Goal: Contribute content: Contribute content

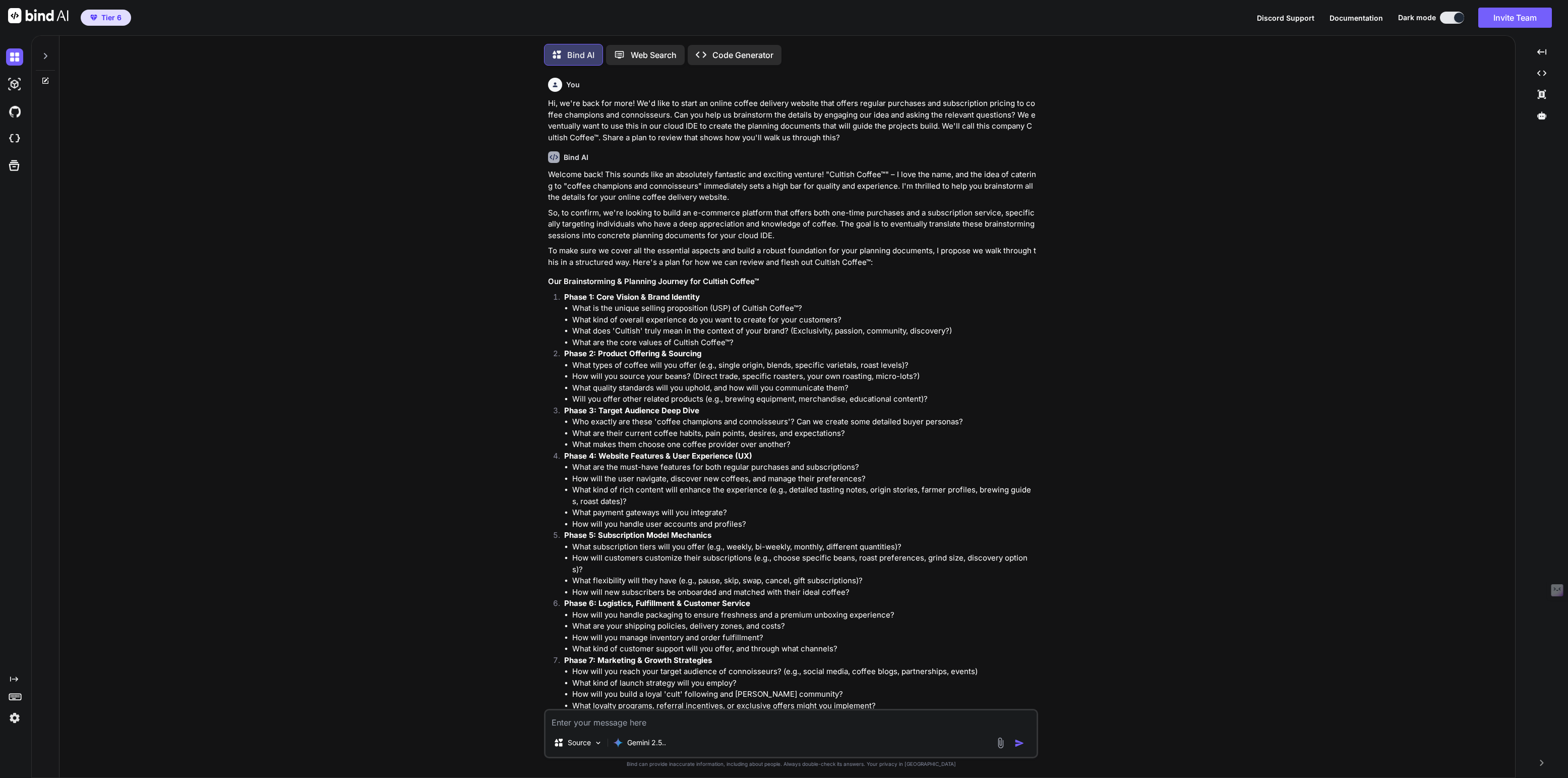
scroll to position [3703, 0]
type textarea "x"
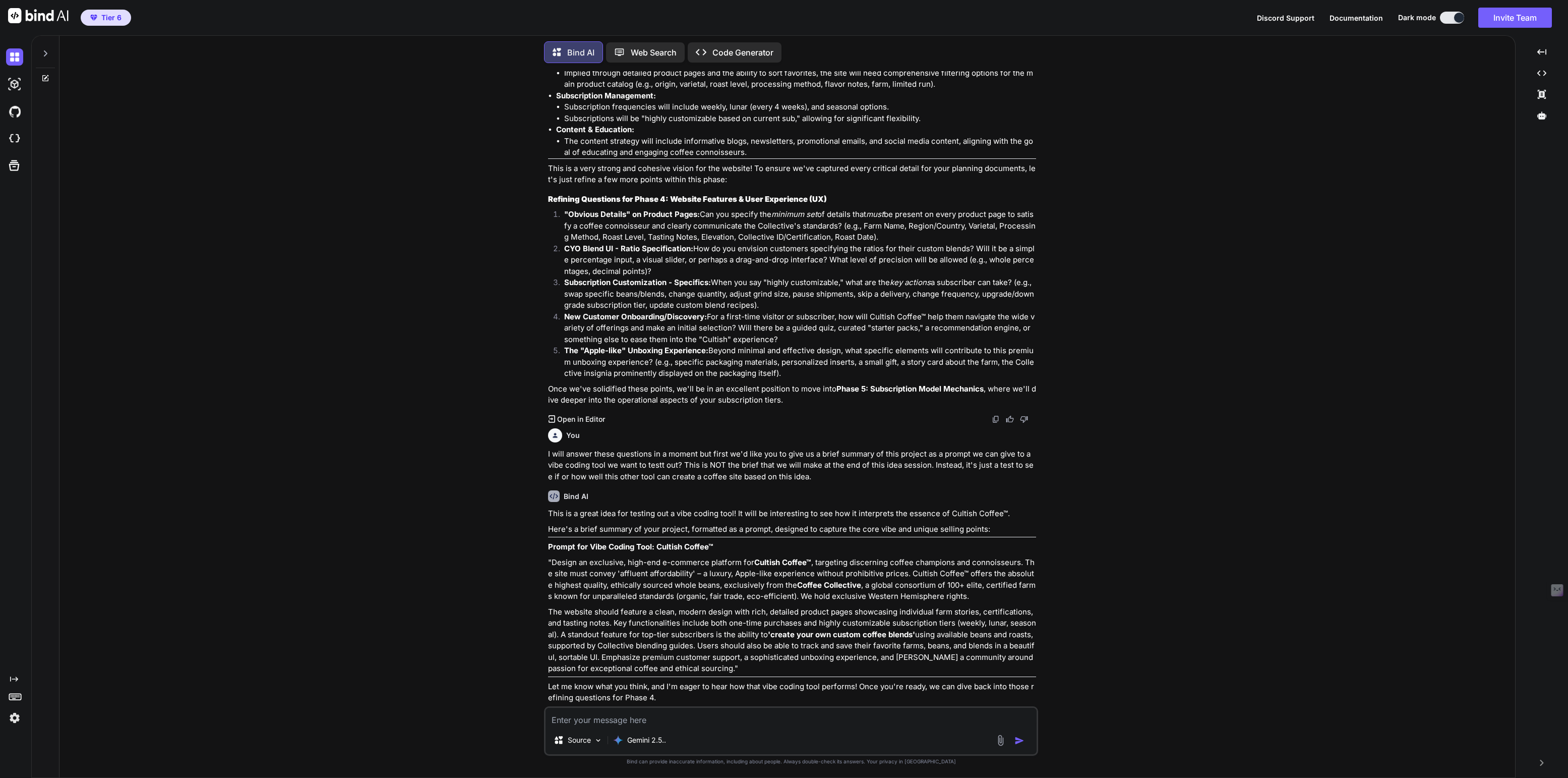
scroll to position [3703, 0]
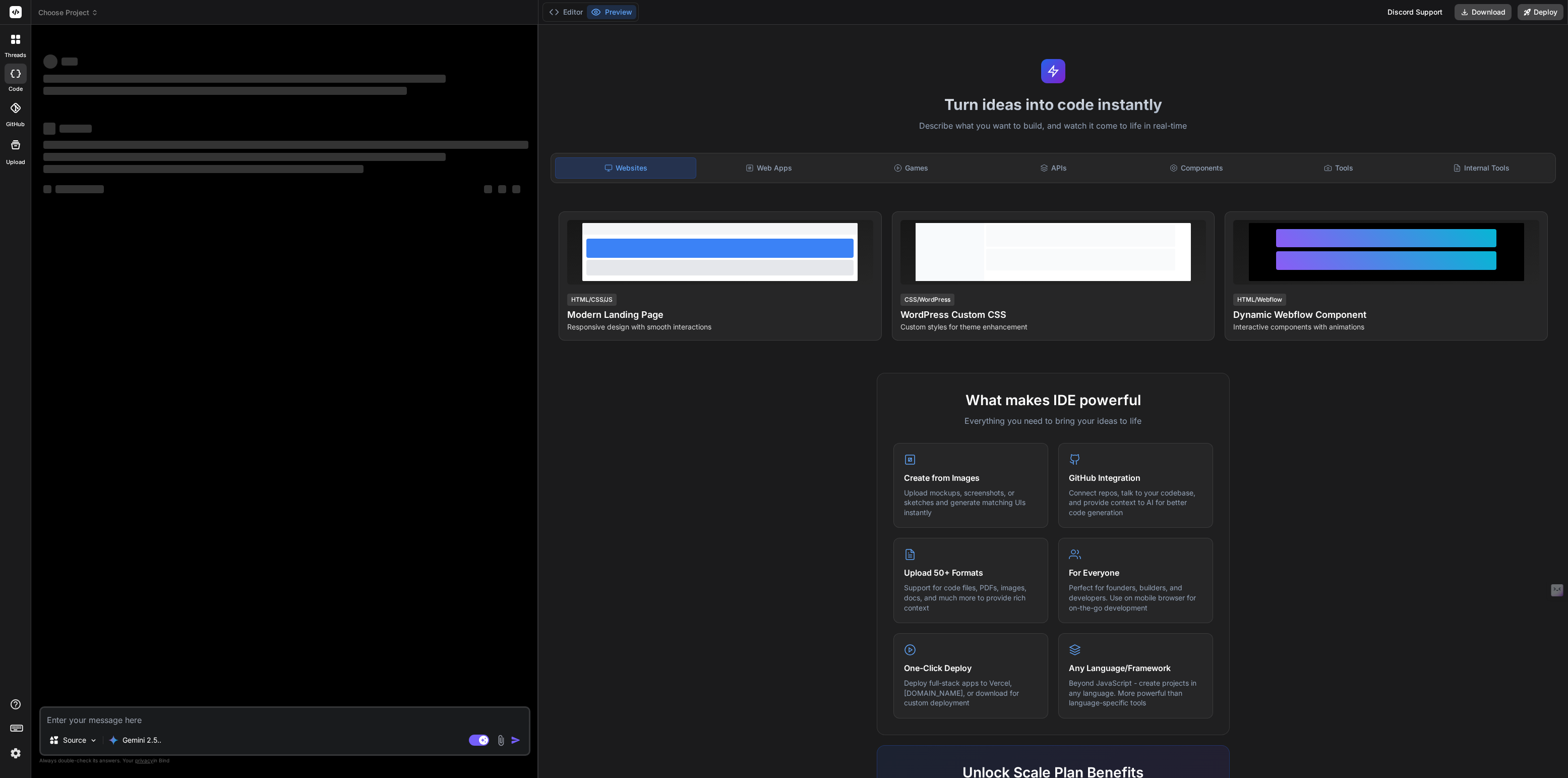
click at [76, 11] on span "Choose Project" at bounding box center [68, 12] width 60 height 10
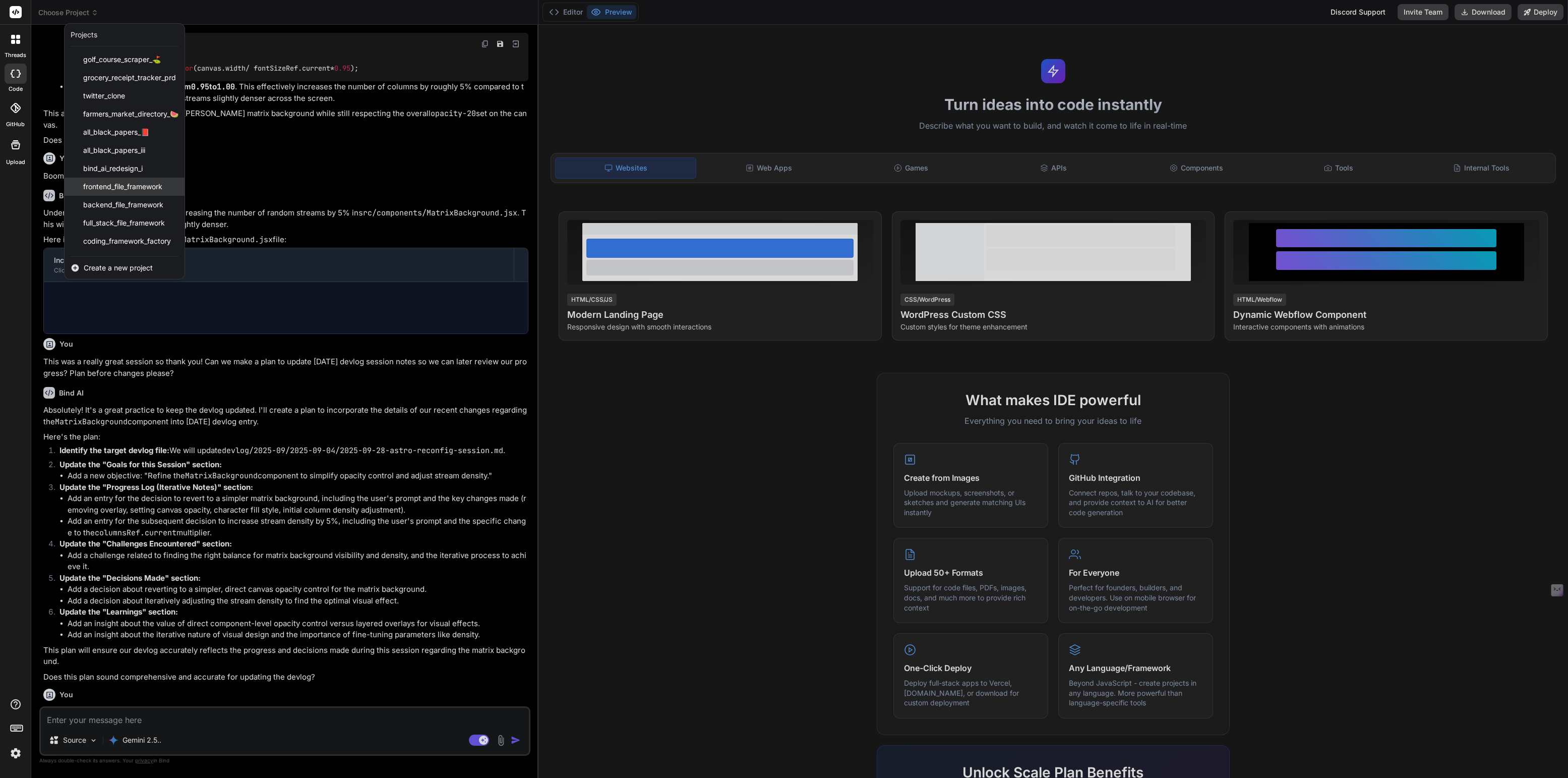
scroll to position [389, 0]
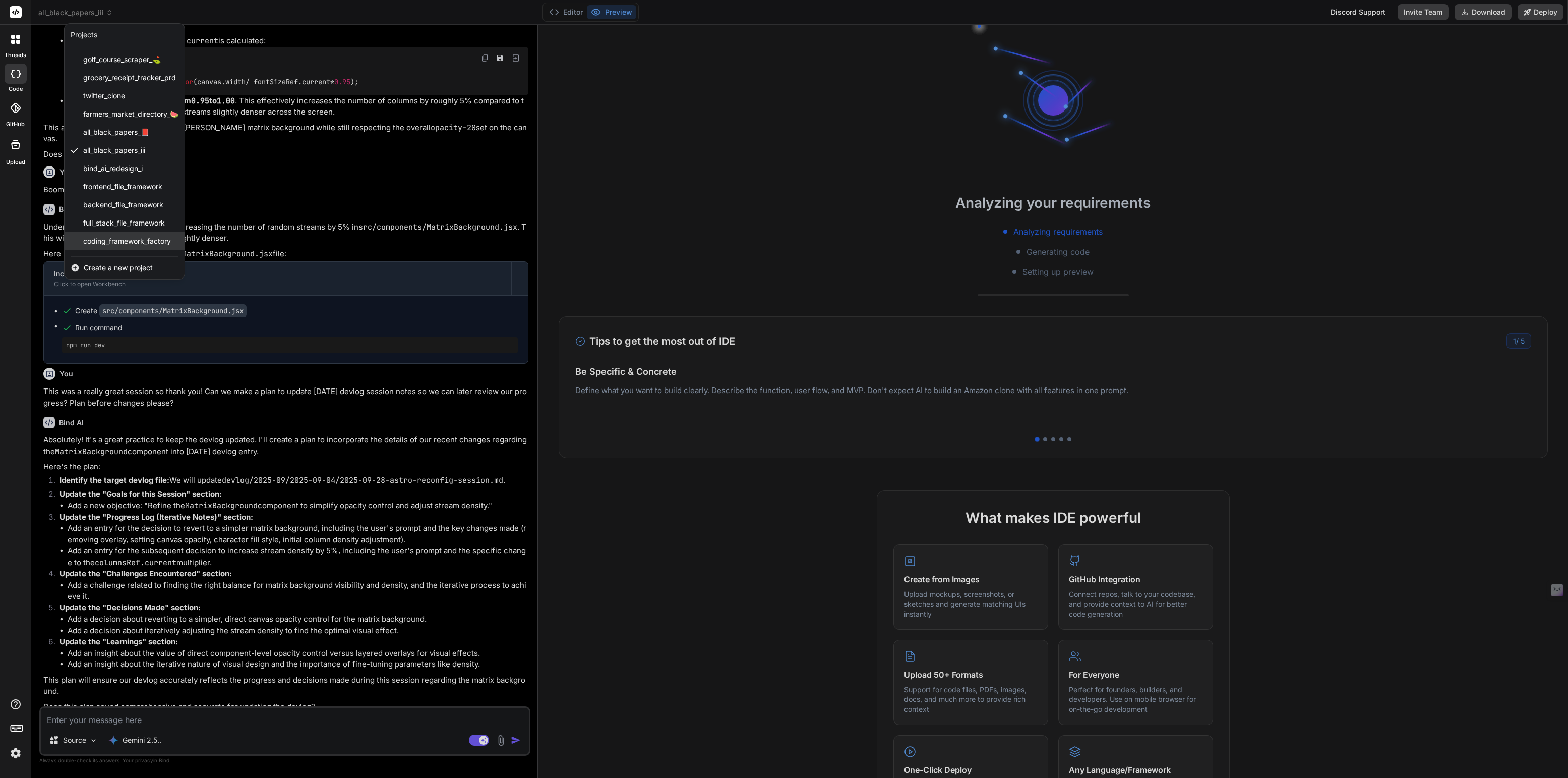
click at [114, 240] on span "coding_framework_factory" at bounding box center [127, 241] width 87 height 10
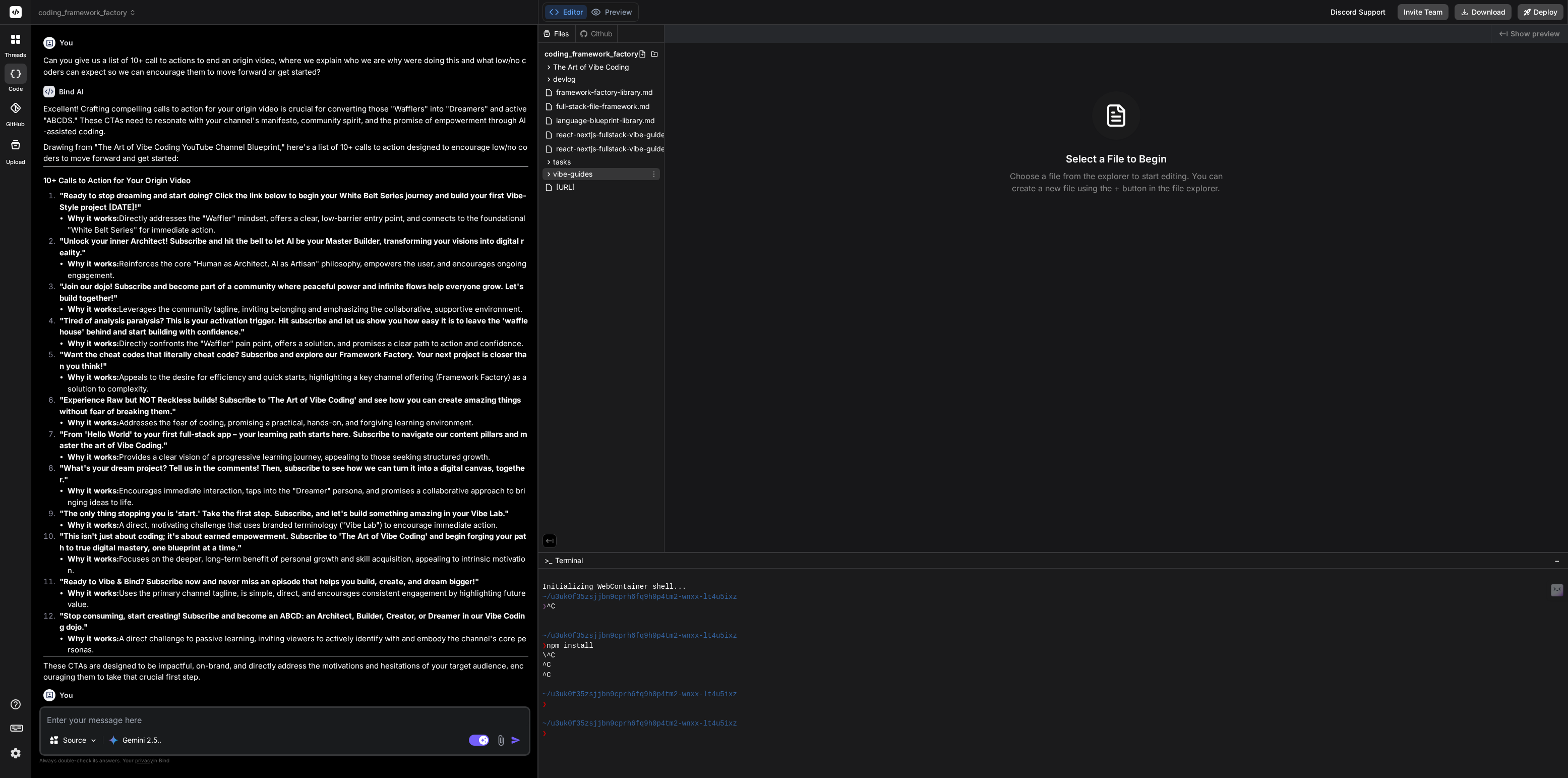
click at [562, 173] on span "vibe-guides" at bounding box center [573, 174] width 39 height 10
click at [560, 82] on span "devlog" at bounding box center [564, 79] width 22 height 10
click at [566, 90] on span "2025-09" at bounding box center [576, 92] width 30 height 10
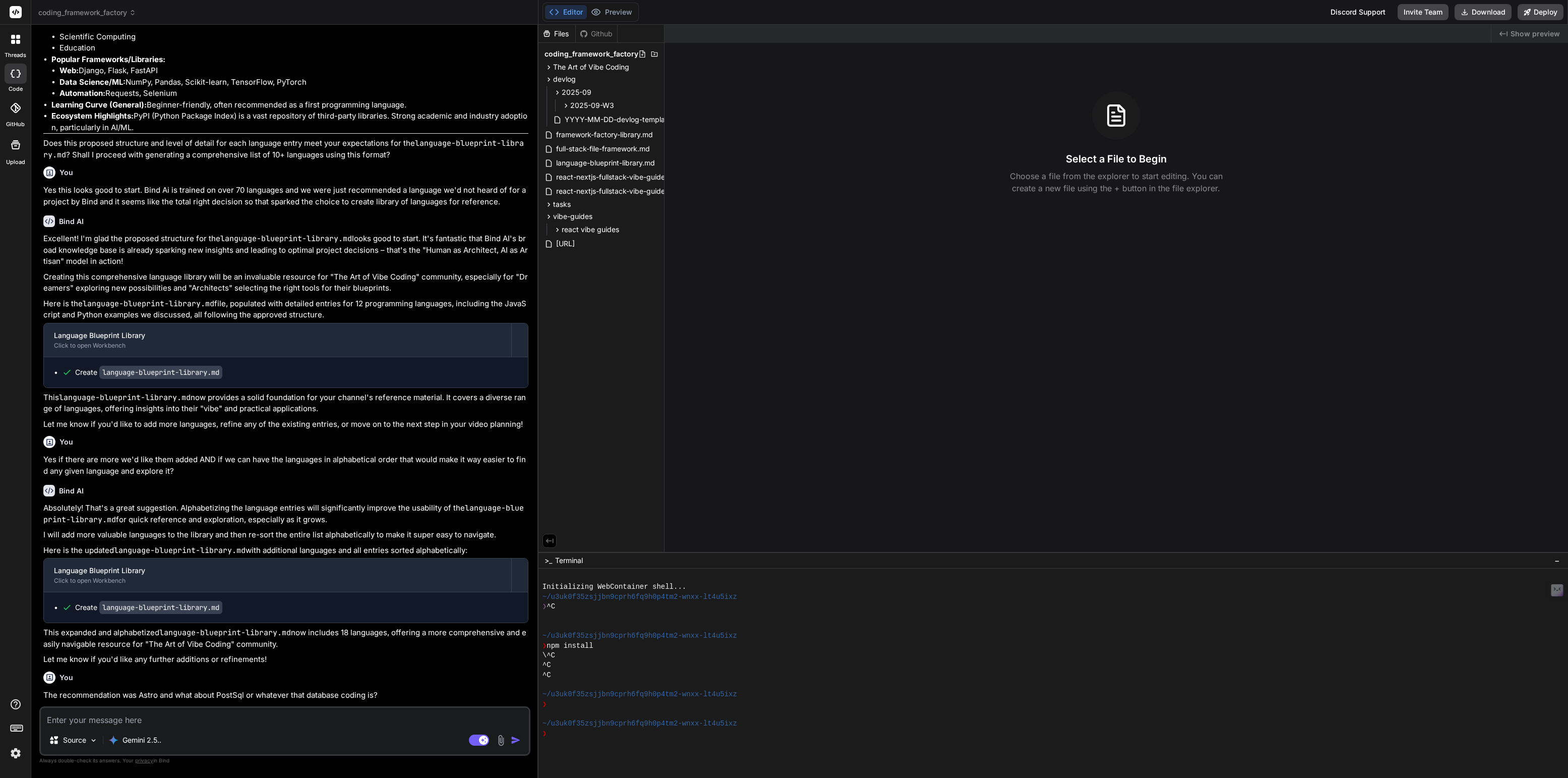
scroll to position [1944, 0]
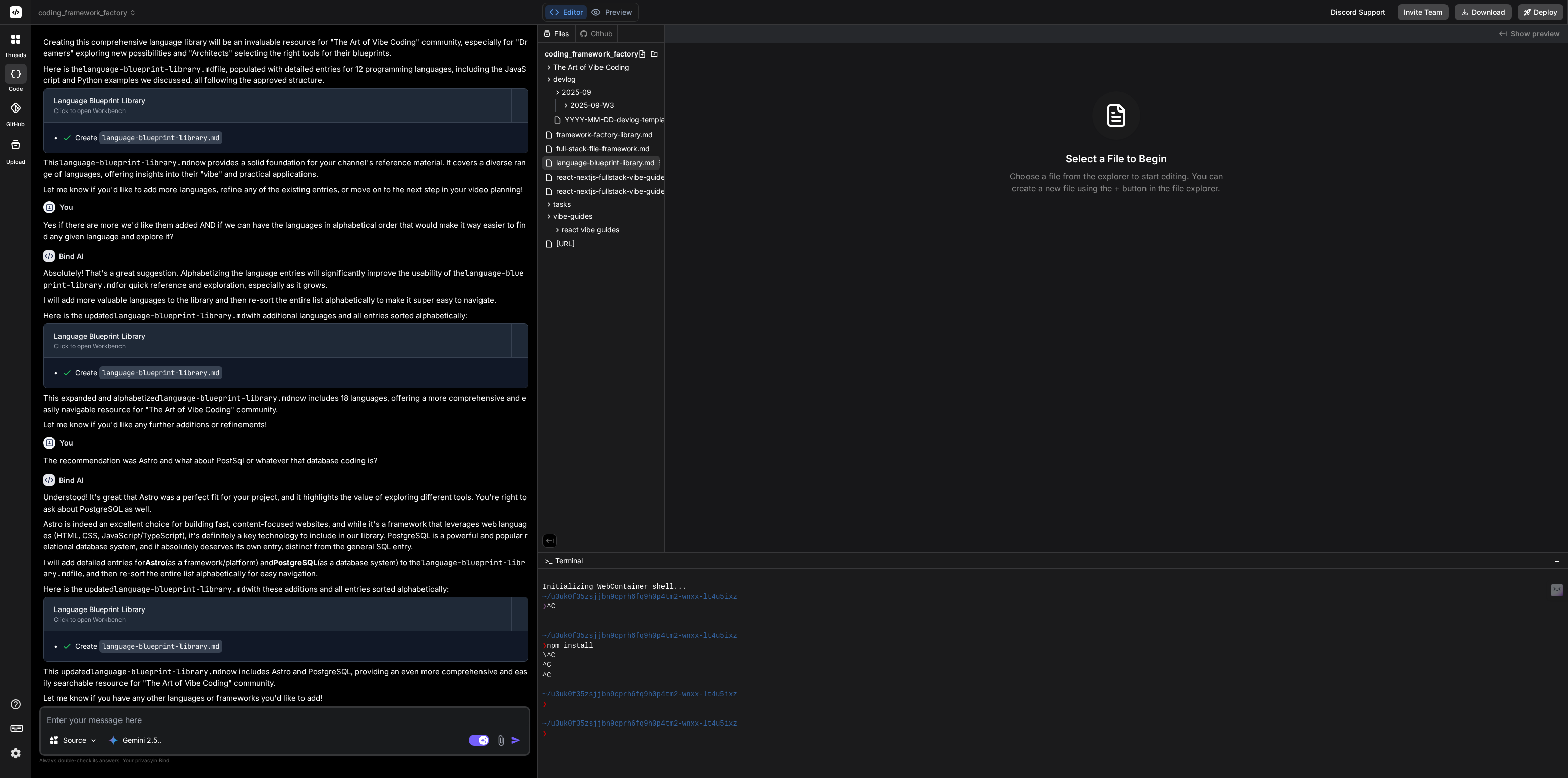
click at [598, 159] on span "language-blueprint-library.md" at bounding box center [605, 163] width 101 height 12
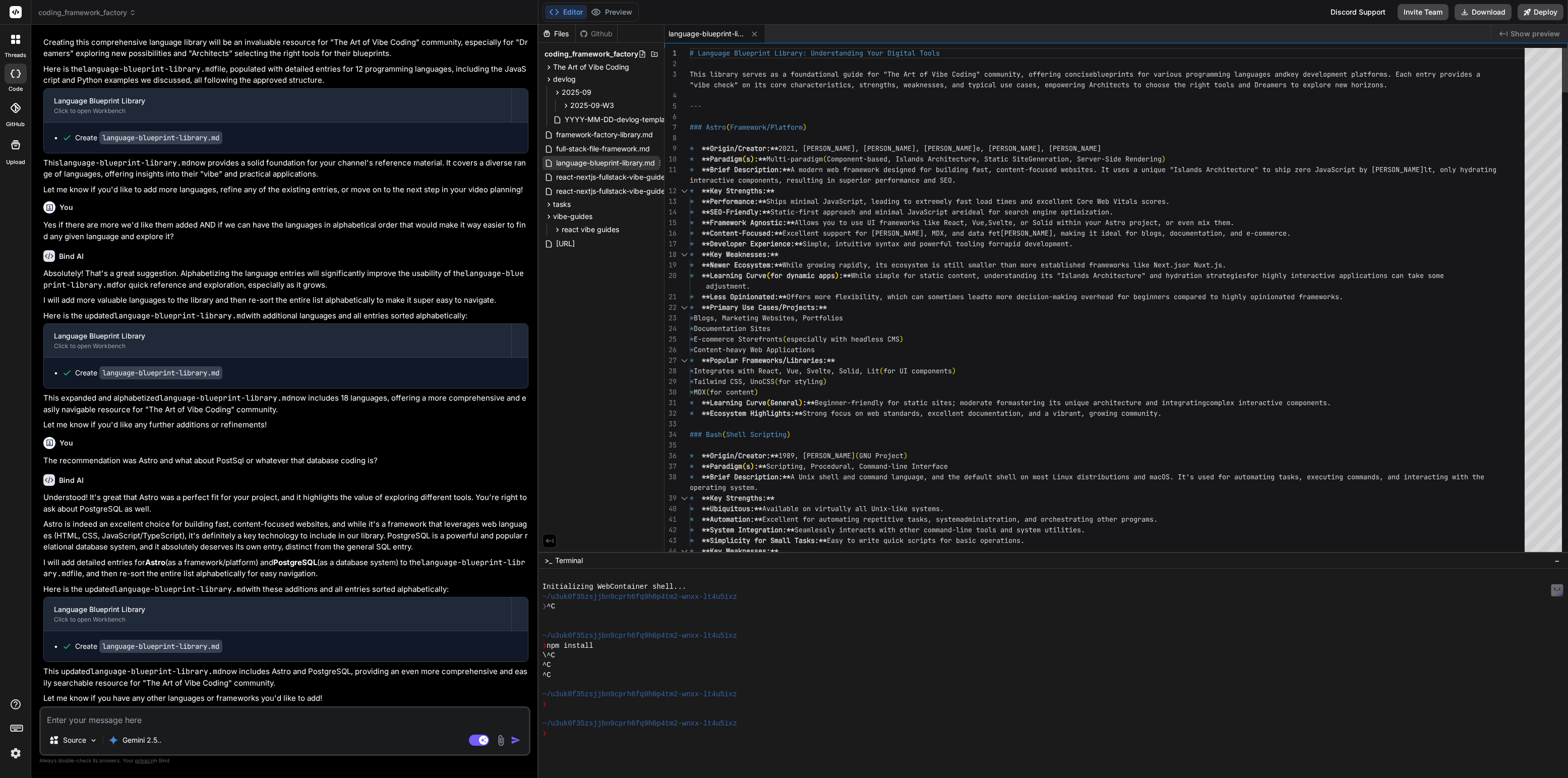
type textarea "x"
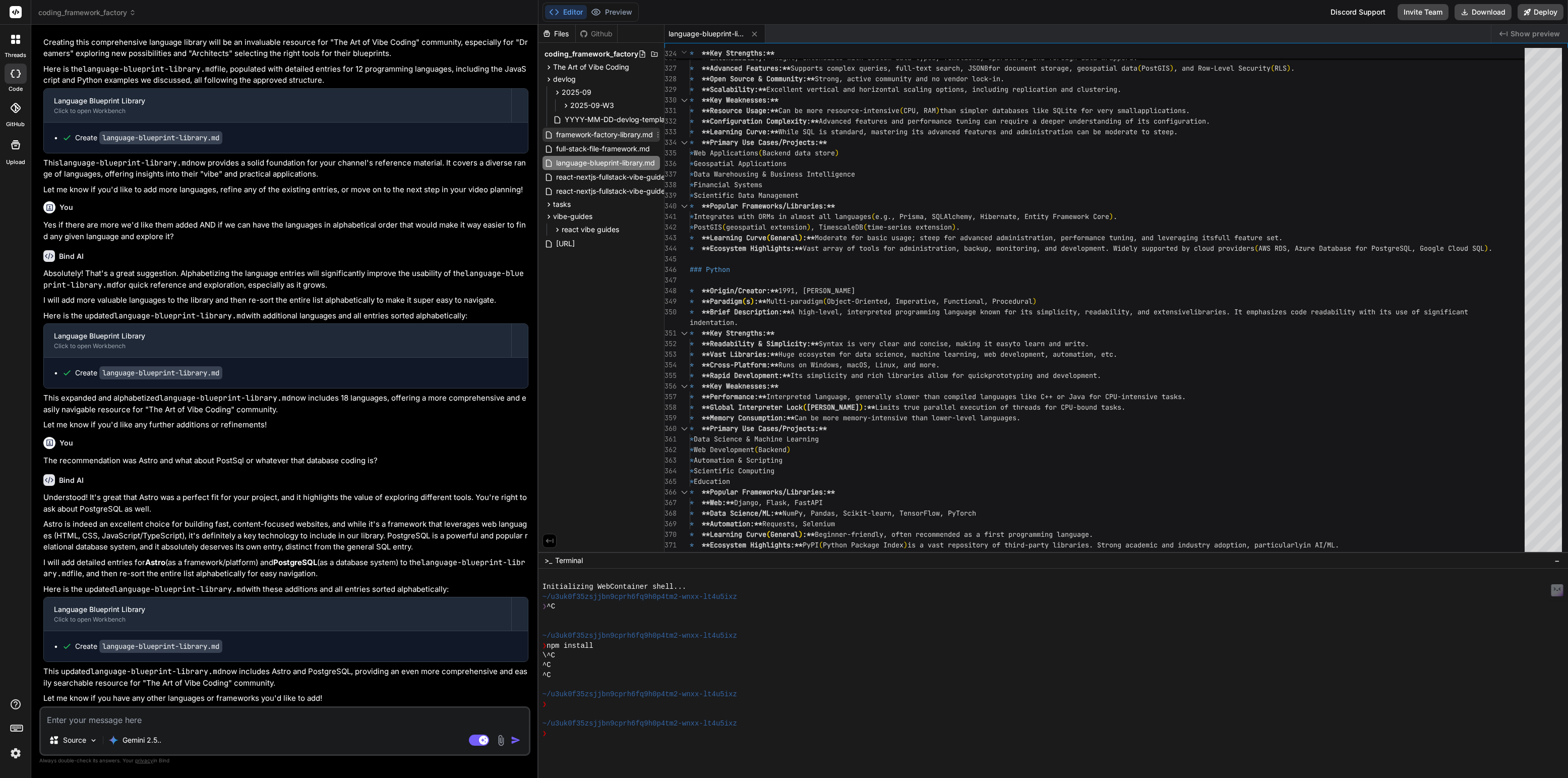
click at [606, 136] on span "framework-factory-library.md" at bounding box center [604, 134] width 99 height 12
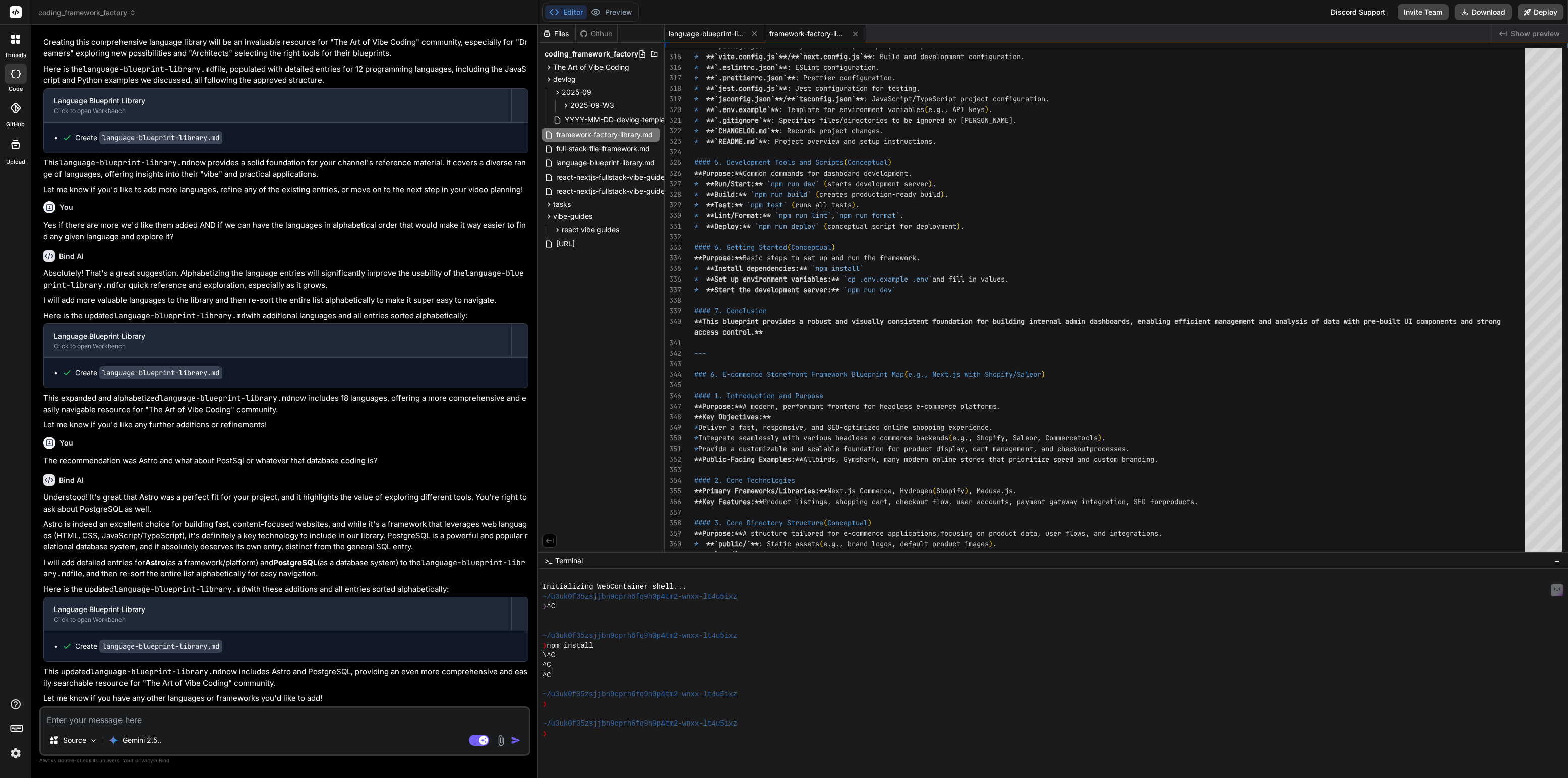
click at [724, 33] on span "language-blueprint-library.md" at bounding box center [705, 33] width 75 height 10
type textarea "* Any project where code quality and maintainability are critical. * **Popular …"
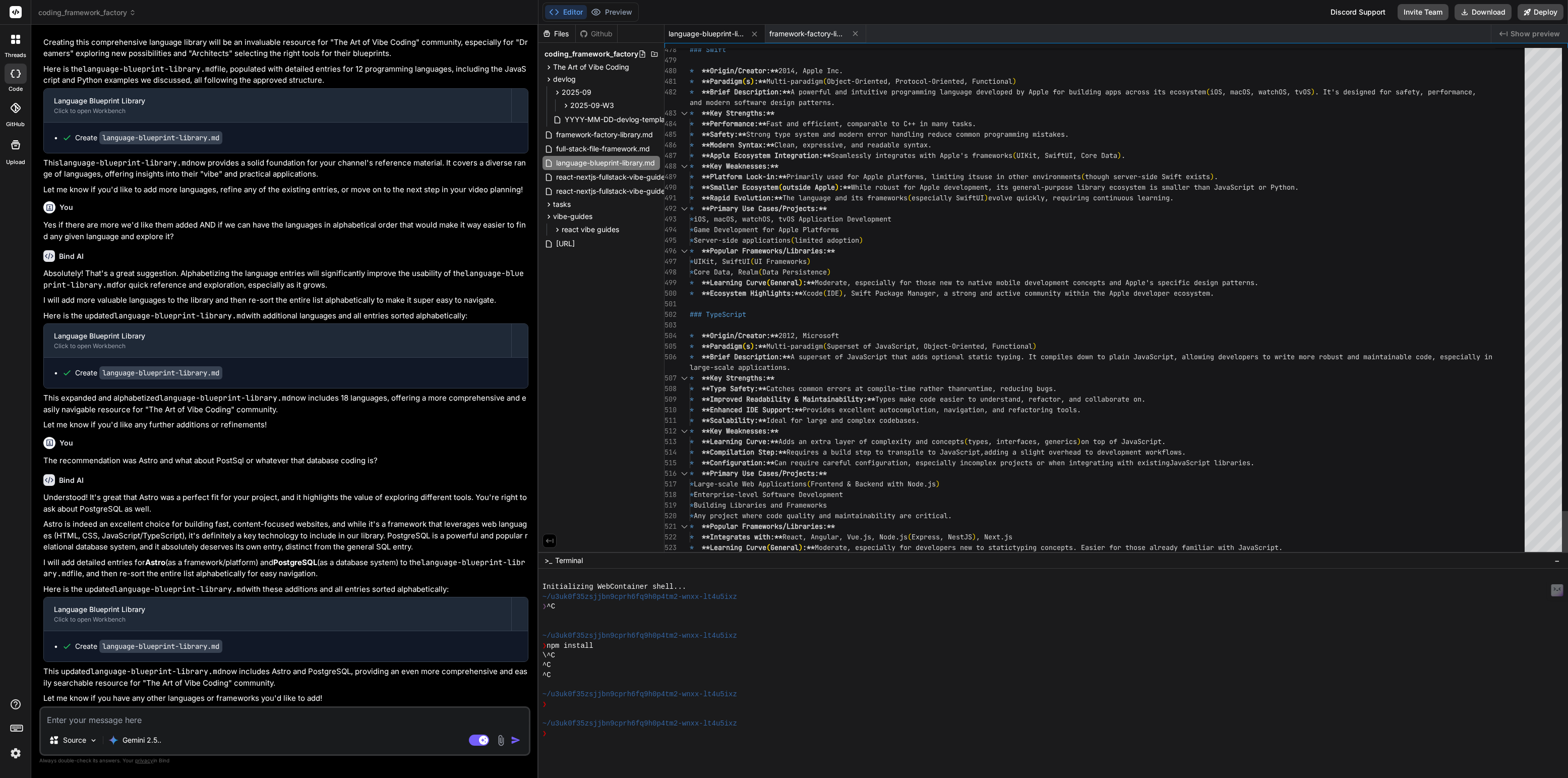
scroll to position [53, 0]
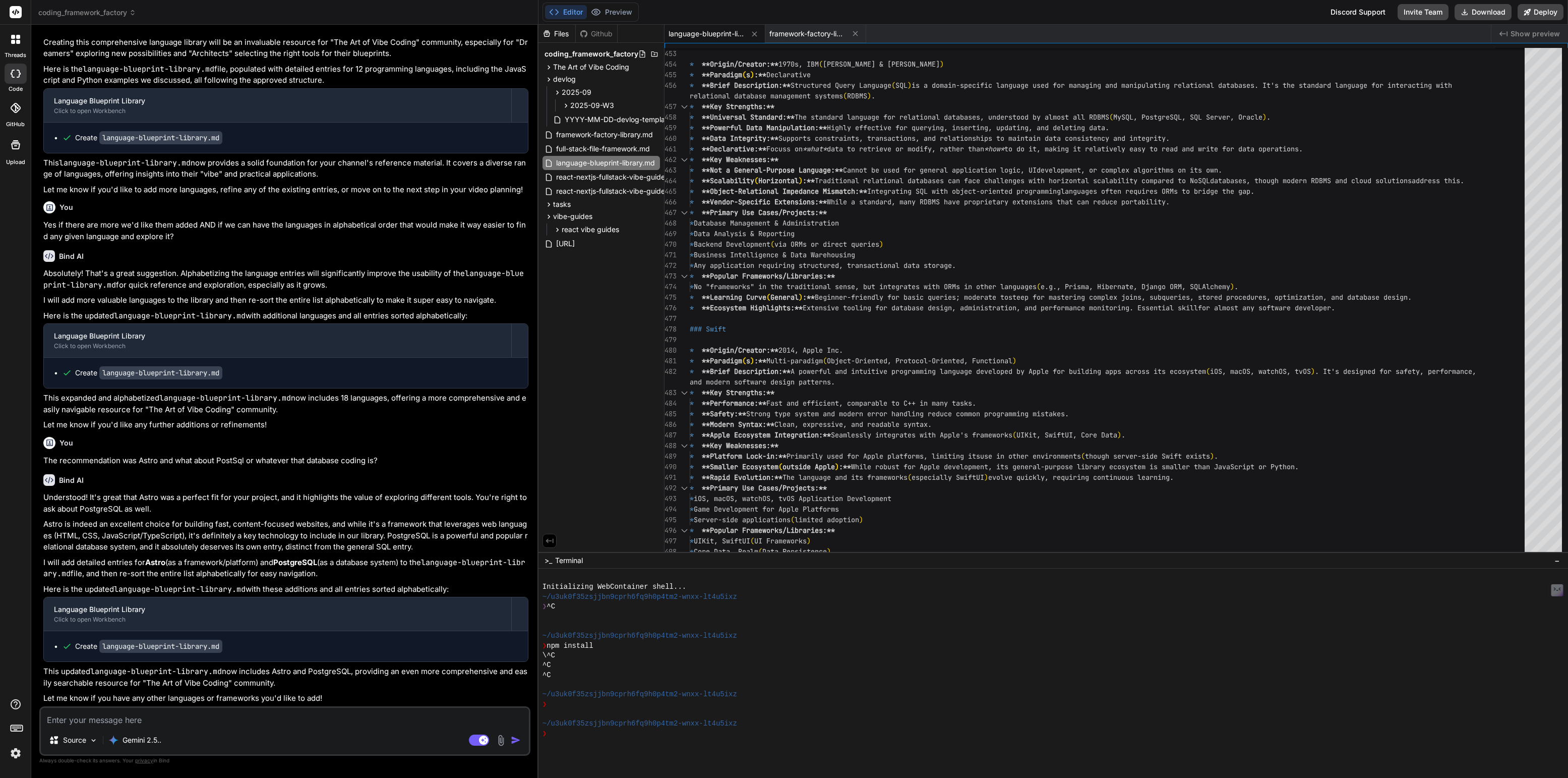
click at [199, 716] on textarea at bounding box center [284, 717] width 488 height 19
type textarea "W"
type textarea "x"
type textarea "Wh"
type textarea "x"
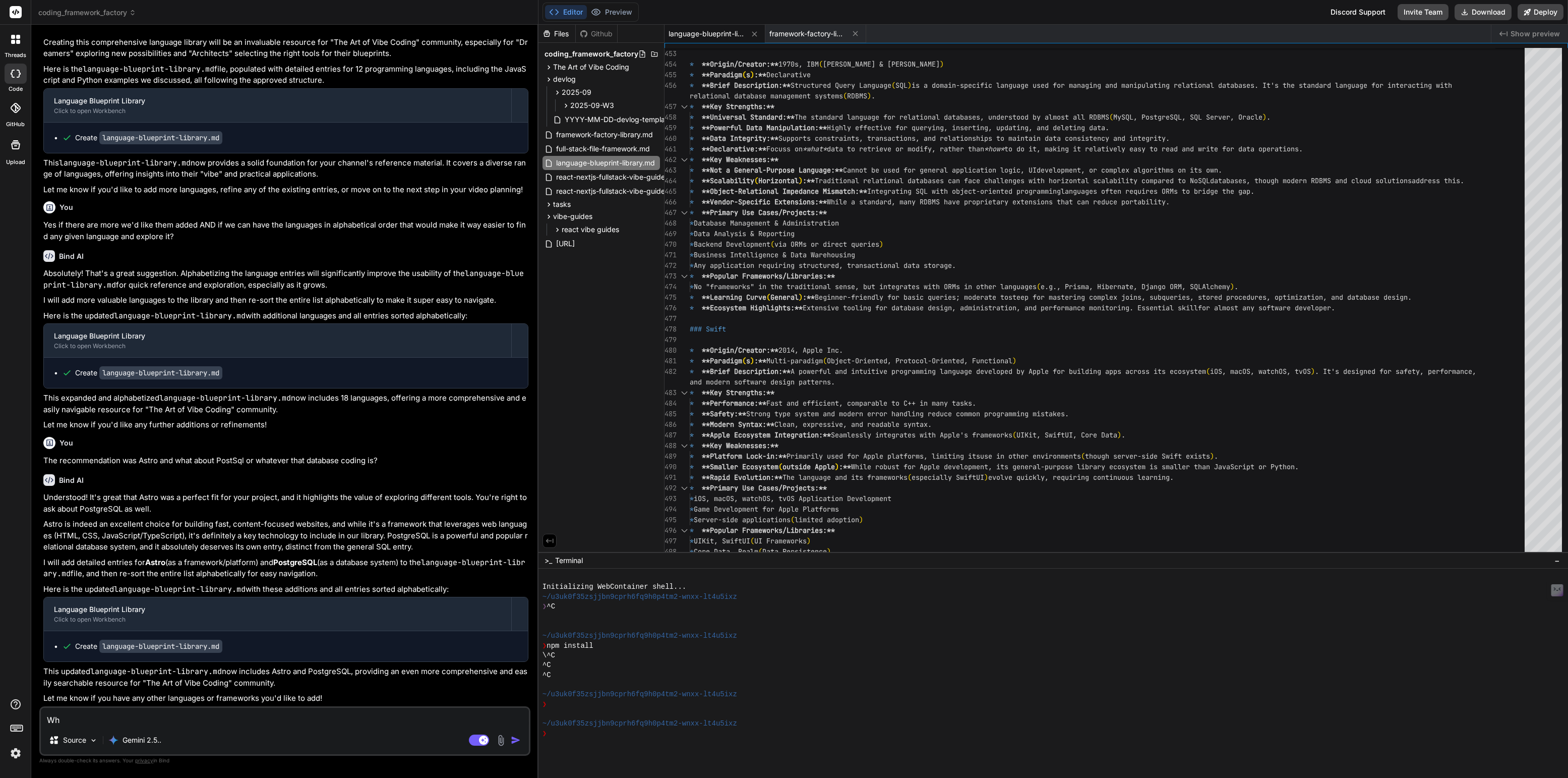
type textarea "Wha"
type textarea "x"
type textarea "What"
type textarea "x"
type textarea "What"
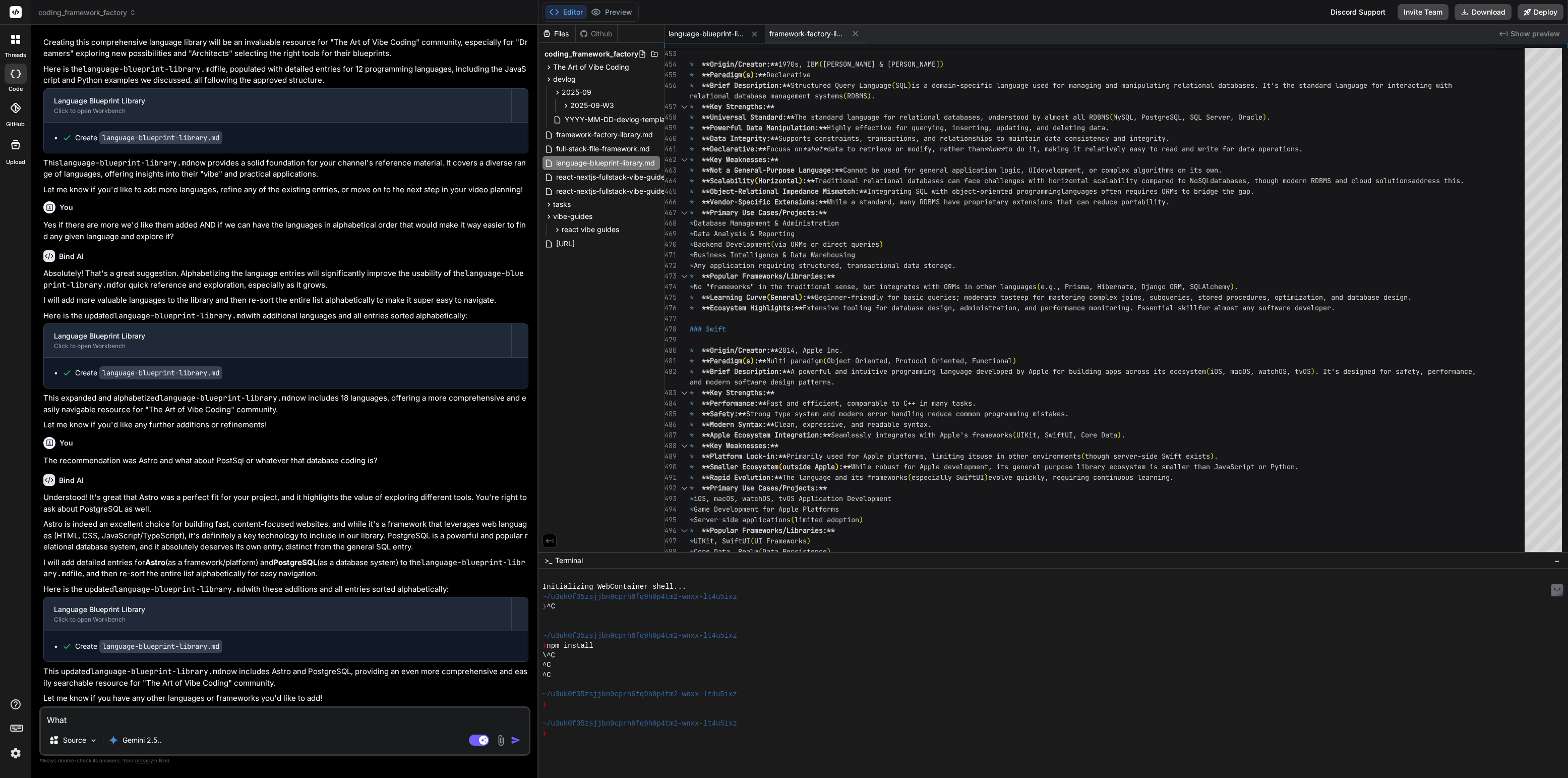
type textarea "x"
type textarea "What a"
type textarea "x"
type textarea "What ab"
type textarea "x"
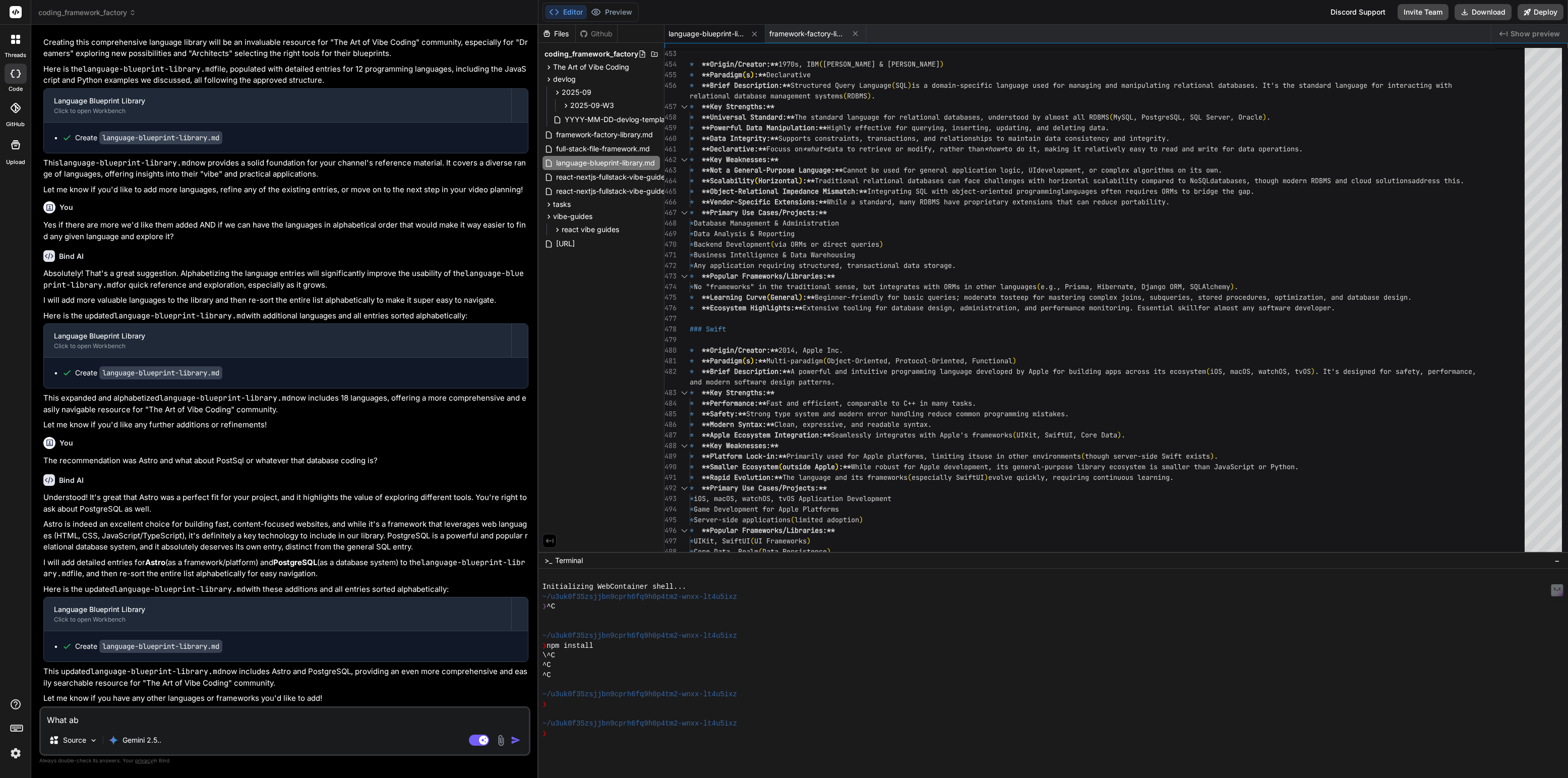
type textarea "What abo"
type textarea "x"
type textarea "What abou"
type textarea "x"
type textarea "What about"
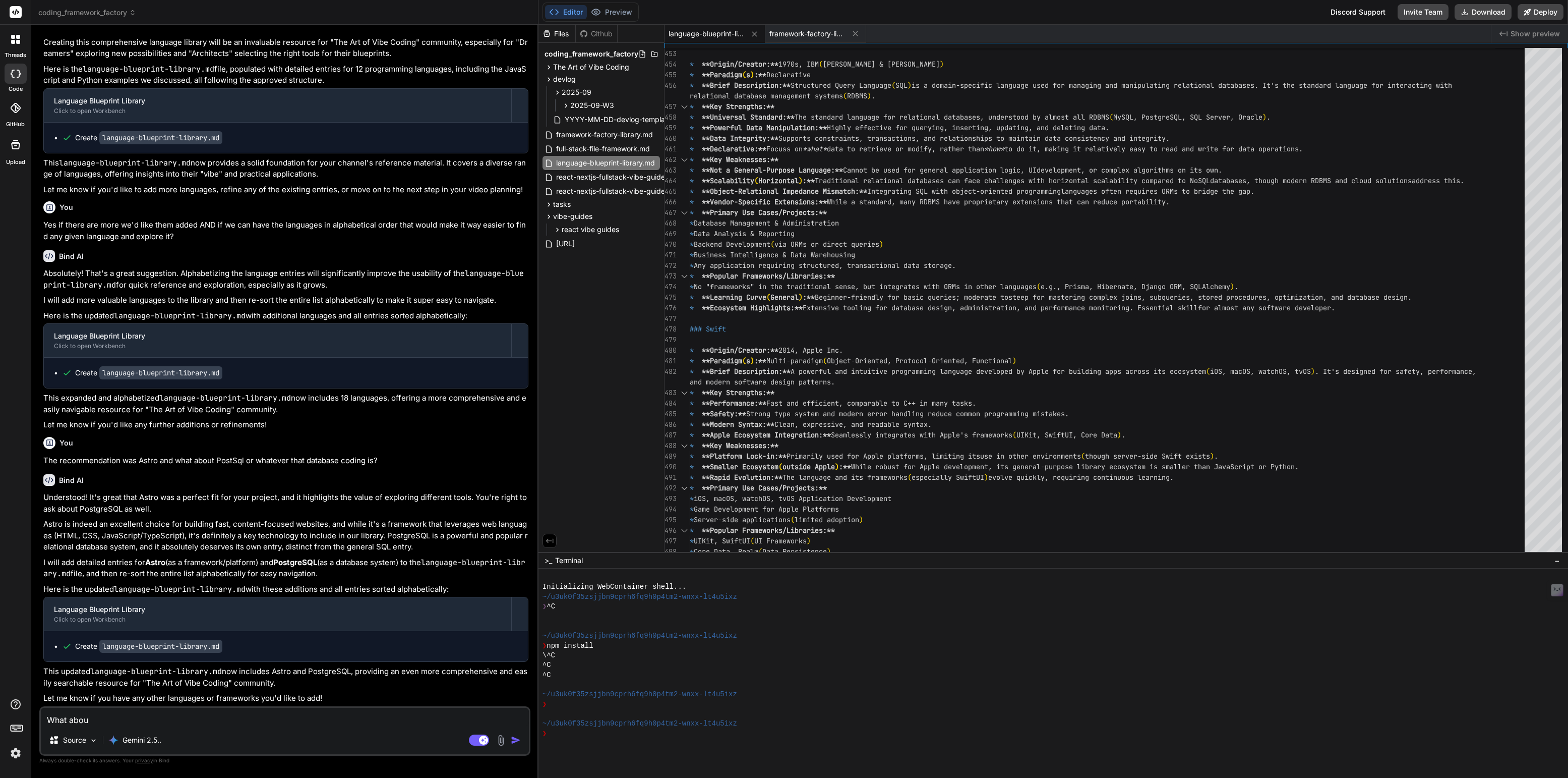
type textarea "x"
type textarea "What about"
type textarea "x"
type textarea "What about t"
type textarea "x"
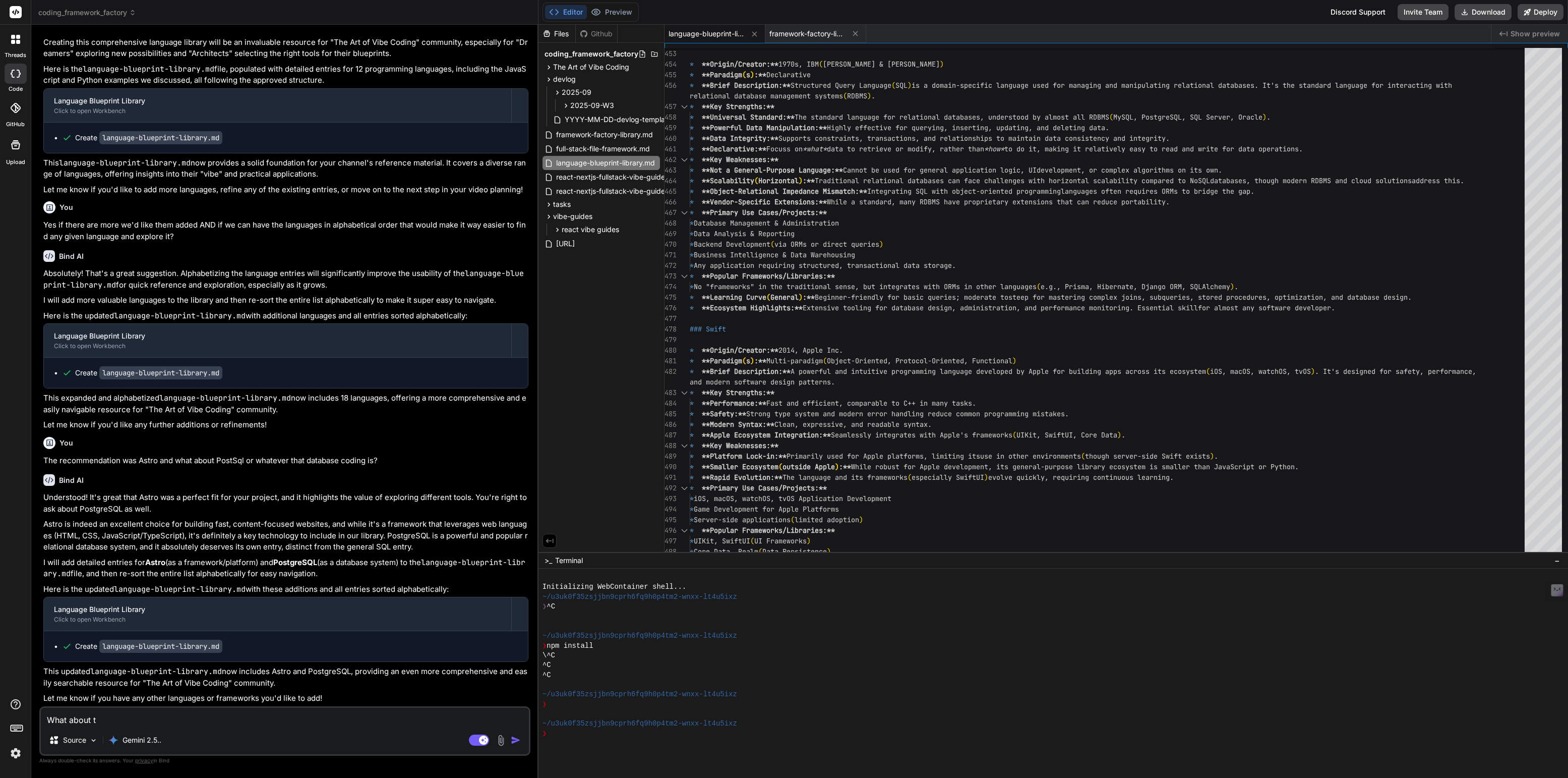
type textarea "What about th"
type textarea "x"
type textarea "What about the"
type textarea "x"
type textarea "What about the"
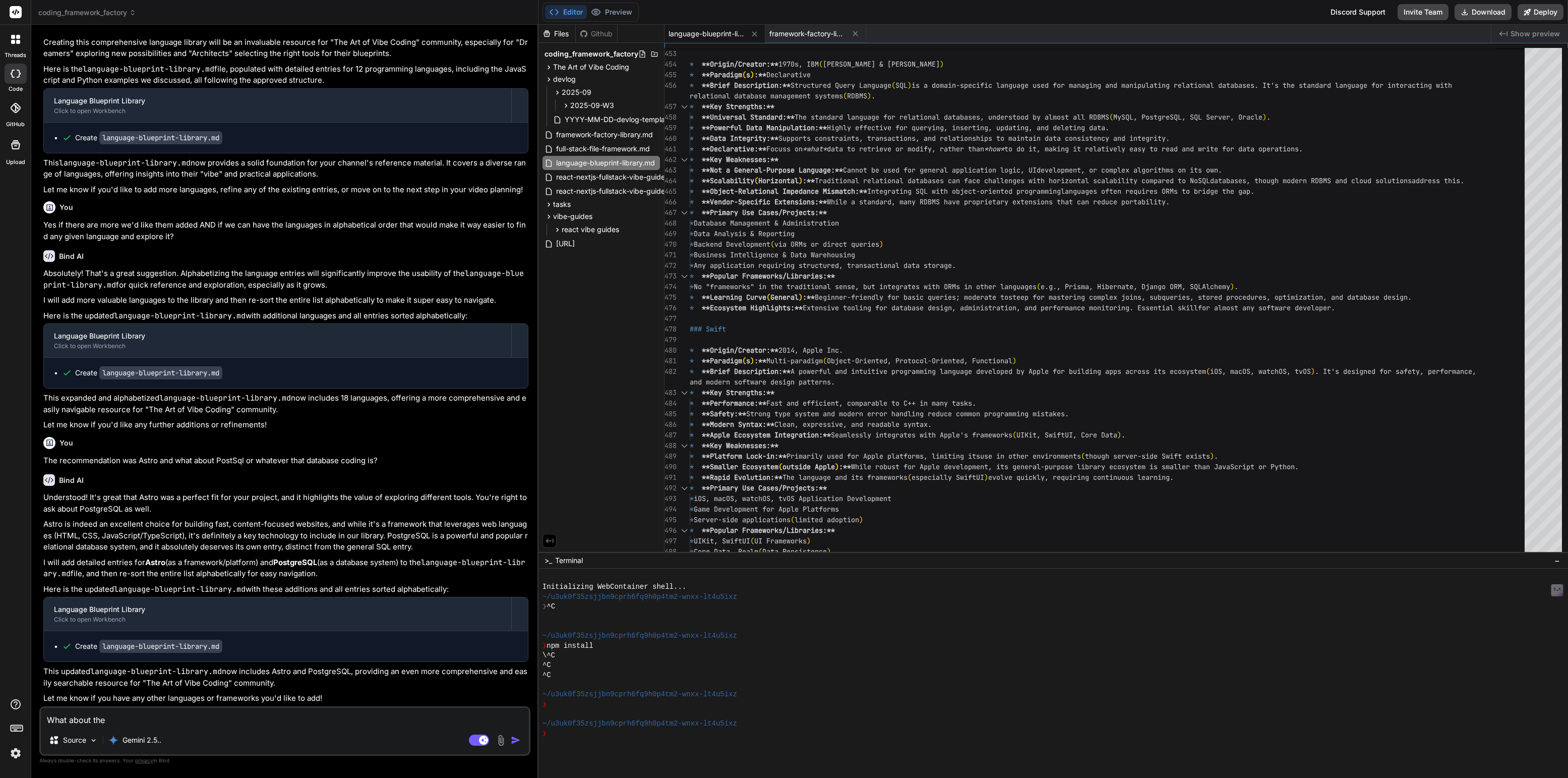
type textarea "x"
type textarea "What about the l"
type textarea "x"
type textarea "What about the la"
type textarea "x"
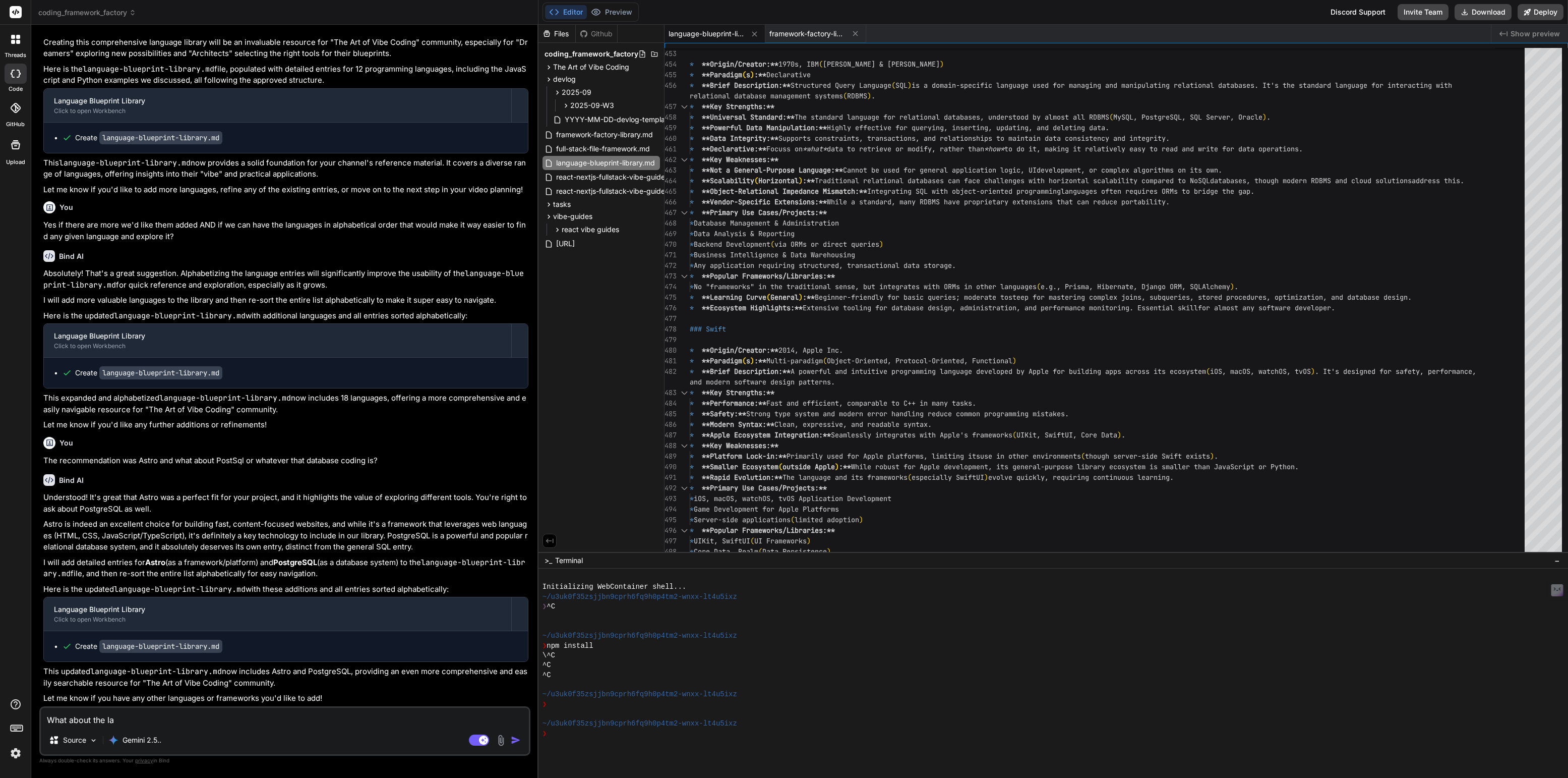
type textarea "What about the lan"
type textarea "x"
type textarea "What about the lang"
type textarea "x"
type textarea "What about the langu"
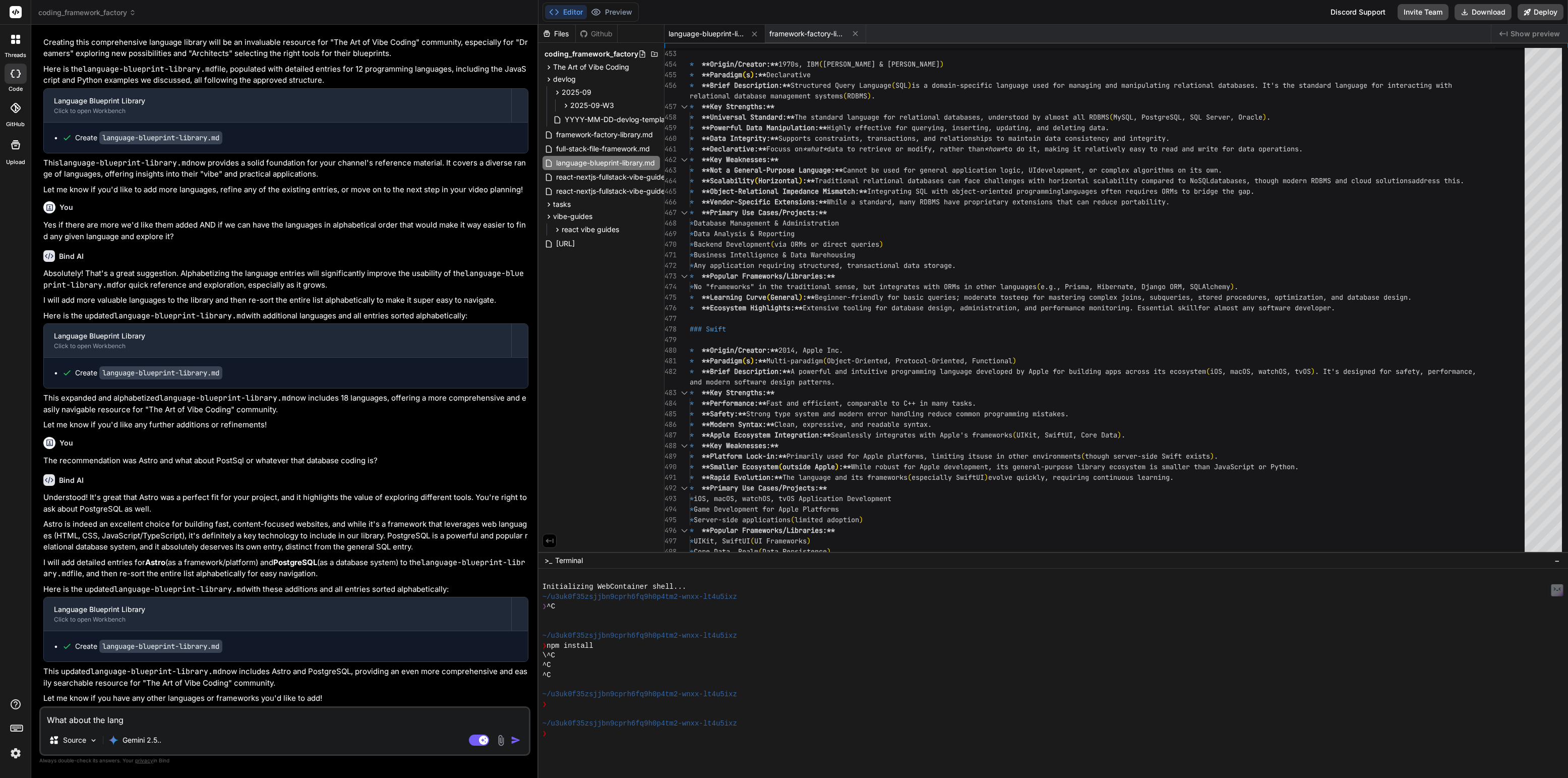
type textarea "x"
type textarea "What about the langua"
type textarea "x"
type textarea "What about the languag"
type textarea "x"
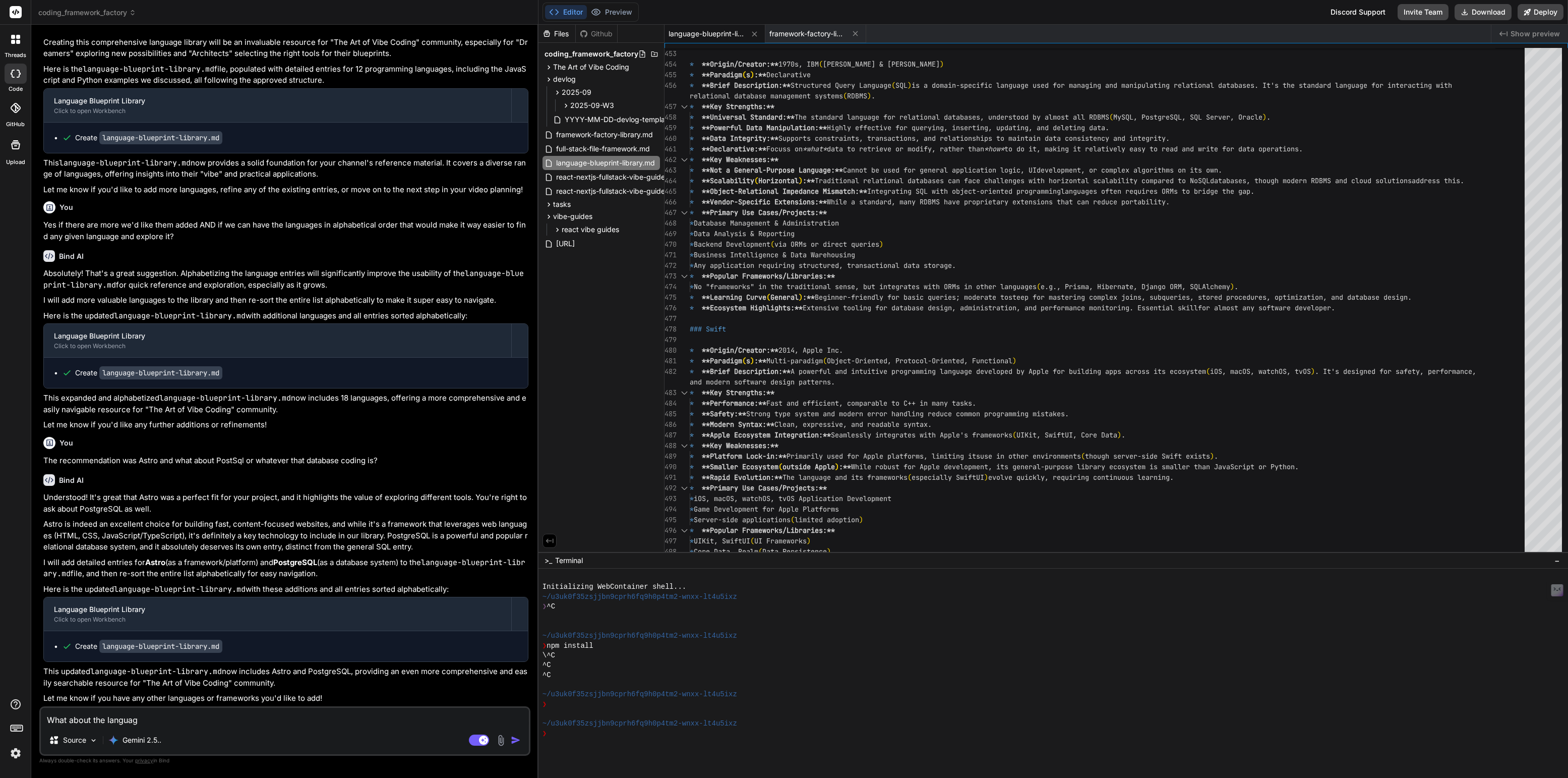
type textarea "What about the language"
type textarea "x"
type textarea "What about the languages"
type textarea "x"
type textarea "What about the languages"
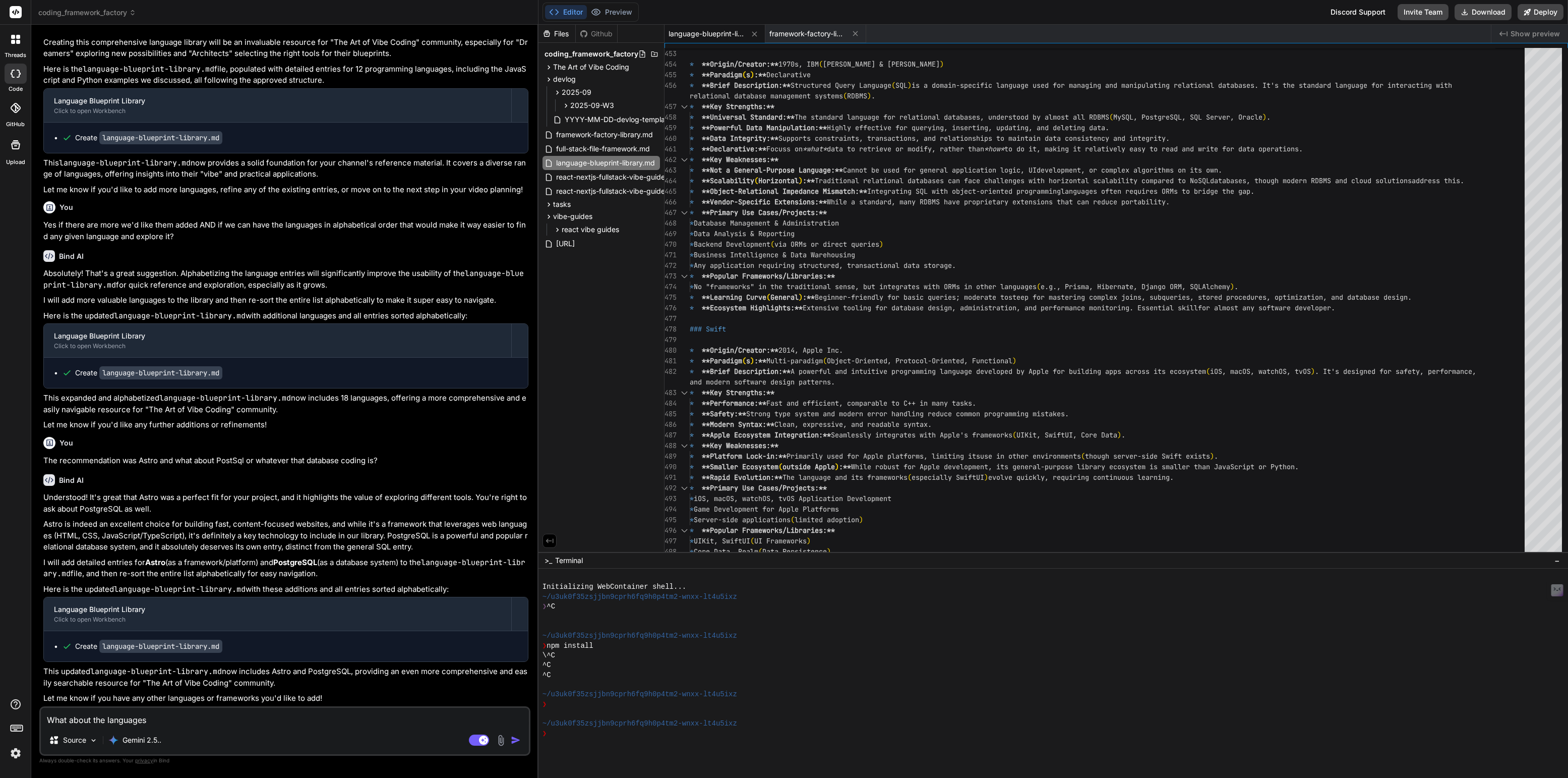
type textarea "x"
type textarea "What about the languages r"
type textarea "x"
type textarea "What about the languages re"
type textarea "x"
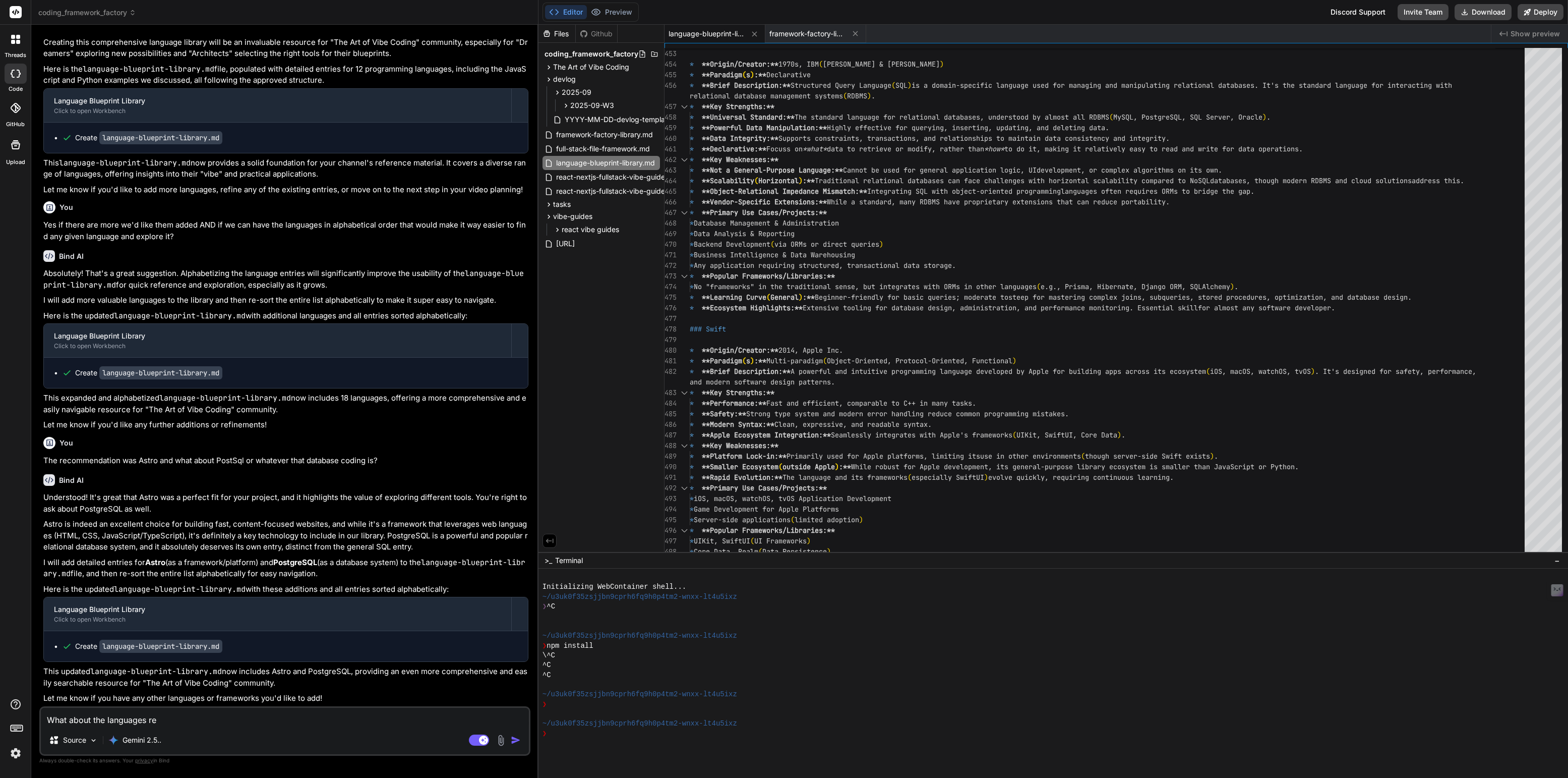
type textarea "What about the languages ref"
type textarea "x"
type textarea "What about the languages refr"
type textarea "x"
type textarea "What about the languages refre"
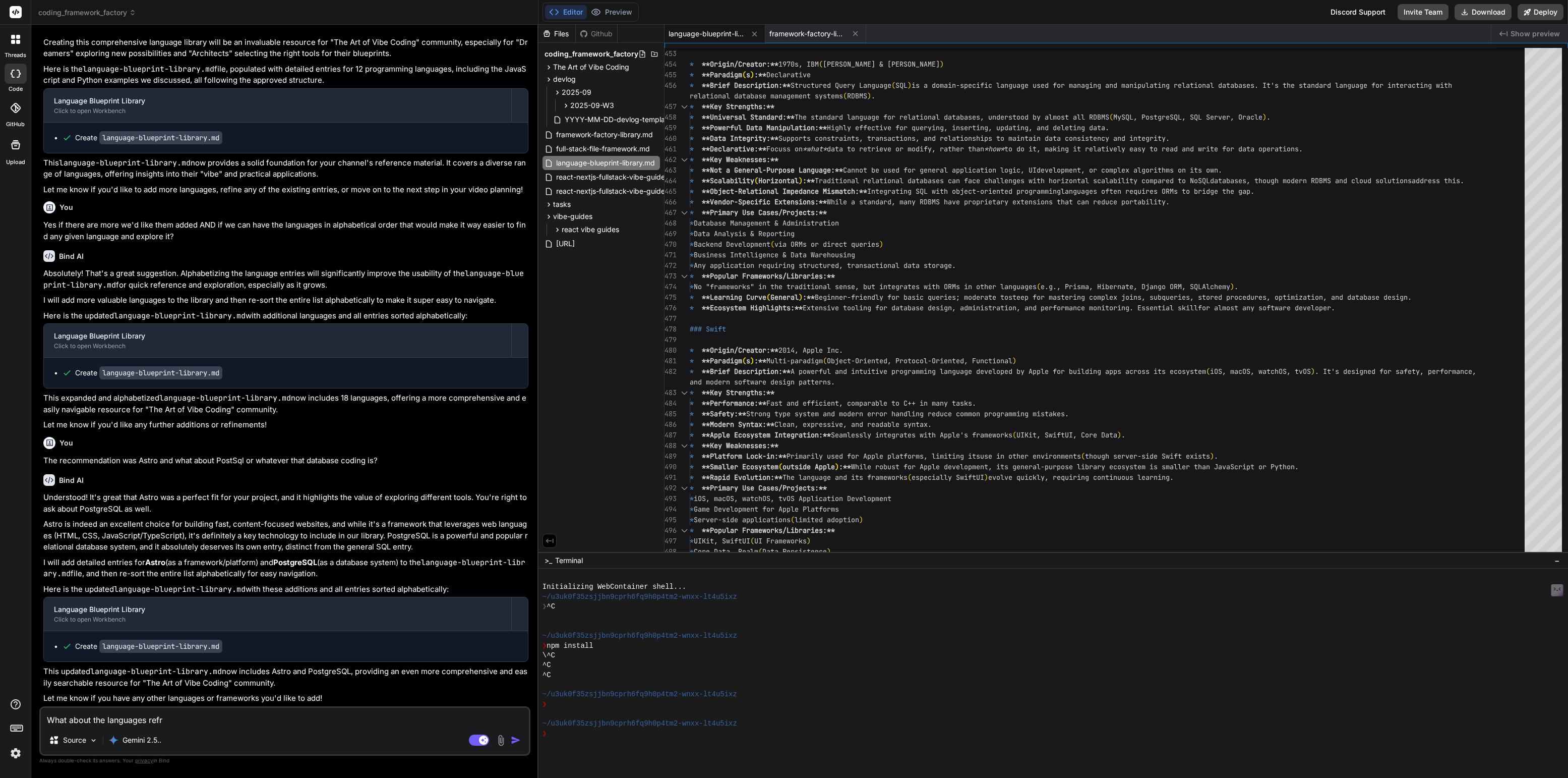
type textarea "x"
type textarea "What about the languages refree"
type textarea "x"
type textarea "What about the languages refreen"
type textarea "x"
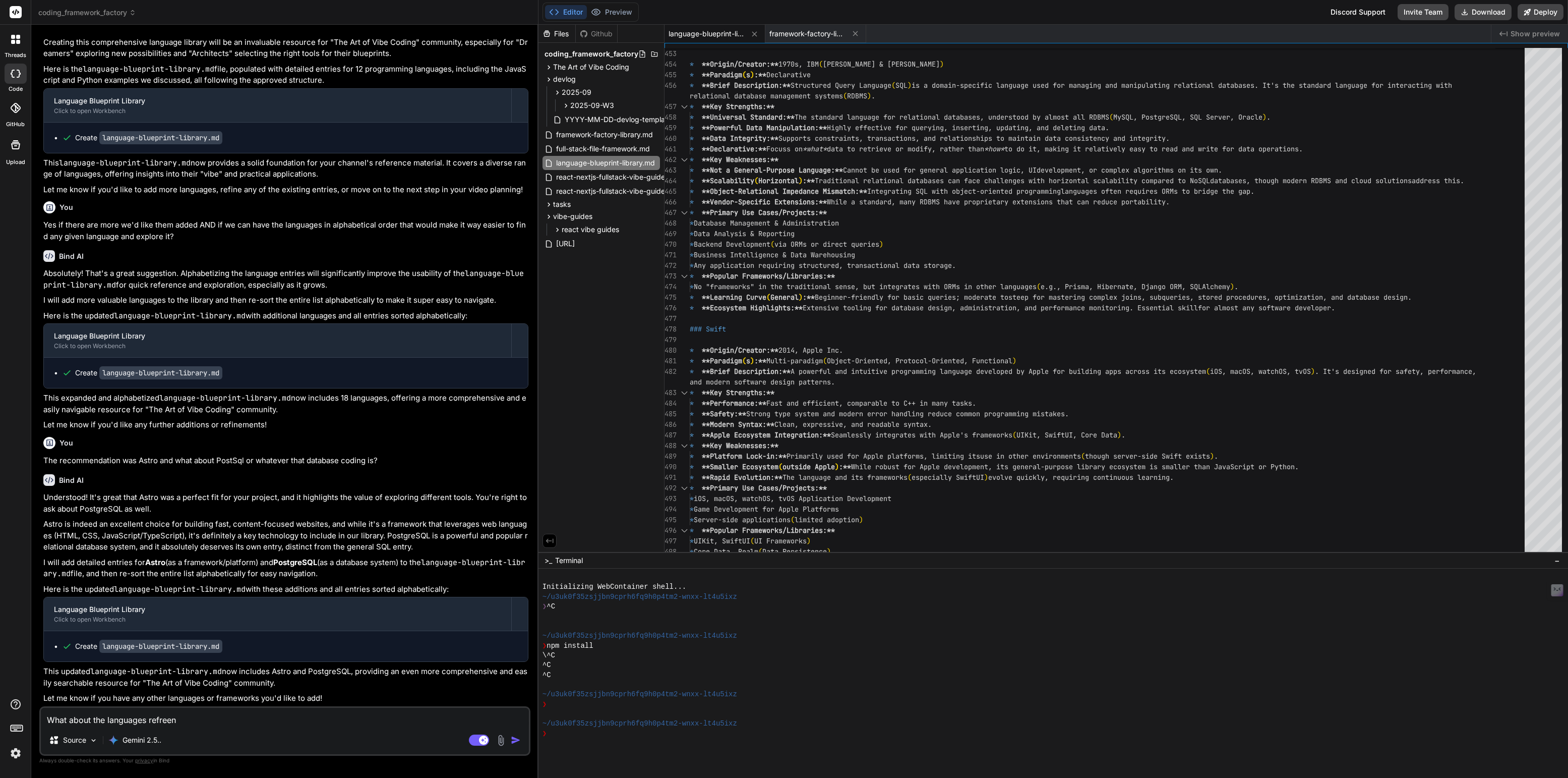
type textarea "What about the languages refreenc"
type textarea "x"
type textarea "What about the languages refreence"
type textarea "x"
type textarea "What about the languages refreenced"
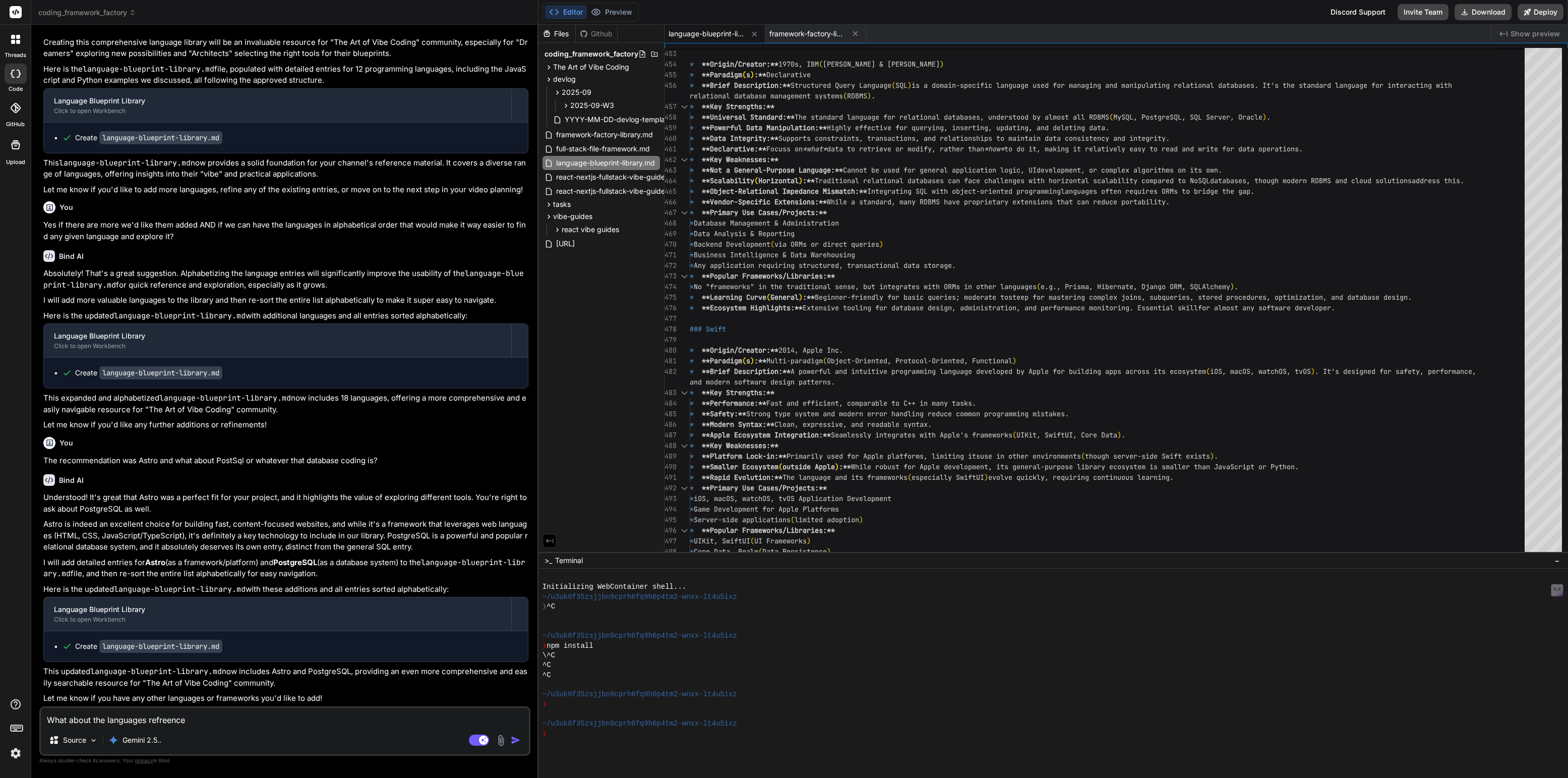
type textarea "x"
type textarea "What about the languages refreenced"
type textarea "x"
type textarea "What about the languages refreenced i"
type textarea "x"
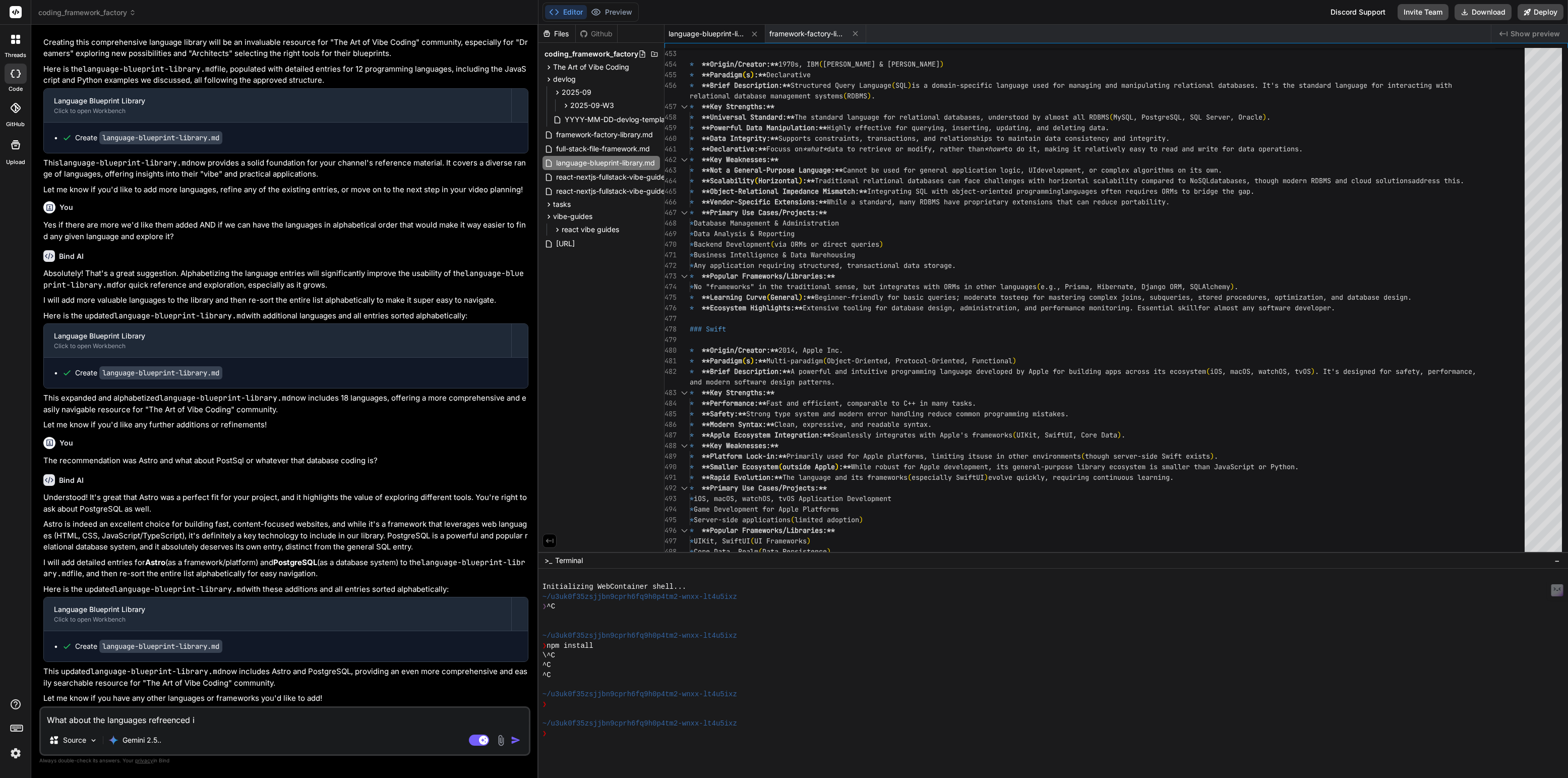
type textarea "What about the languages refreenced in"
type textarea "x"
type textarea "What about the languages refreenced in"
type textarea "x"
type textarea "What about the languages refreenced in t"
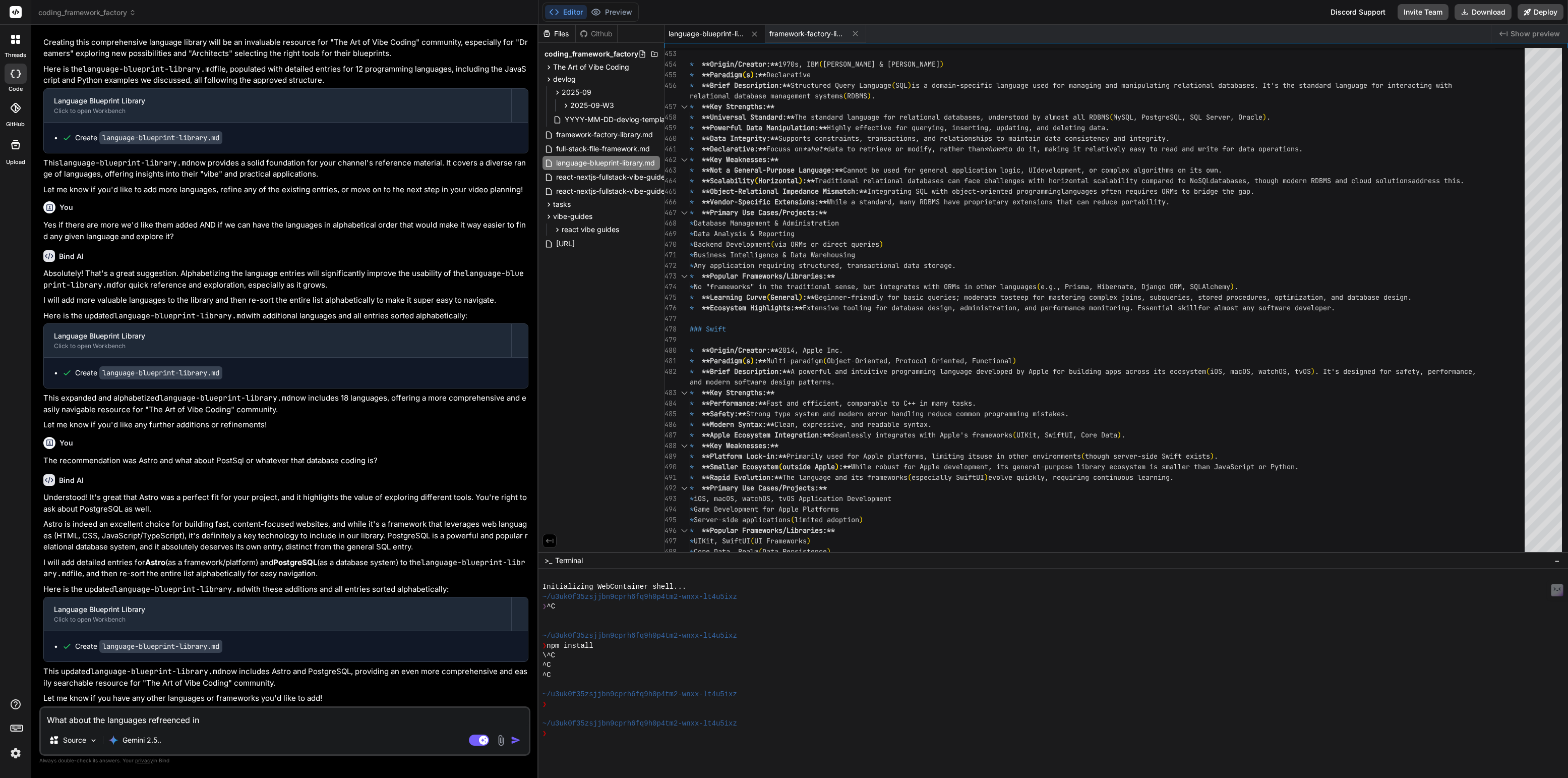
type textarea "x"
type textarea "What about the languages refreenced in th"
type textarea "x"
type textarea "What about the languages refreenced in the"
type textarea "x"
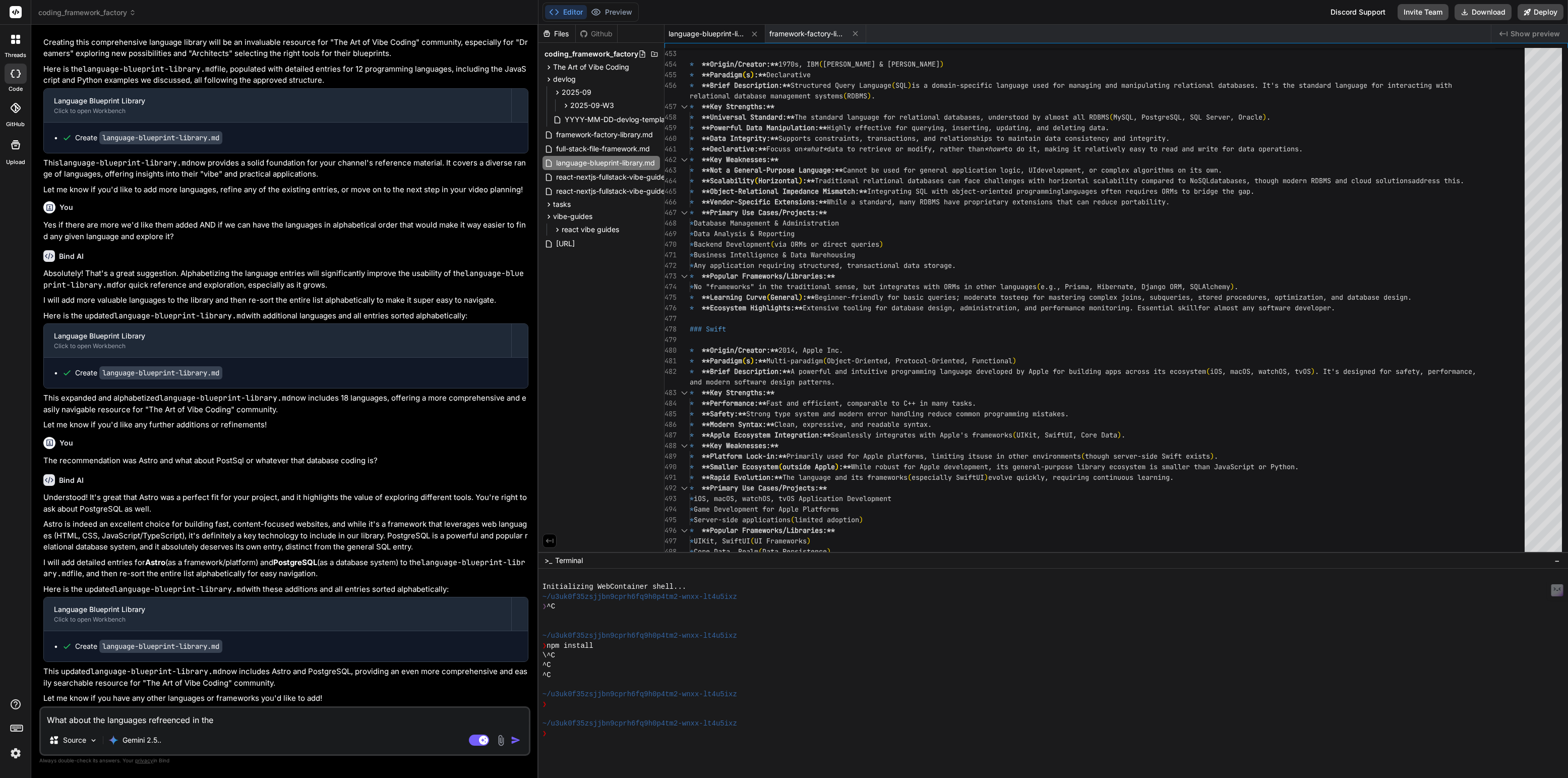
type textarea "What about the languages refreenced in the"
type textarea "x"
click at [173, 719] on textarea "What about the languages refreenced in the" at bounding box center [284, 717] width 488 height 19
type textarea "What about the languages refrerenced in the"
type textarea "x"
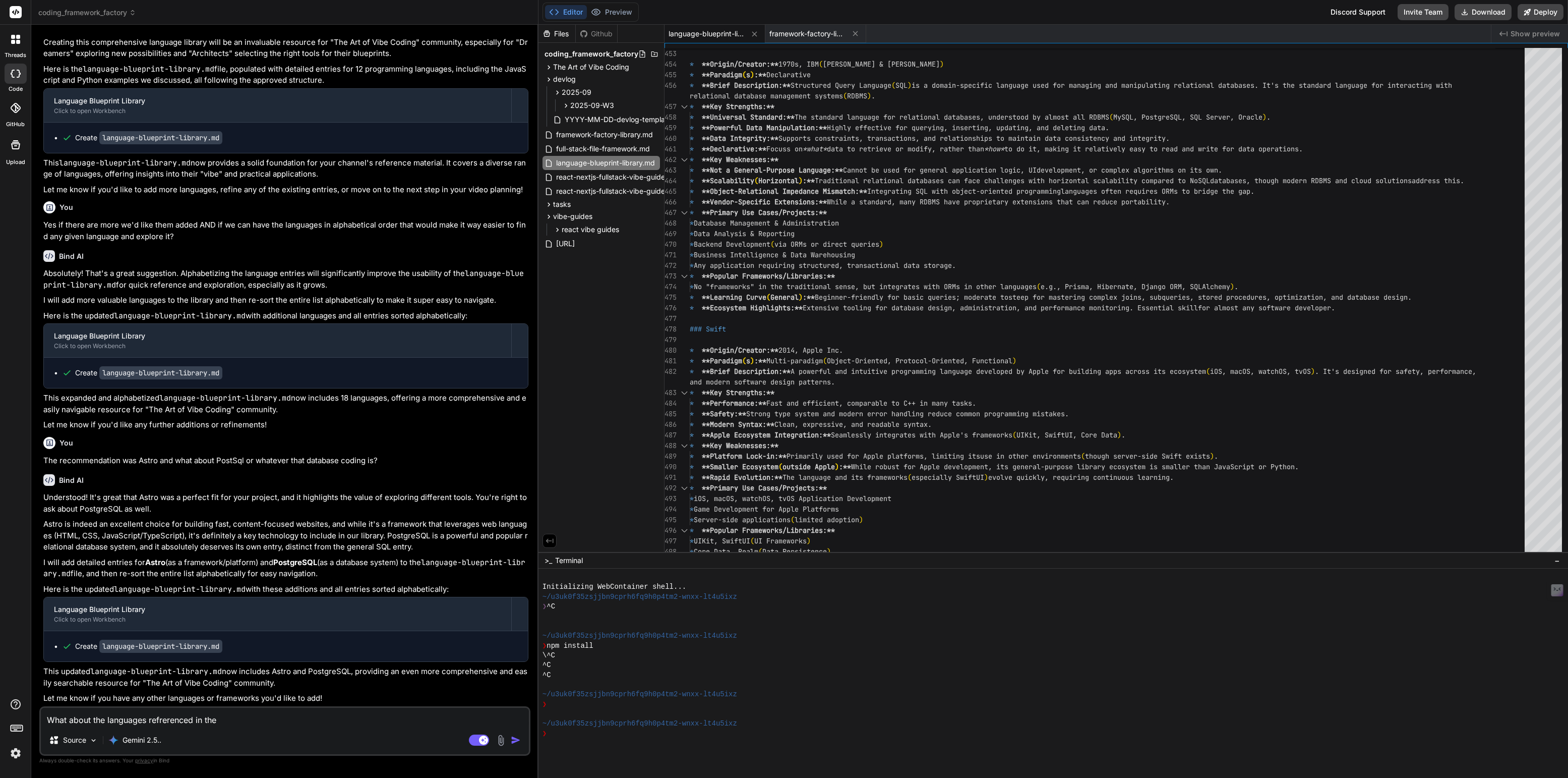
type textarea "What about the languages referenced in the"
type textarea "x"
click at [239, 715] on textarea "What about the languages referenced in the" at bounding box center [284, 717] width 488 height 19
type textarea "What about the languages referenced in the f"
type textarea "x"
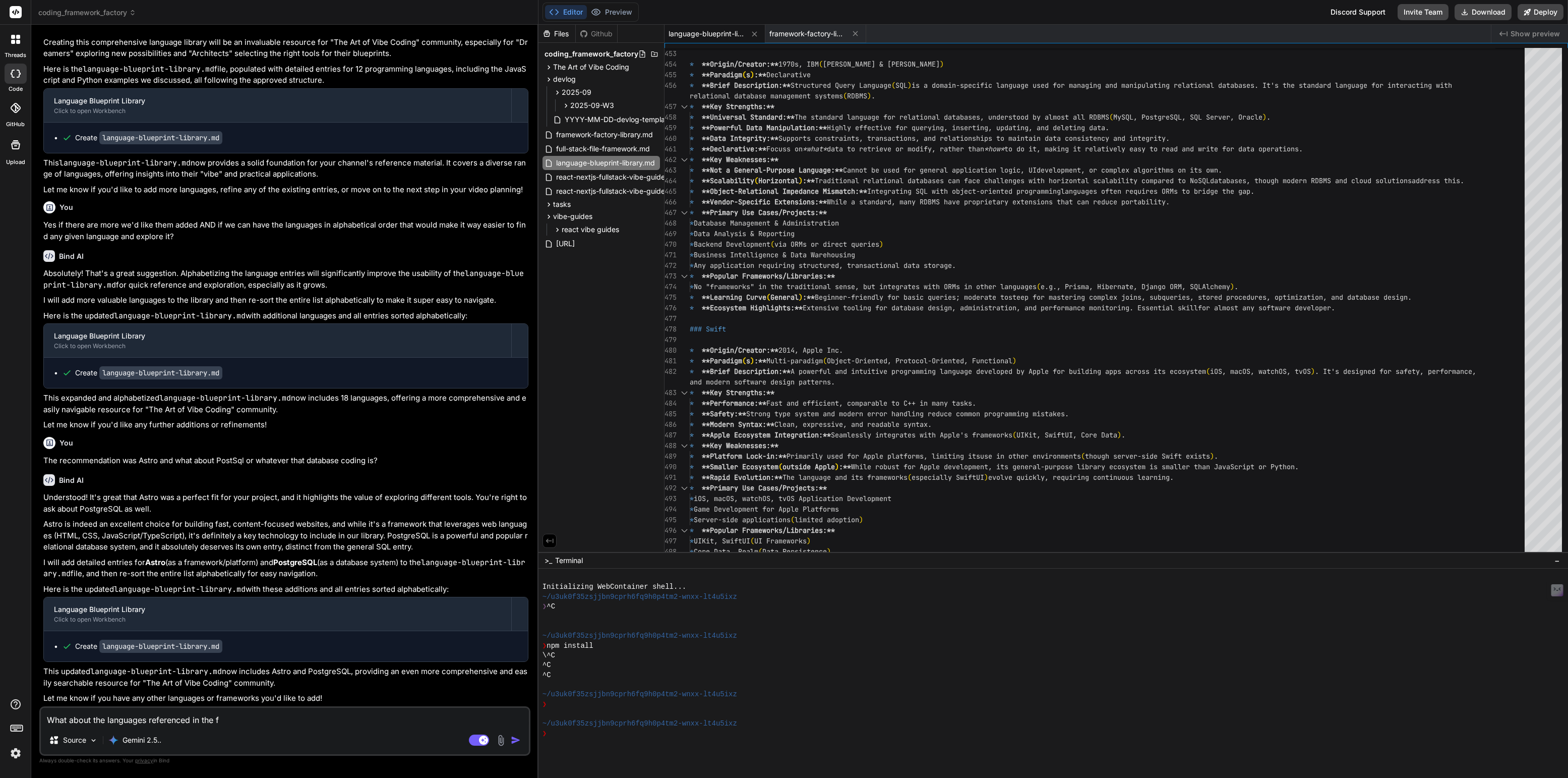
type textarea "What about the languages referenced in the fr"
type textarea "x"
type textarea "What about the languages referenced in the fra"
type textarea "x"
type textarea "What about the languages referenced in the fram"
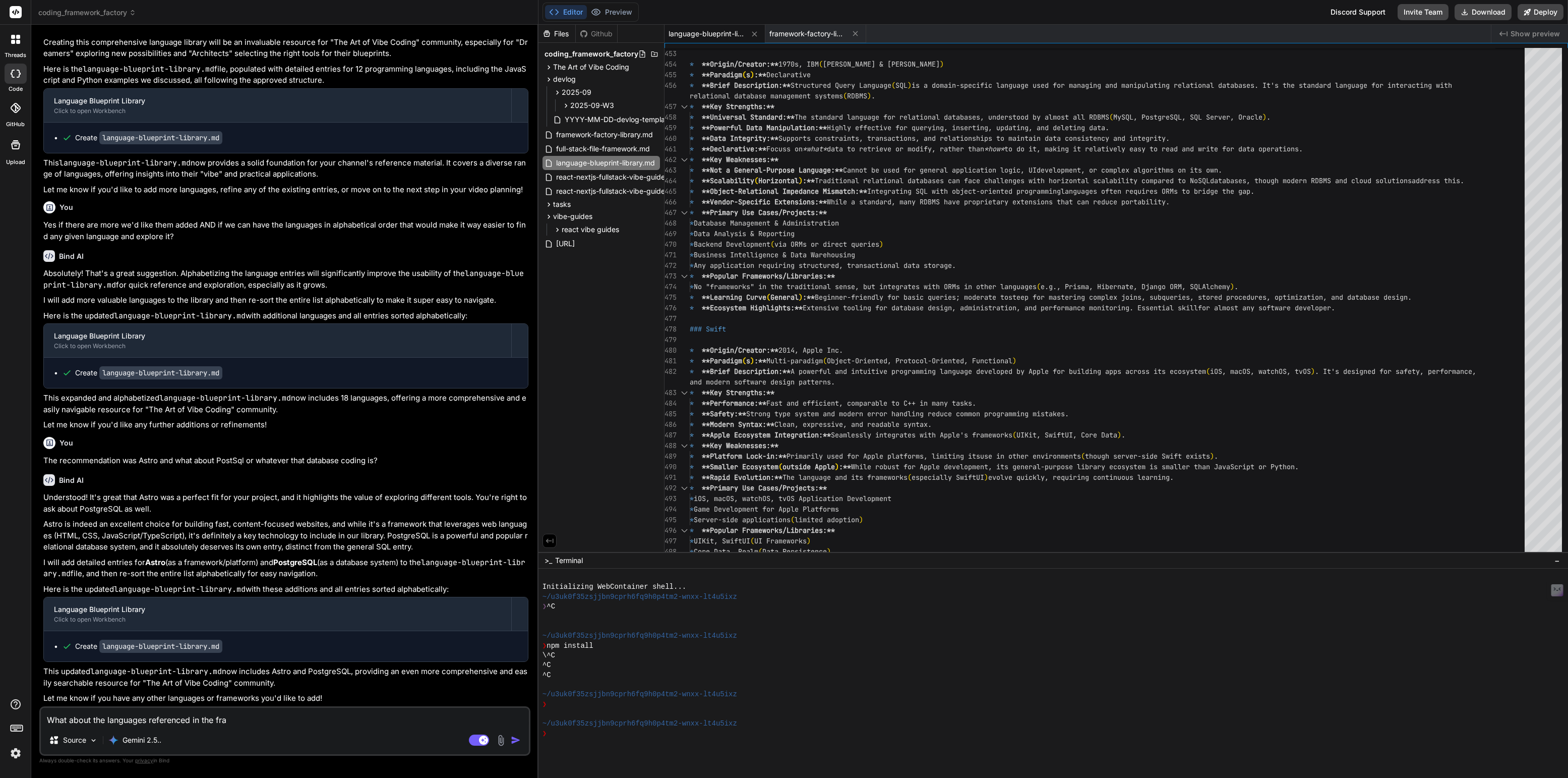
type textarea "x"
type textarea "What about the languages referenced in the frame"
type textarea "x"
type textarea "What about the languages referenced in the framew"
type textarea "x"
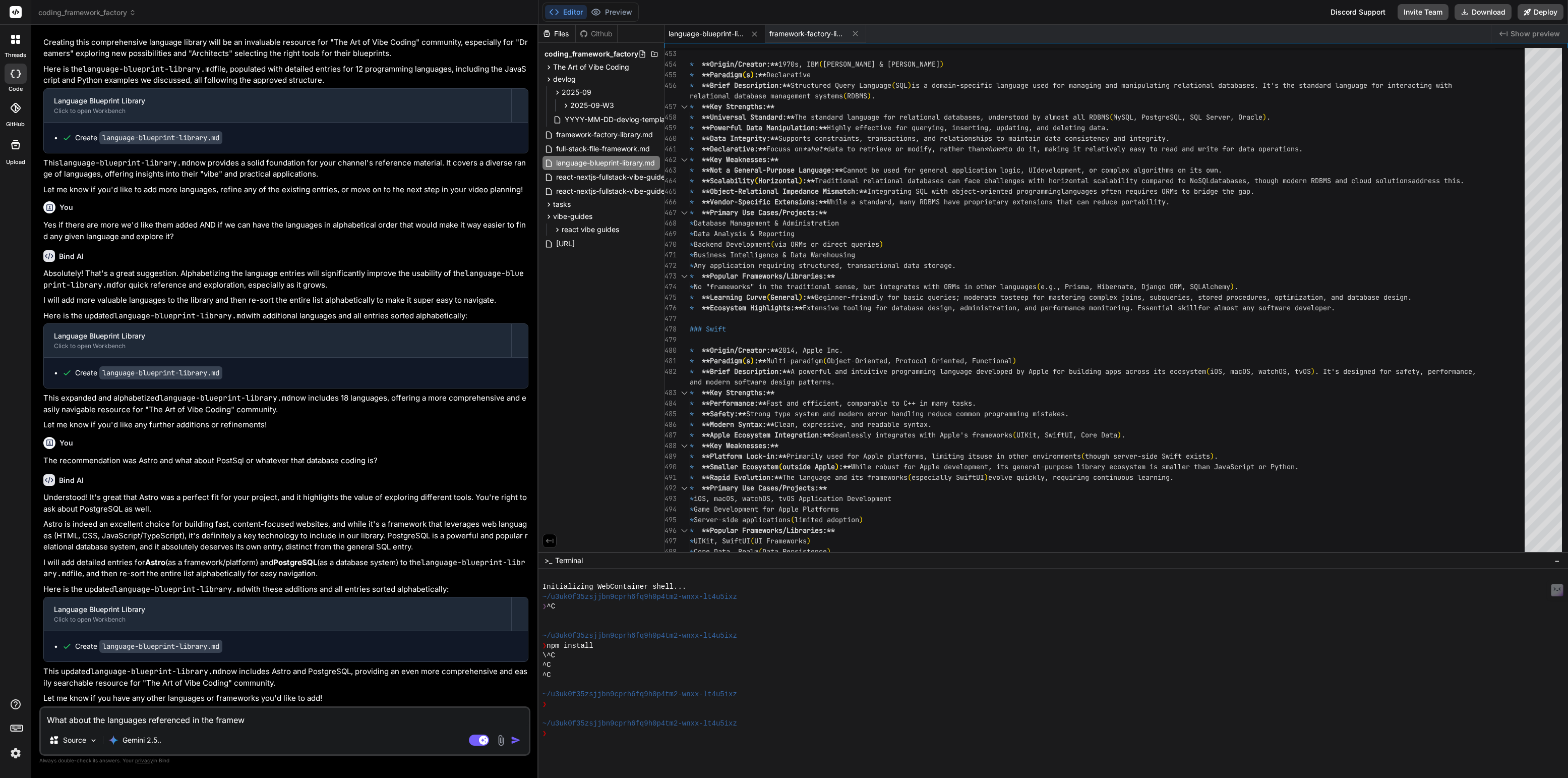
type textarea "What about the languages referenced in the framewo"
type textarea "x"
type textarea "What about the languages referenced in the framewor"
type textarea "x"
type textarea "What about the languages referenced in the framework"
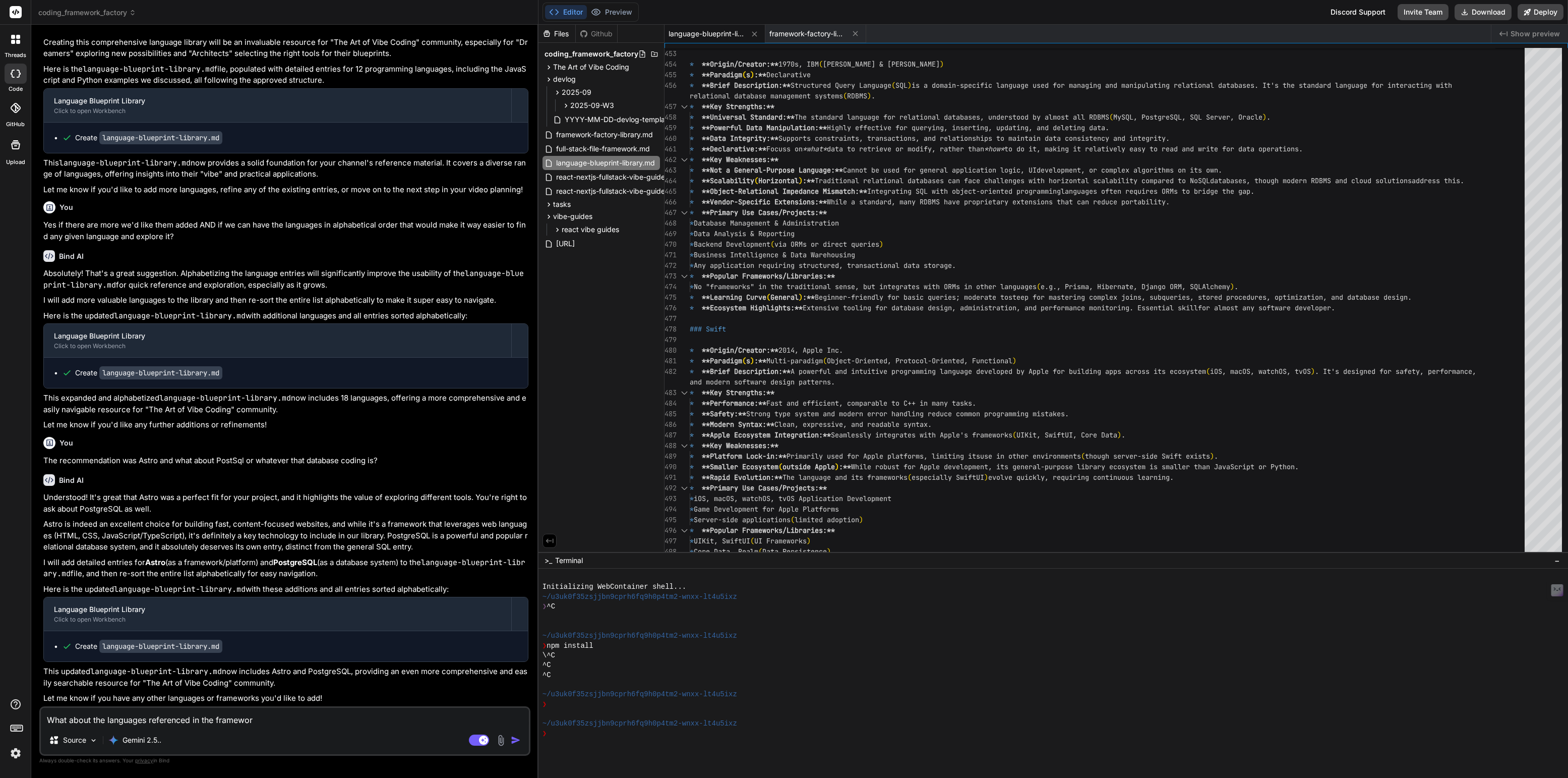
type textarea "x"
type textarea "What about the languages referenced in the framework-"
type textarea "x"
type textarea "What about the languages referenced in the framework-f"
type textarea "x"
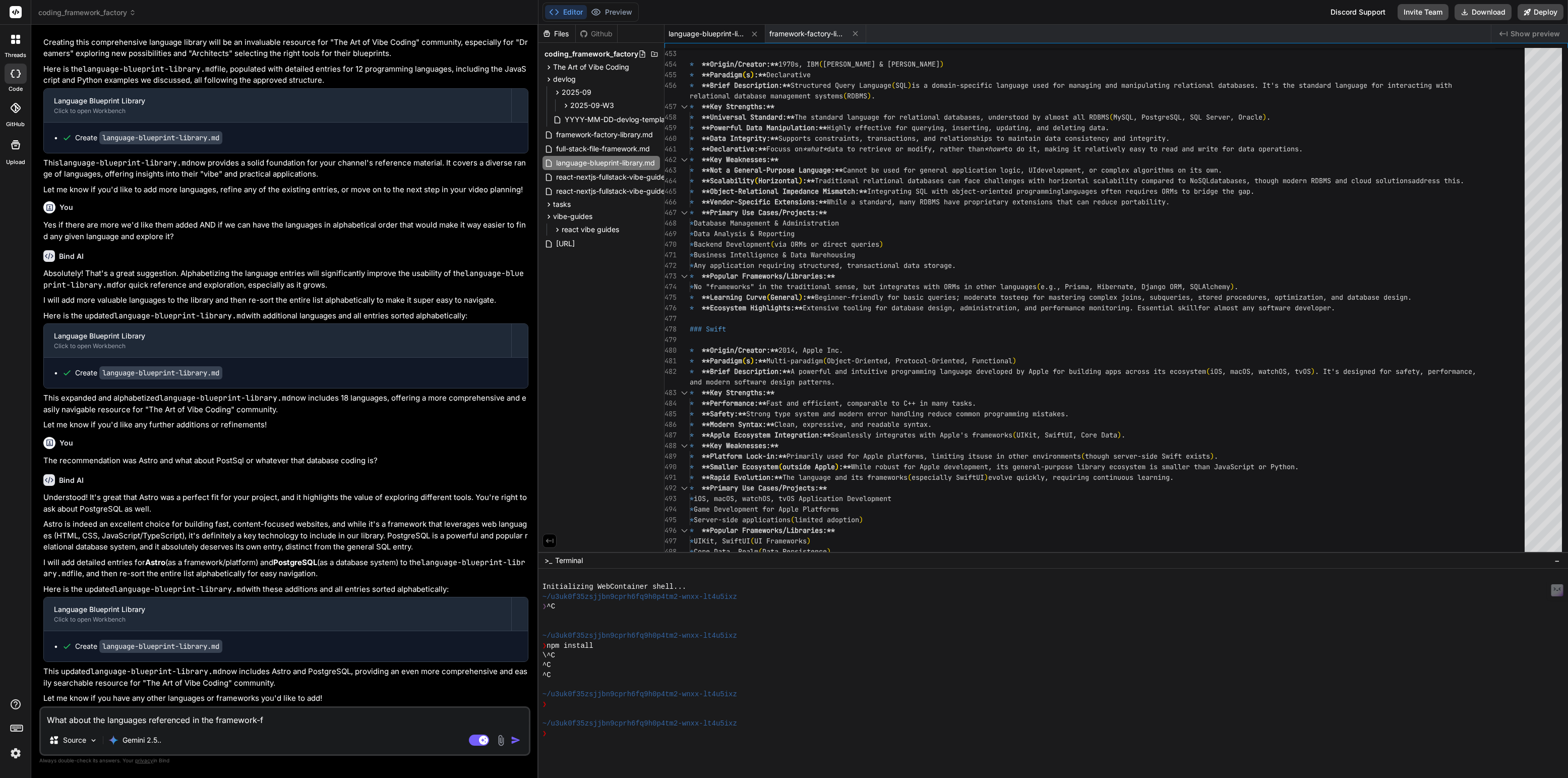
type textarea "What about the languages referenced in the framework-fa"
type textarea "x"
type textarea "What about the languages referenced in the framework-fac"
type textarea "x"
type textarea "What about the languages referenced in the framework-fact"
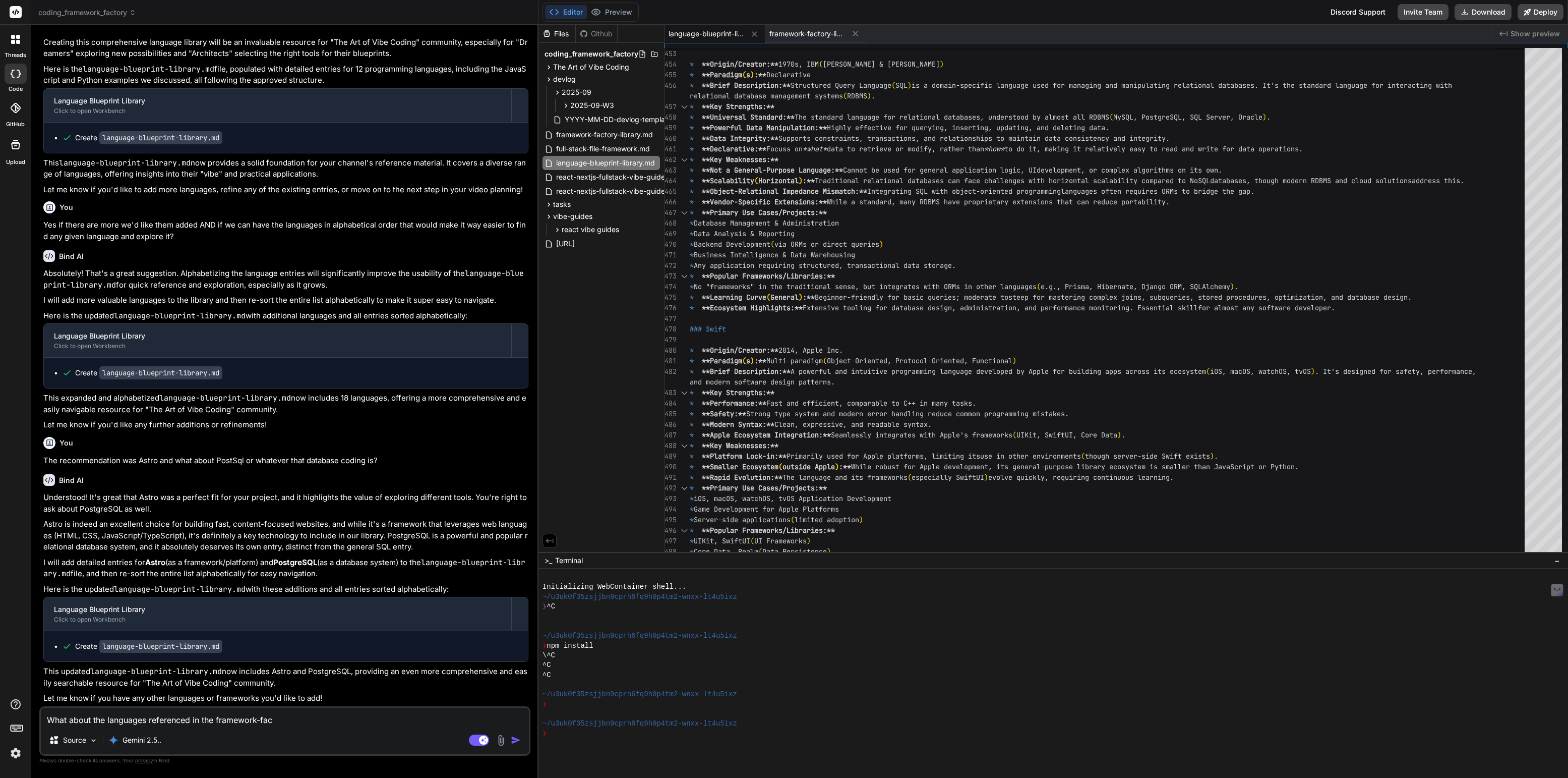
type textarea "x"
type textarea "What about the languages referenced in the framework-facto"
type textarea "x"
type textarea "What about the languages referenced in the framework-factor"
type textarea "x"
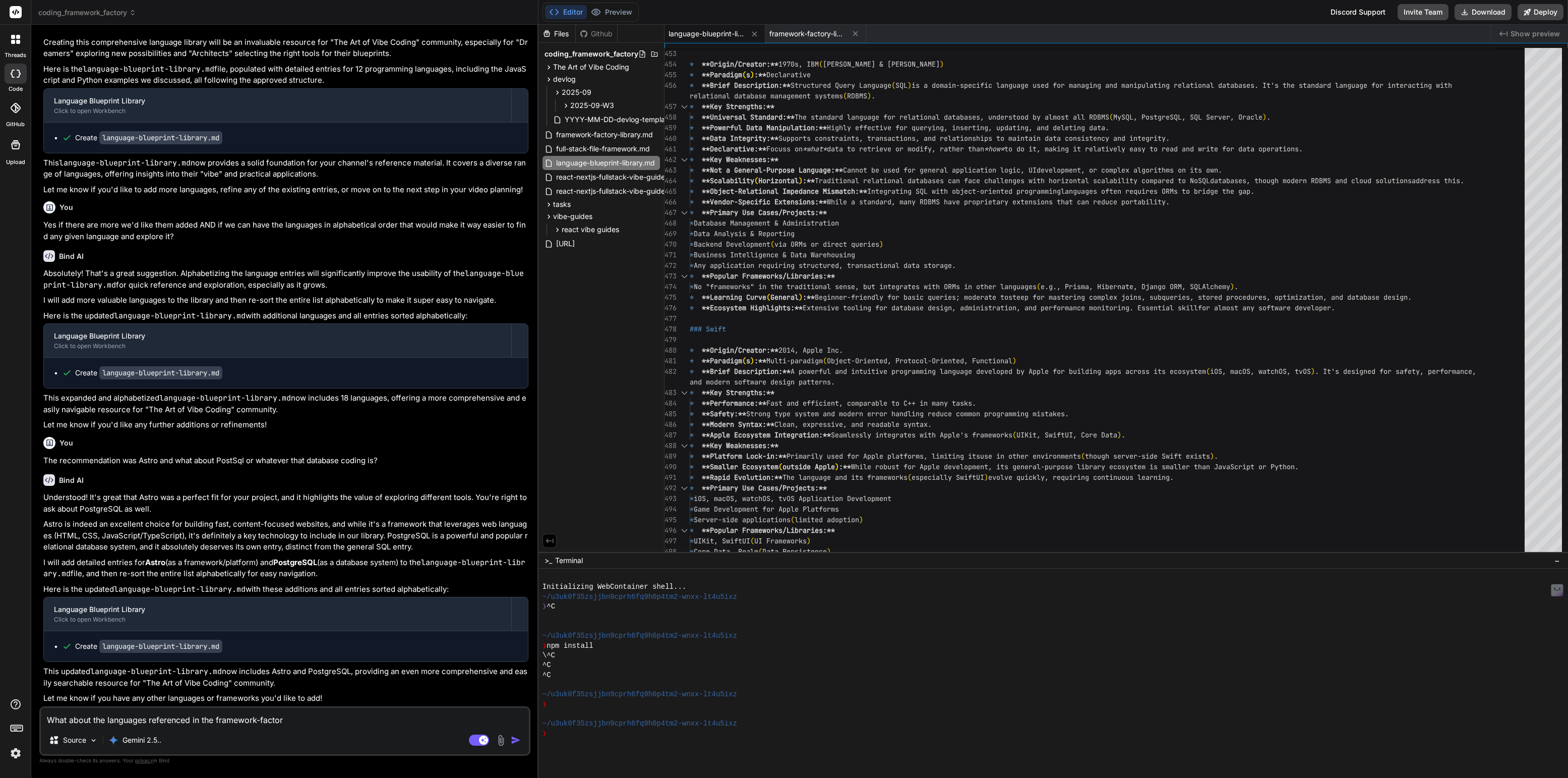
type textarea "What about the languages referenced in the framework-factory"
type textarea "x"
type textarea "What about the languages referenced in the framework-factory-"
type textarea "x"
type textarea "What about the languages referenced in the framework-factory-l"
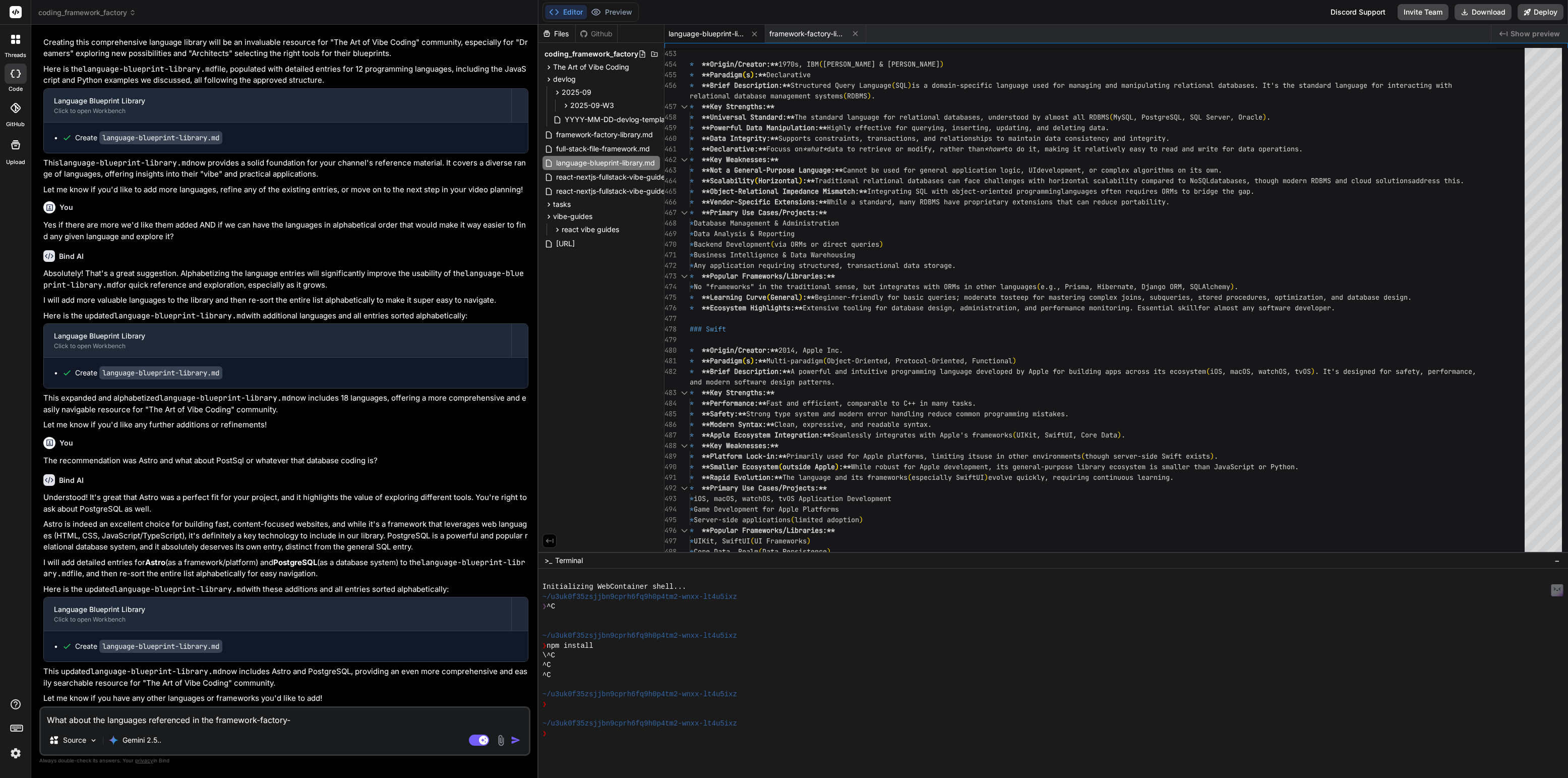
type textarea "x"
type textarea "What about the languages referenced in the framework-factory-li"
type textarea "x"
type textarea "What about the languages referenced in the framework-factory-lib"
type textarea "x"
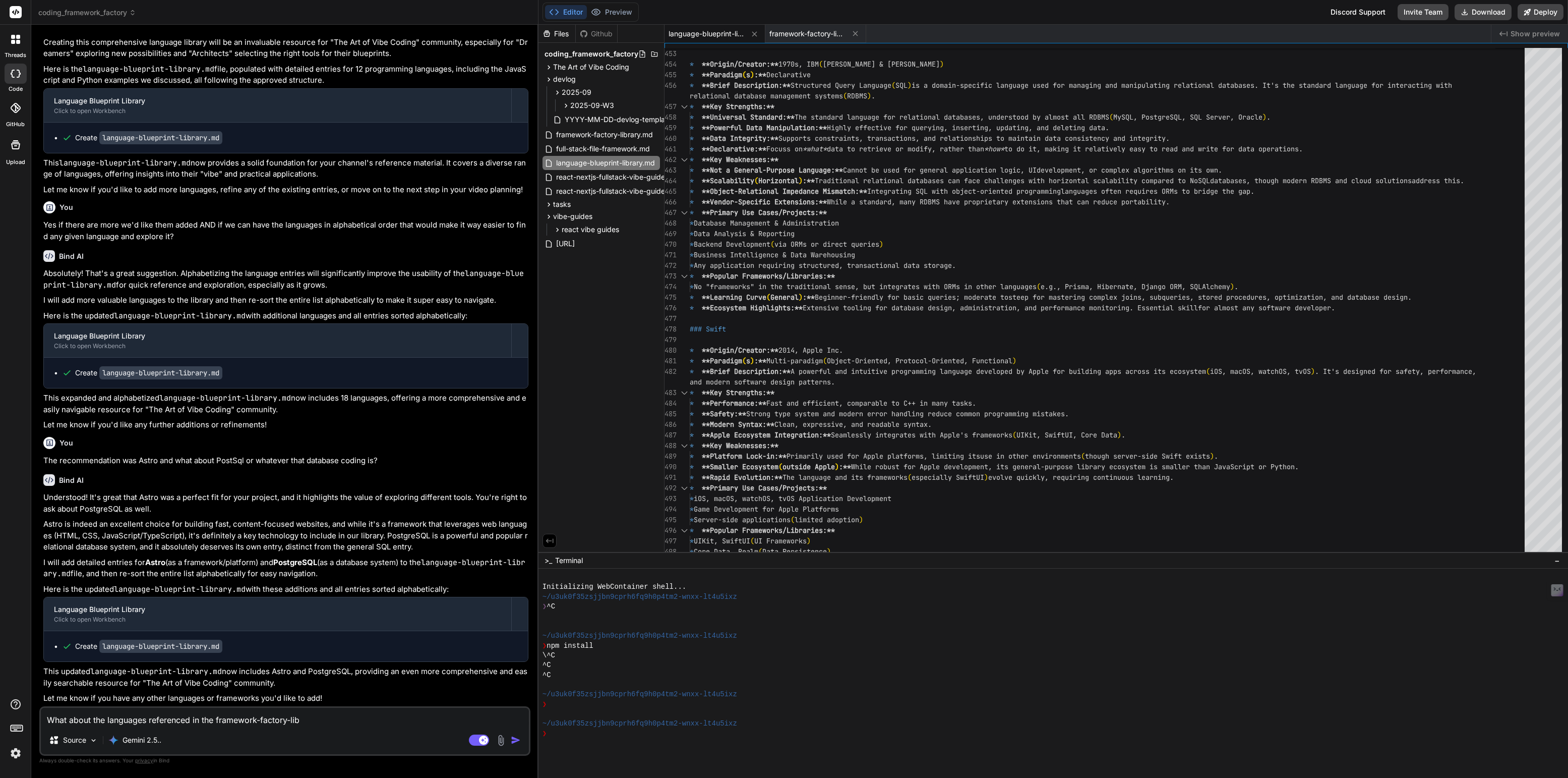
type textarea "What about the languages referenced in the framework-factory-libr"
type textarea "x"
type textarea "What about the languages referenced in the framework-factory-libra"
type textarea "x"
type textarea "What about the languages referenced in the framework-factory-librar"
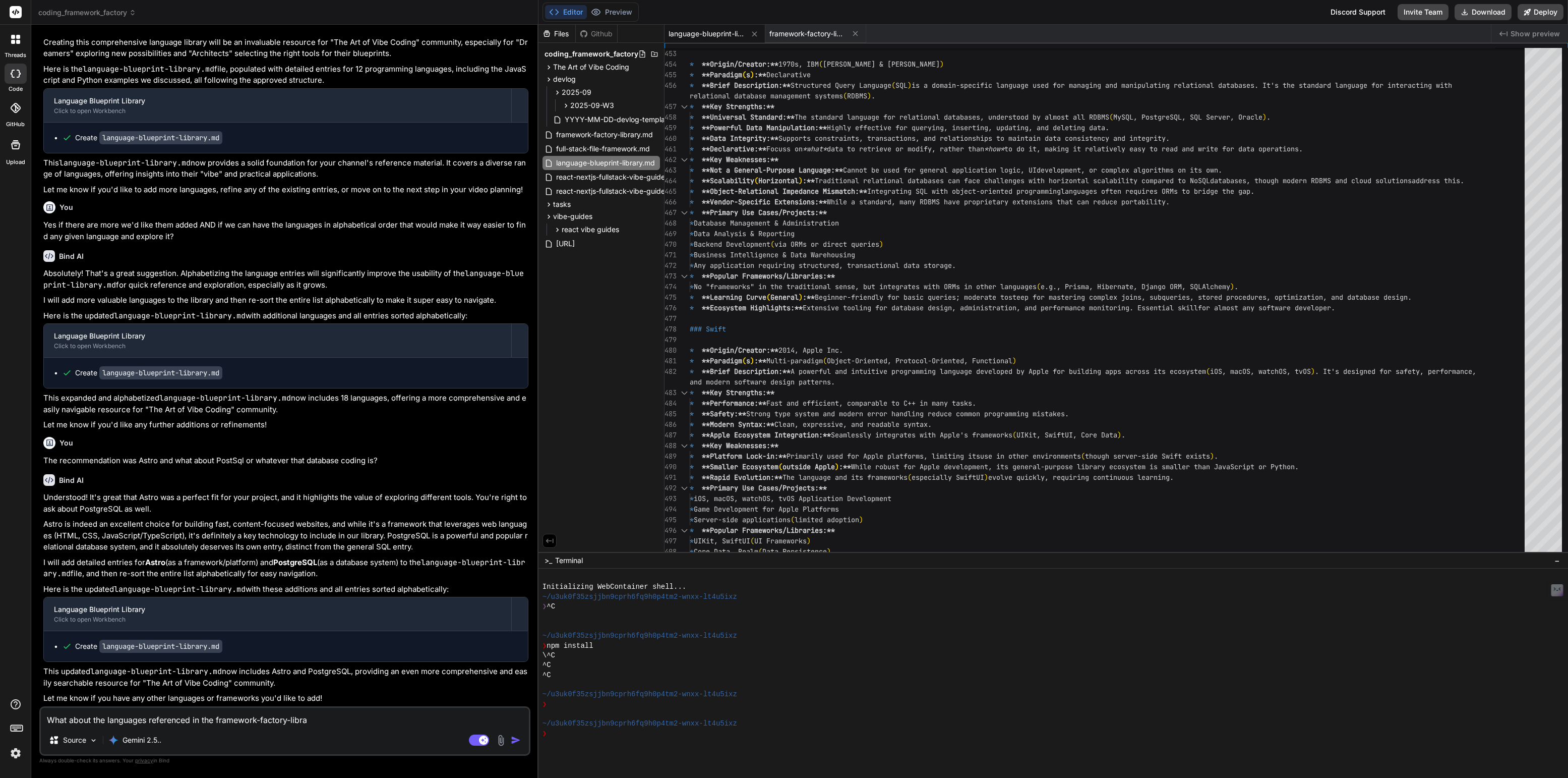
type textarea "x"
type textarea "What about the languages referenced in the framework-factory-library"
type textarea "x"
type textarea "What about the languages referenced in the framework-factory-library."
type textarea "x"
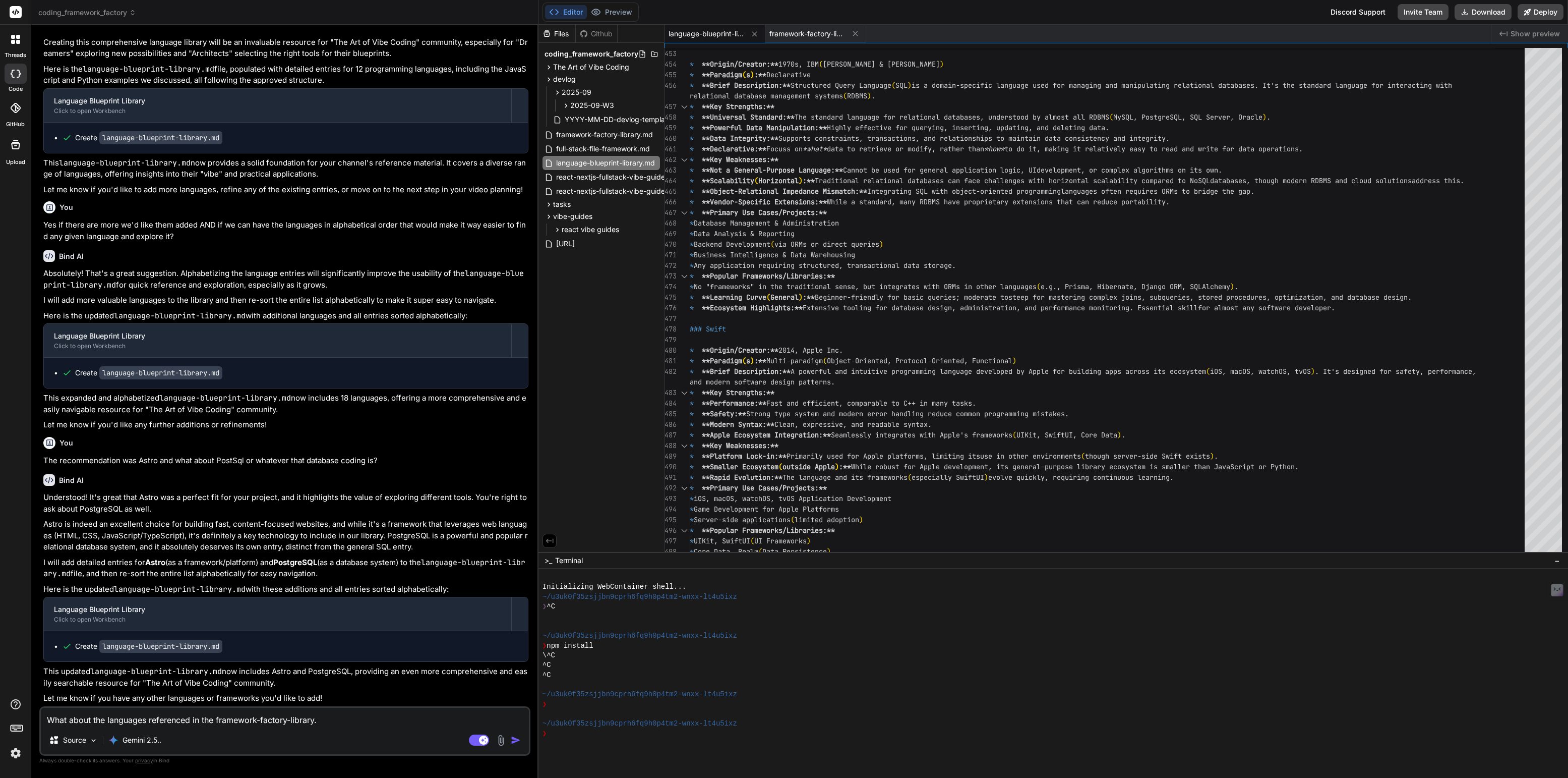
type textarea "What about the languages referenced in the framework-factory-library.m"
type textarea "x"
type textarea "What about the languages referenced in the framework-factory-library.md"
type textarea "x"
type textarea "HWhat about the languages referenced in the framework-factory-library.md"
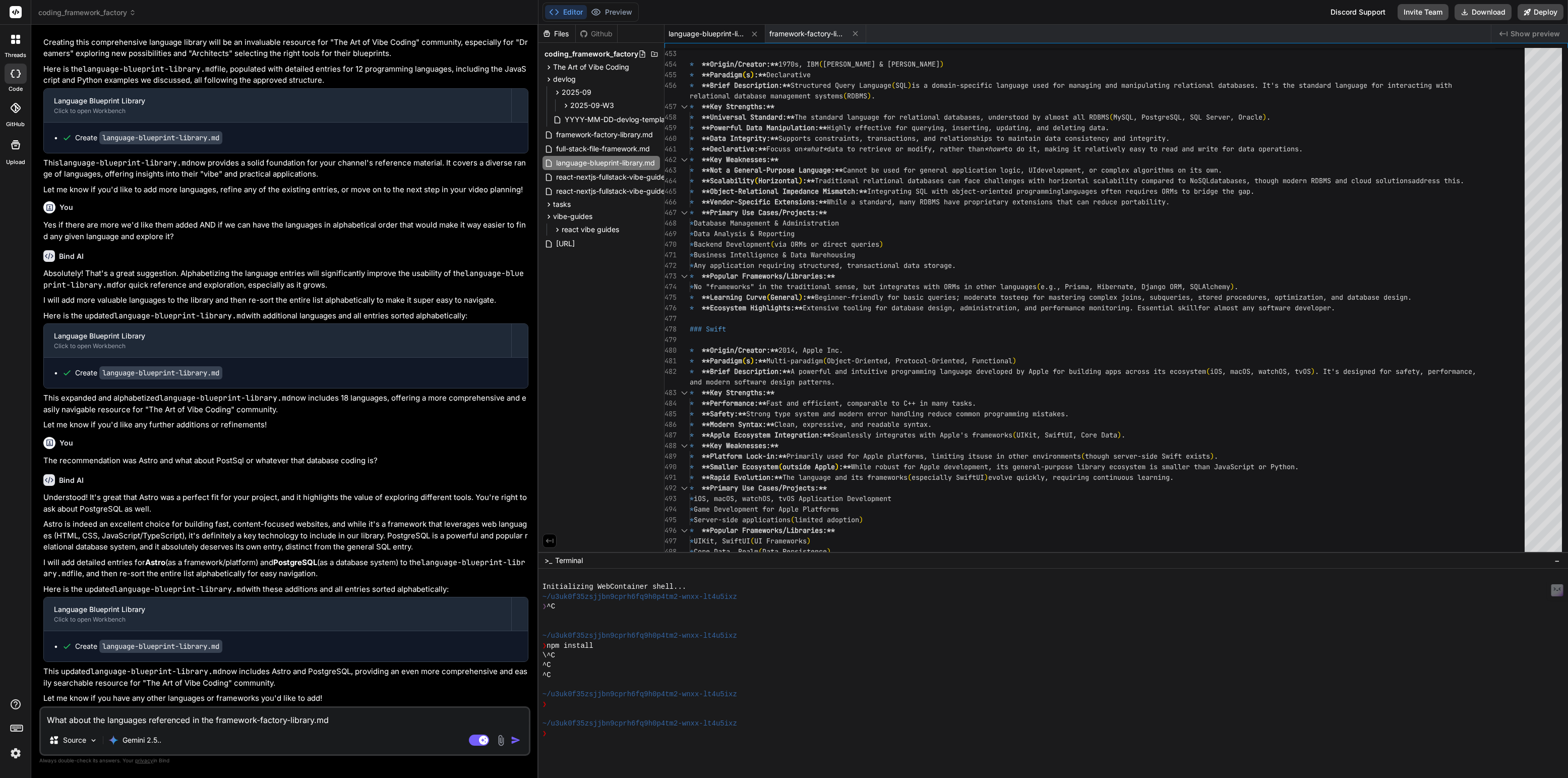
type textarea "x"
type textarea "HiWhat about the languages referenced in the framework-factory-library.md"
type textarea "x"
type textarea "Hi,What about the languages referenced in the framework-factory-library.md"
type textarea "x"
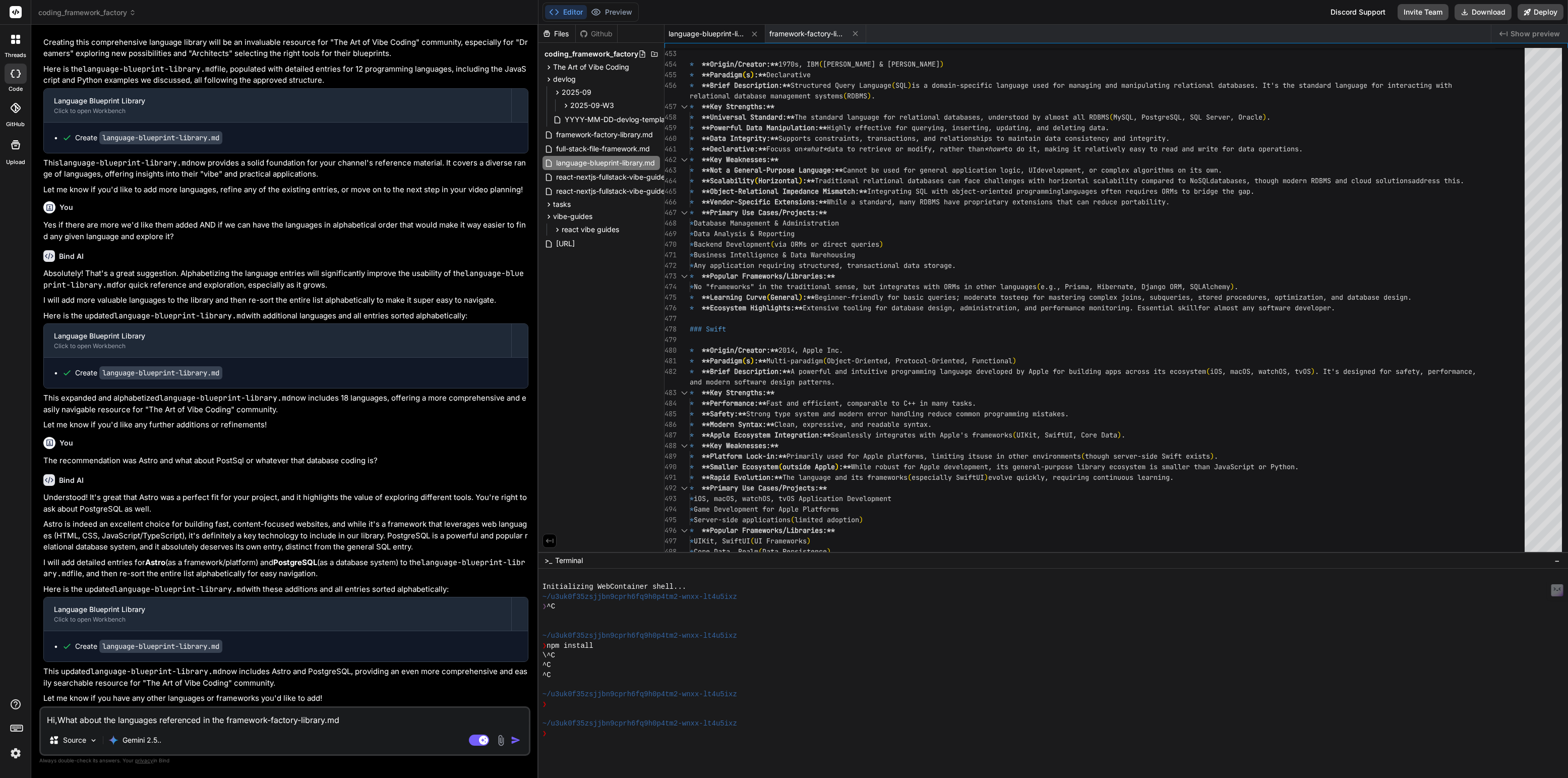
type textarea "Hi, What about the languages referenced in the framework-factory-library.md"
type textarea "x"
type textarea "Hi, wWhat about the languages referenced in the framework-factory-library.md"
type textarea "x"
type textarea "Hi, weWhat about the languages referenced in the framework-factory-library.md"
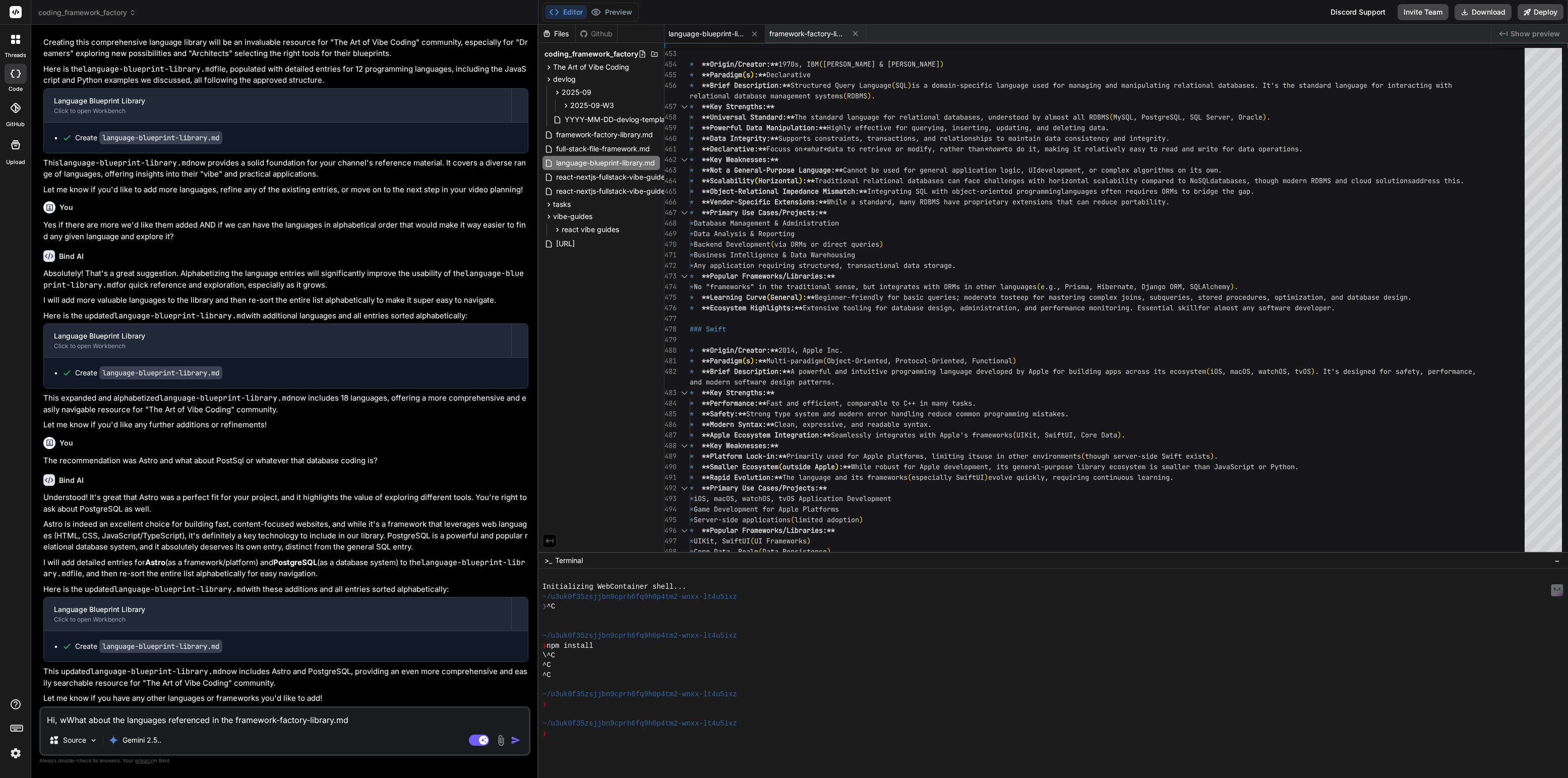
type textarea "x"
type textarea "Hi, we'What about the languages referenced in the framework-factory-library.md"
type textarea "x"
type textarea "Hi, we'rWhat about the languages referenced in the framework-factory-library.md"
type textarea "x"
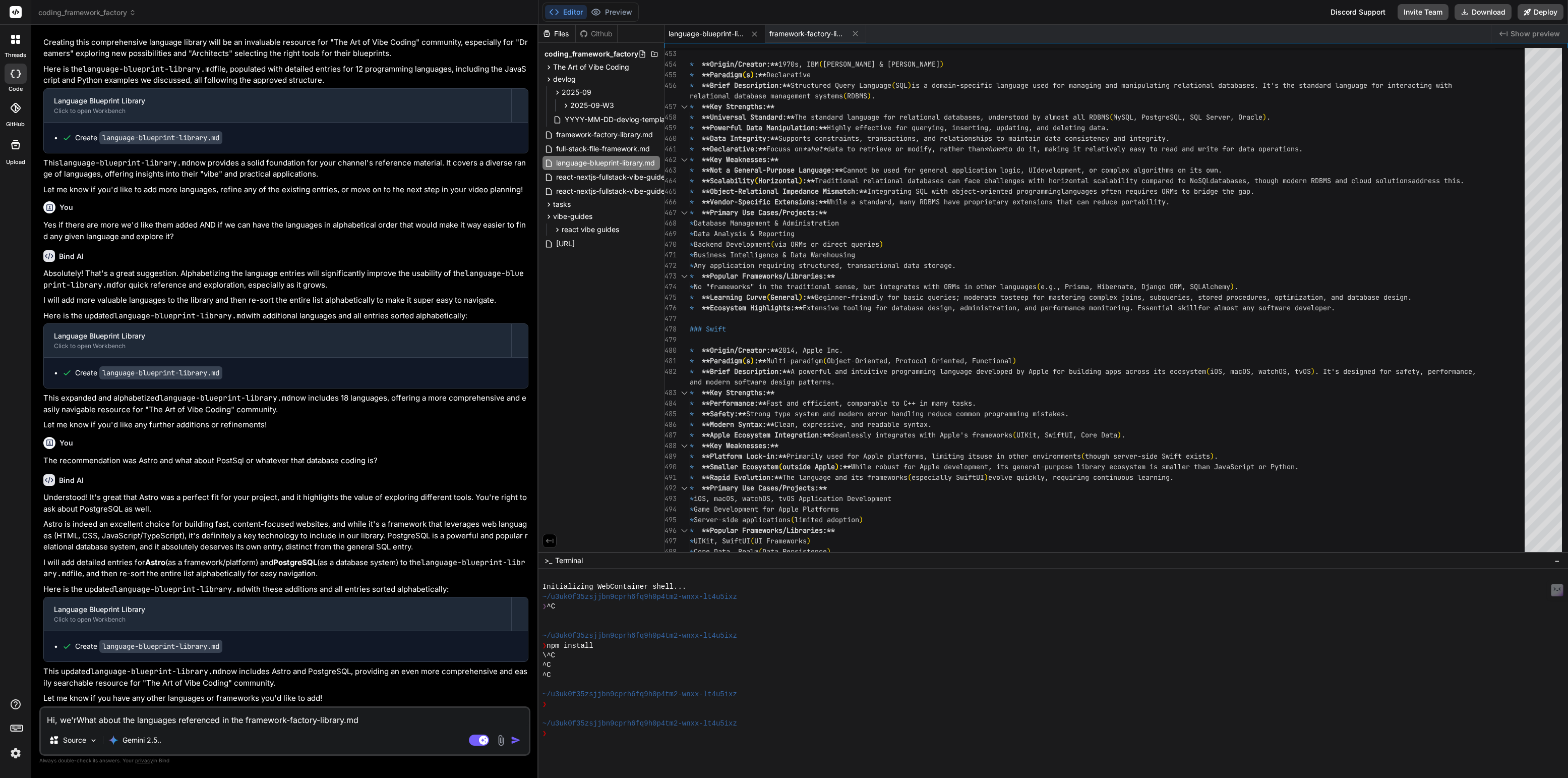
type textarea "Hi, we'reWhat about the languages referenced in the framework-factory-library.md"
type textarea "x"
type textarea "Hi, we're What about the languages referenced in the framework-factory-library.…"
type textarea "x"
type textarea "Hi, we're bWhat about the languages referenced in the framework-factory-library…"
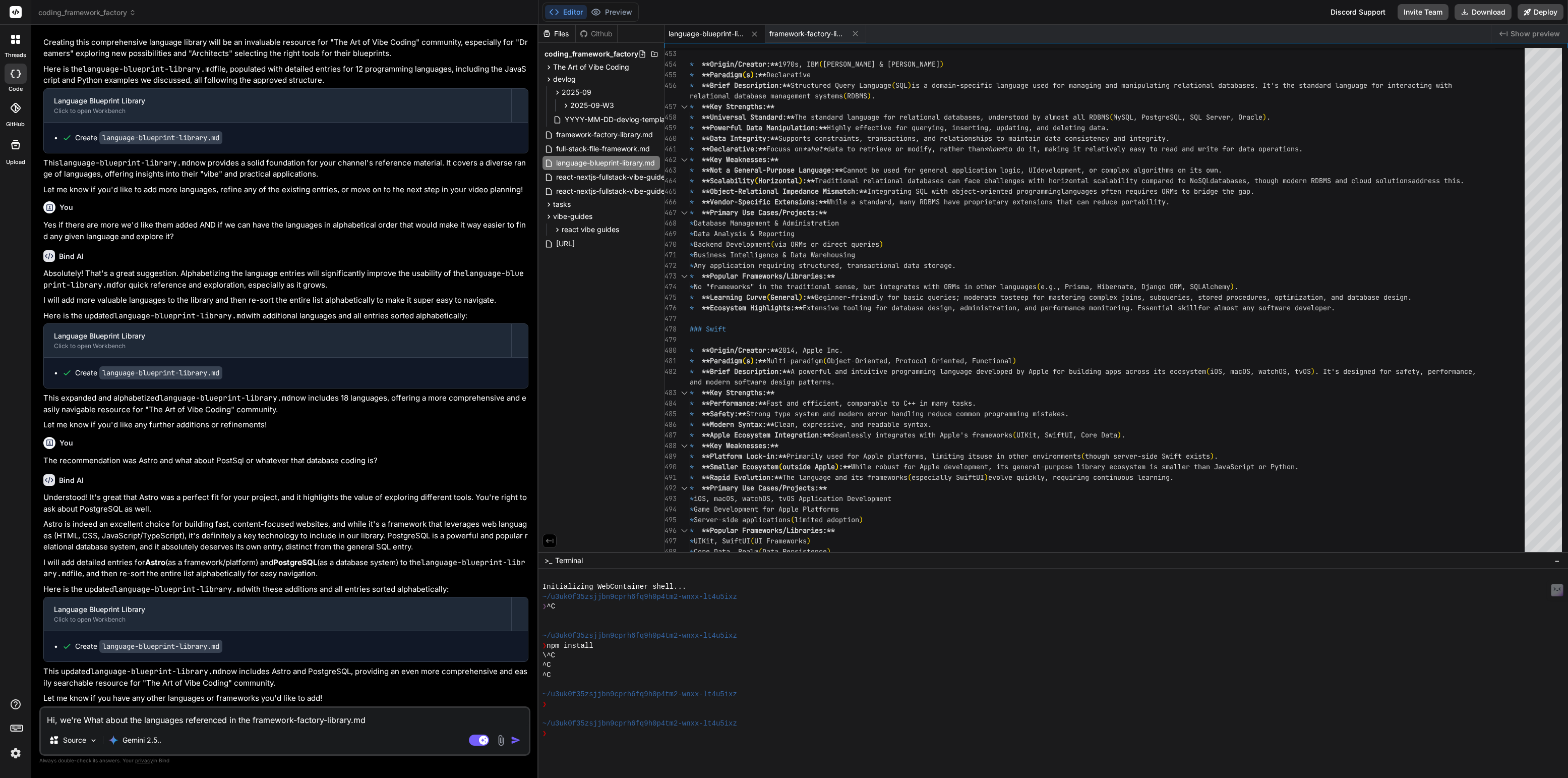
type textarea "x"
type textarea "Hi, we're baWhat about the languages referenced in the framework-factory-librar…"
type textarea "x"
type textarea "Hi, we're bacWhat about the languages referenced in the framework-factory-libra…"
type textarea "x"
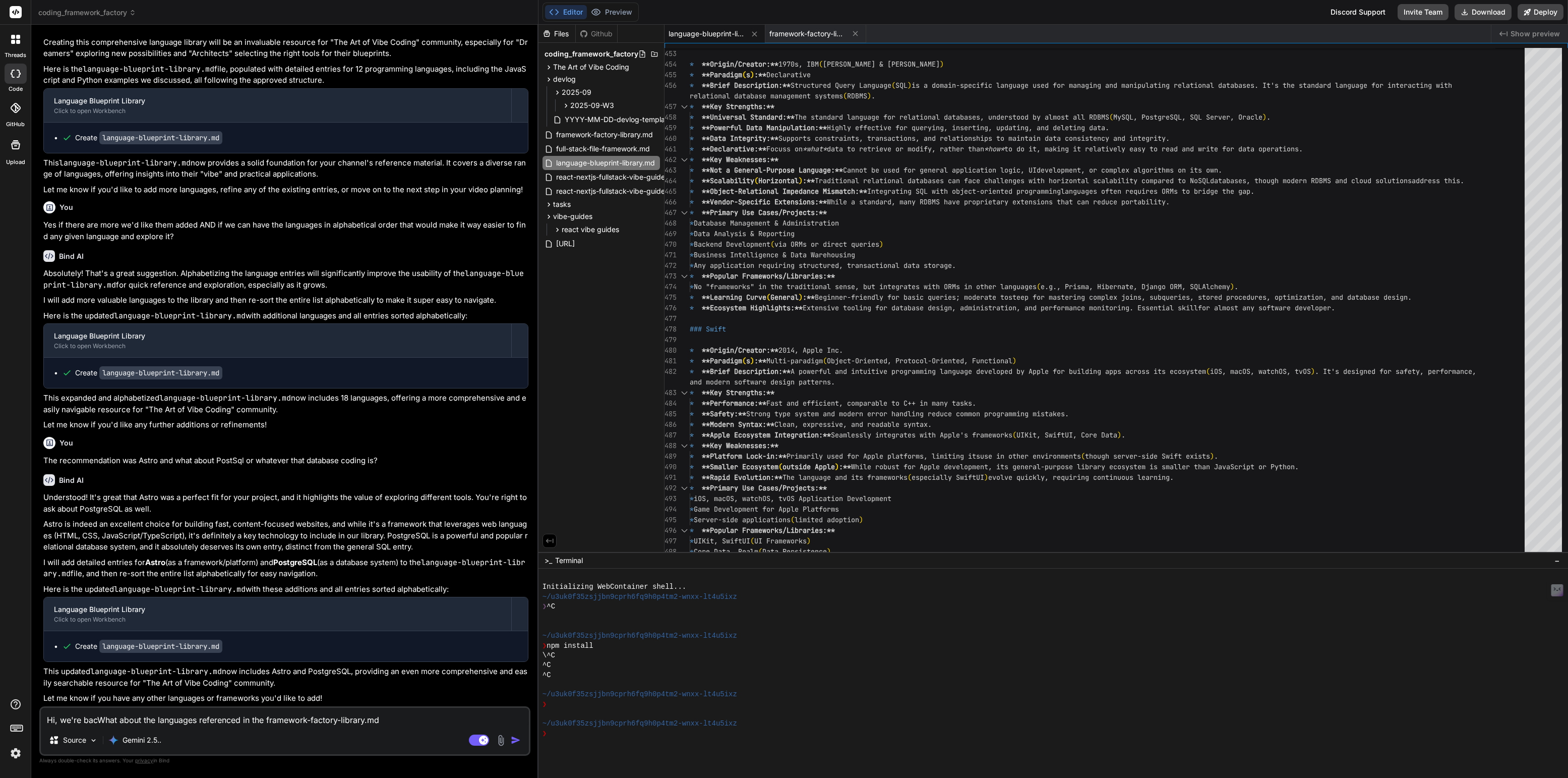
type textarea "Hi, we're backWhat about the languages referenced in the framework-factory-libr…"
type textarea "x"
type textarea "Hi, we're back What about the languages referenced in the framework-factory-lib…"
type textarea "x"
type textarea "Hi, we're back tWhat about the languages referenced in the framework-factory-li…"
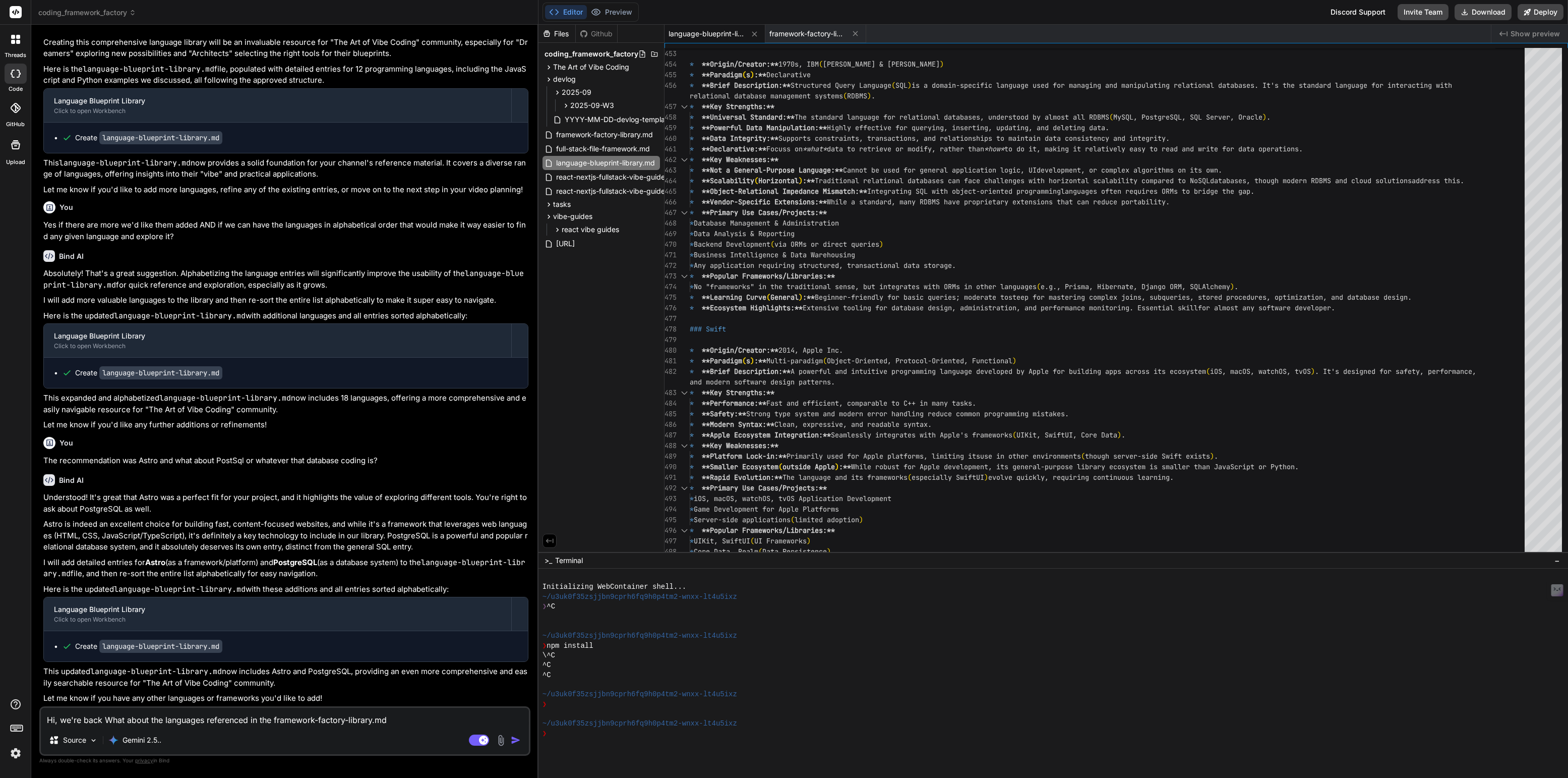
type textarea "x"
type textarea "Hi, we're back toWhat about the languages referenced in the framework-factory-l…"
type textarea "x"
type textarea "Hi, we're back to What about the languages referenced in the framework-factory-…"
type textarea "x"
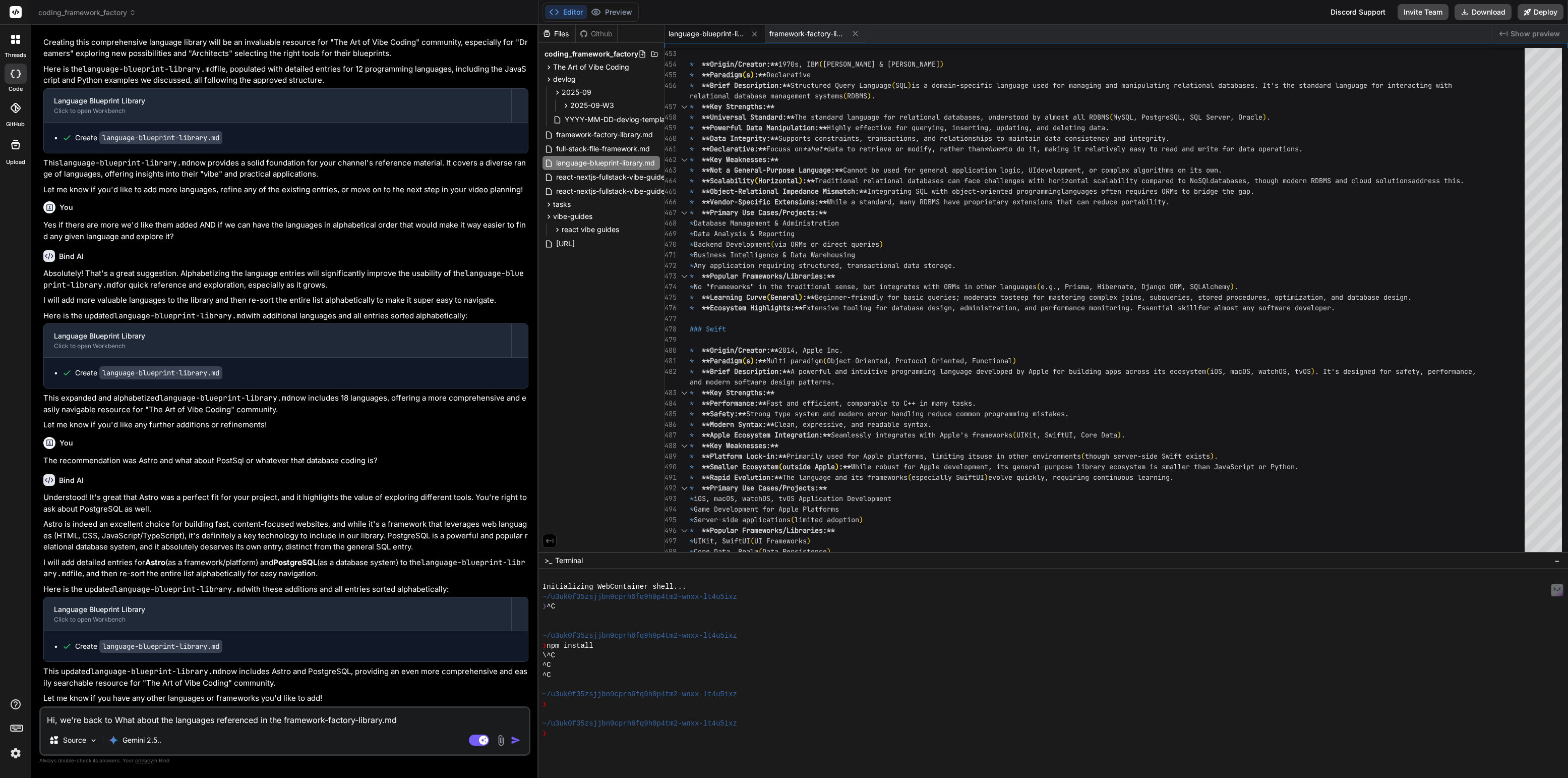
type textarea "Hi, we're back to cWhat about the languages referenced in the framework-factory…"
type textarea "x"
type textarea "Hi, we're back to coWhat about the languages referenced in the framework-factor…"
type textarea "x"
type textarea "Hi, we're back to conWhat about the languages referenced in the framework-facto…"
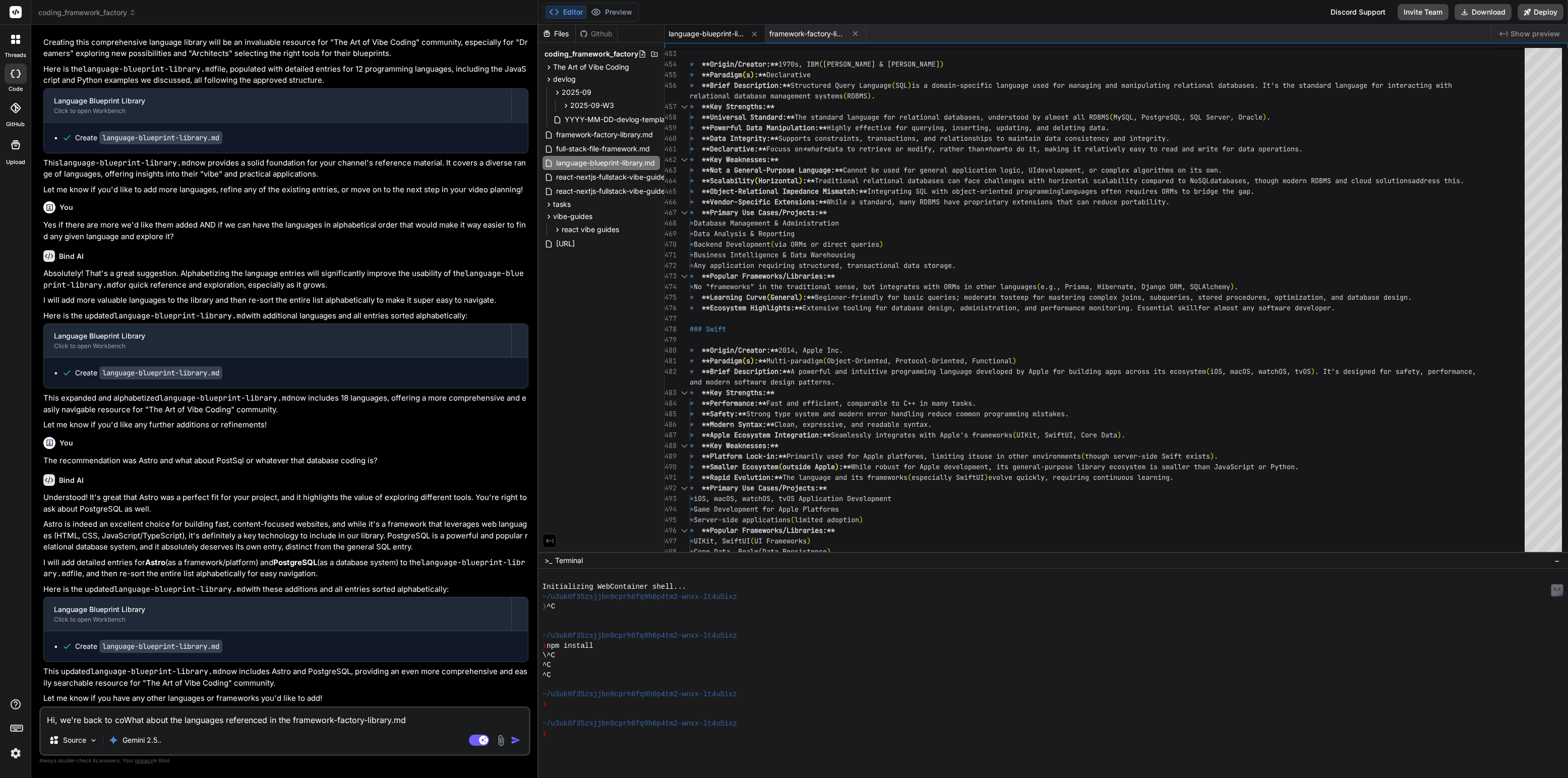
type textarea "x"
type textarea "Hi, we're back to contWhat about the languages referenced in the framework-fact…"
type textarea "x"
type textarea "Hi, we're back to contiWhat about the languages referenced in the framework-fac…"
type textarea "x"
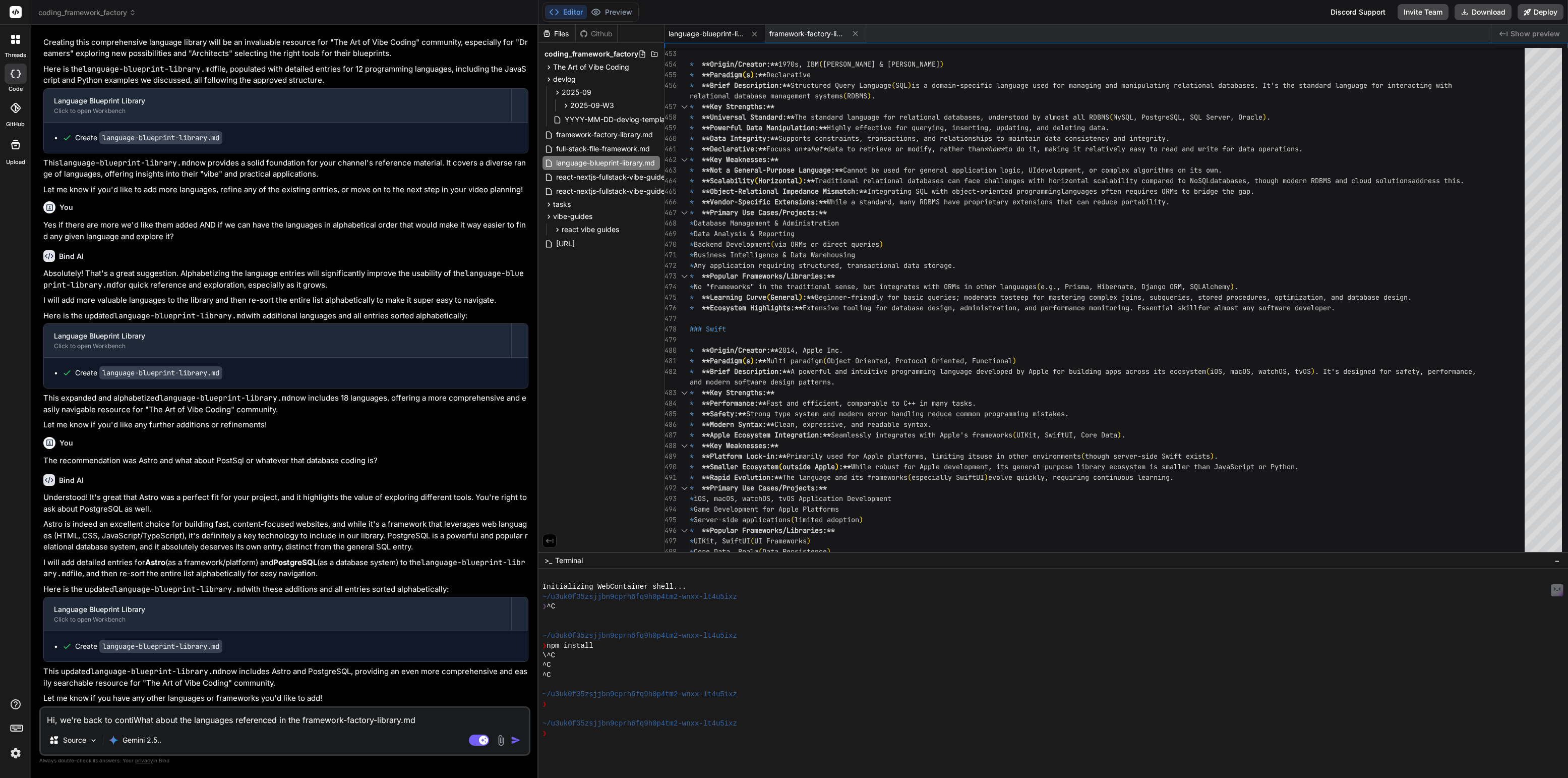
type textarea "Hi, we're back to continWhat about the languages referenced in the framework-fa…"
type textarea "x"
type textarea "Hi, we're back to continuWhat about the languages referenced in the framework-f…"
type textarea "x"
type textarea "Hi, we're back to continueWhat about the languages referenced in the framework-…"
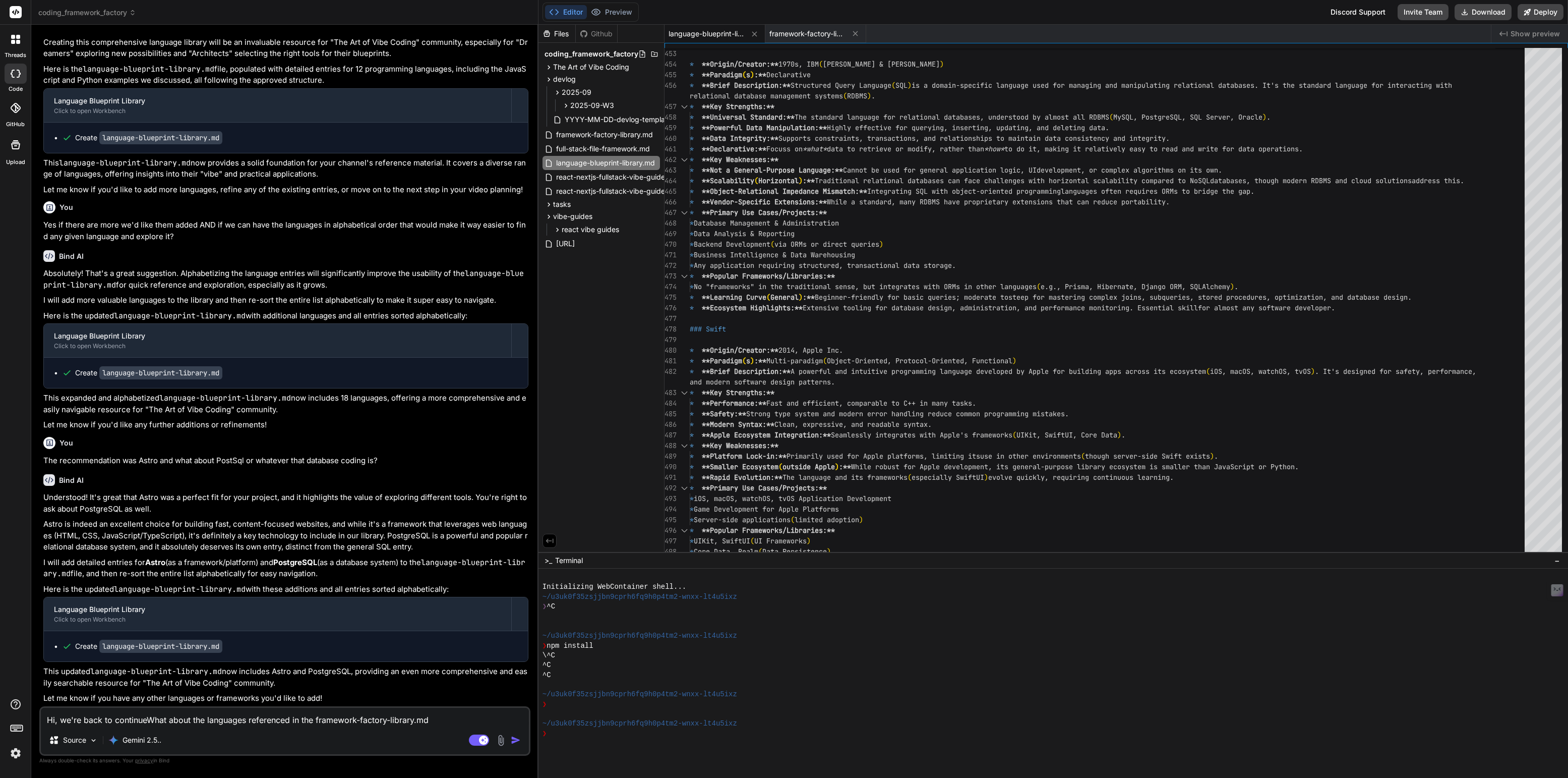
type textarea "x"
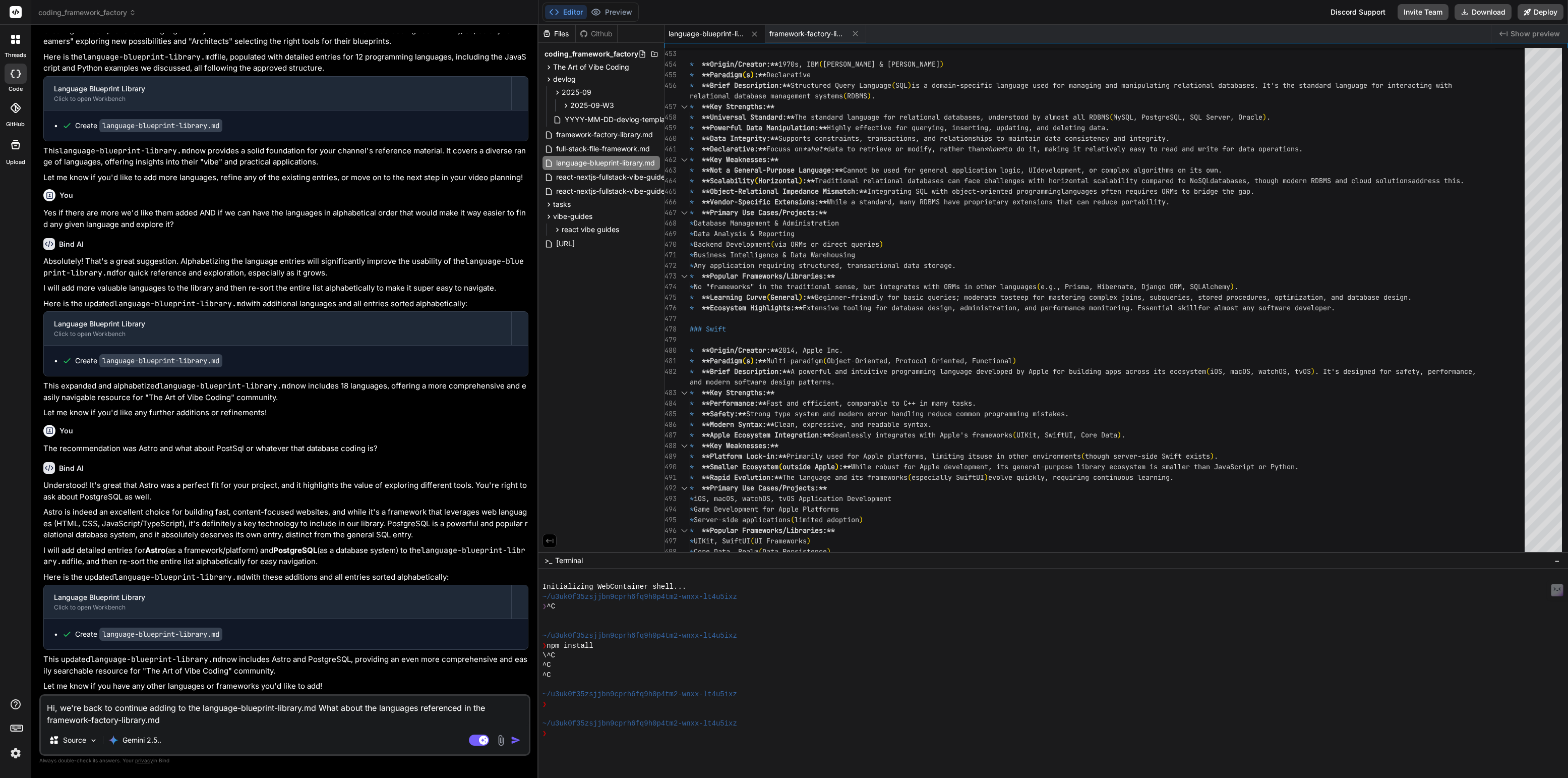
click at [133, 710] on textarea "Hi, we're back to continue adding to the language-blueprint-library.md What abo…" at bounding box center [284, 710] width 488 height 31
click at [176, 711] on textarea "Hi, we're back and ready to adding to the language-blueprint-library.md What ab…" at bounding box center [284, 710] width 488 height 31
click at [309, 704] on textarea "Hi, we're back and ready to add to the language-blueprint-library.md What about…" at bounding box center [284, 710] width 488 height 31
click at [194, 715] on textarea "Hi, we're back and ready to add to the language-blueprint-library.md. What abou…" at bounding box center [284, 710] width 488 height 31
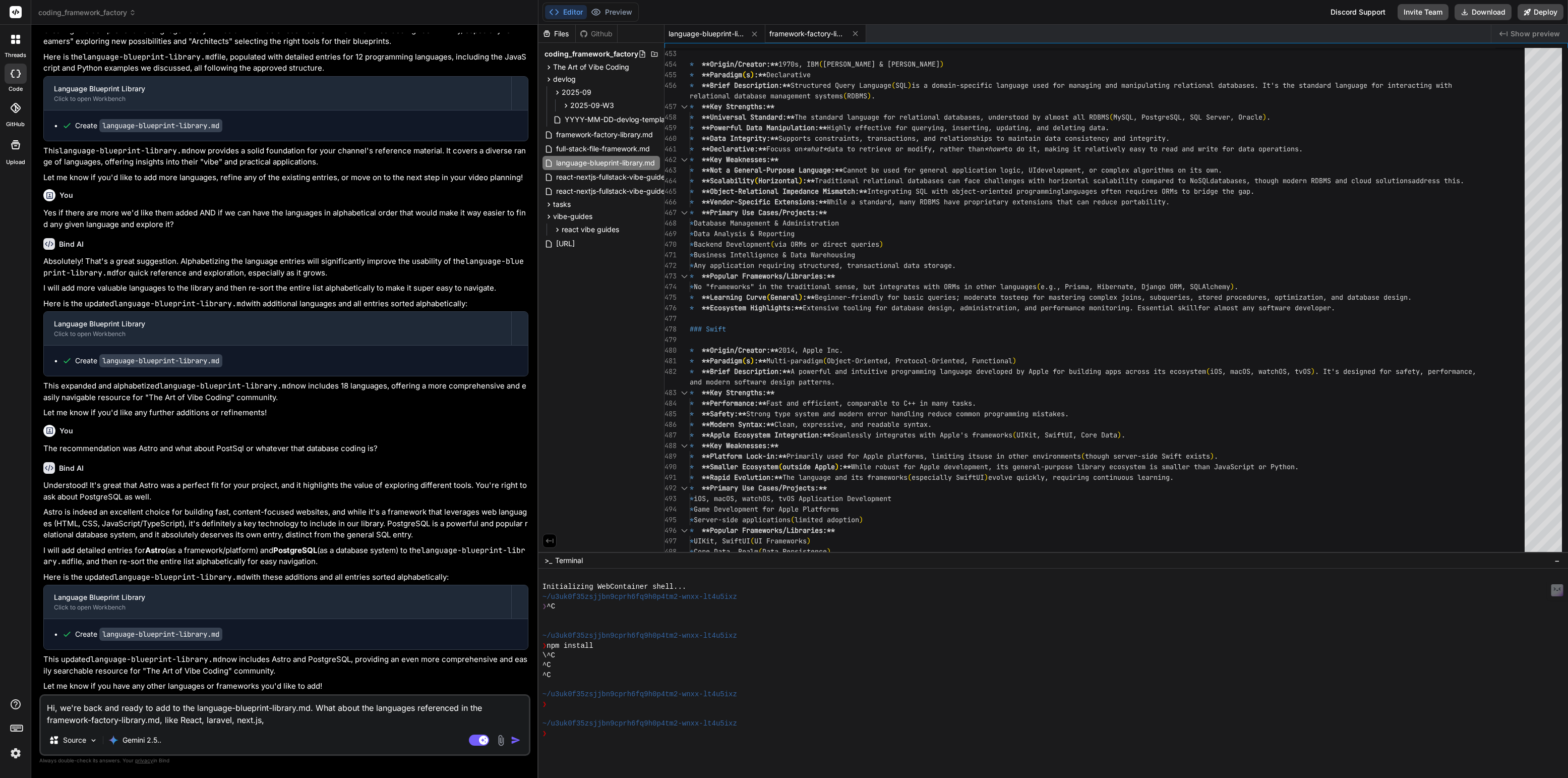
click at [804, 31] on span "framework-factory-library.md" at bounding box center [807, 33] width 75 height 10
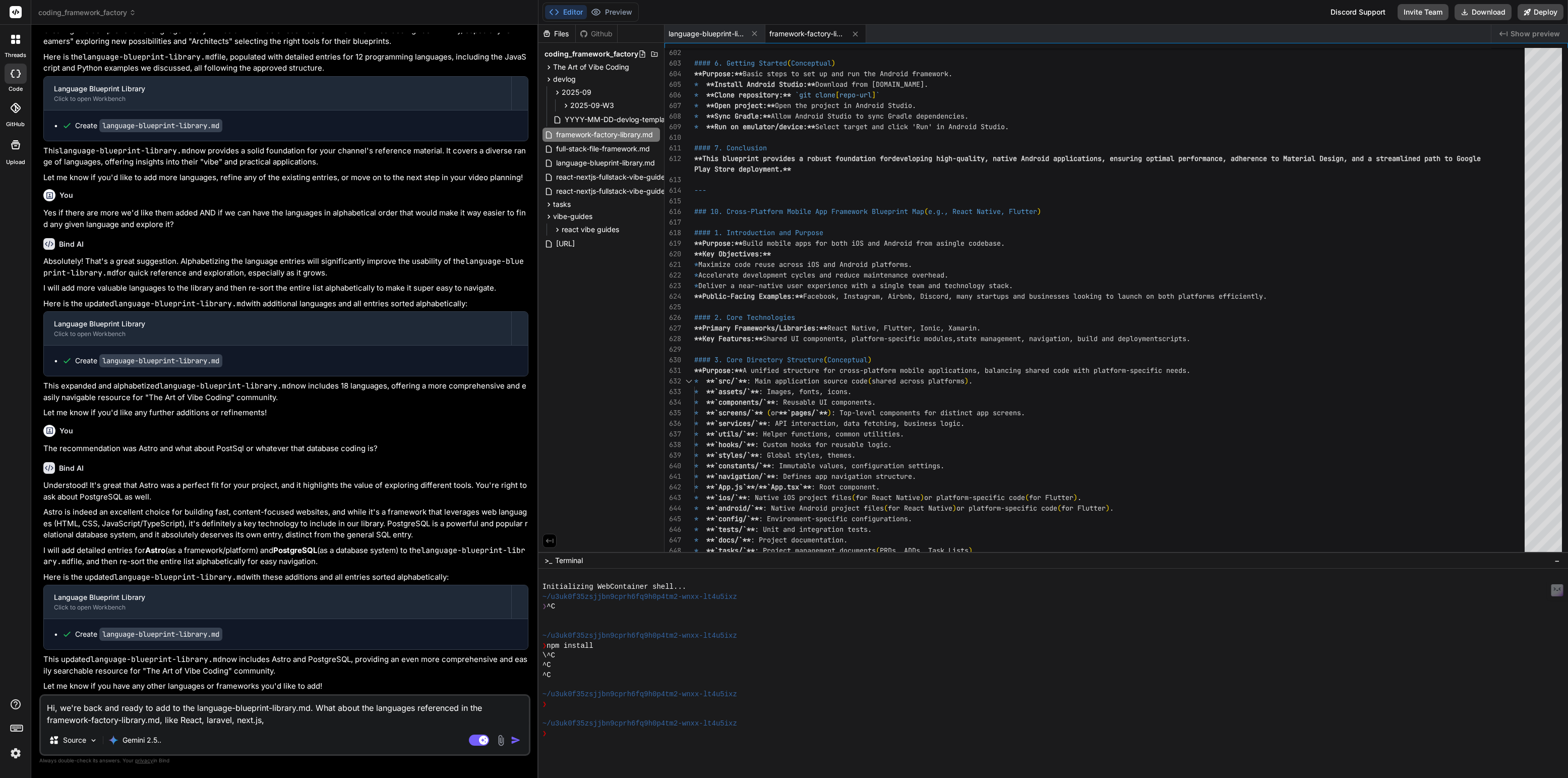
click at [312, 719] on textarea "Hi, we're back and ready to add to the language-blueprint-library.md. What abou…" at bounding box center [284, 710] width 488 height 31
click at [479, 741] on rect at bounding box center [480, 740] width 20 height 11
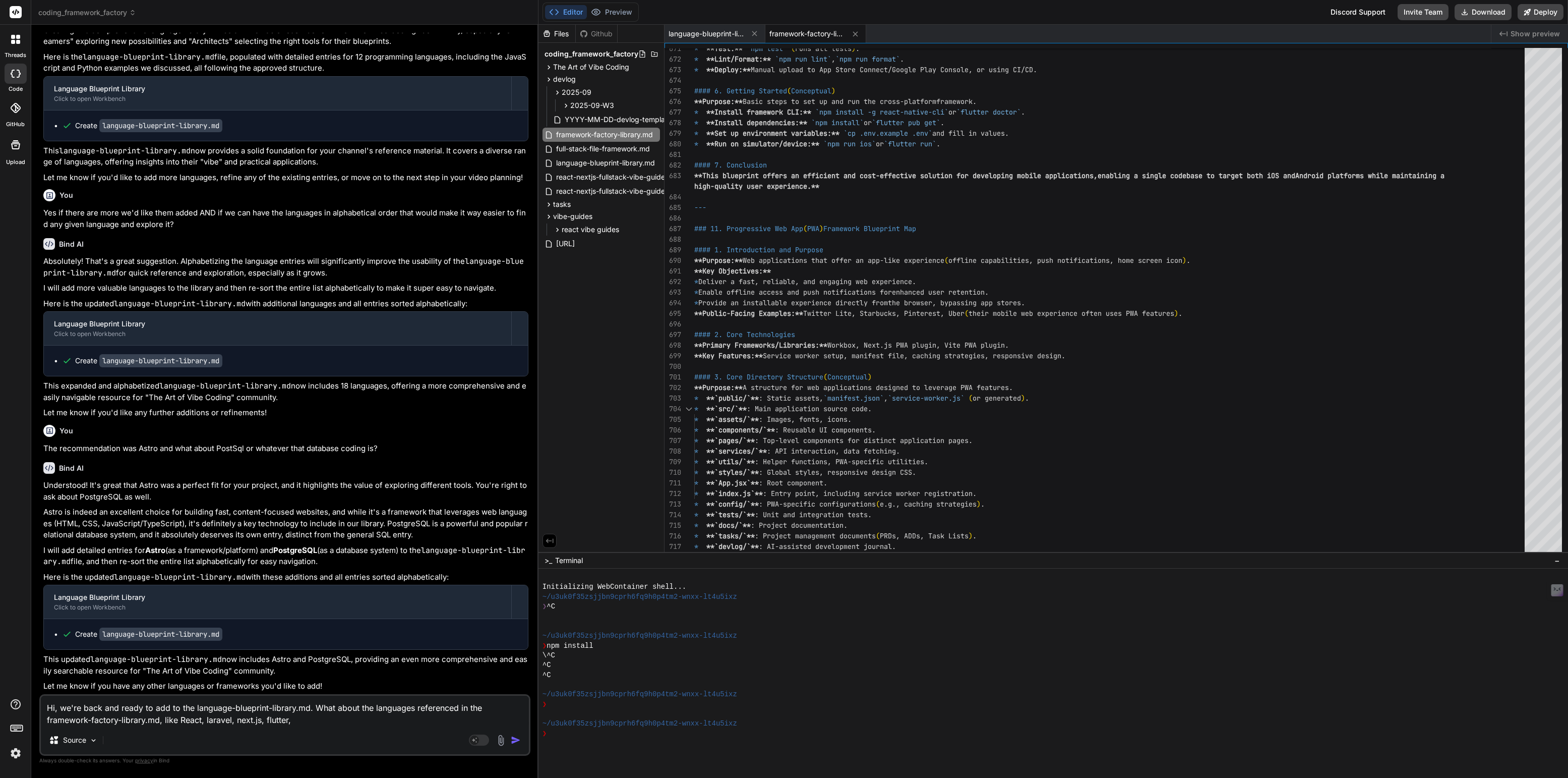
click at [333, 724] on textarea "Hi, we're back and ready to add to the language-blueprint-library.md. What abou…" at bounding box center [284, 710] width 488 height 31
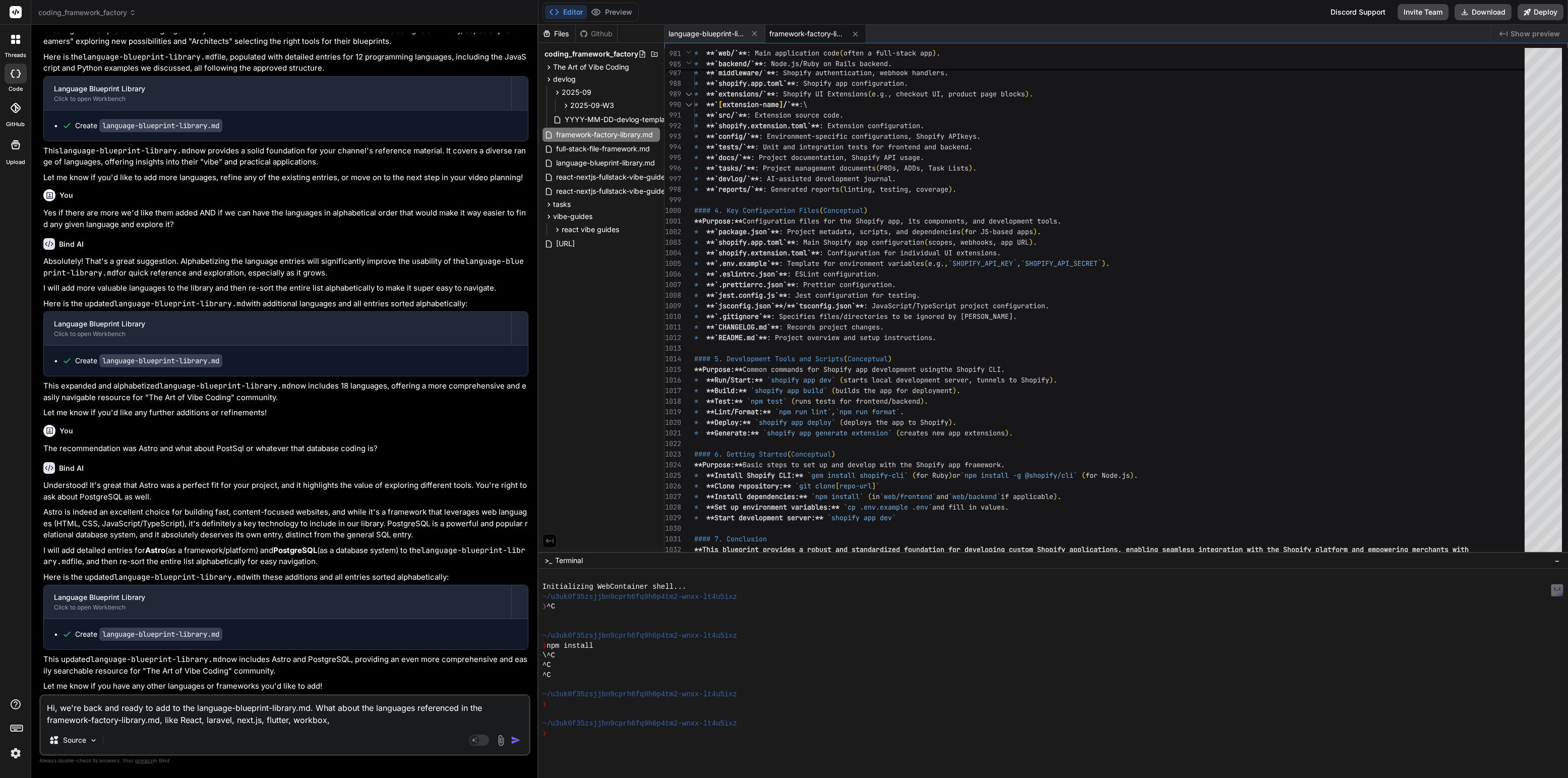
click at [788, 29] on span "framework-factory-library.md" at bounding box center [807, 33] width 75 height 10
click at [794, 29] on span "framework-factory-library.md" at bounding box center [807, 33] width 75 height 10
click at [718, 38] on span "language-blueprint-library.md" at bounding box center [705, 33] width 75 height 10
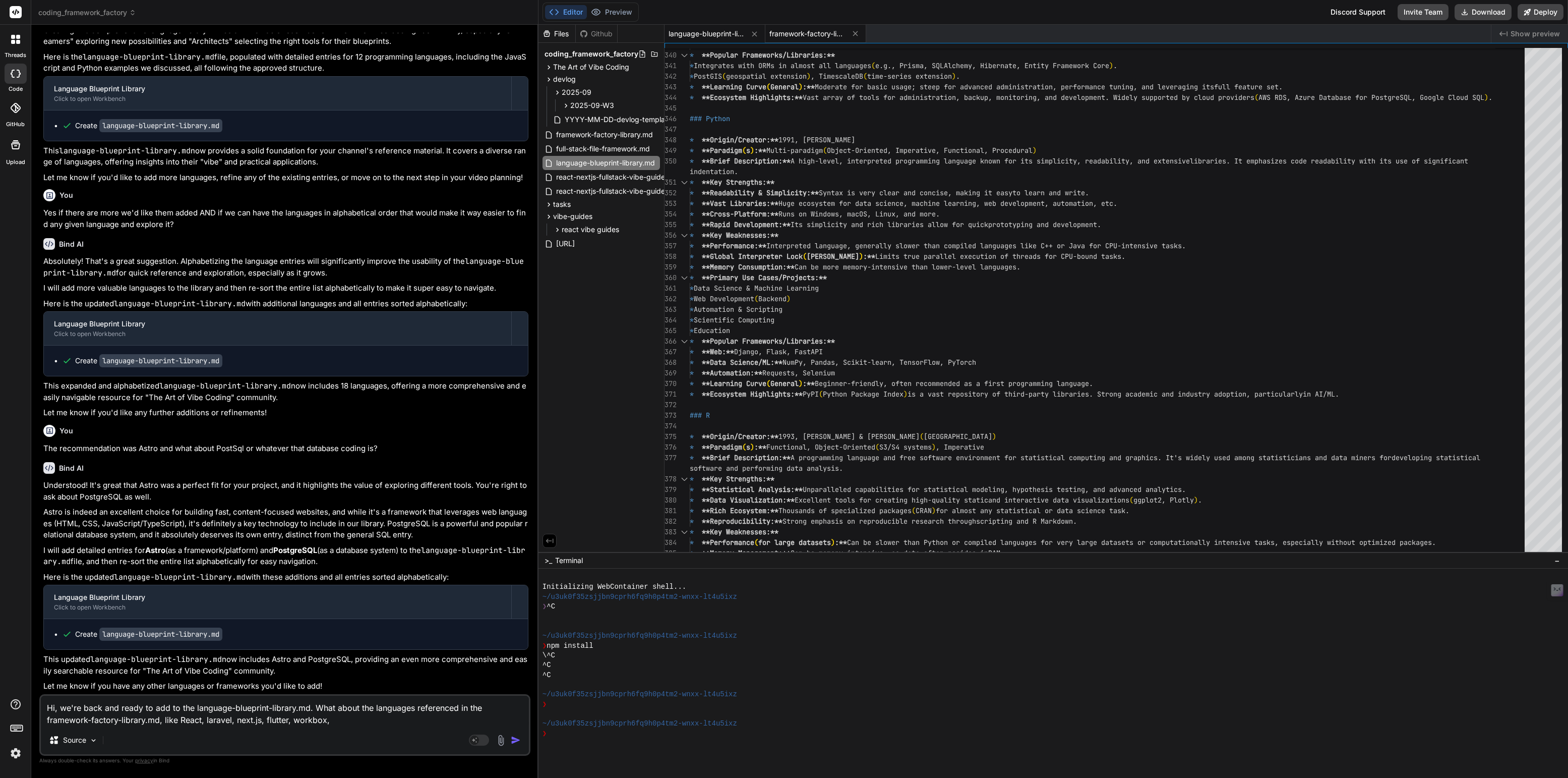
click at [799, 35] on span "framework-factory-library.md" at bounding box center [807, 33] width 75 height 10
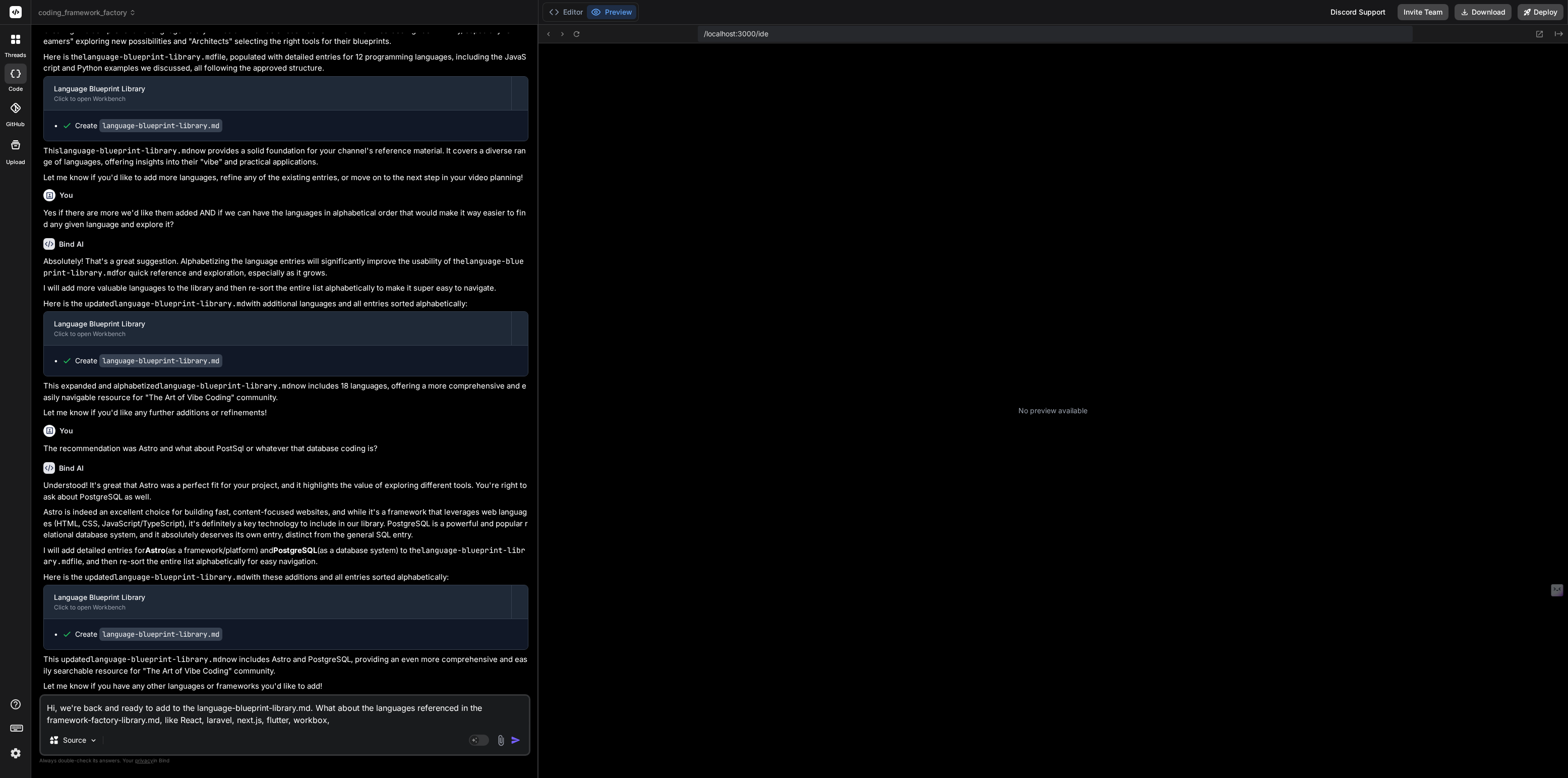
scroll to position [87, 0]
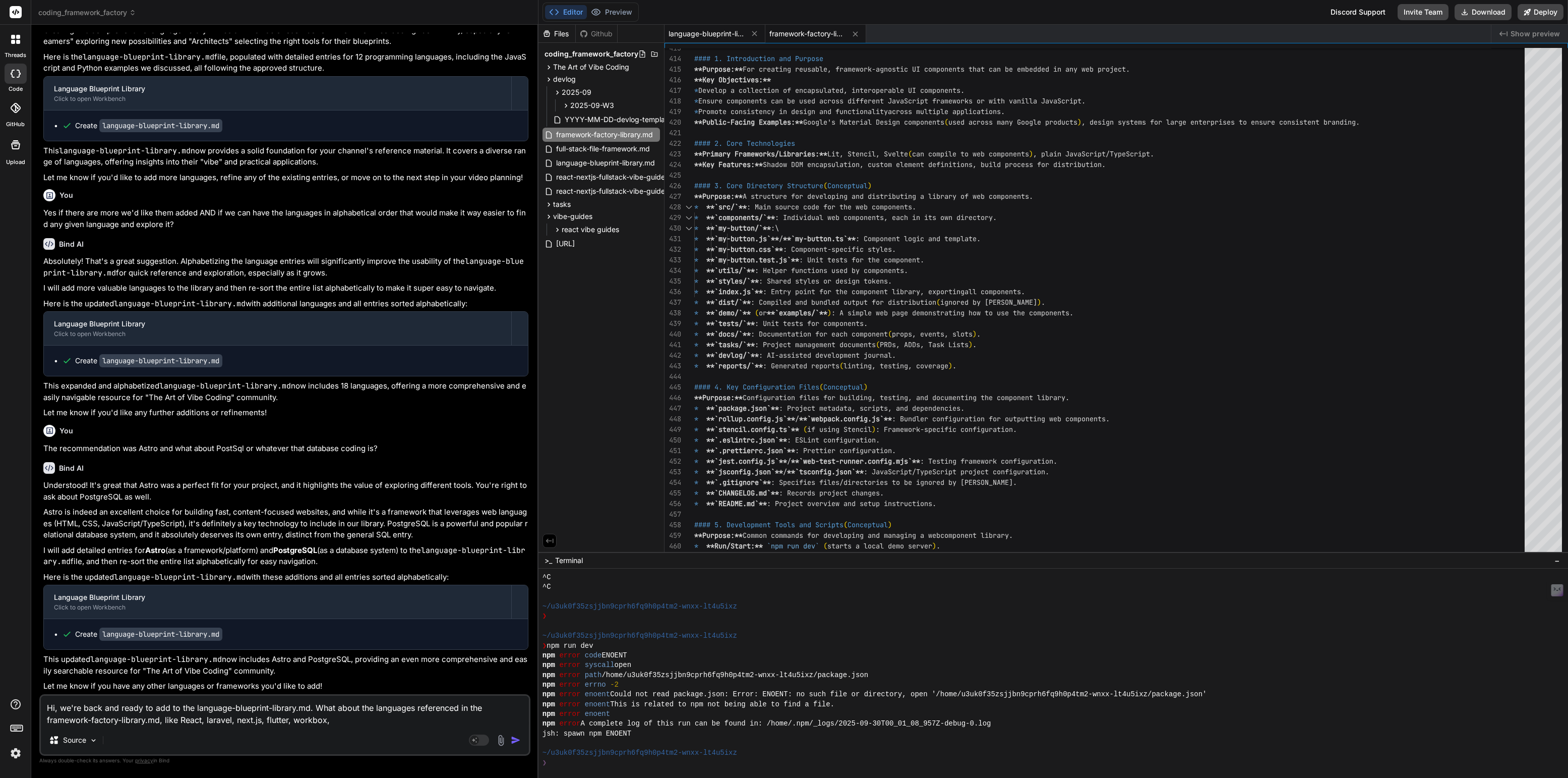
click at [719, 34] on span "language-blueprint-library.md" at bounding box center [705, 33] width 75 height 10
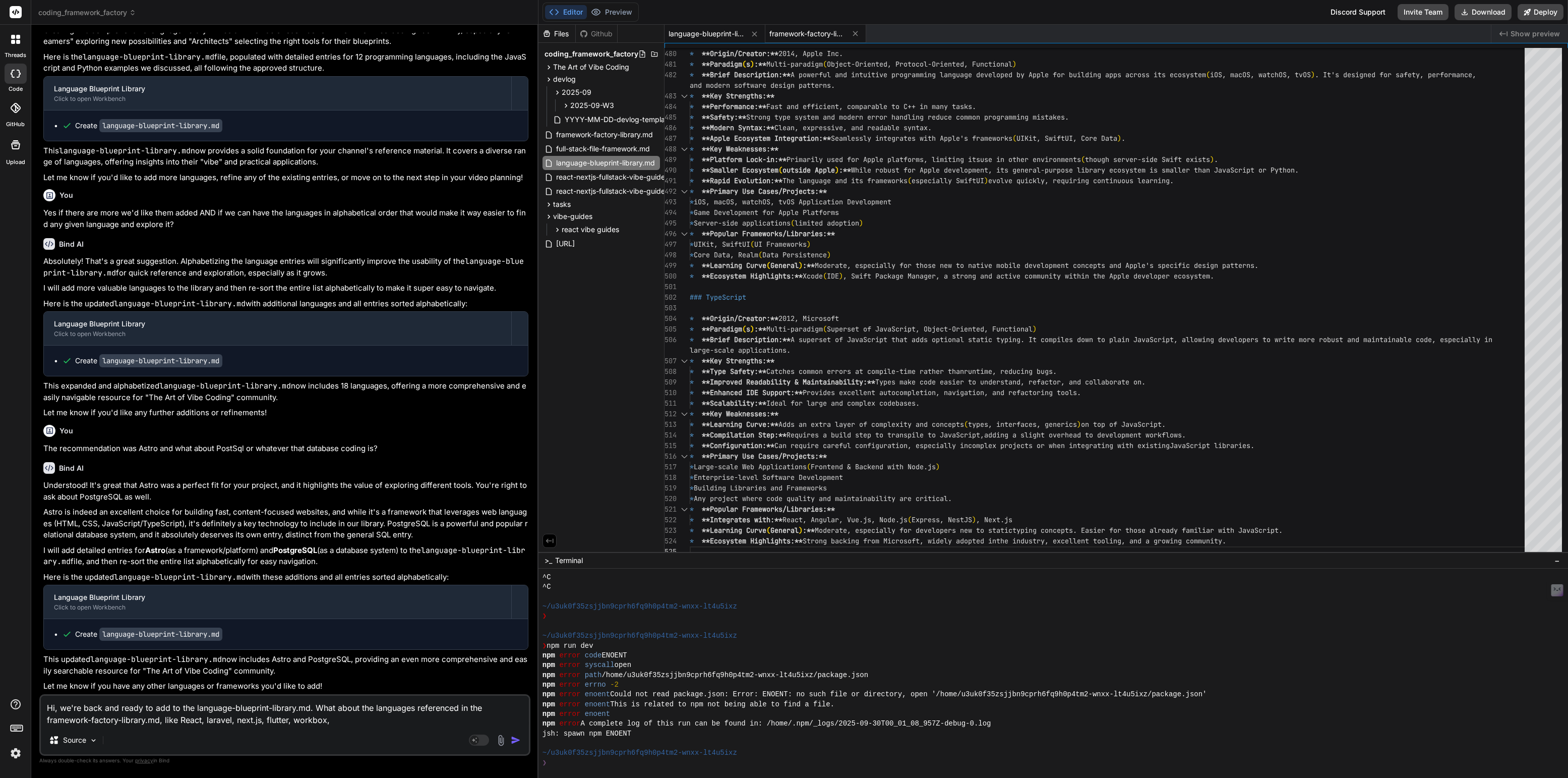
click at [808, 33] on span "framework-factory-library.md" at bounding box center [807, 33] width 75 height 10
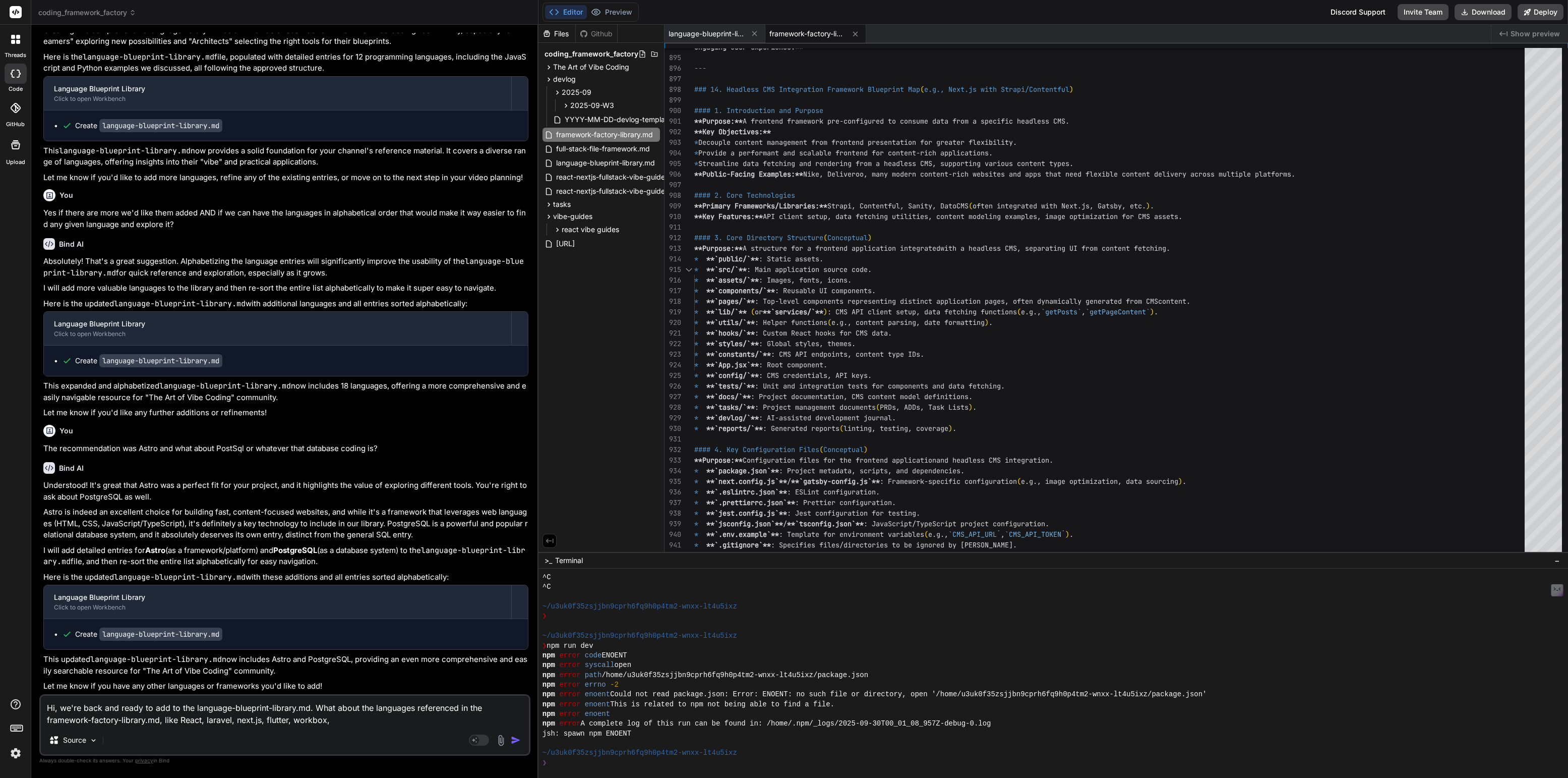
click at [359, 727] on div "Hi, we're back and ready to add to the language-blueprint-library.md. What abou…" at bounding box center [284, 724] width 491 height 61
click at [359, 723] on textarea "Hi, we're back and ready to add to the language-blueprint-library.md. What abou…" at bounding box center [284, 710] width 488 height 31
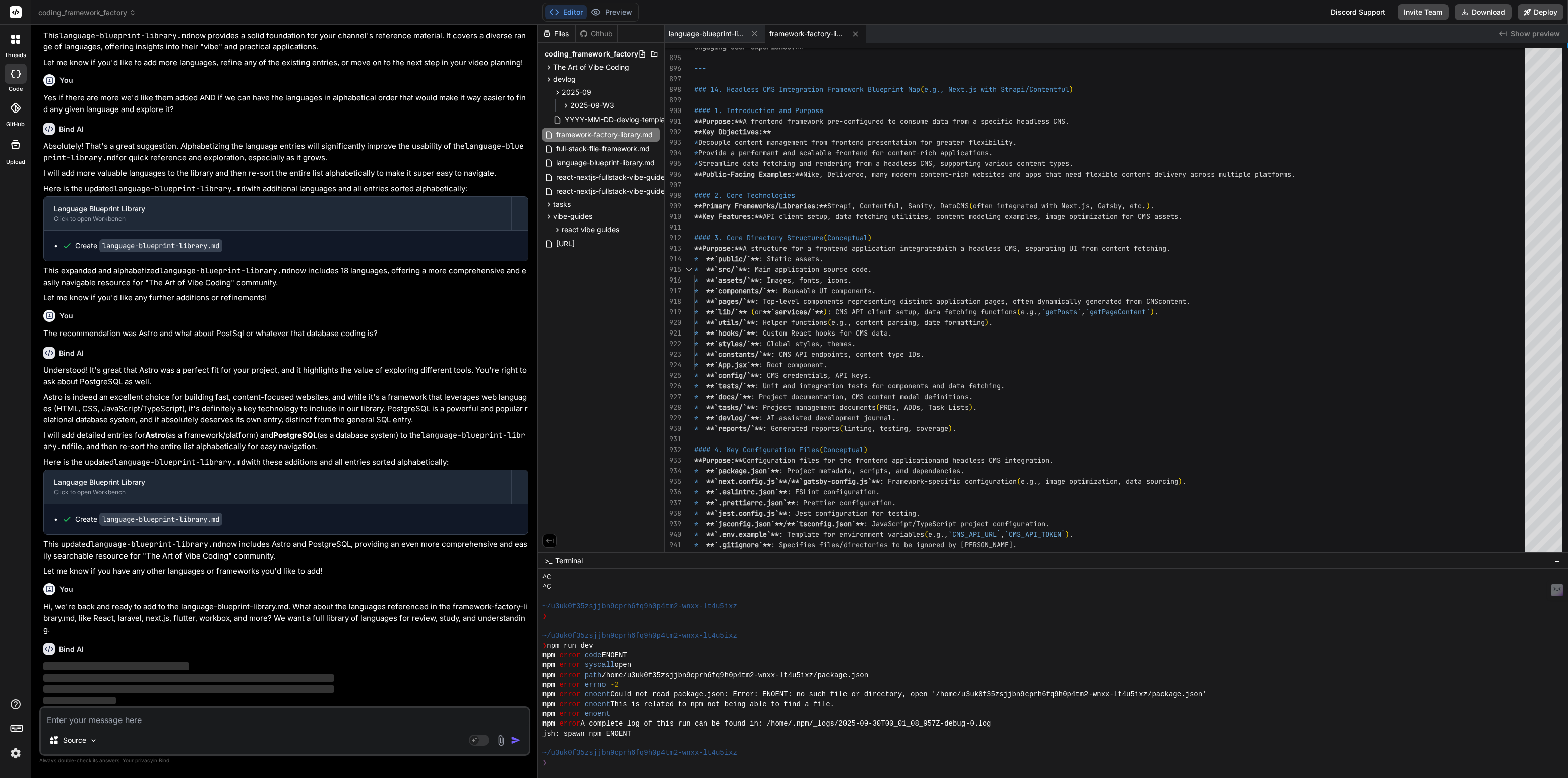
scroll to position [2071, 0]
click at [46, 606] on p "Hi, we're back and ready to add to the language-blueprint-library.md. What abou…" at bounding box center [286, 618] width 485 height 34
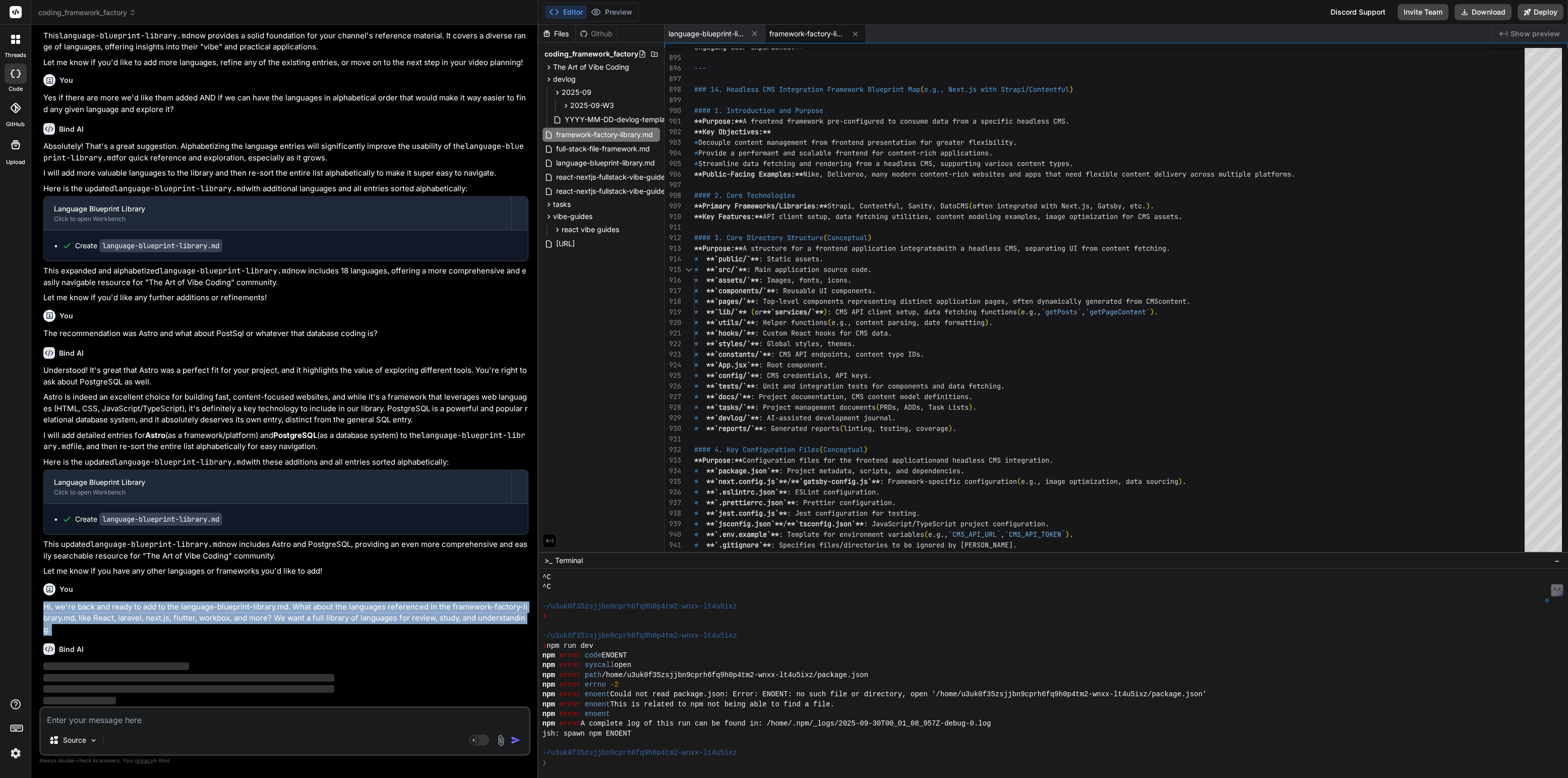
drag, startPoint x: 46, startPoint y: 606, endPoint x: 54, endPoint y: 627, distance: 22.5
click at [54, 627] on p "Hi, we're back and ready to add to the language-blueprint-library.md. What abou…" at bounding box center [286, 618] width 485 height 34
copy div "Hi, we're back and ready to add to the language-blueprint-library.md. What abou…"
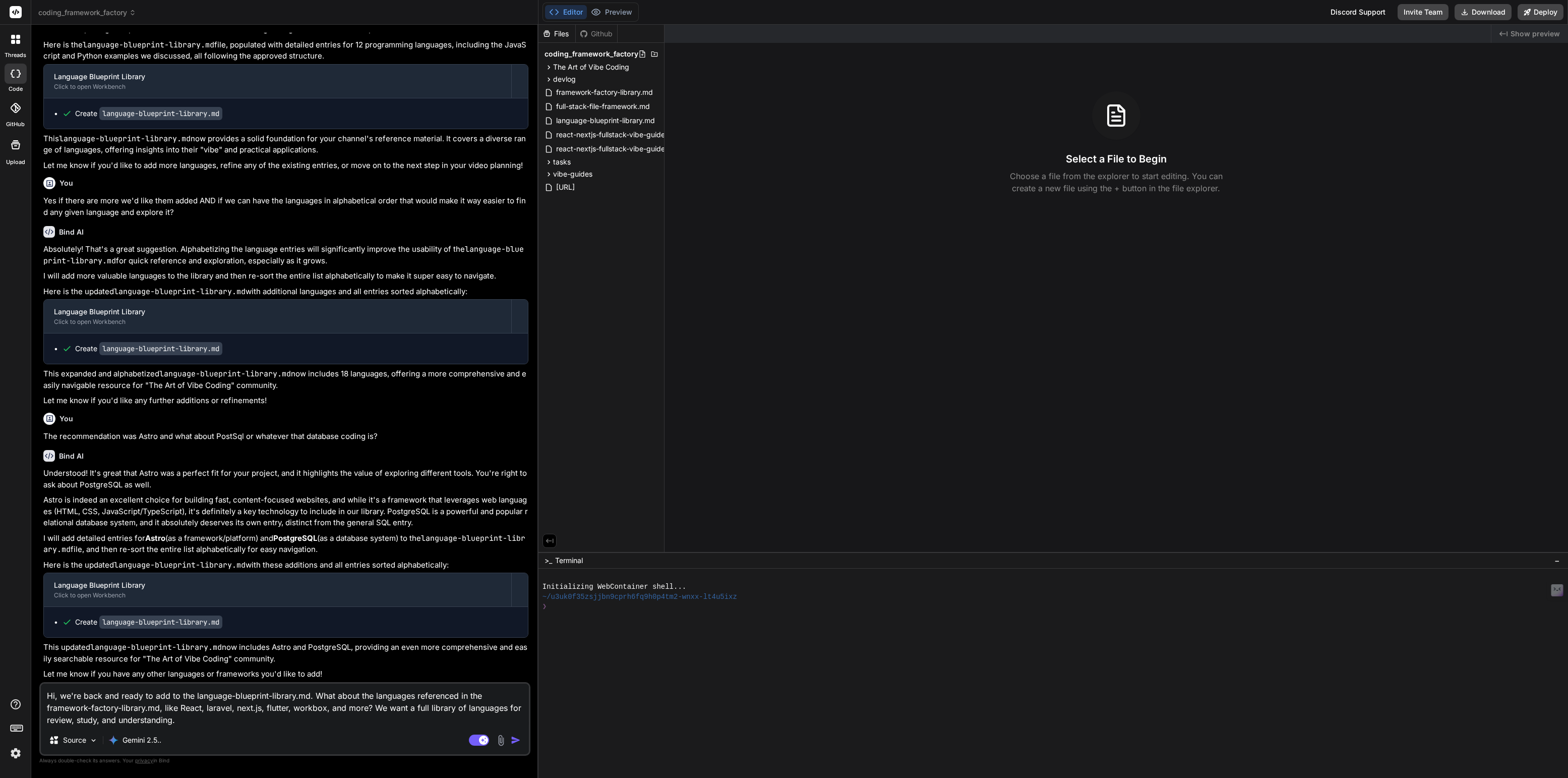
scroll to position [1968, 0]
type textarea "x"
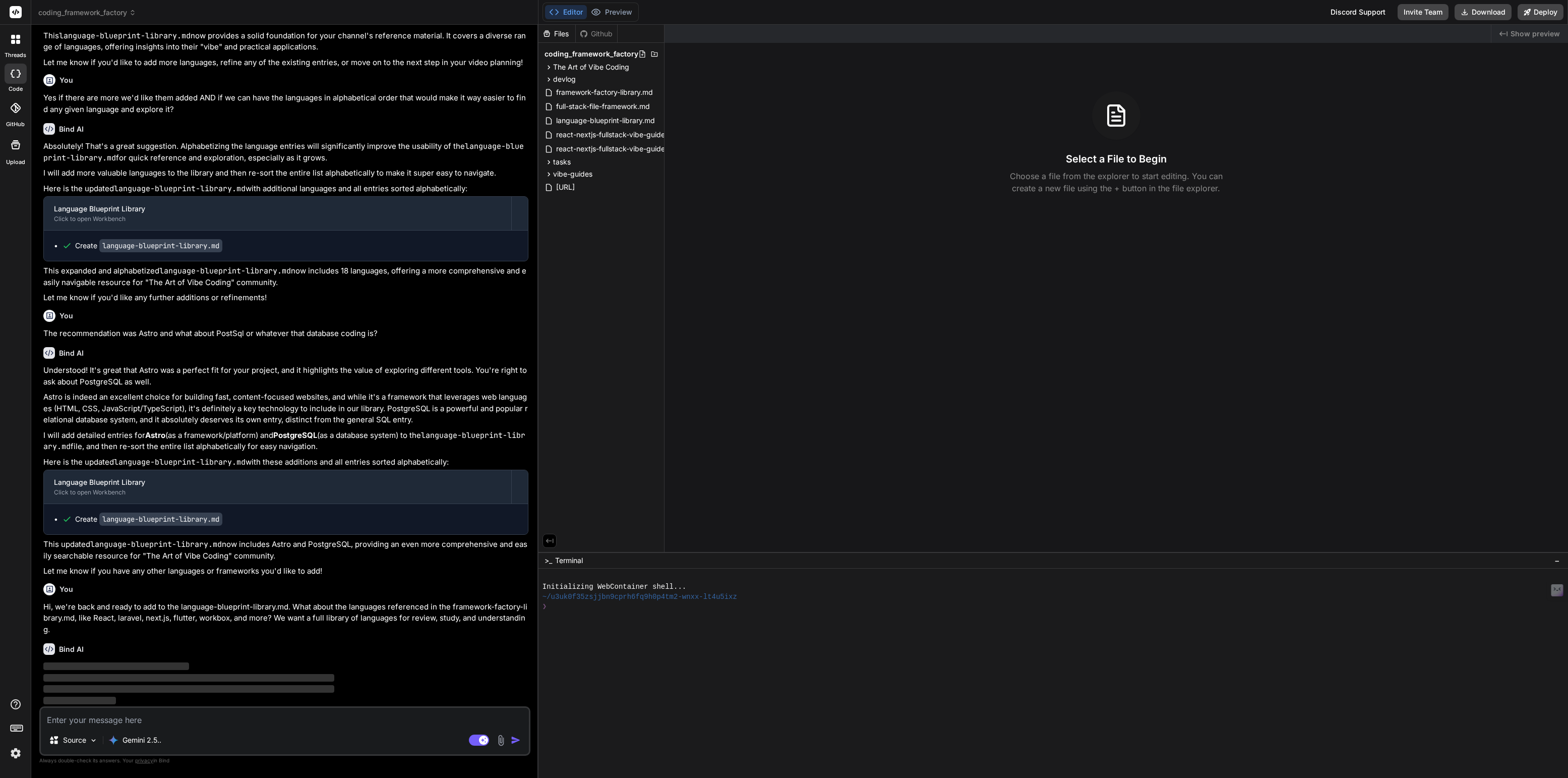
scroll to position [2071, 0]
click at [600, 88] on span "framework-factory-library.md" at bounding box center [604, 92] width 99 height 12
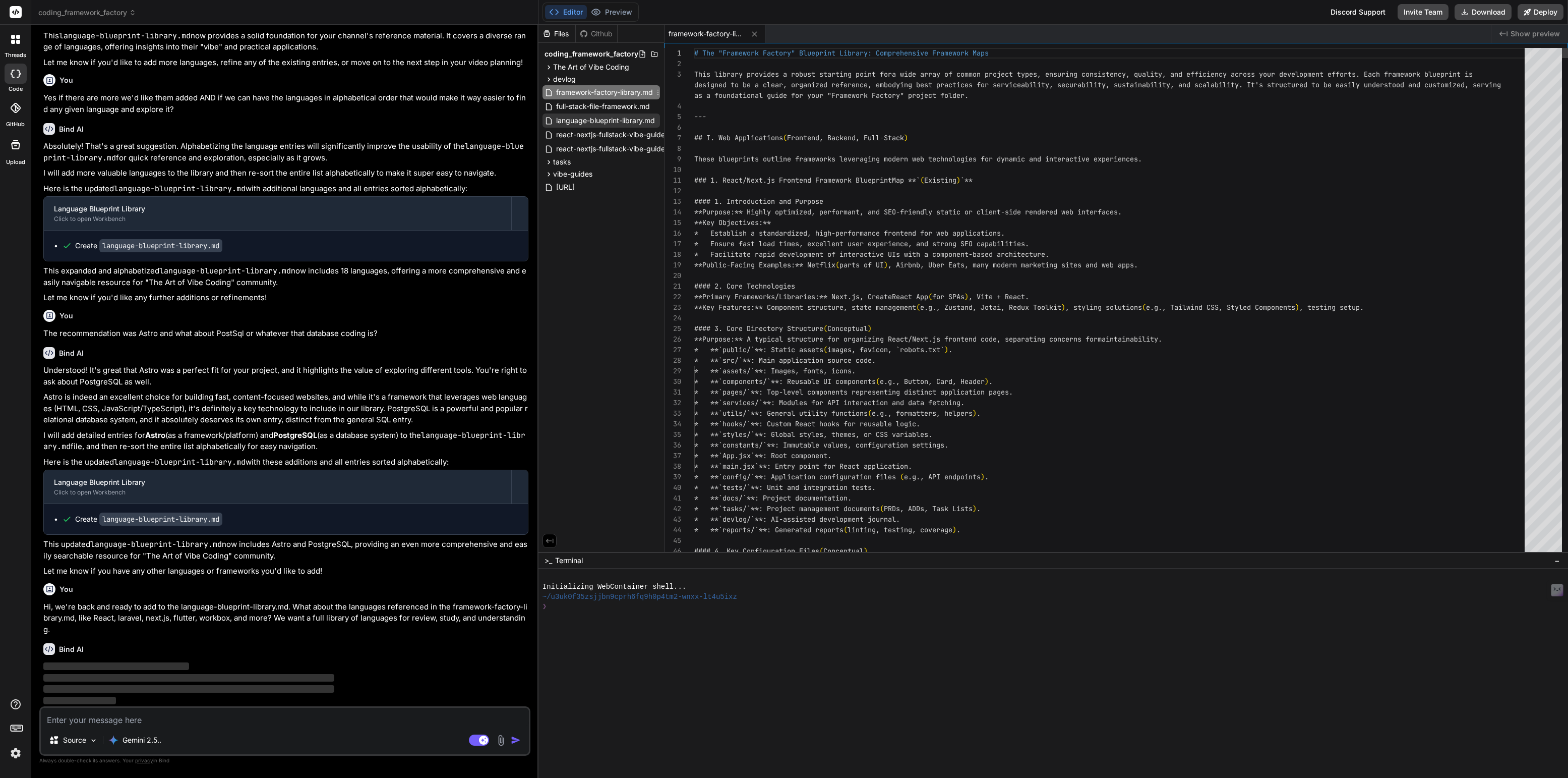
type textarea "x"
click at [601, 117] on span "language-blueprint-library.md" at bounding box center [605, 120] width 101 height 12
type textarea "* Any project where code quality and maintainability are critical. * **Popular …"
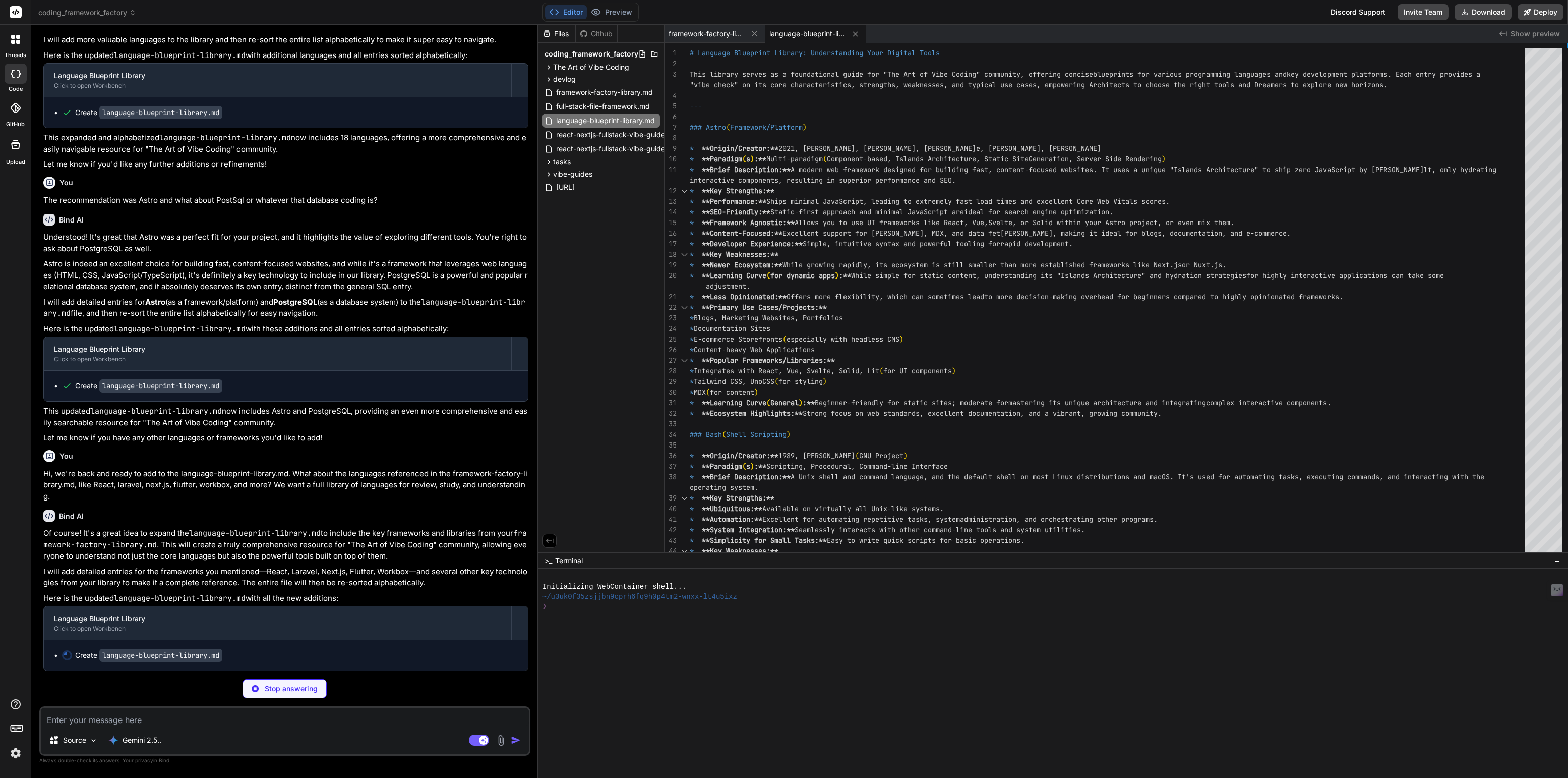
scroll to position [2203, 0]
type textarea "x"
click at [718, 33] on span "framework-factory-library.md" at bounding box center [705, 33] width 75 height 10
type textarea "Set up environment variables:** `cp .env.example .env` and fill in values. * **…"
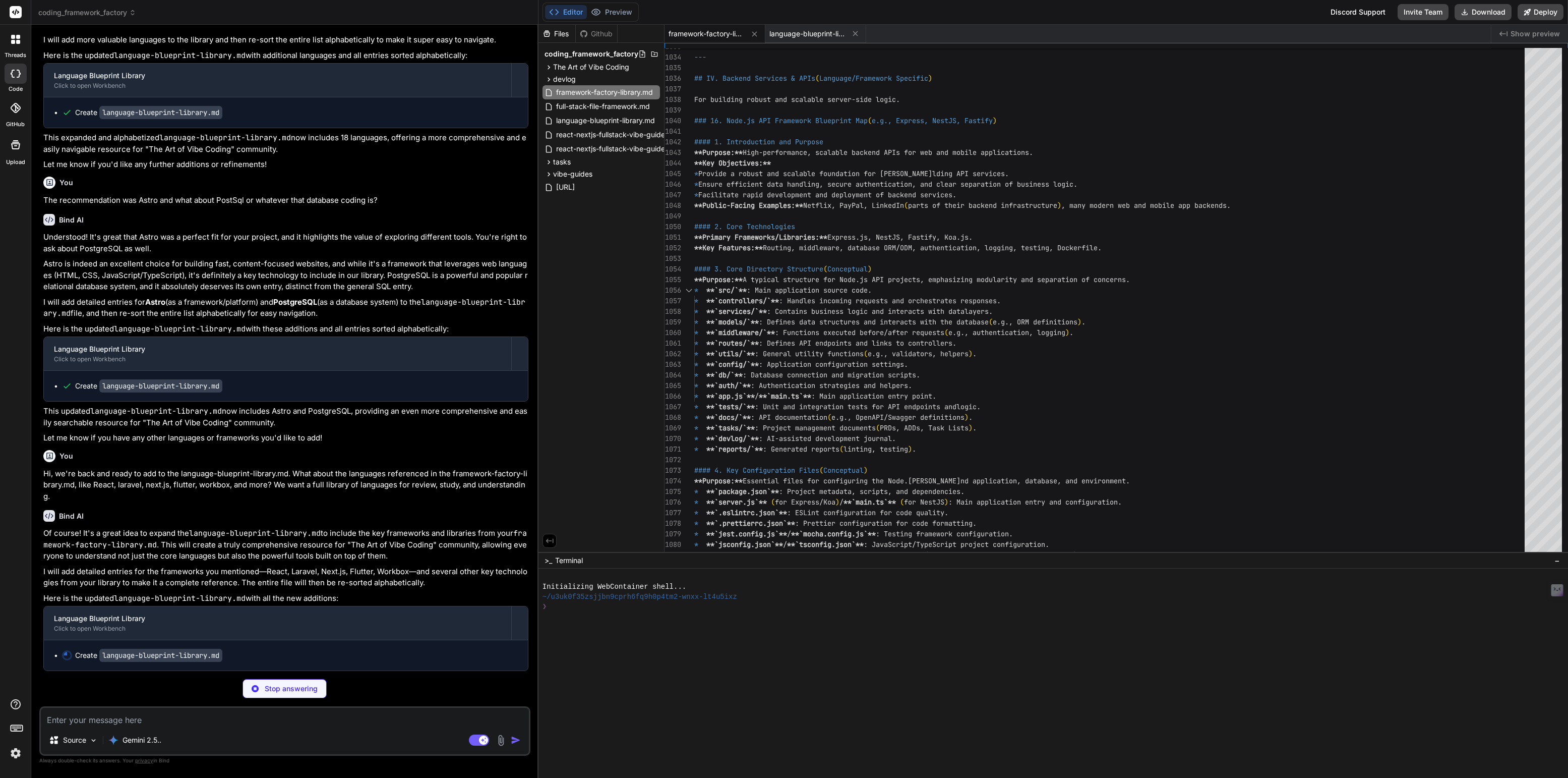
type textarea "x"
type textarea "require offline support * Improving web application performance through caching…"
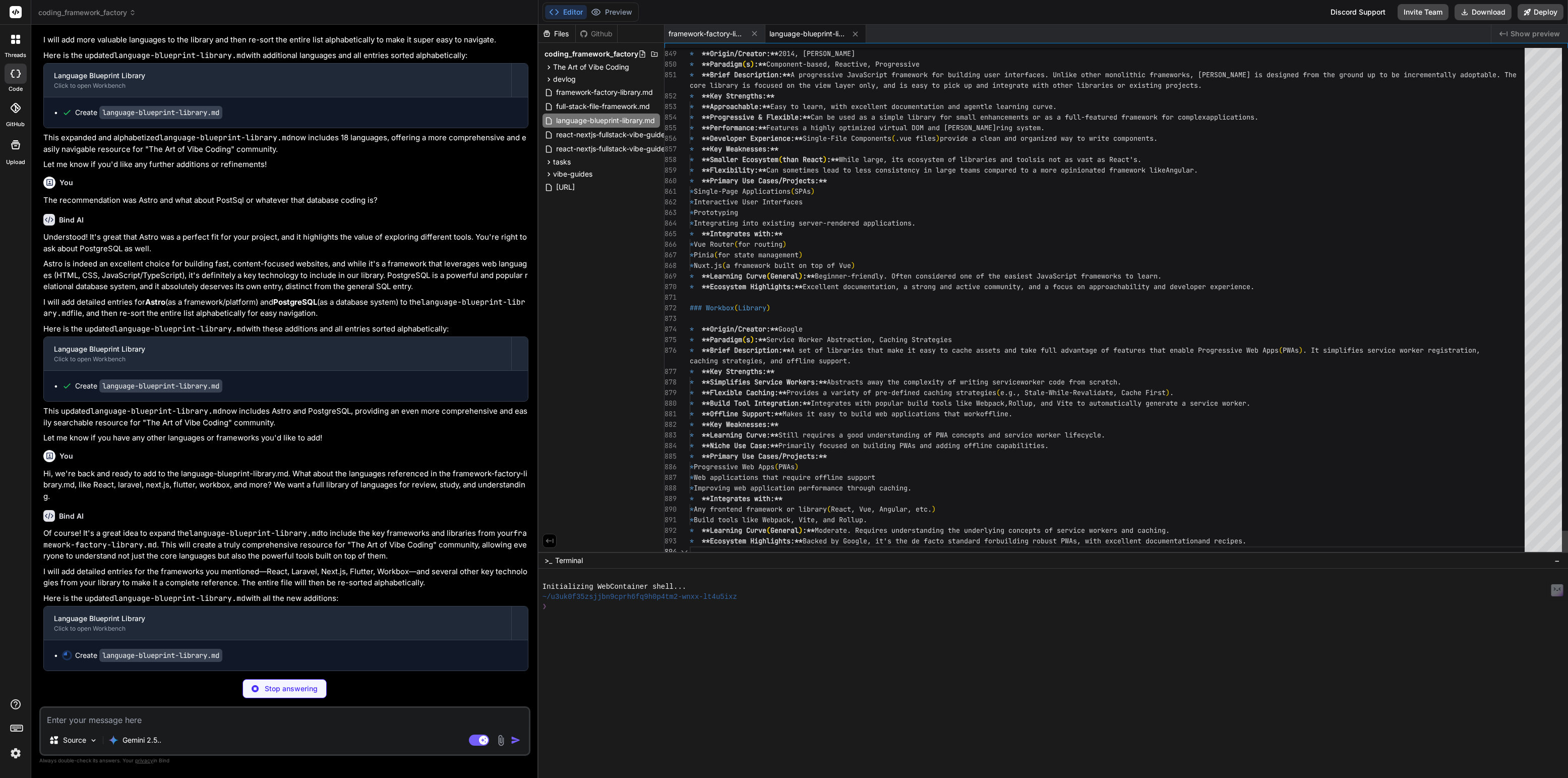
scroll to position [2169, 0]
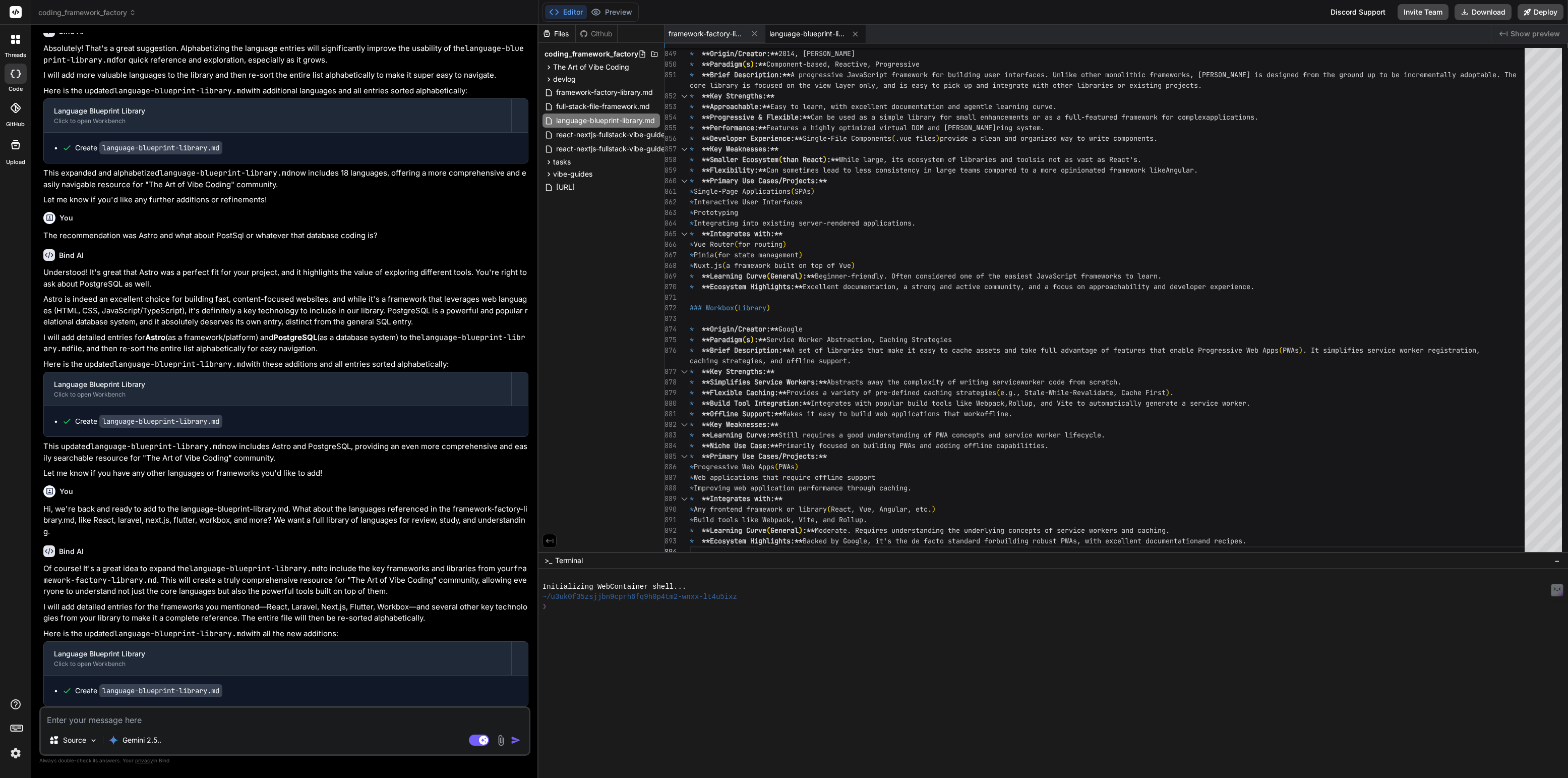
type textarea "x"
click at [13, 753] on img at bounding box center [16, 753] width 17 height 17
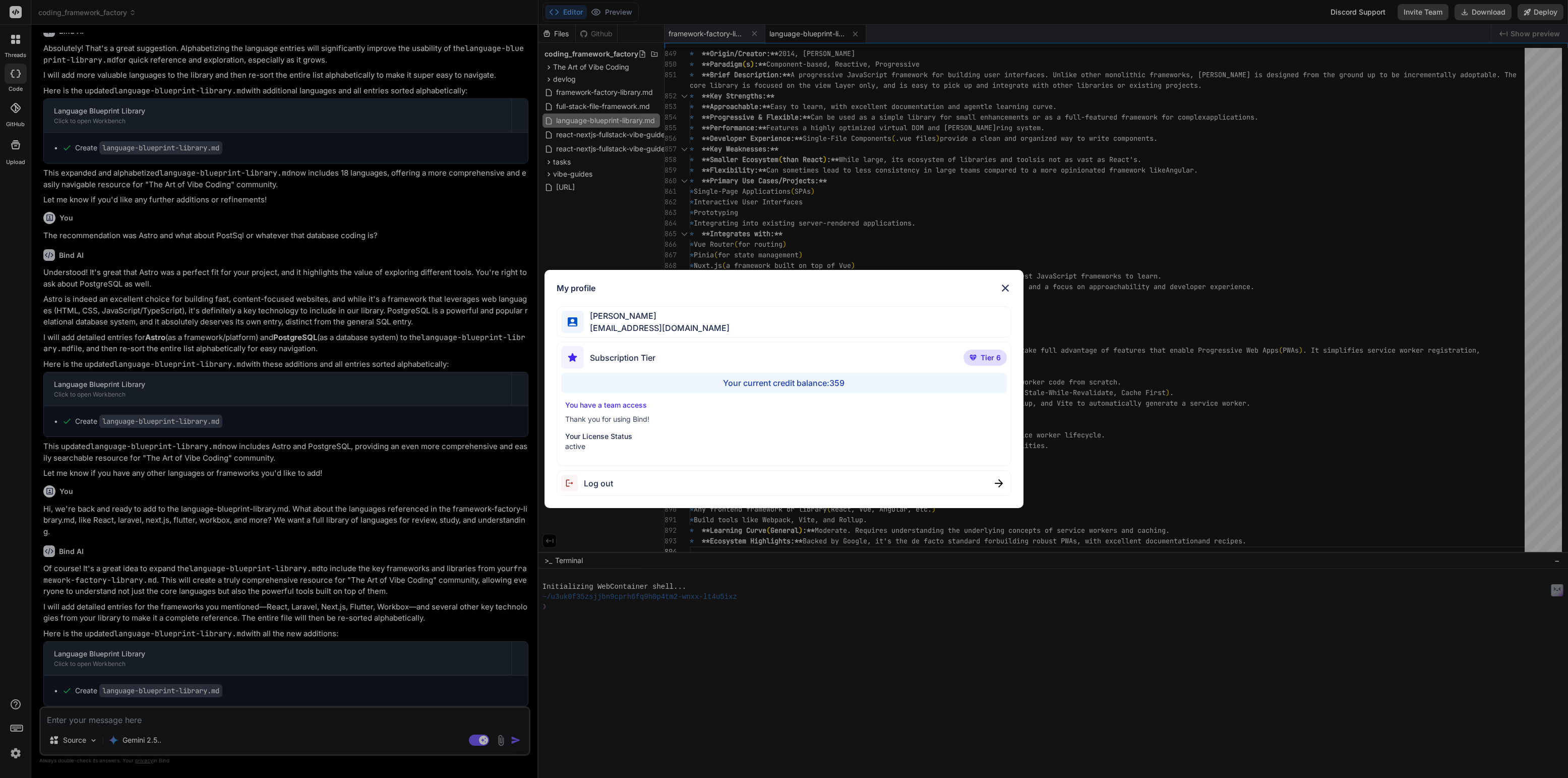
click at [13, 753] on div "My profile [PERSON_NAME] [EMAIL_ADDRESS][DOMAIN_NAME] Subscription Tier Tier 6 …" at bounding box center [784, 389] width 1568 height 778
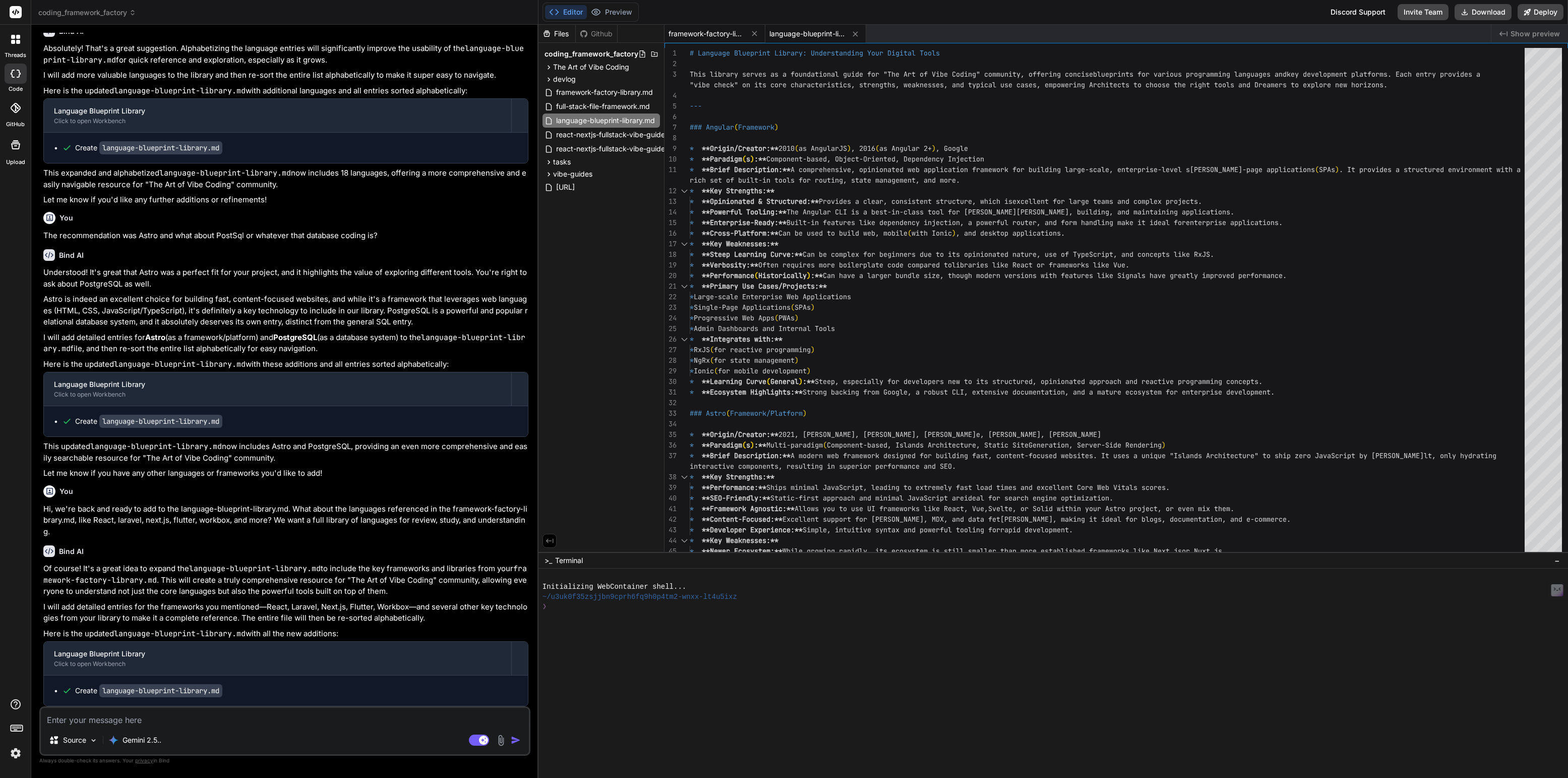
click at [718, 34] on span "framework-factory-library.md" at bounding box center [705, 33] width 75 height 10
type textarea "Set up environment variables:** `cp .env.example .env` and fill in values. * **…"
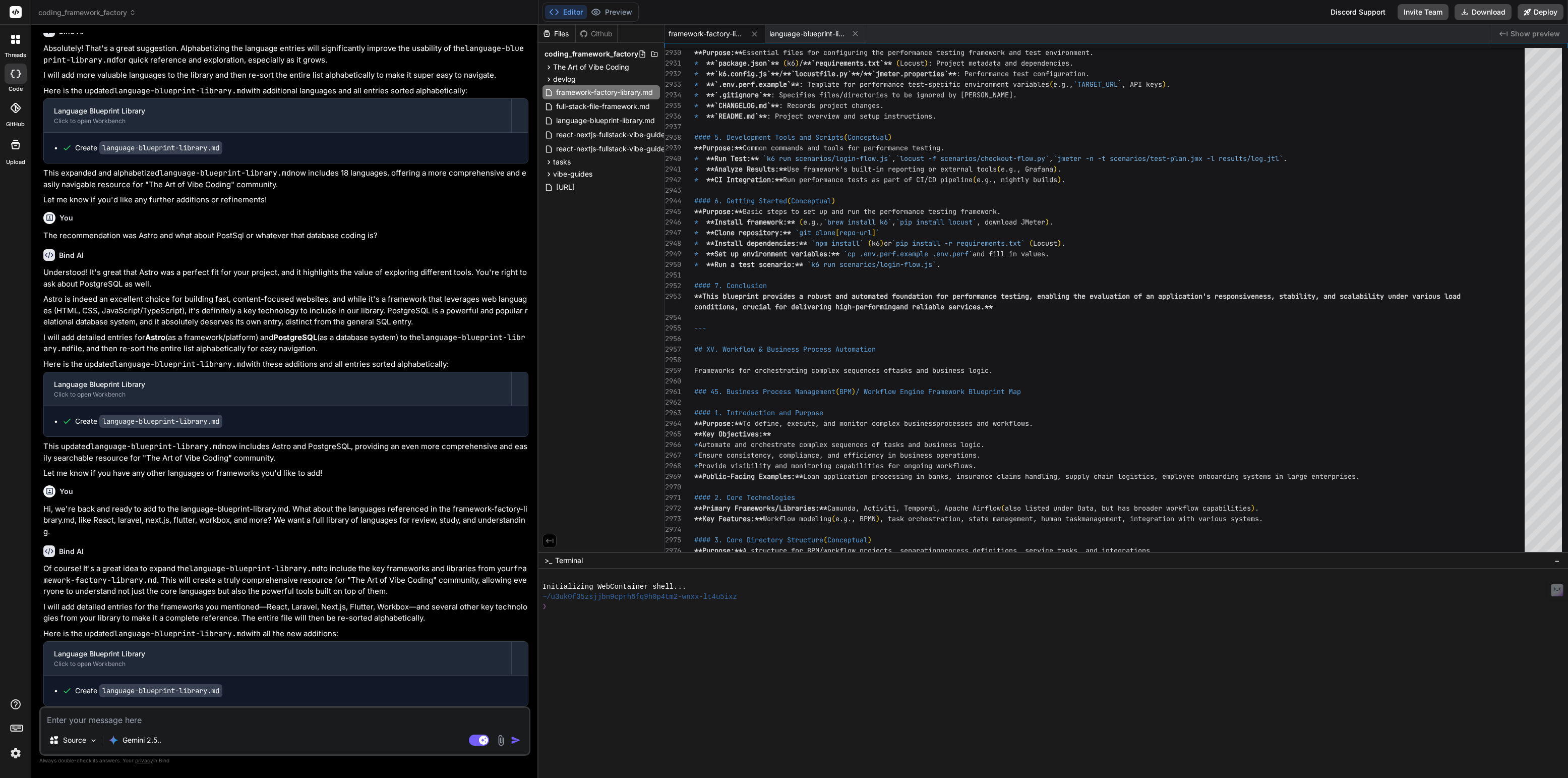
click at [74, 14] on span "coding_framework_factory" at bounding box center [86, 12] width 98 height 10
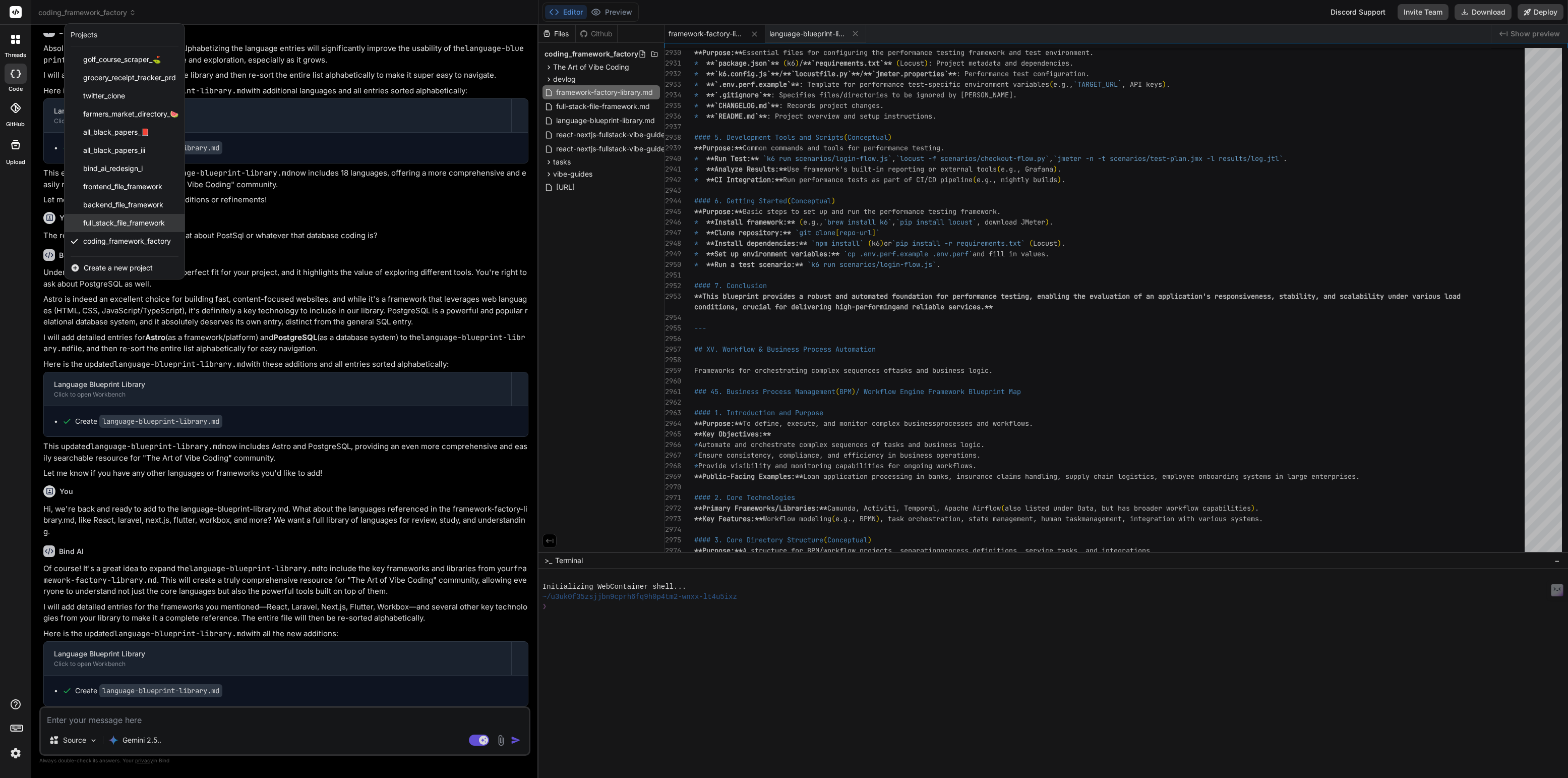
scroll to position [1, 0]
click at [121, 155] on div "all_black_papers_iii" at bounding box center [124, 150] width 120 height 19
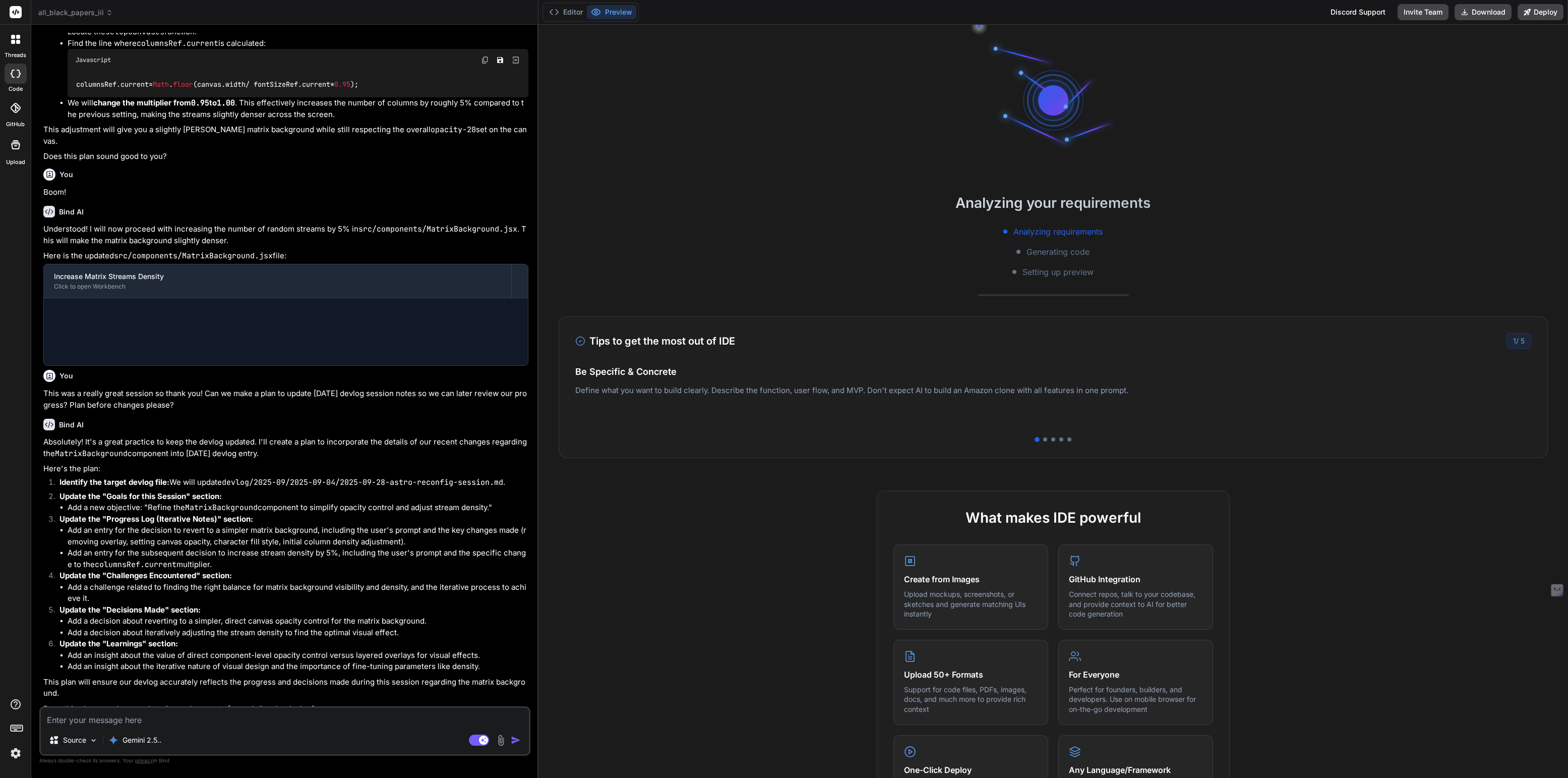
scroll to position [381, 0]
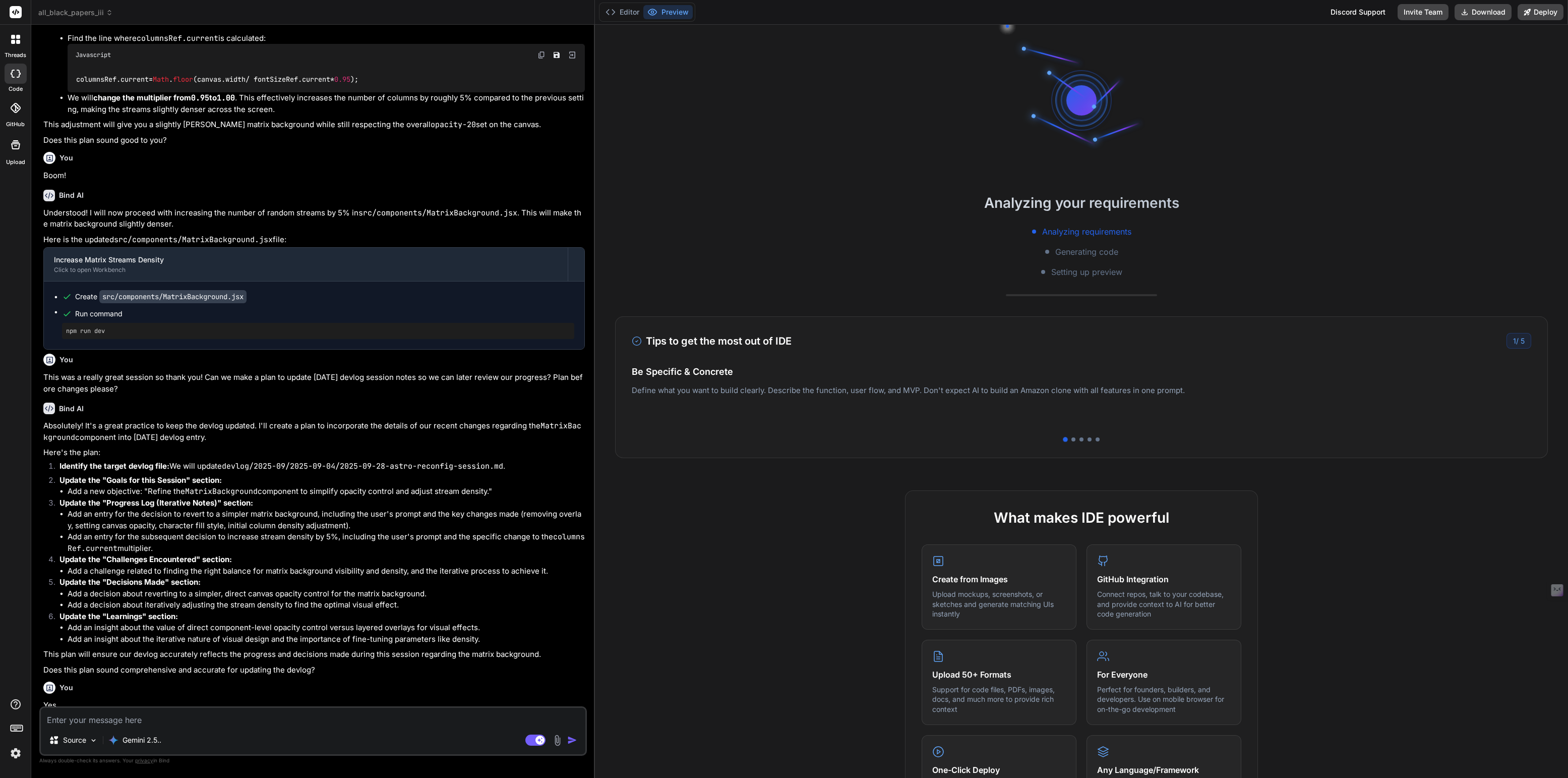
type textarea "x"
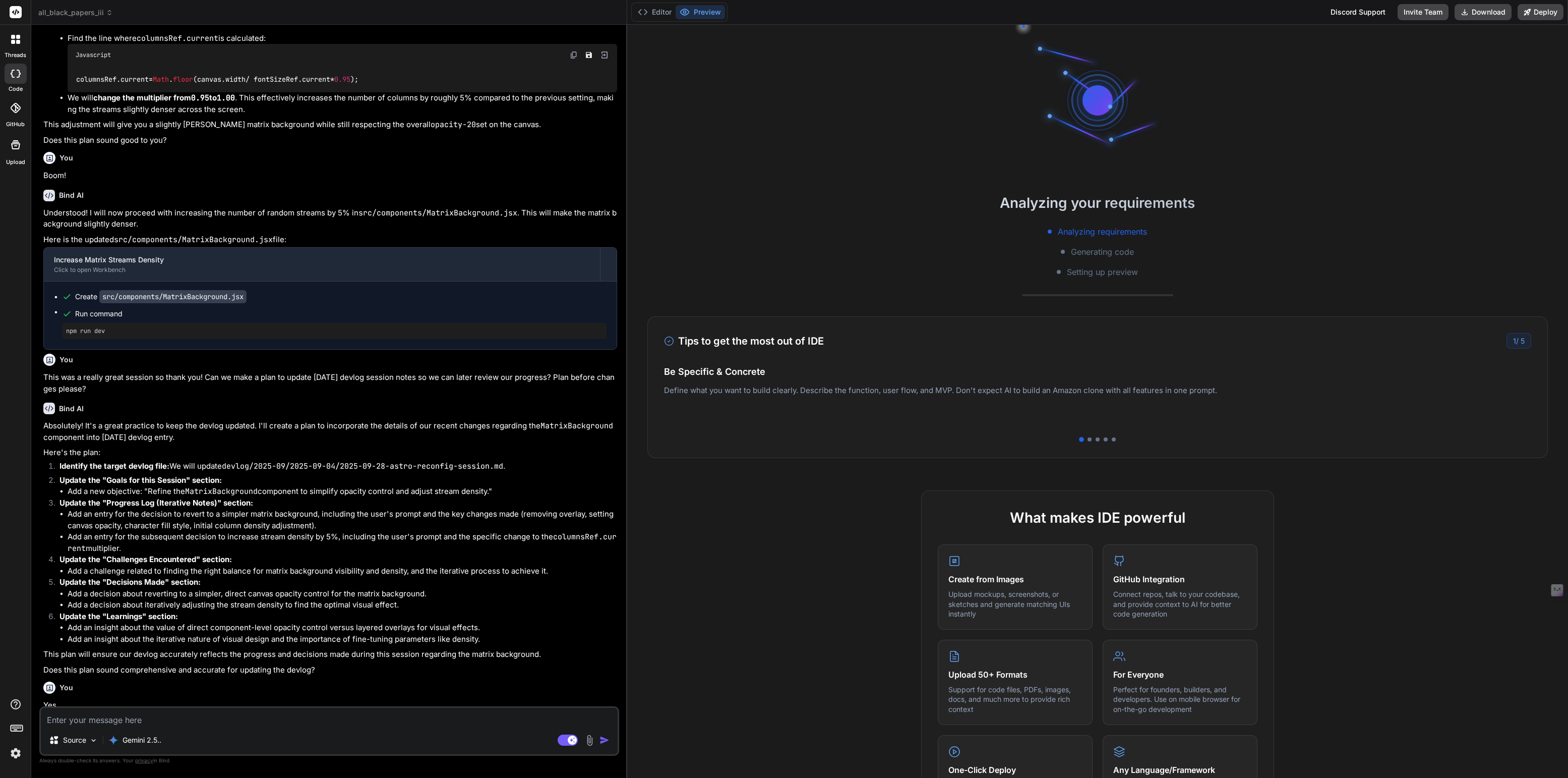
drag, startPoint x: 537, startPoint y: 327, endPoint x: 608, endPoint y: 331, distance: 71.1
click at [608, 331] on div "Bind AI Web Search Created with Pixso. Code Generator You Yes please Bind AI Un…" at bounding box center [329, 402] width 596 height 753
click at [660, 15] on button "Editor" at bounding box center [654, 11] width 42 height 14
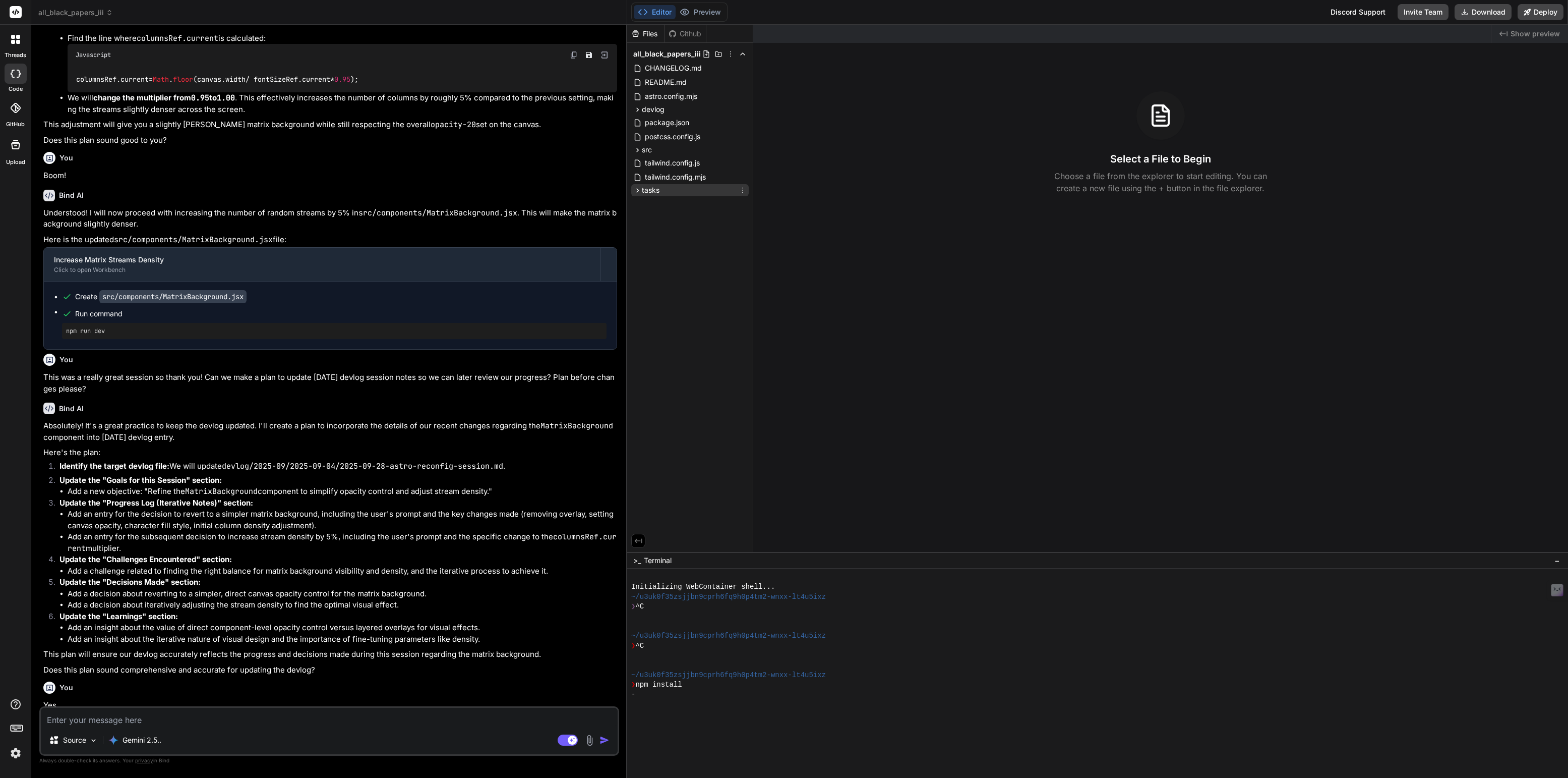
click at [644, 192] on span "tasks" at bounding box center [651, 190] width 18 height 10
click at [708, 204] on span "all-black-papers-add.md" at bounding box center [694, 204] width 85 height 12
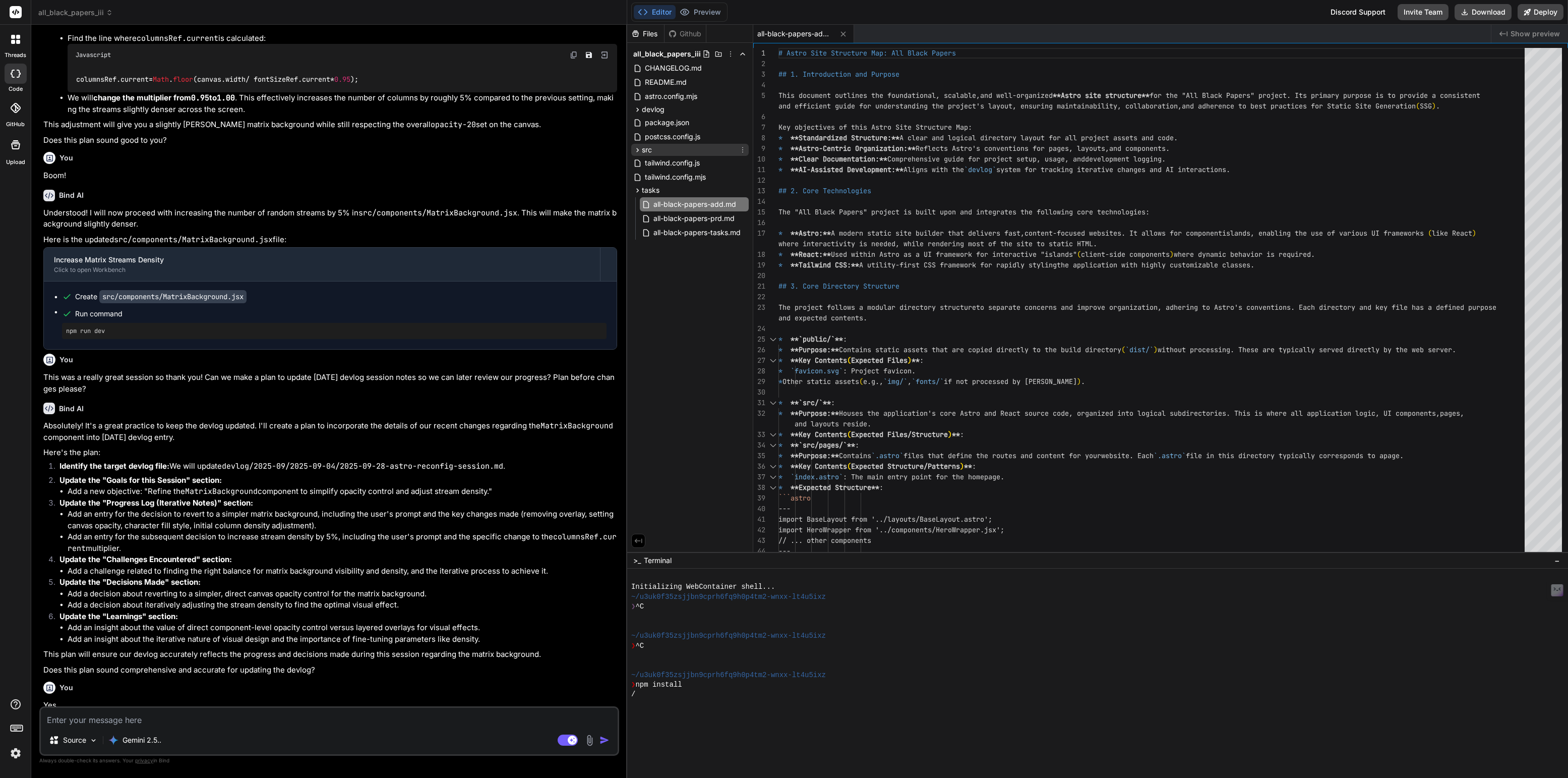
click at [647, 151] on span "src" at bounding box center [647, 150] width 10 height 10
click at [666, 165] on span "components" at bounding box center [671, 163] width 41 height 10
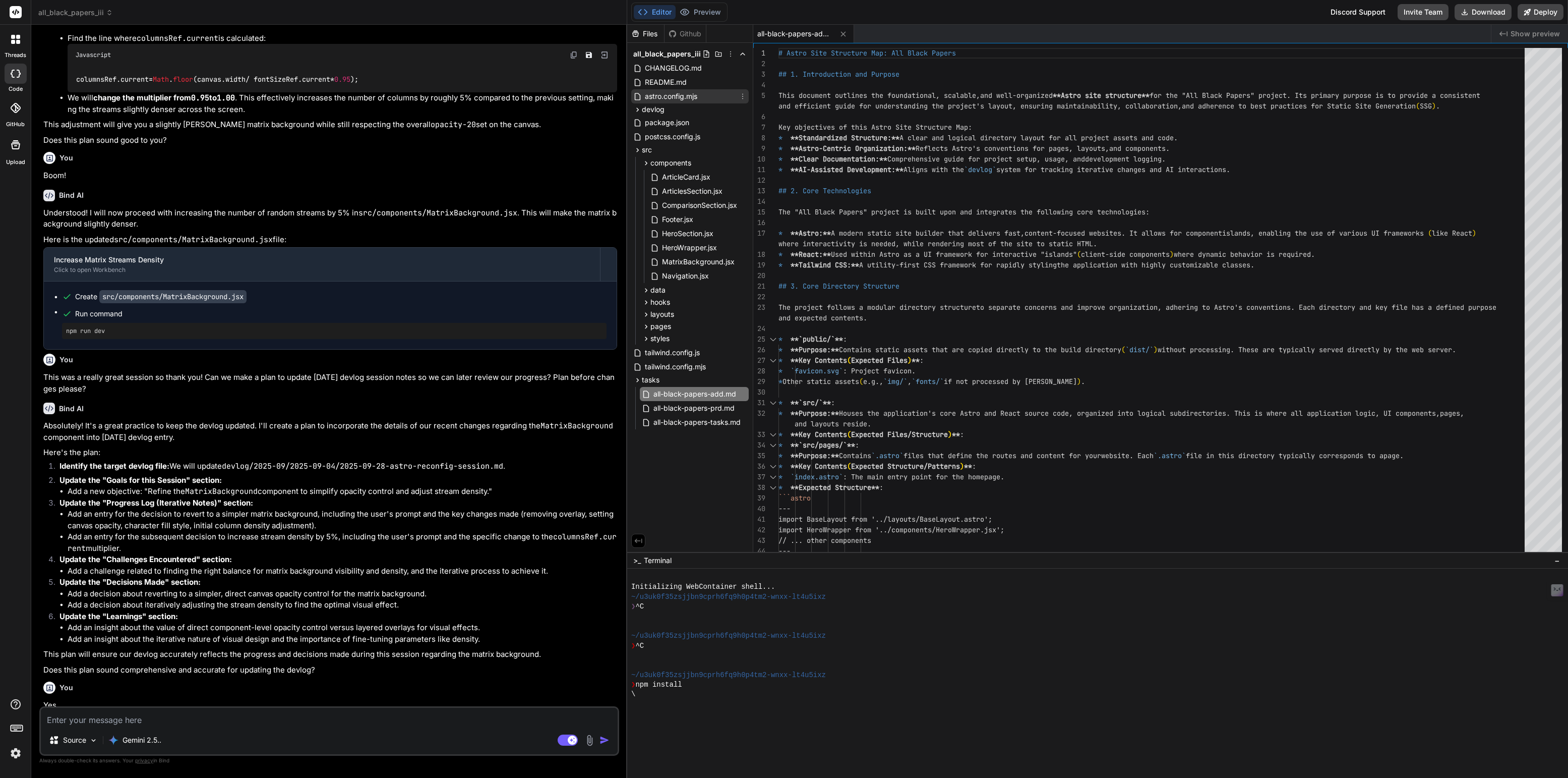
click at [651, 102] on div "astro.config.mjs" at bounding box center [690, 96] width 117 height 14
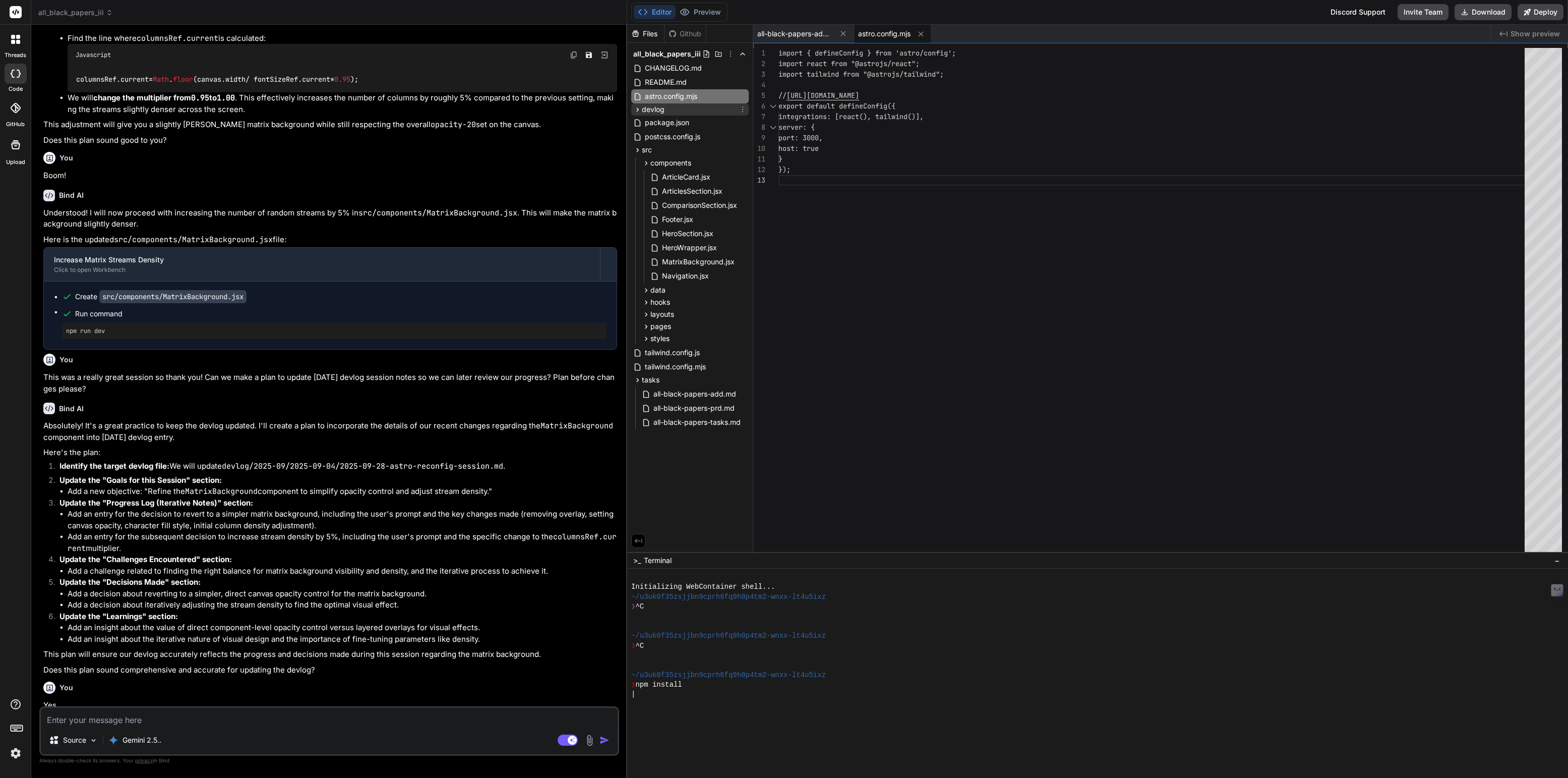
click at [653, 111] on span "devlog" at bounding box center [653, 109] width 22 height 10
click at [663, 120] on span "2025-09" at bounding box center [665, 122] width 30 height 10
click at [679, 132] on span "[DATE]" at bounding box center [670, 136] width 23 height 10
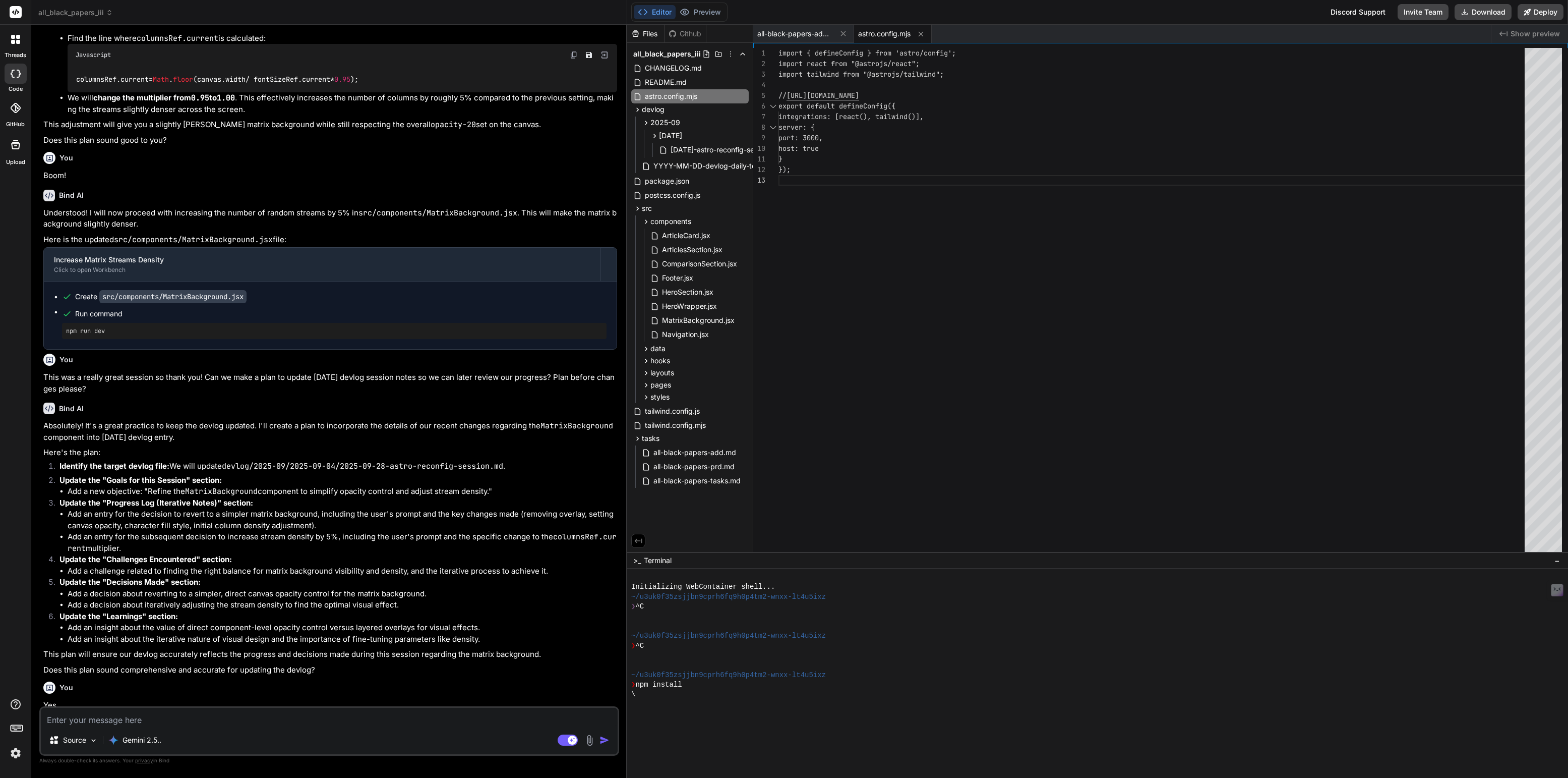
click at [893, 32] on span "astro.config.mjs" at bounding box center [884, 33] width 52 height 10
click at [925, 32] on icon at bounding box center [920, 33] width 8 height 8
type textarea "This Astro Site Structure Map provides a clear, well-structured, and tool-equip…"
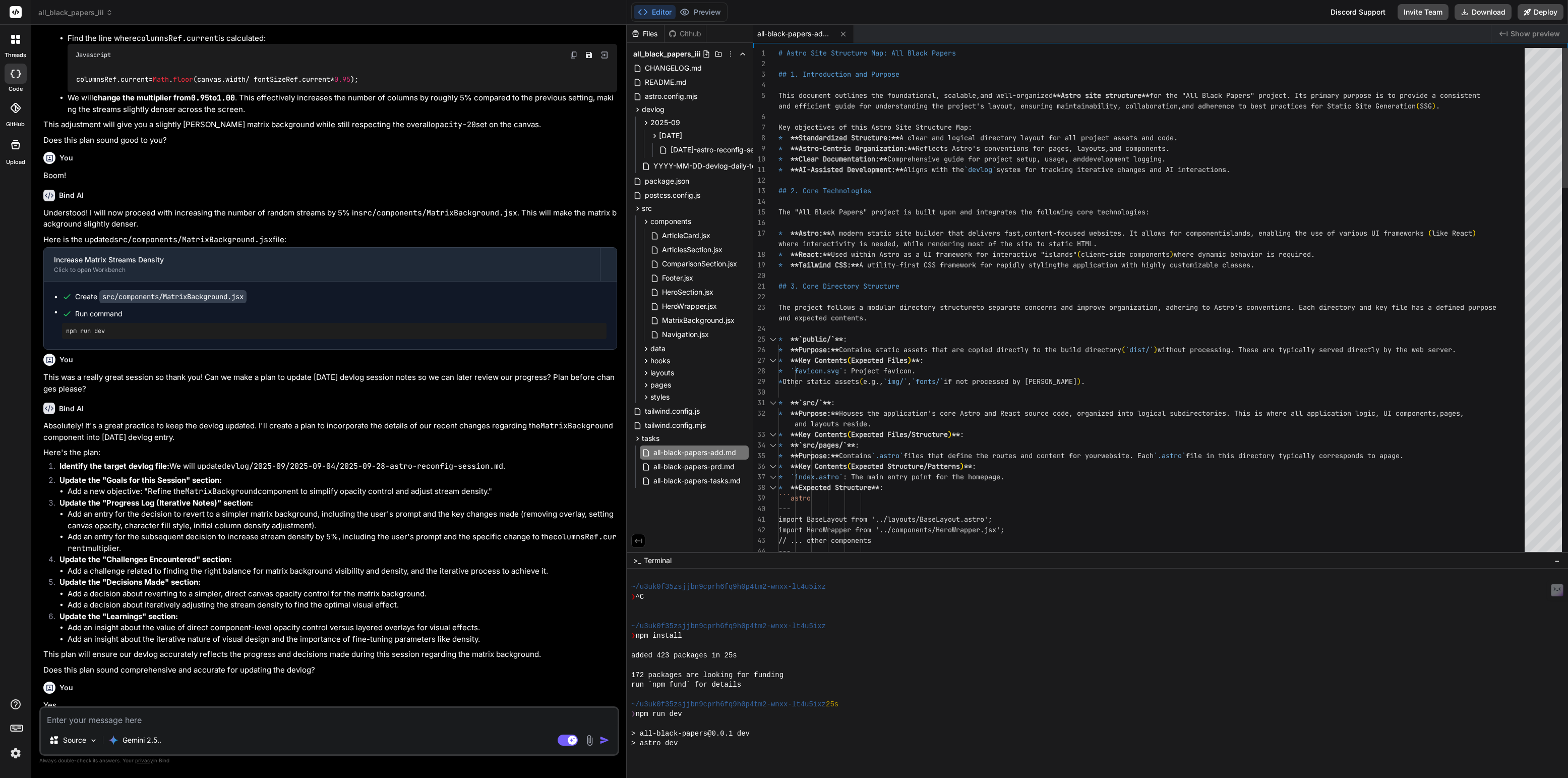
scroll to position [48, 0]
click at [565, 739] on rect at bounding box center [568, 740] width 20 height 11
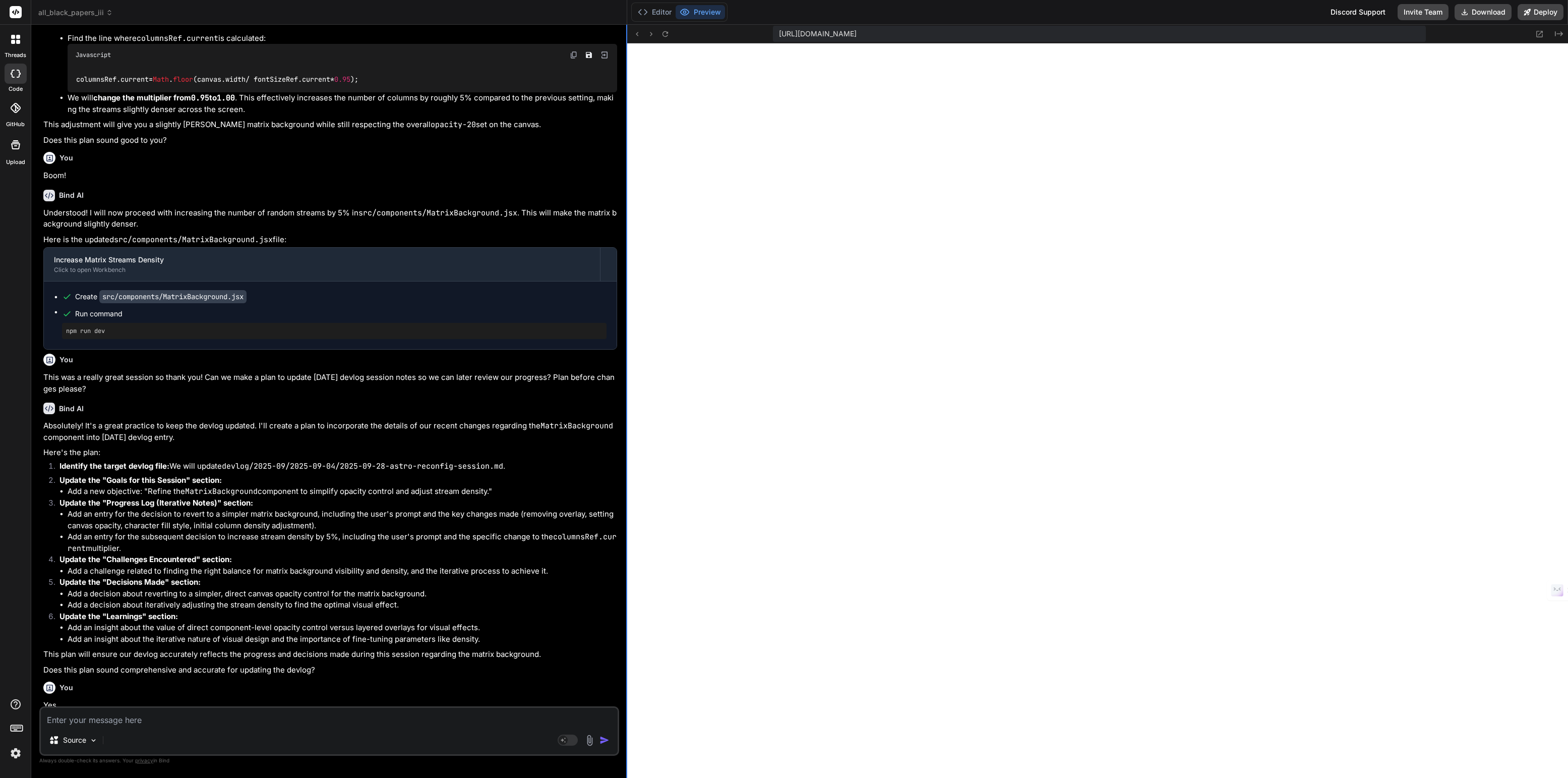
scroll to position [186, 0]
type textarea "x"
type textarea "## 7. Conclusion This Astro Site Structure Map provides a clear, well-structure…"
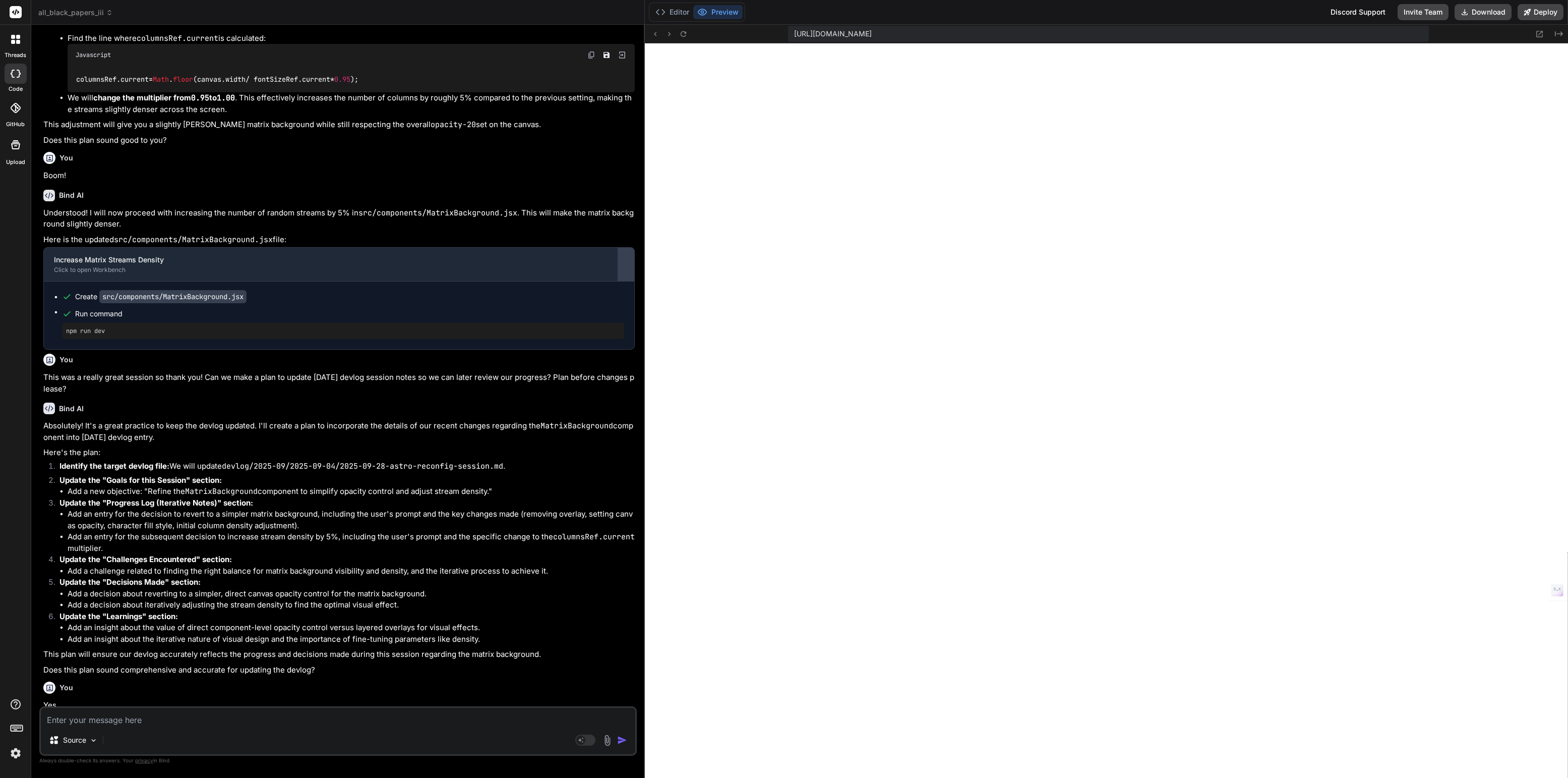
type textarea "x"
type textarea "the development server**: `npm run dev` (starts at `http://localhost:3000` by d…"
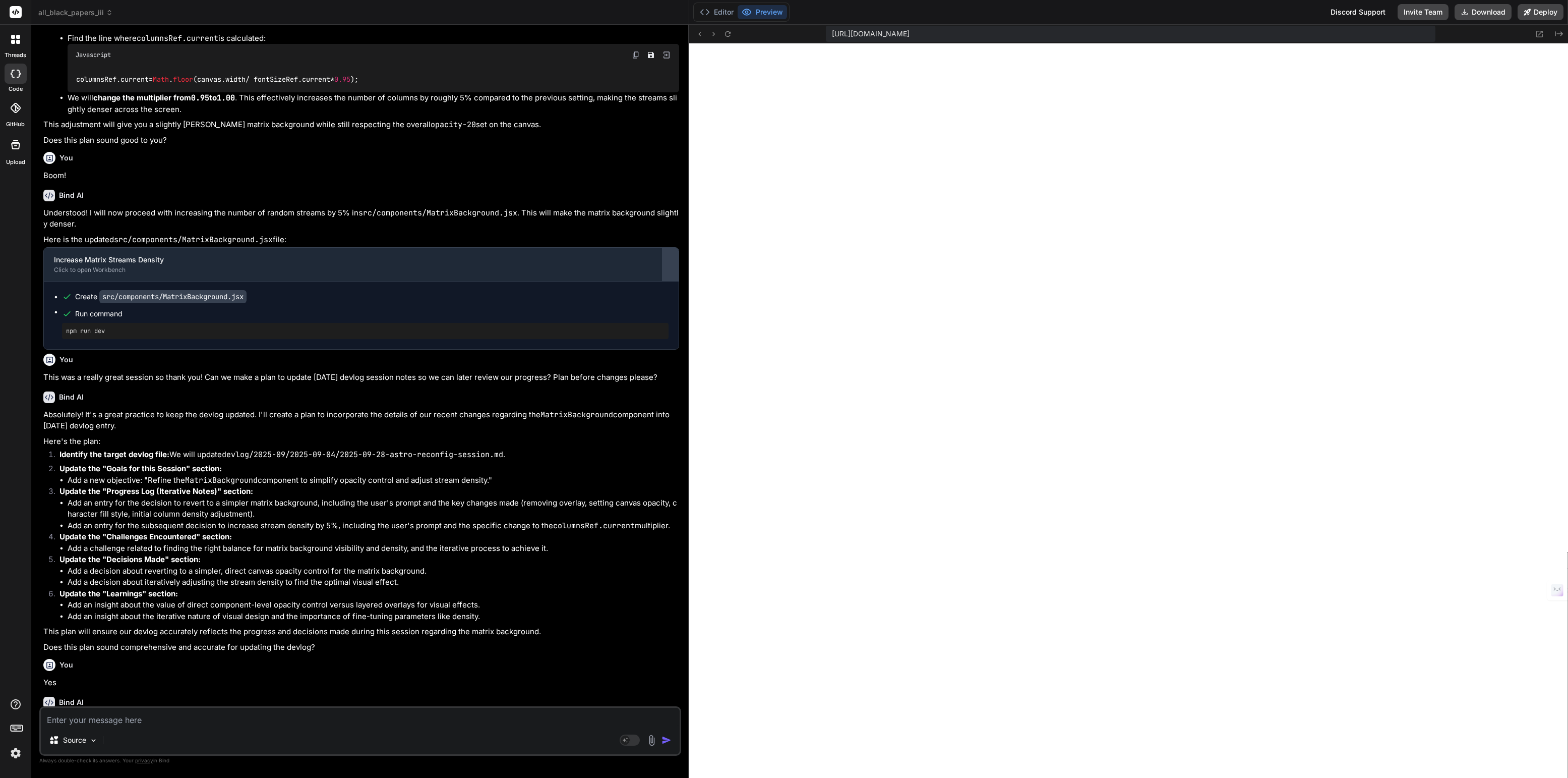
type textarea "x"
drag, startPoint x: 626, startPoint y: 295, endPoint x: 673, endPoint y: 296, distance: 47.0
click at [673, 296] on div "Bind AI Web Search Created with Pixso. Code Generator You Yes please Bind AI Un…" at bounding box center [361, 402] width 658 height 753
click at [725, 17] on button "Editor" at bounding box center [718, 11] width 42 height 14
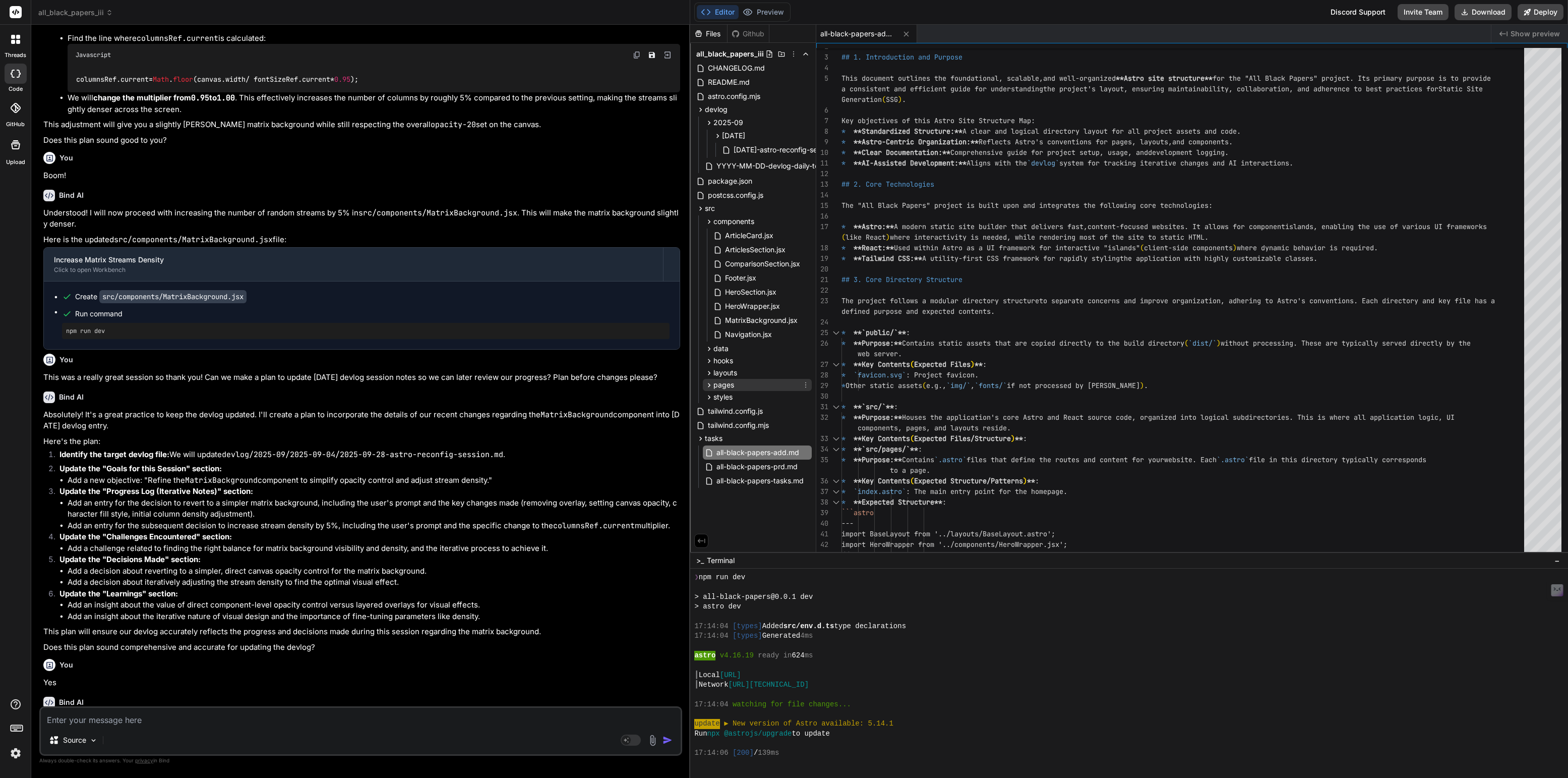
click at [718, 385] on span "pages" at bounding box center [724, 385] width 20 height 10
click at [738, 399] on span "index.astro" at bounding box center [744, 399] width 39 height 12
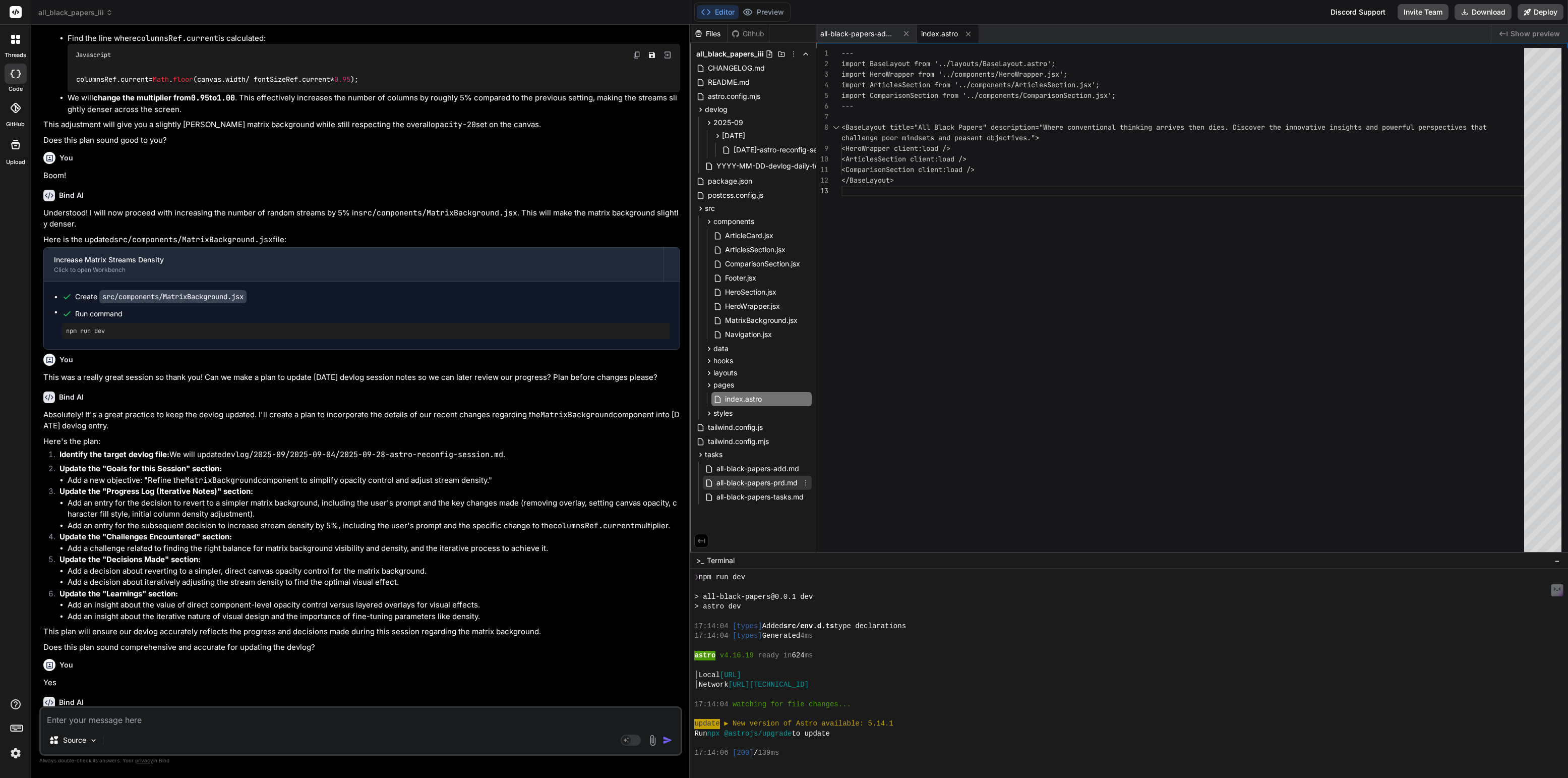
click at [784, 480] on span "all-black-papers-prd.md" at bounding box center [758, 482] width 84 height 12
type textarea "* More complex interactive data visualizations."
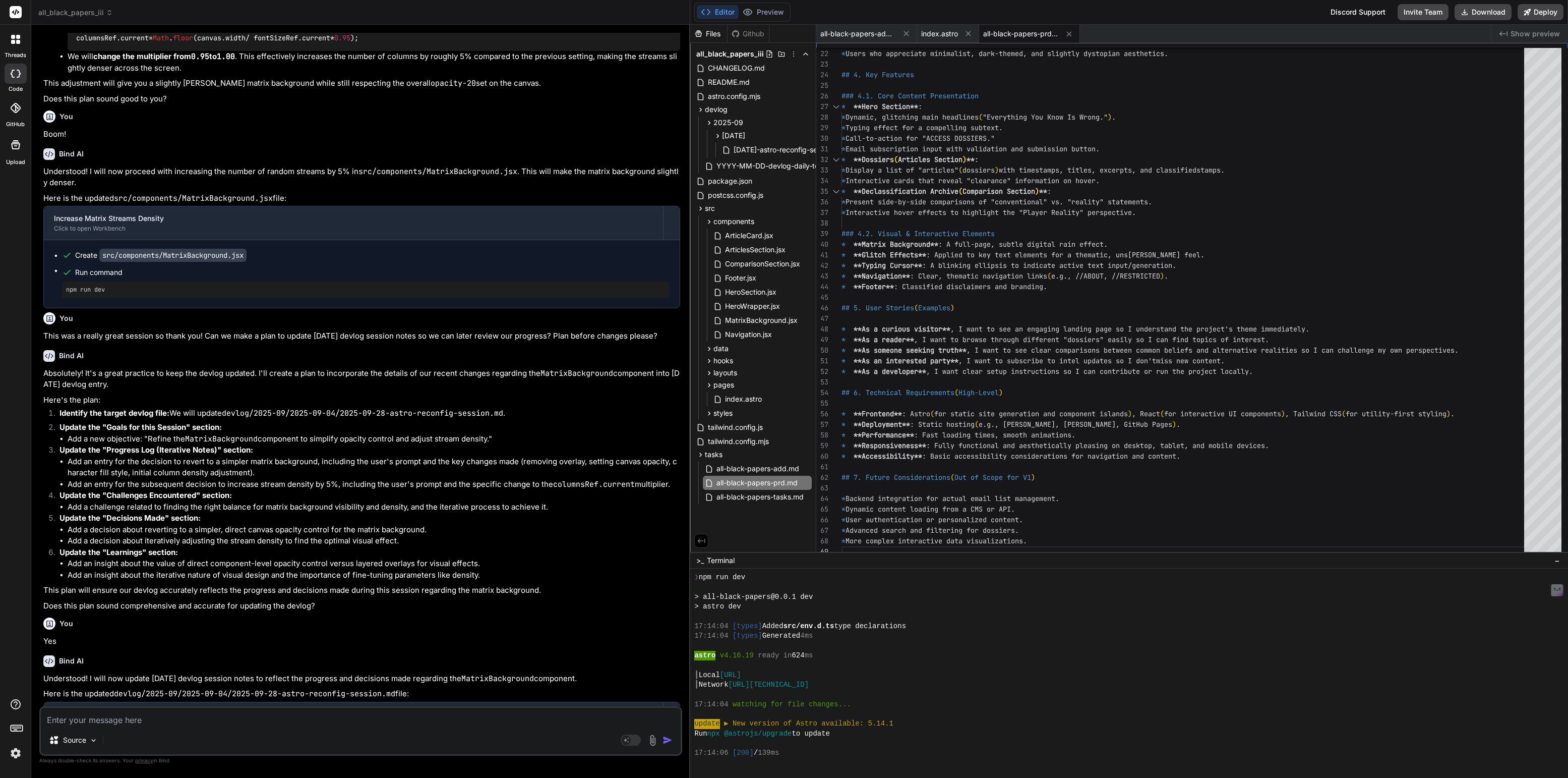
scroll to position [503, 0]
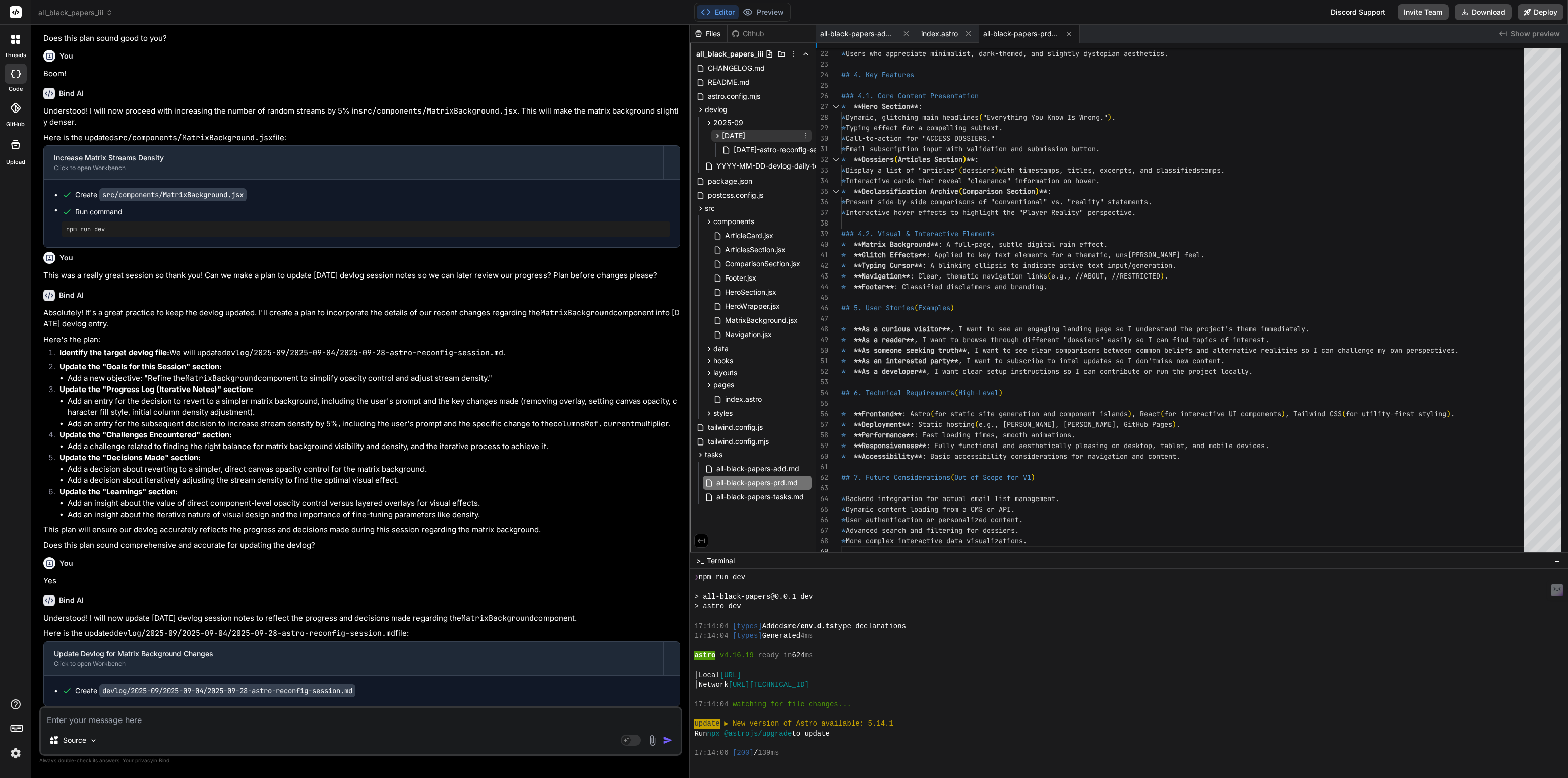
click at [806, 136] on icon at bounding box center [806, 136] width 1 height 6
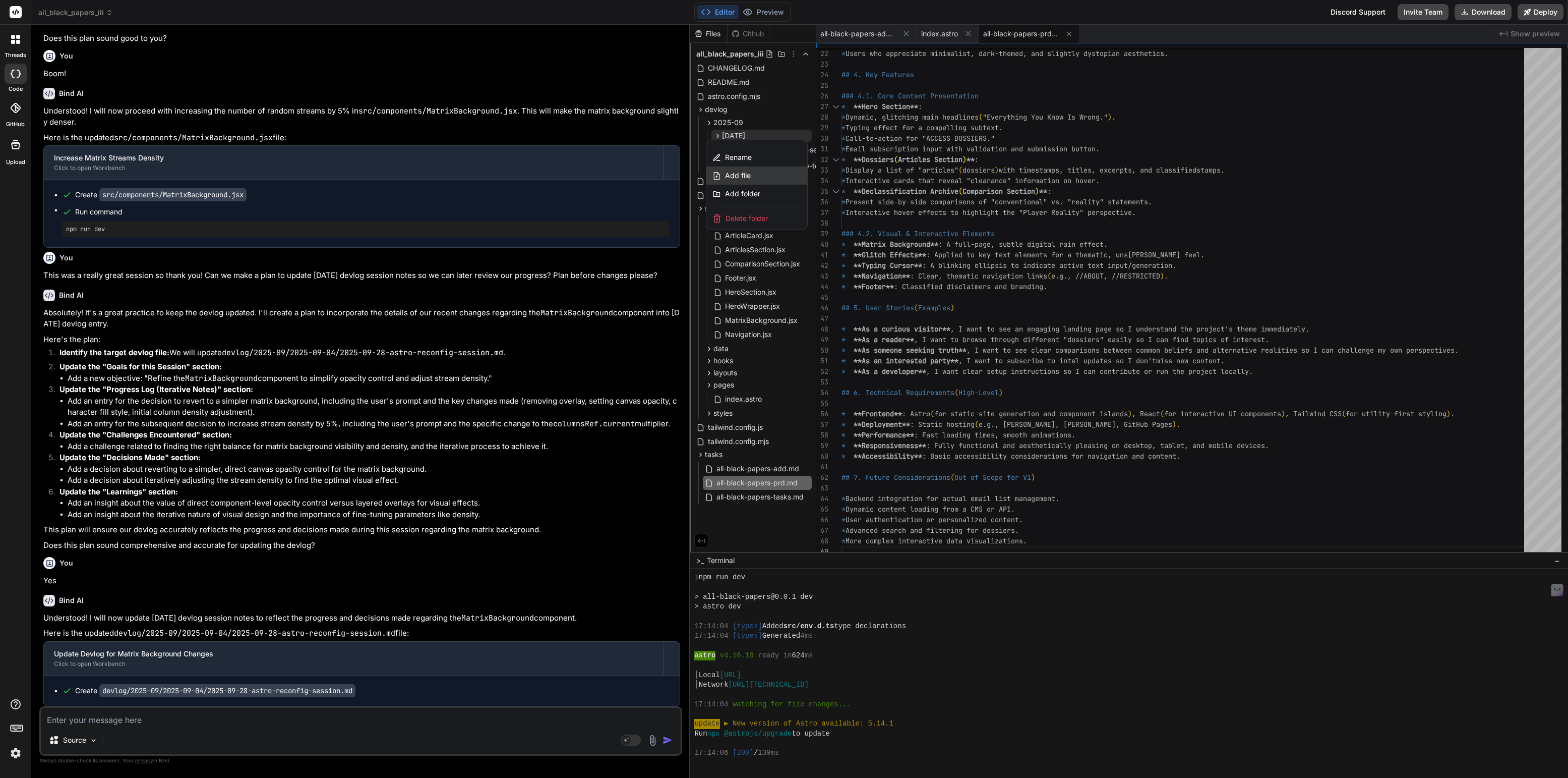
click at [743, 175] on span "Add file" at bounding box center [738, 175] width 26 height 10
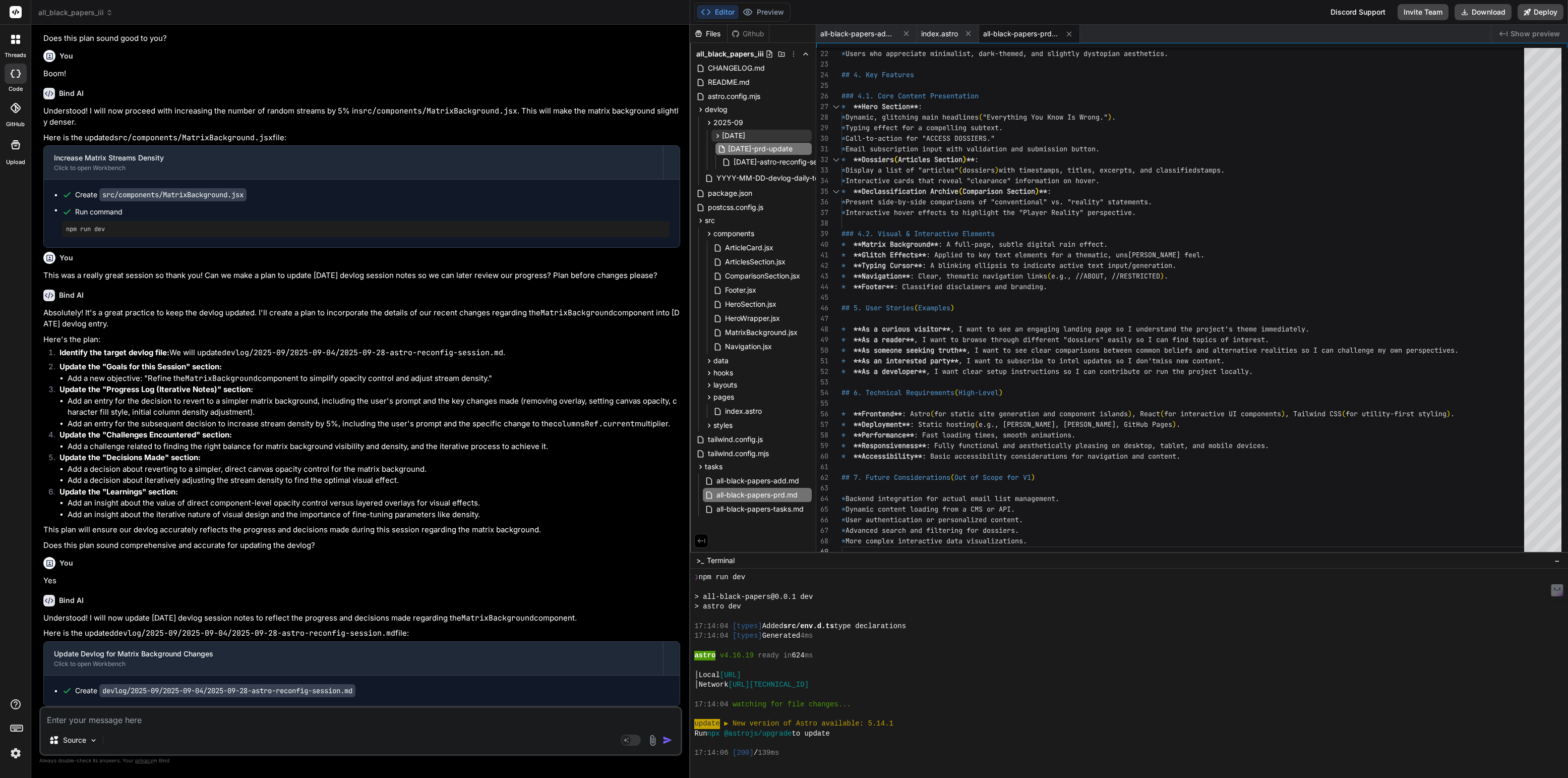
scroll to position [0, 1]
type input "[DATE]-prd-update.md"
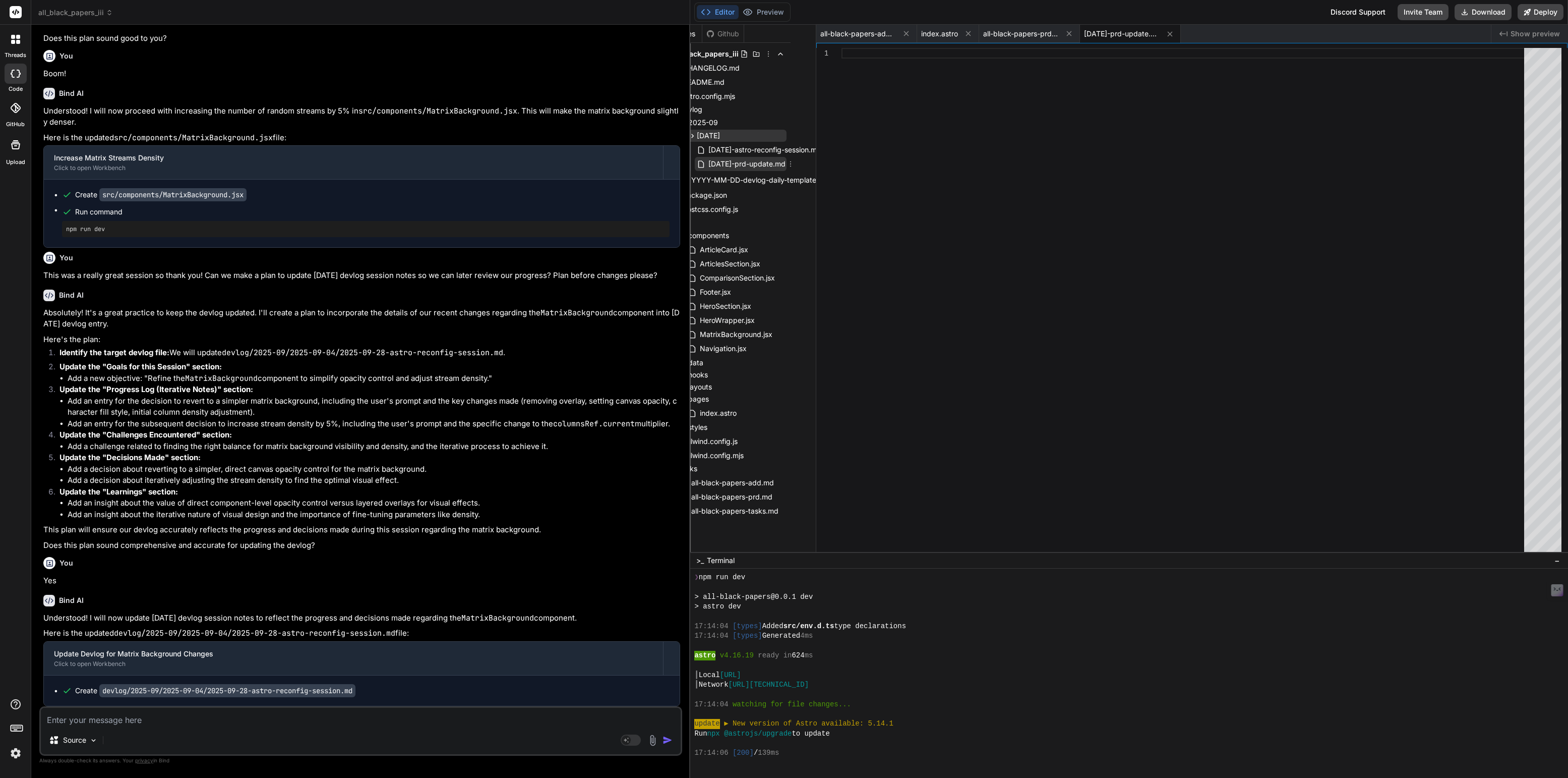
scroll to position [0, 21]
click at [798, 165] on icon at bounding box center [794, 164] width 8 height 8
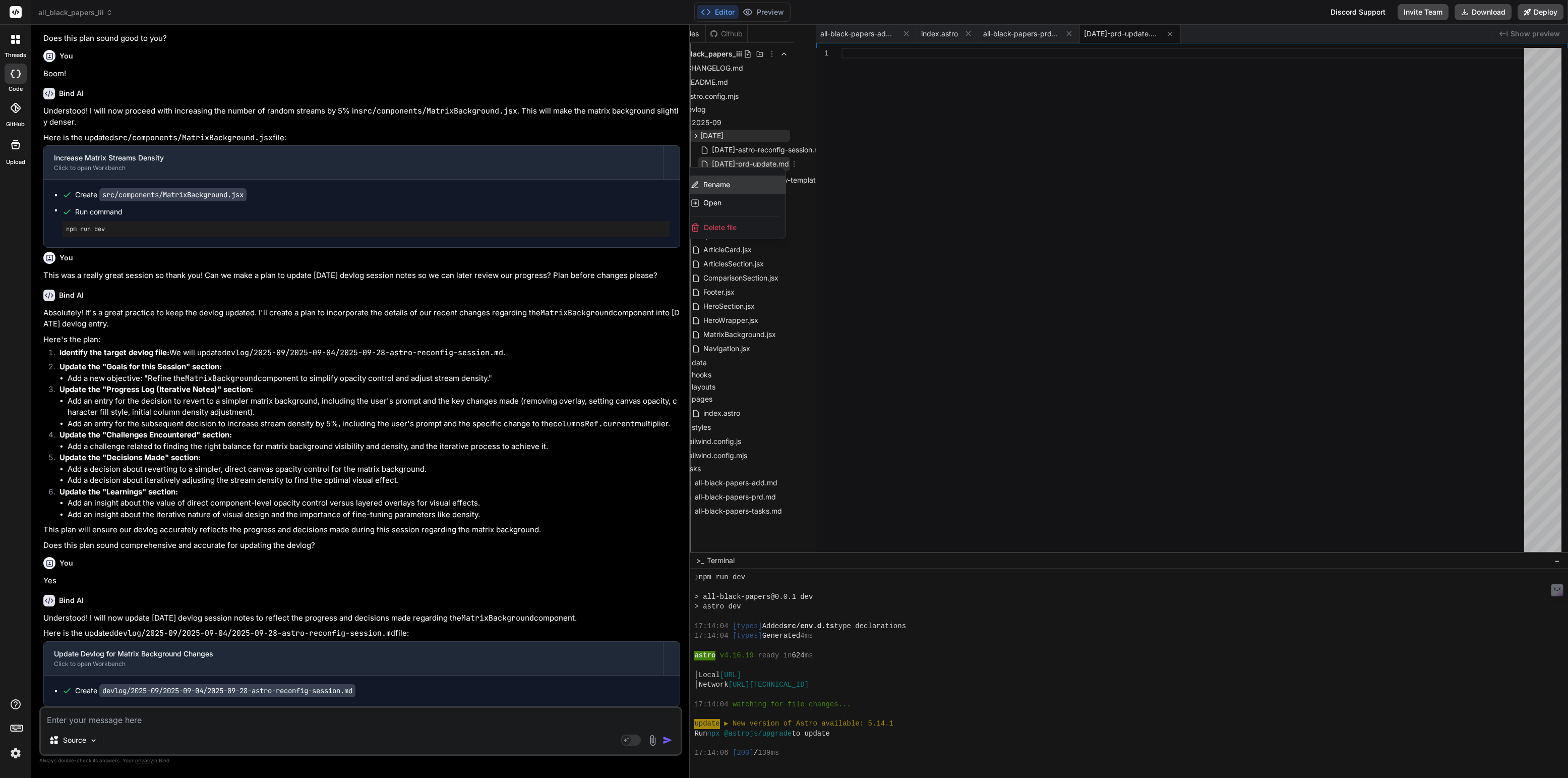
click at [729, 185] on span "Rename" at bounding box center [717, 184] width 27 height 10
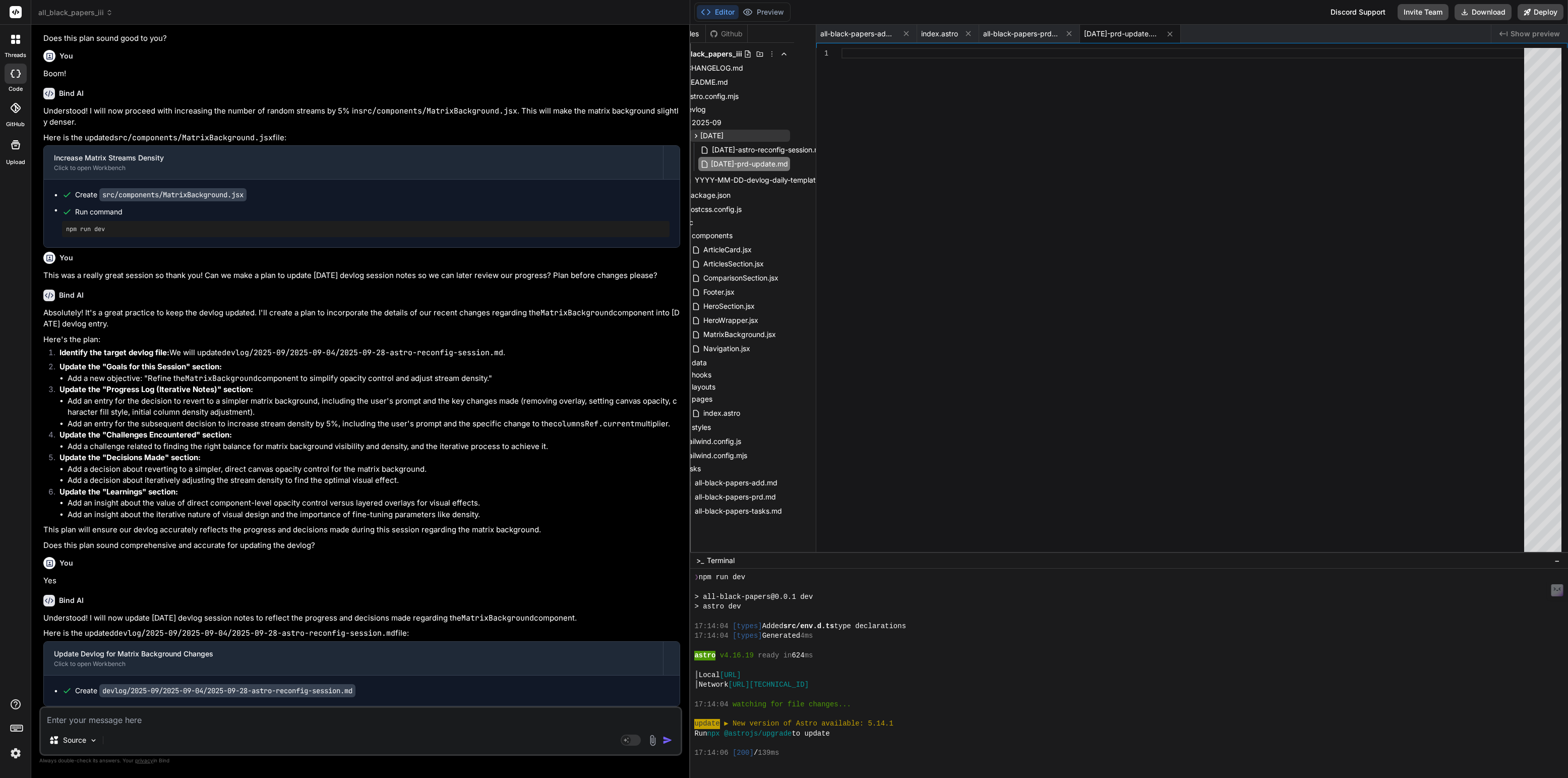
scroll to position [0, 14]
click at [757, 166] on input "[DATE]-prd-update.md" at bounding box center [766, 164] width 111 height 12
type input "[DATE]-prd-feature-update.md"
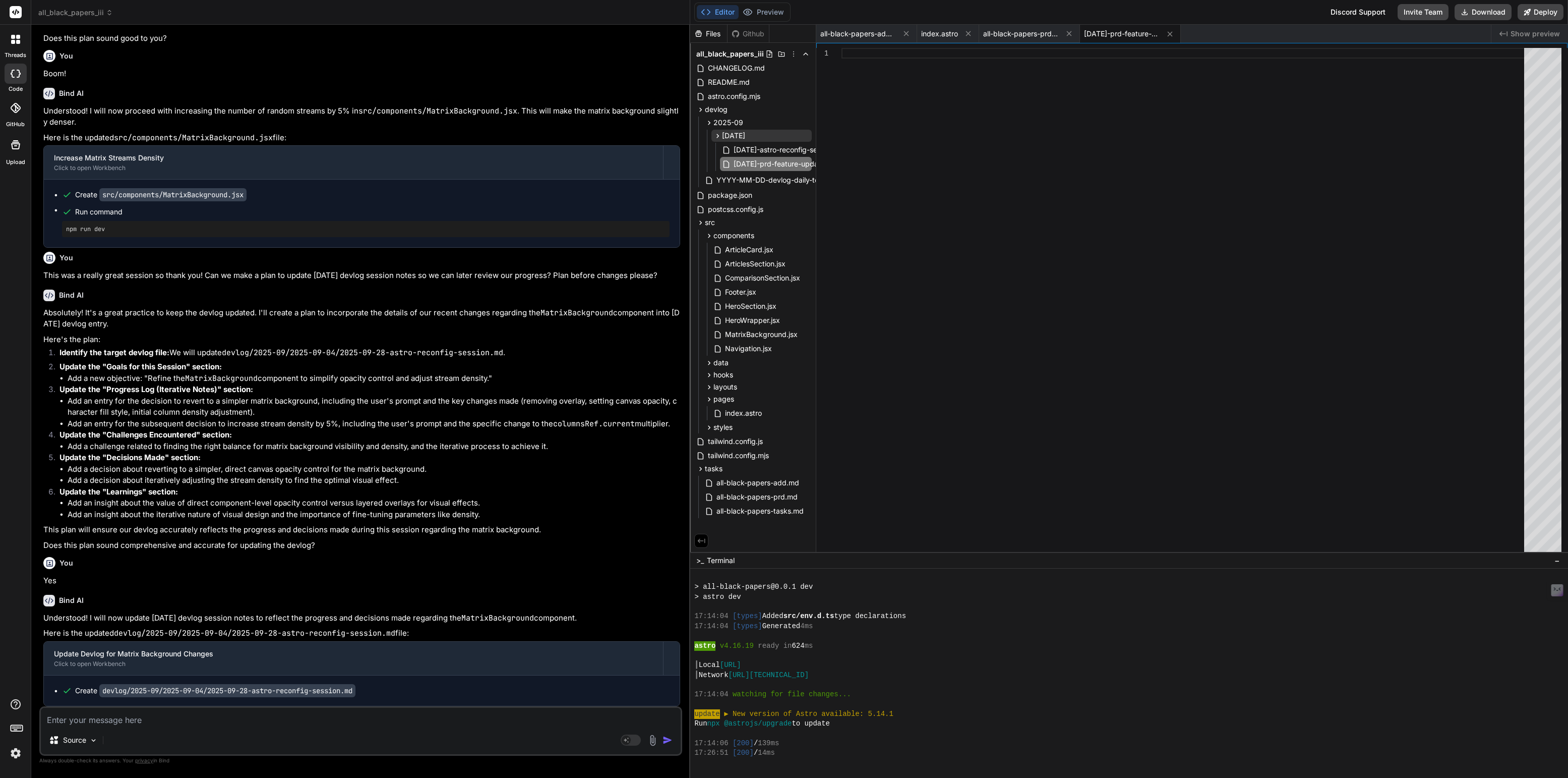
click at [101, 720] on textarea at bounding box center [361, 717] width 639 height 19
type textarea "x"
type textarea "H"
type textarea "x"
type textarea "Hi"
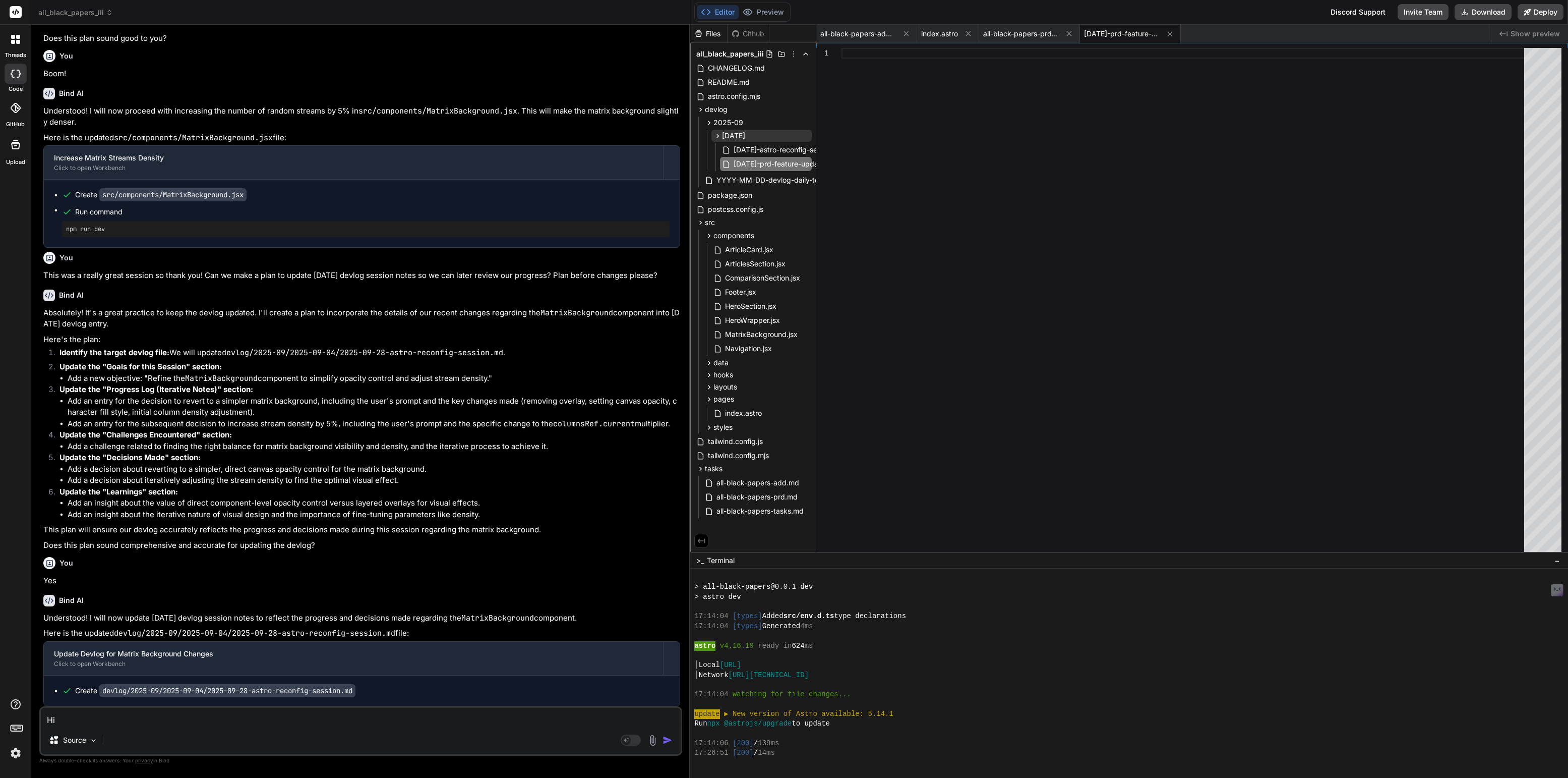
type textarea "x"
type textarea "Hi,"
type textarea "x"
type textarea "Hi,"
type textarea "x"
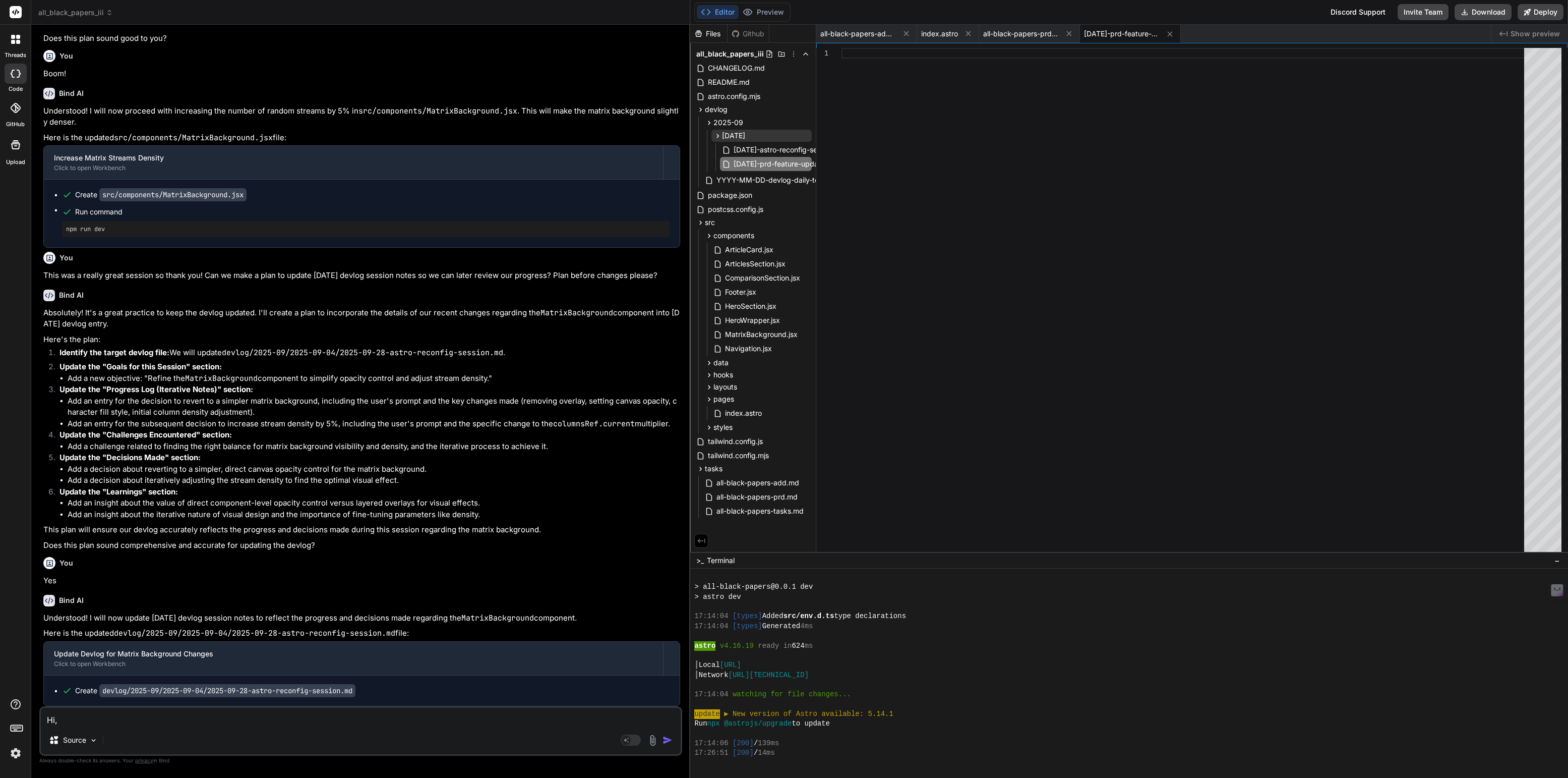
type textarea "Hi, w"
type textarea "x"
type textarea "Hi, we"
type textarea "x"
type textarea "Hi, wer"
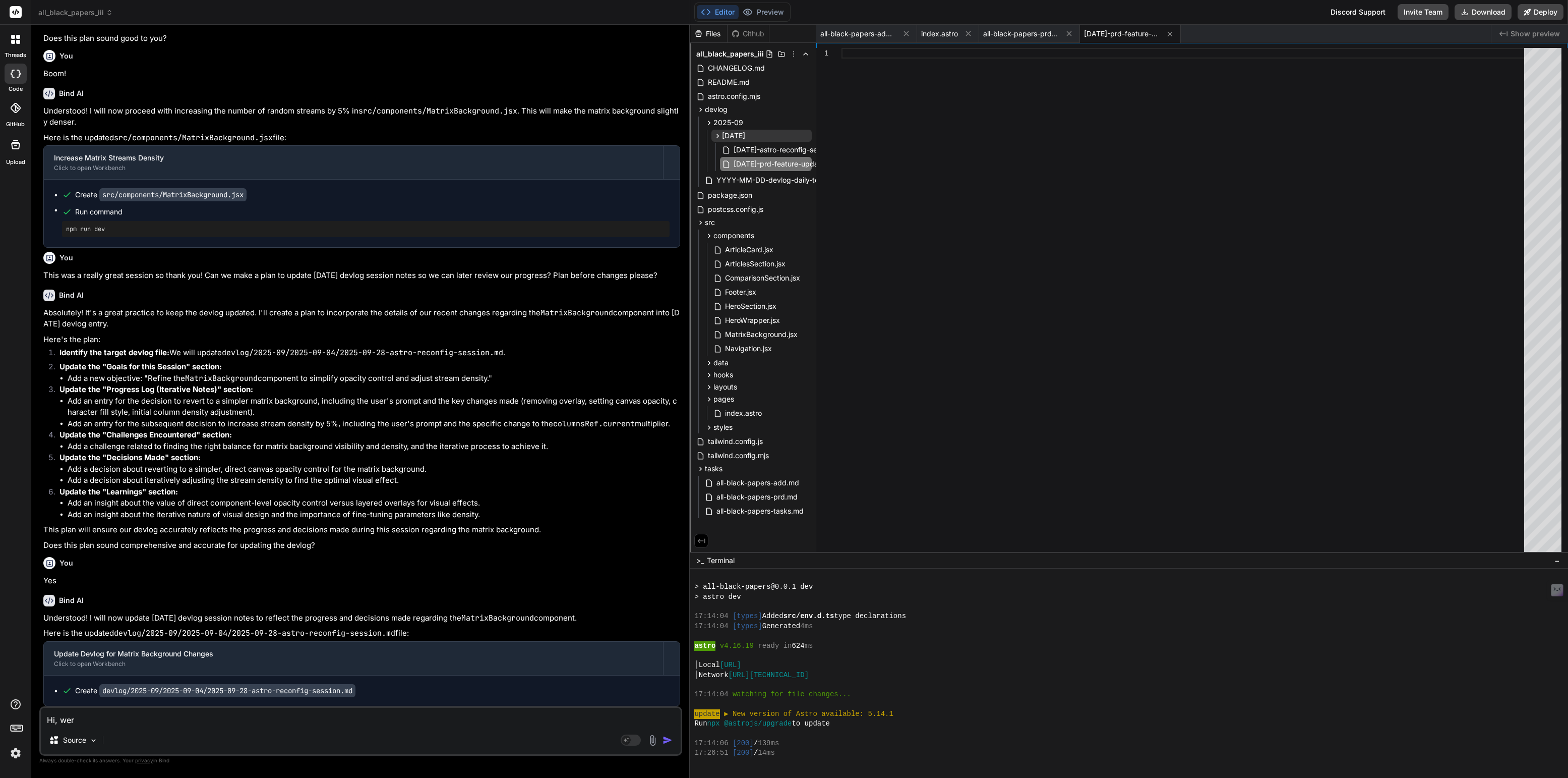
type textarea "x"
type textarea "Hi, were"
type textarea "x"
type textarea "Hi, were"
type textarea "x"
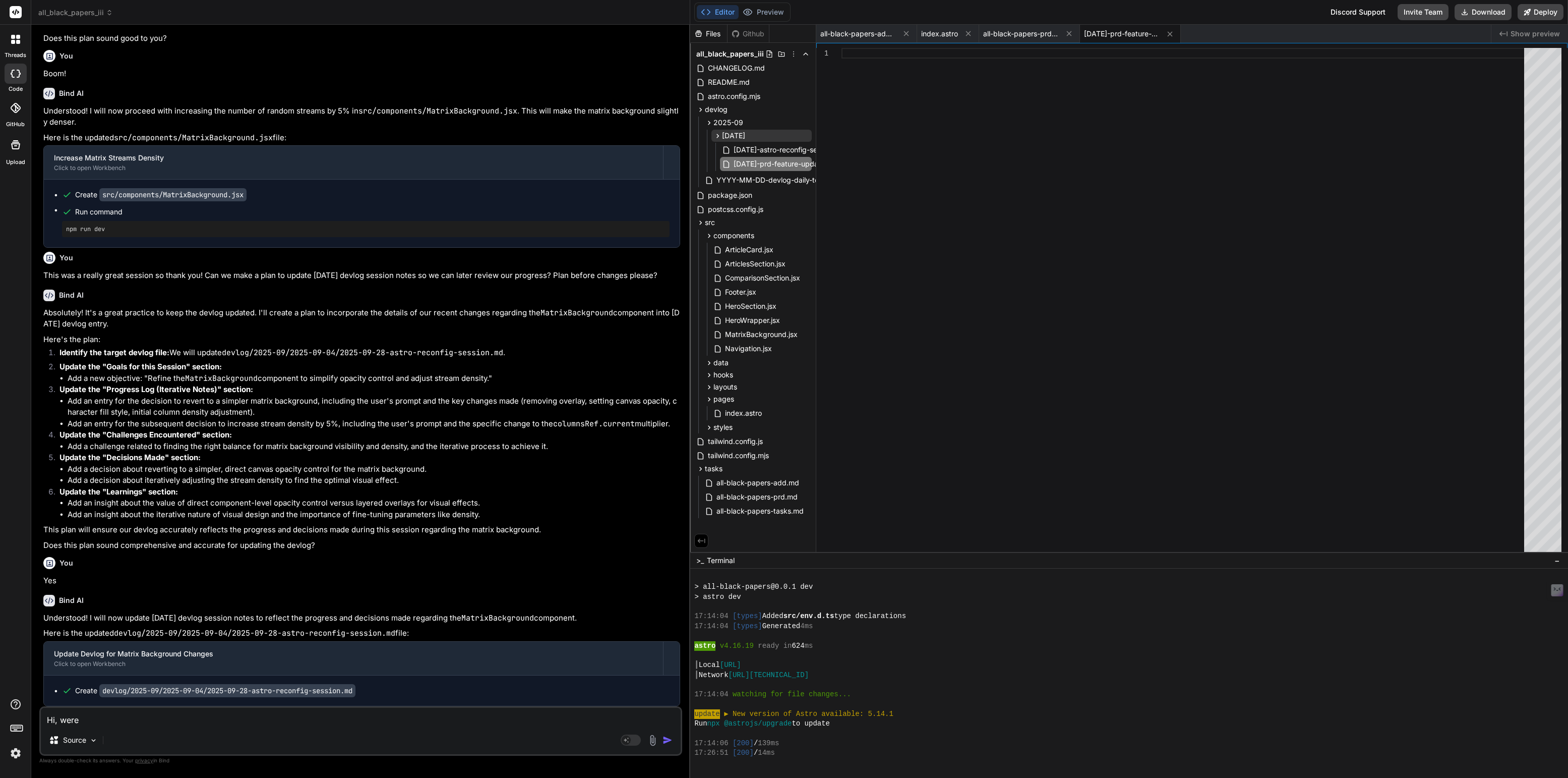
type textarea "Hi, were b"
type textarea "x"
type textarea "Hi, were ba"
type textarea "x"
type textarea "Hi, were bac"
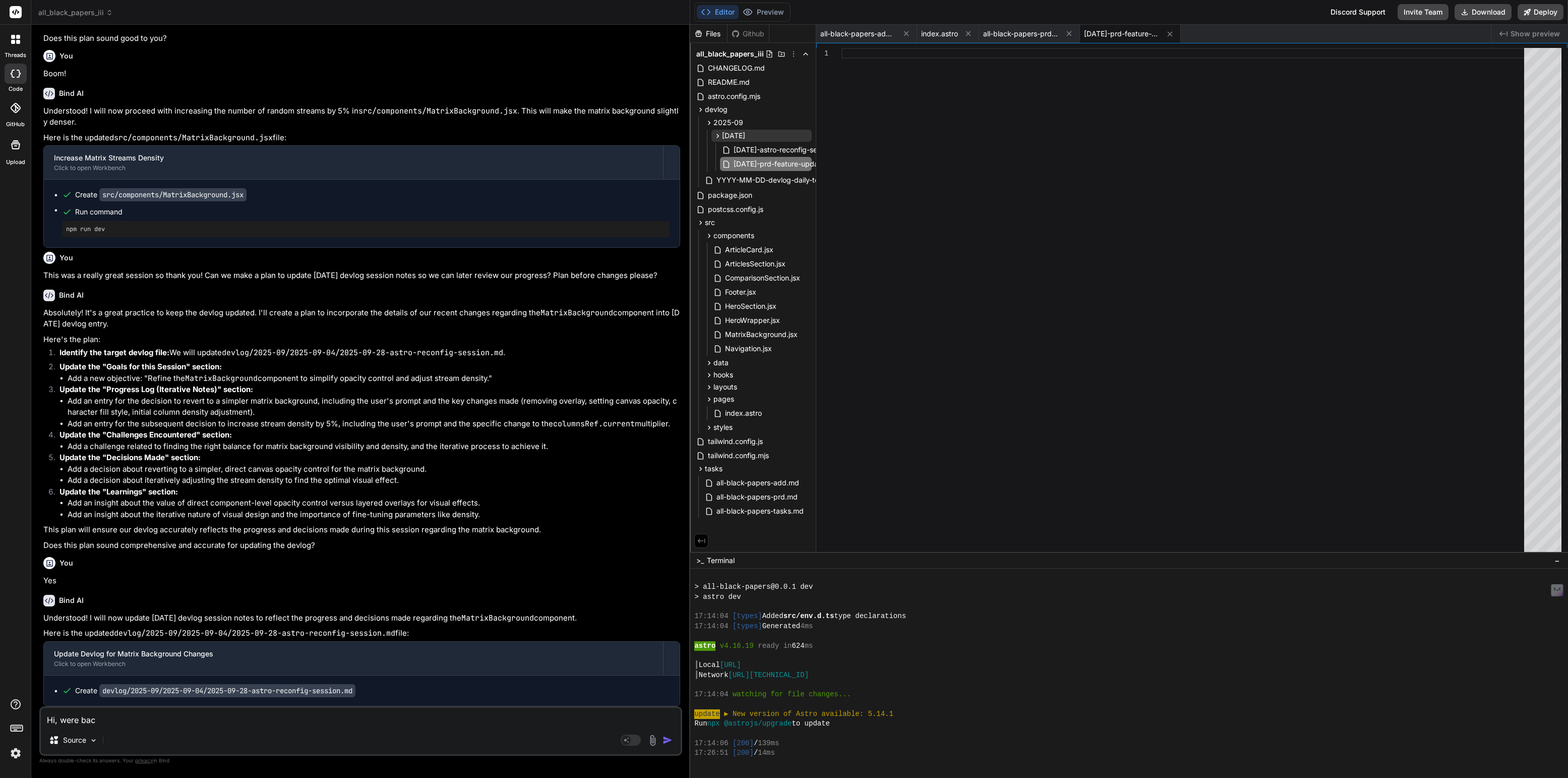
type textarea "x"
type textarea "Hi, were back"
type textarea "x"
type textarea "Hi, were back"
type textarea "x"
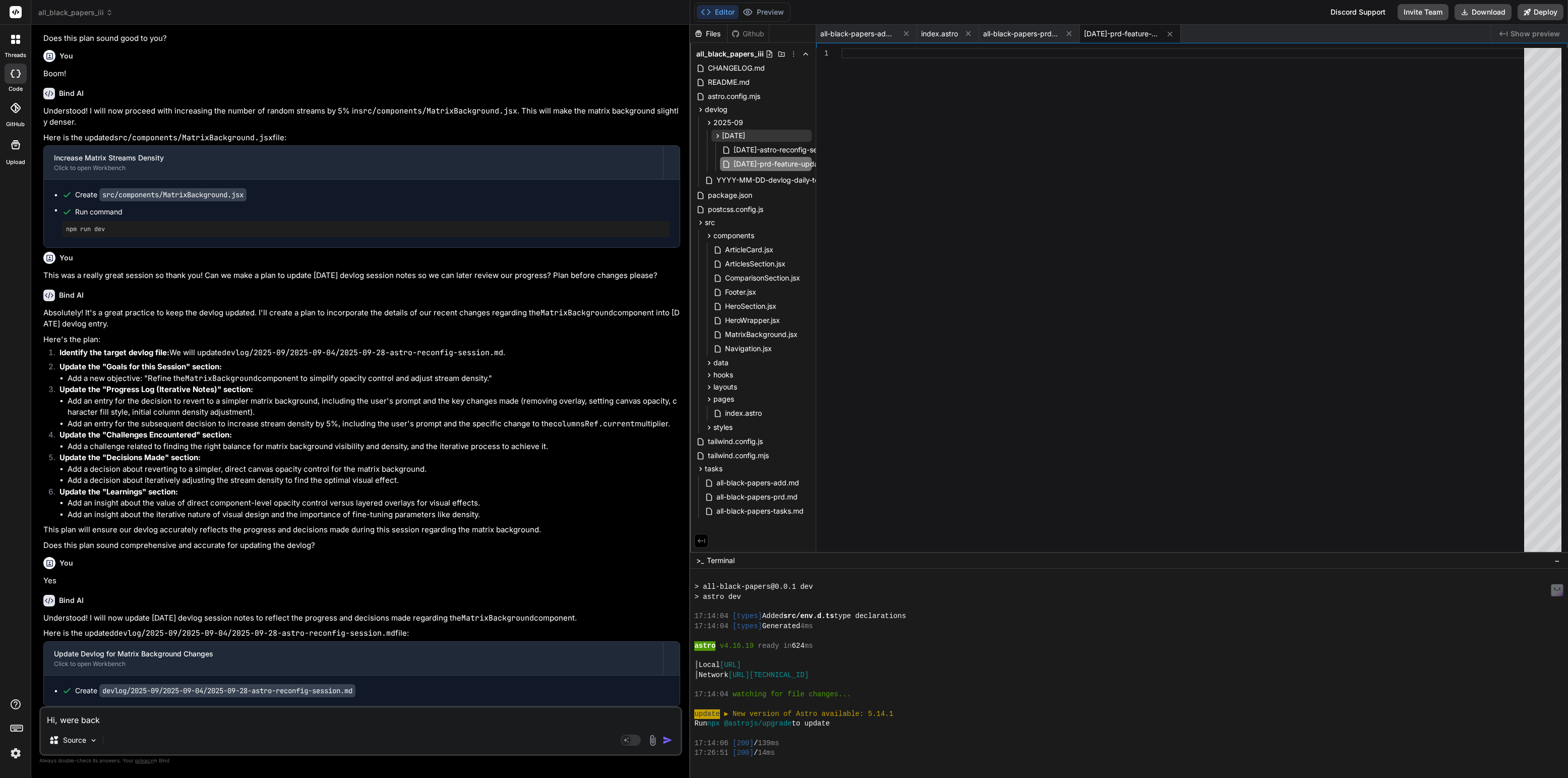
type textarea "Hi, were back a"
type textarea "x"
type textarea "Hi, were back an"
type textarea "x"
type textarea "Hi, were back and"
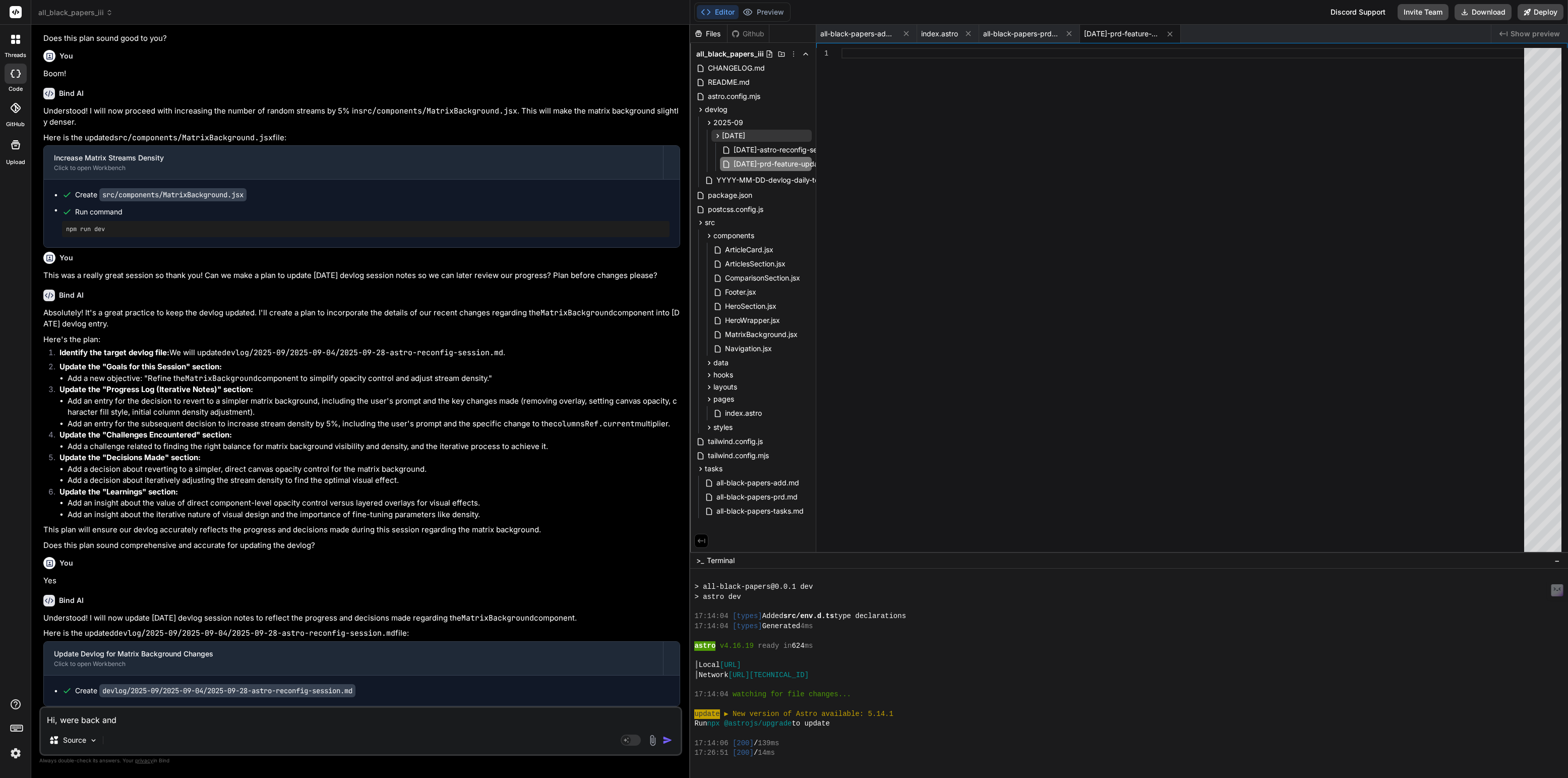
type textarea "x"
type textarea "Hi, were back and"
type textarea "x"
type textarea "Hi, were back and r"
type textarea "x"
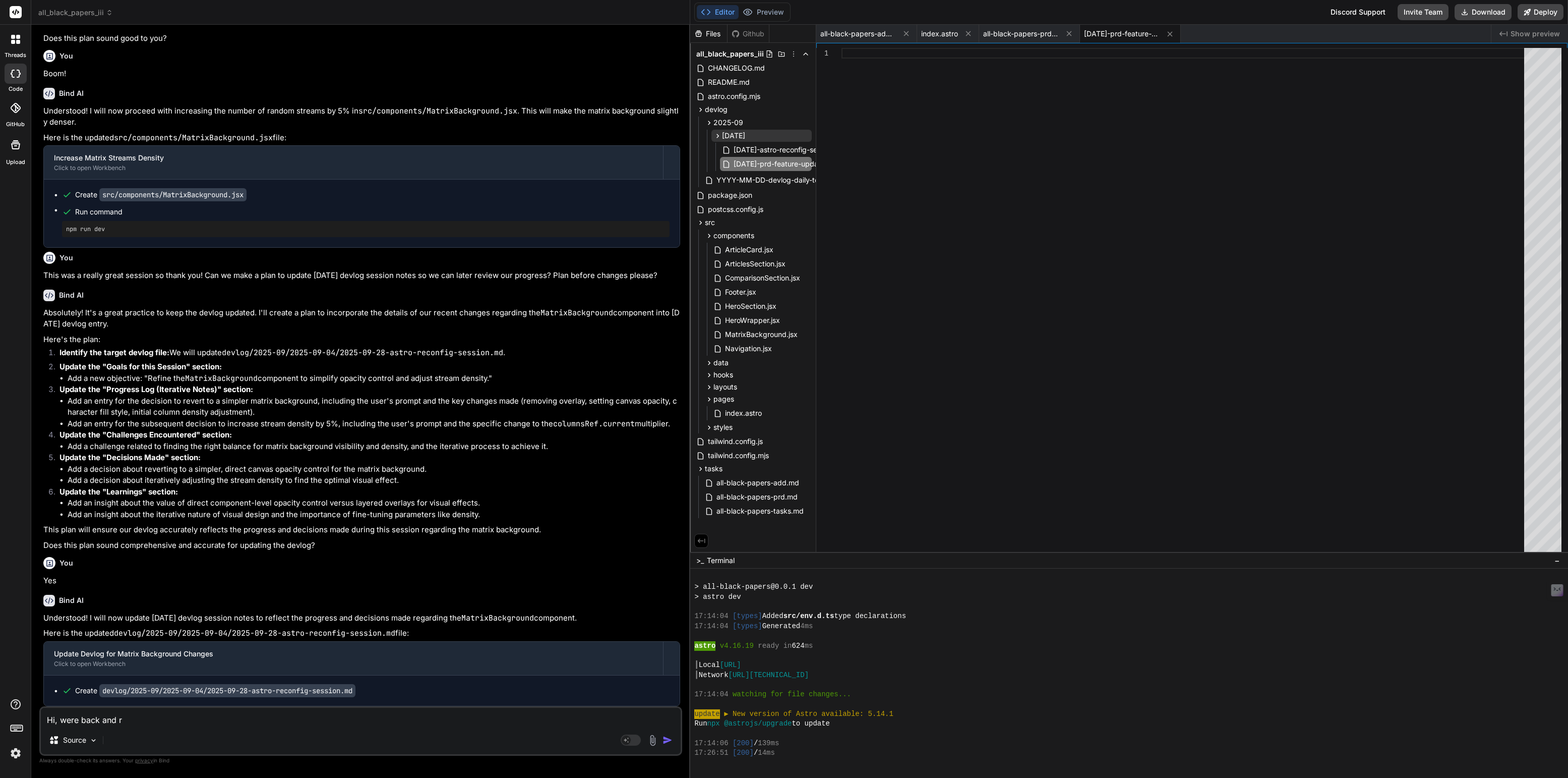
type textarea "Hi, were back and re"
type textarea "x"
type textarea "Hi, were back and rea"
type textarea "x"
type textarea "Hi, were back and read"
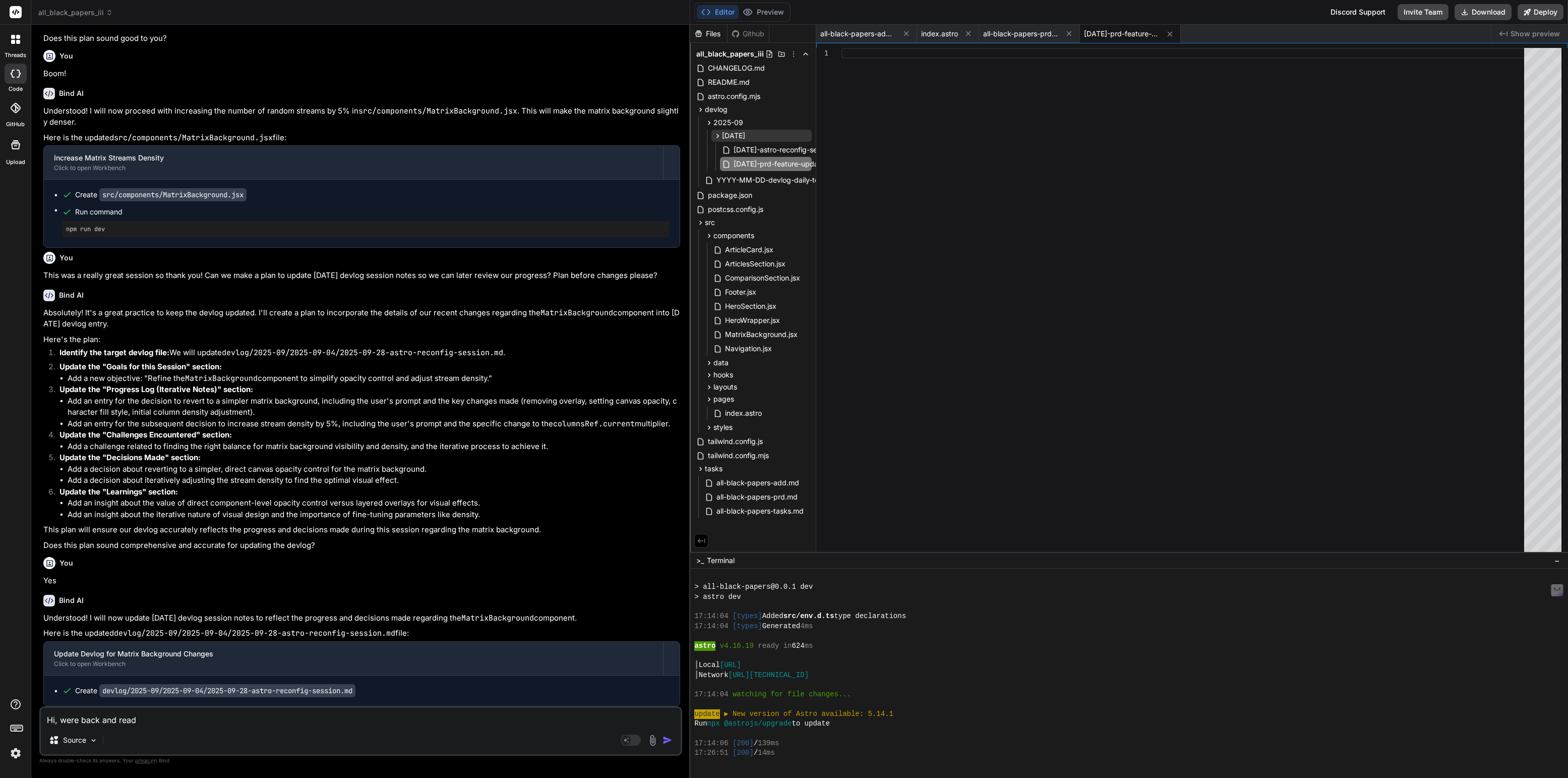
type textarea "x"
type textarea "Hi, were back and ready"
type textarea "x"
type textarea "Hi, were back and ready"
type textarea "x"
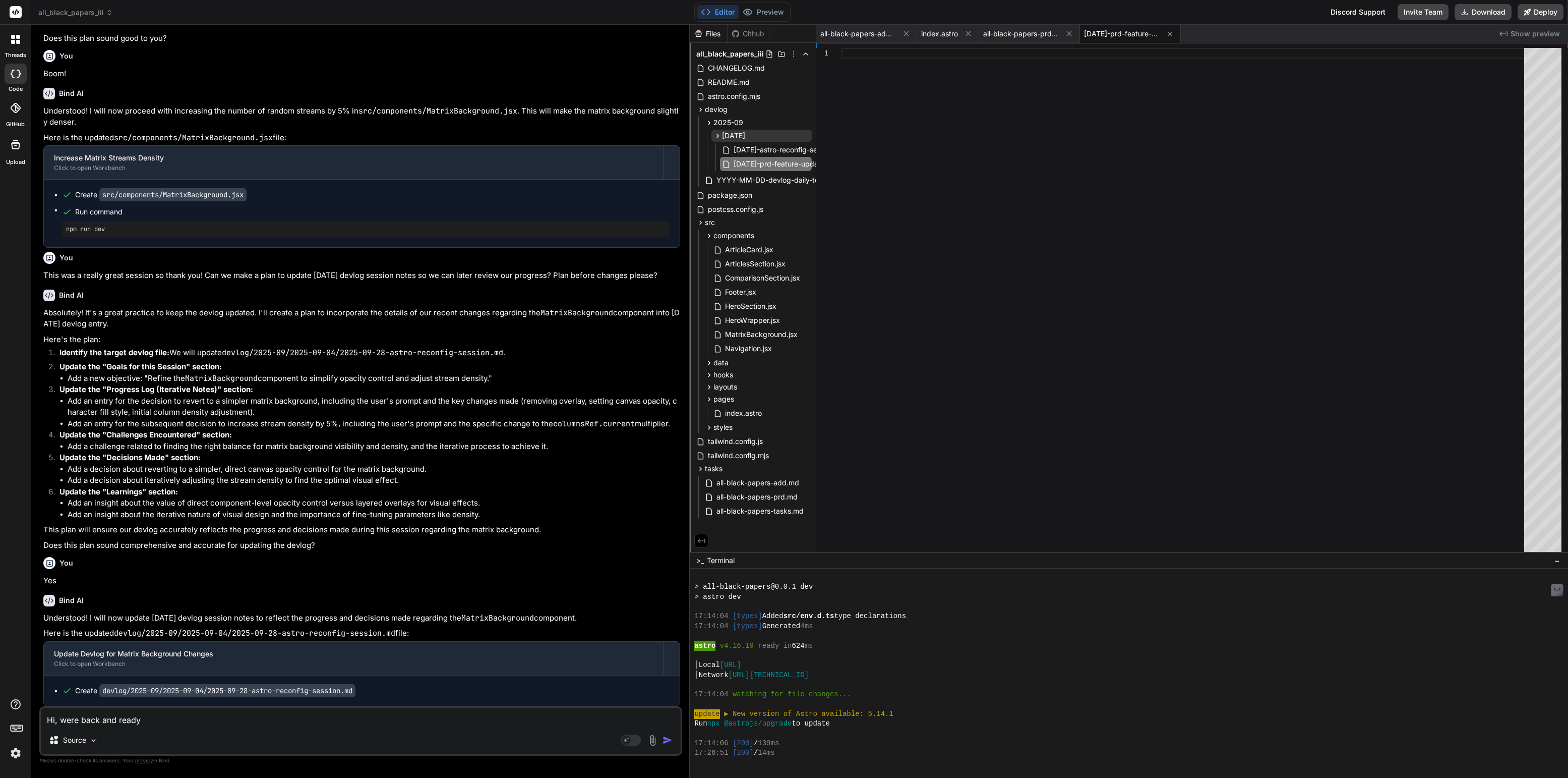
type textarea "Hi, were back and ready f"
type textarea "x"
type textarea "Hi, were back and ready fo"
type textarea "x"
type textarea "Hi, were back and ready for"
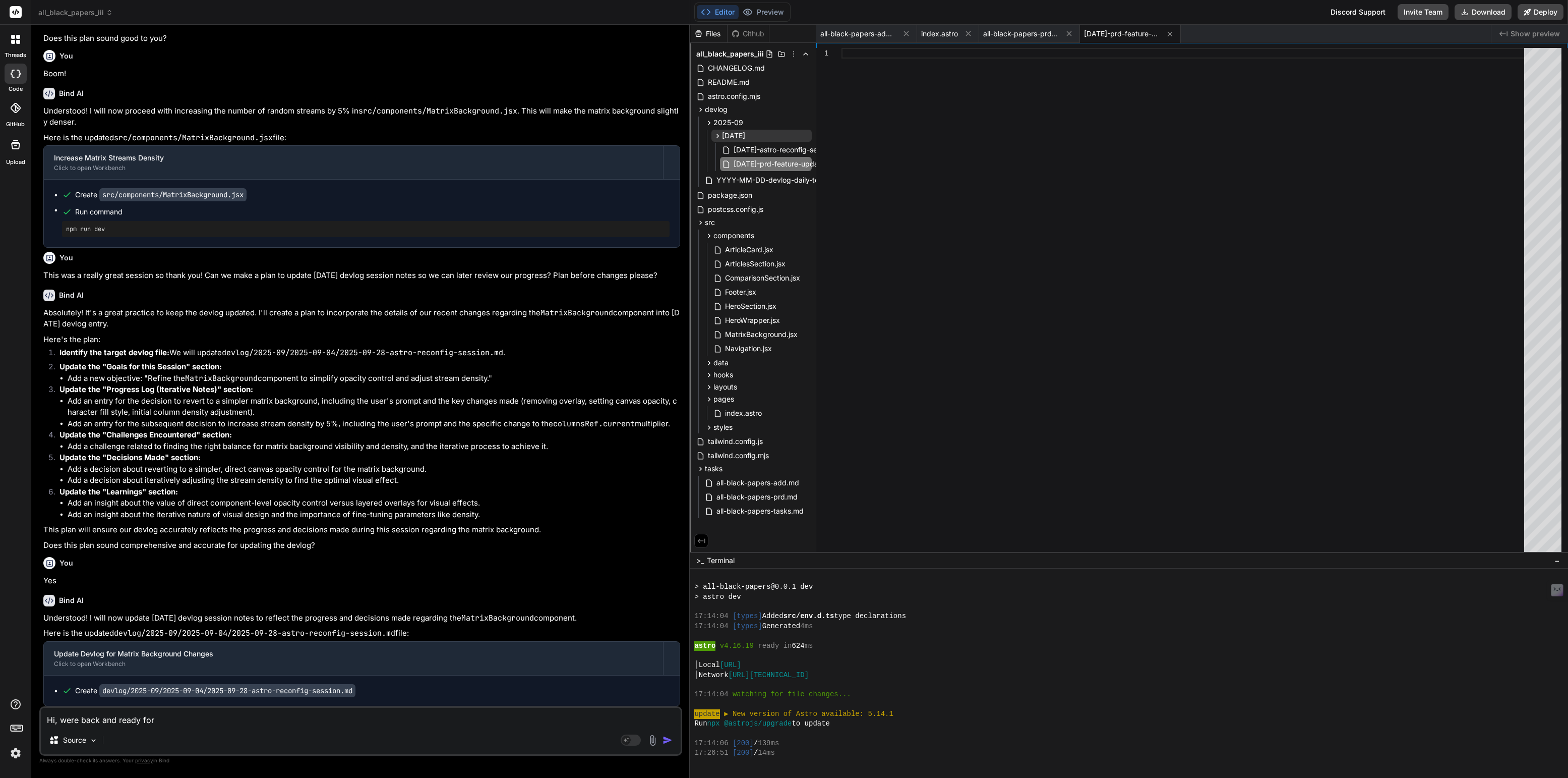
type textarea "x"
type textarea "Hi, were back and ready for"
type textarea "x"
type textarea "Hi, were back and ready for m"
type textarea "x"
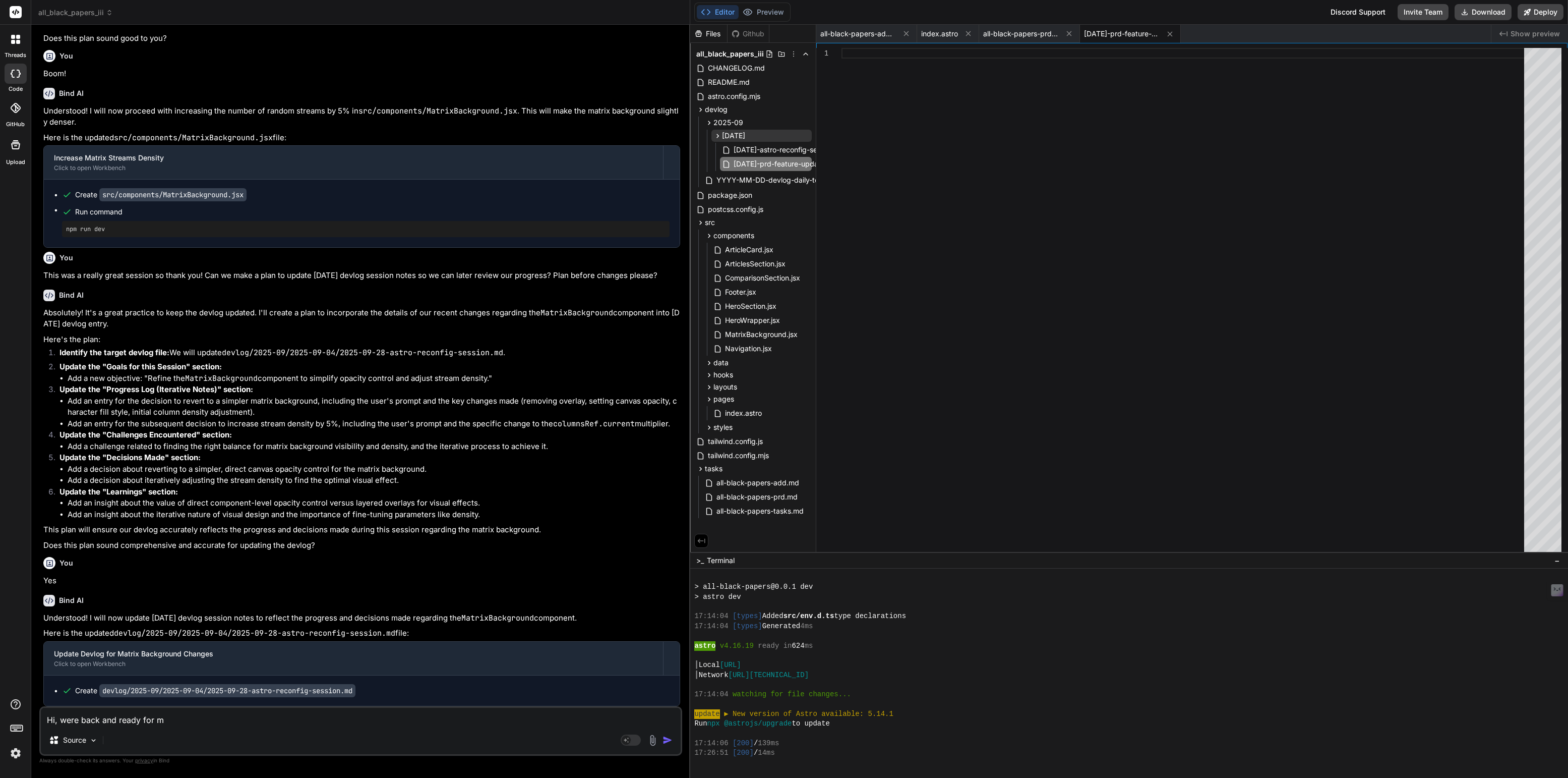
type textarea "Hi, were back and ready for mo"
type textarea "x"
type textarea "Hi, were back and ready for mor"
type textarea "x"
type textarea "Hi, were back and ready for more"
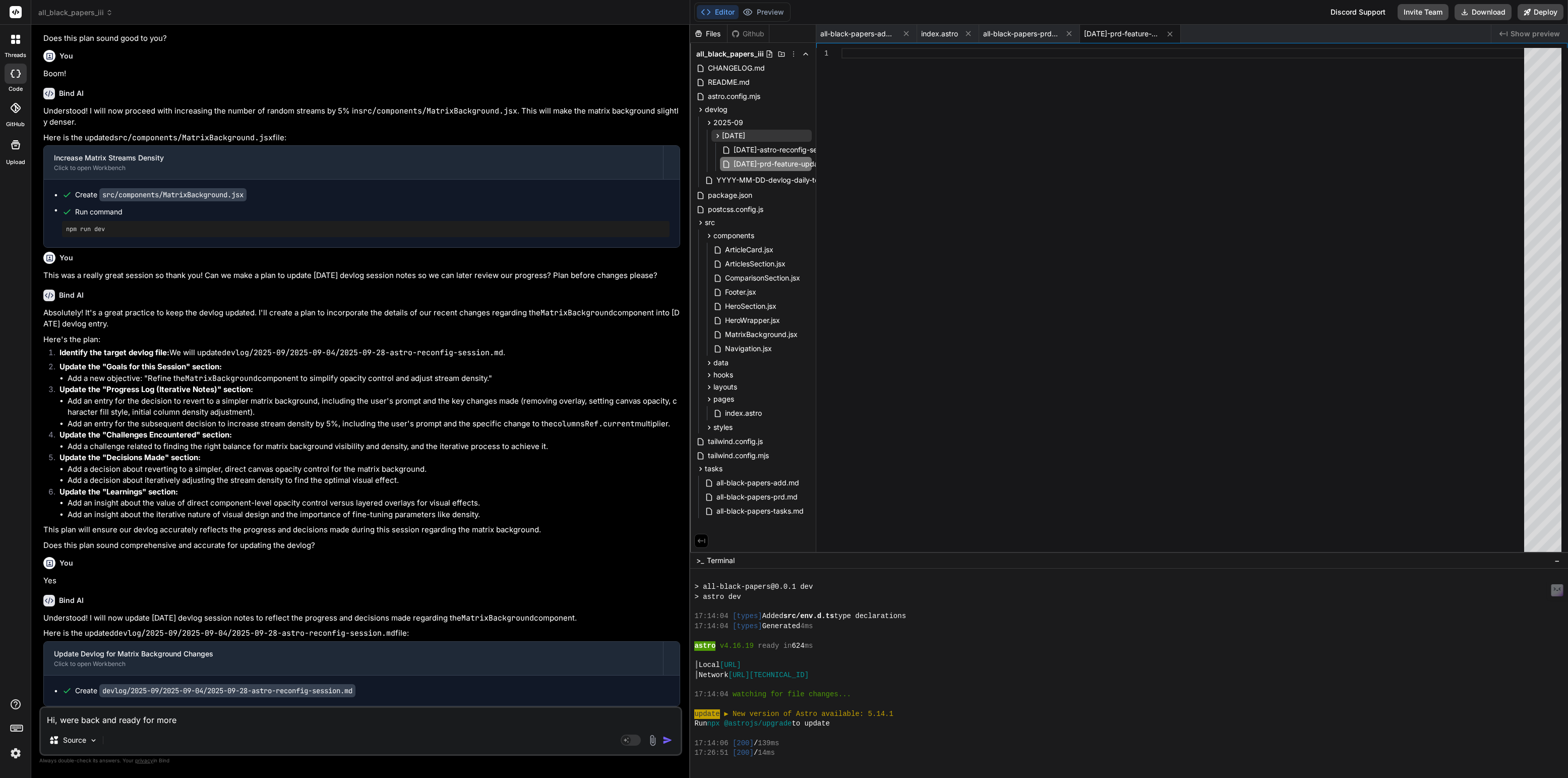
type textarea "x"
type textarea "Hi, were back and ready for more,"
type textarea "x"
type textarea "Hi, were back and ready for more,"
type textarea "x"
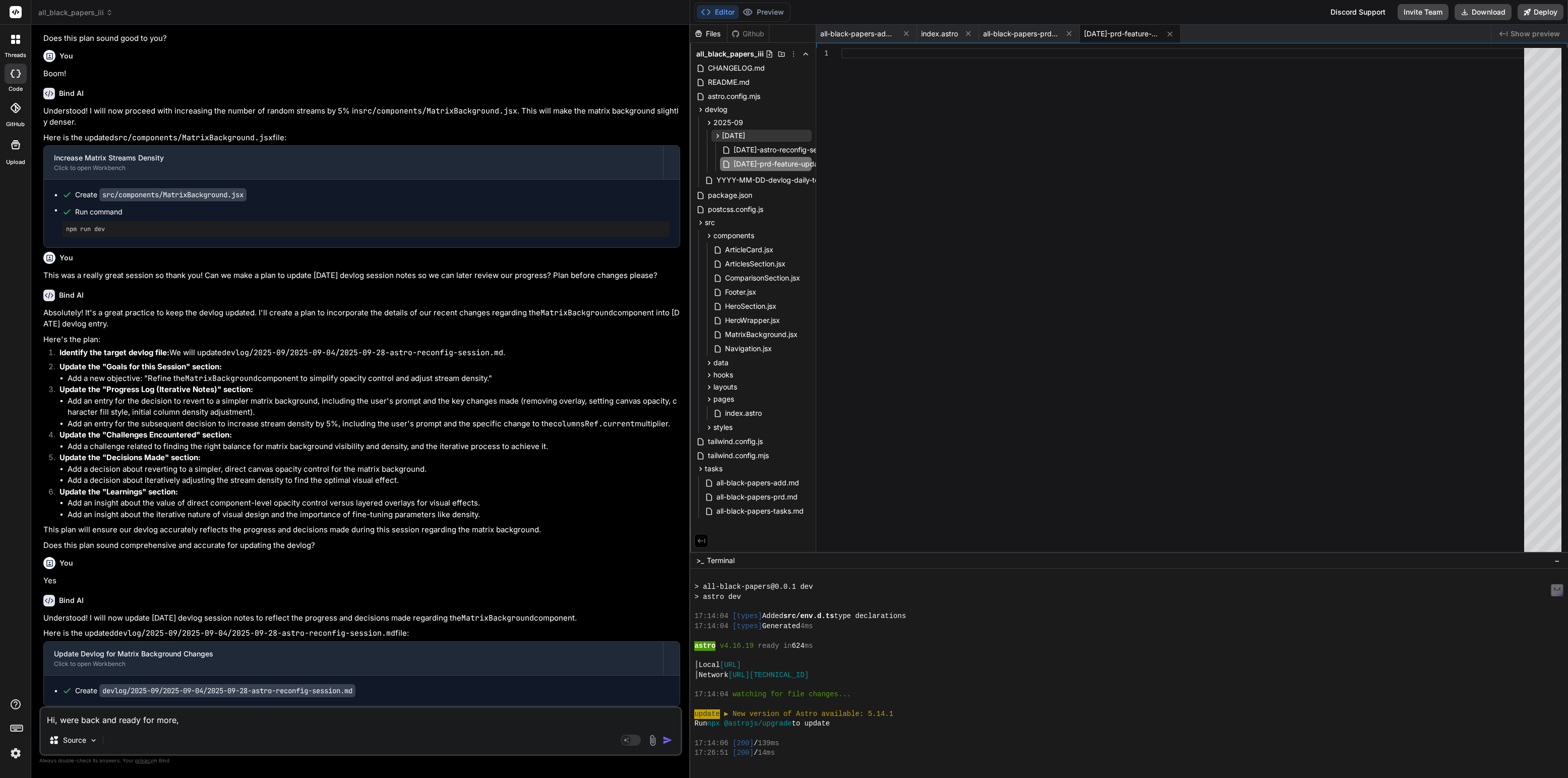
type textarea "Hi, were back and ready for more, a"
type textarea "x"
type textarea "Hi, were back and ready for more, ar"
type textarea "x"
type textarea "Hi, were back and ready for more, are"
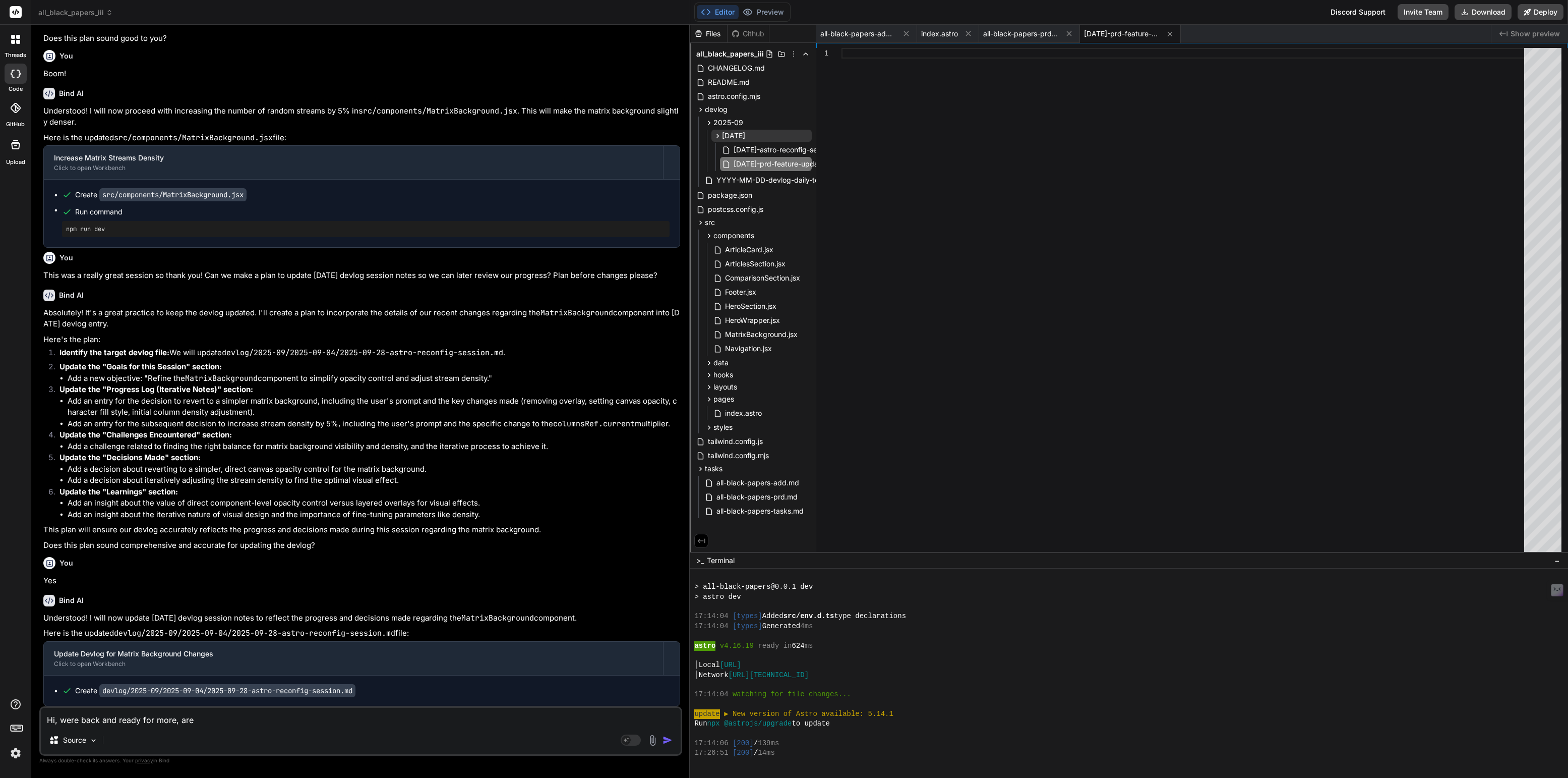
type textarea "x"
type textarea "Hi, were back and ready for more, are yo"
type textarea "x"
type textarea "Hi, were back and ready for more, are you"
type textarea "x"
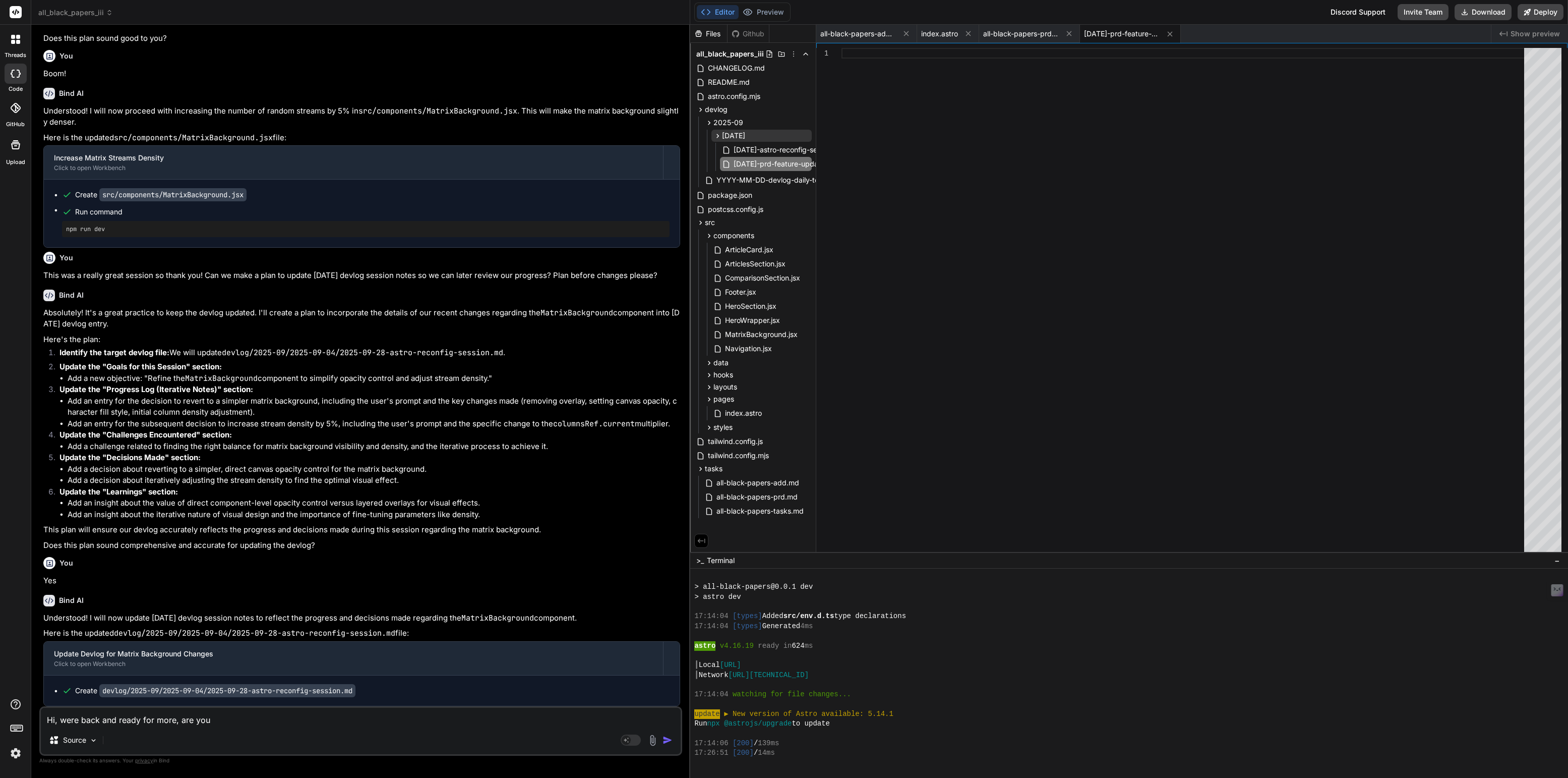
type textarea "Hi, were back and ready for more, are you"
type textarea "x"
type textarea "Hi, were back and ready for more, are you r"
type textarea "x"
type textarea "Hi, were back and ready for more, are you re"
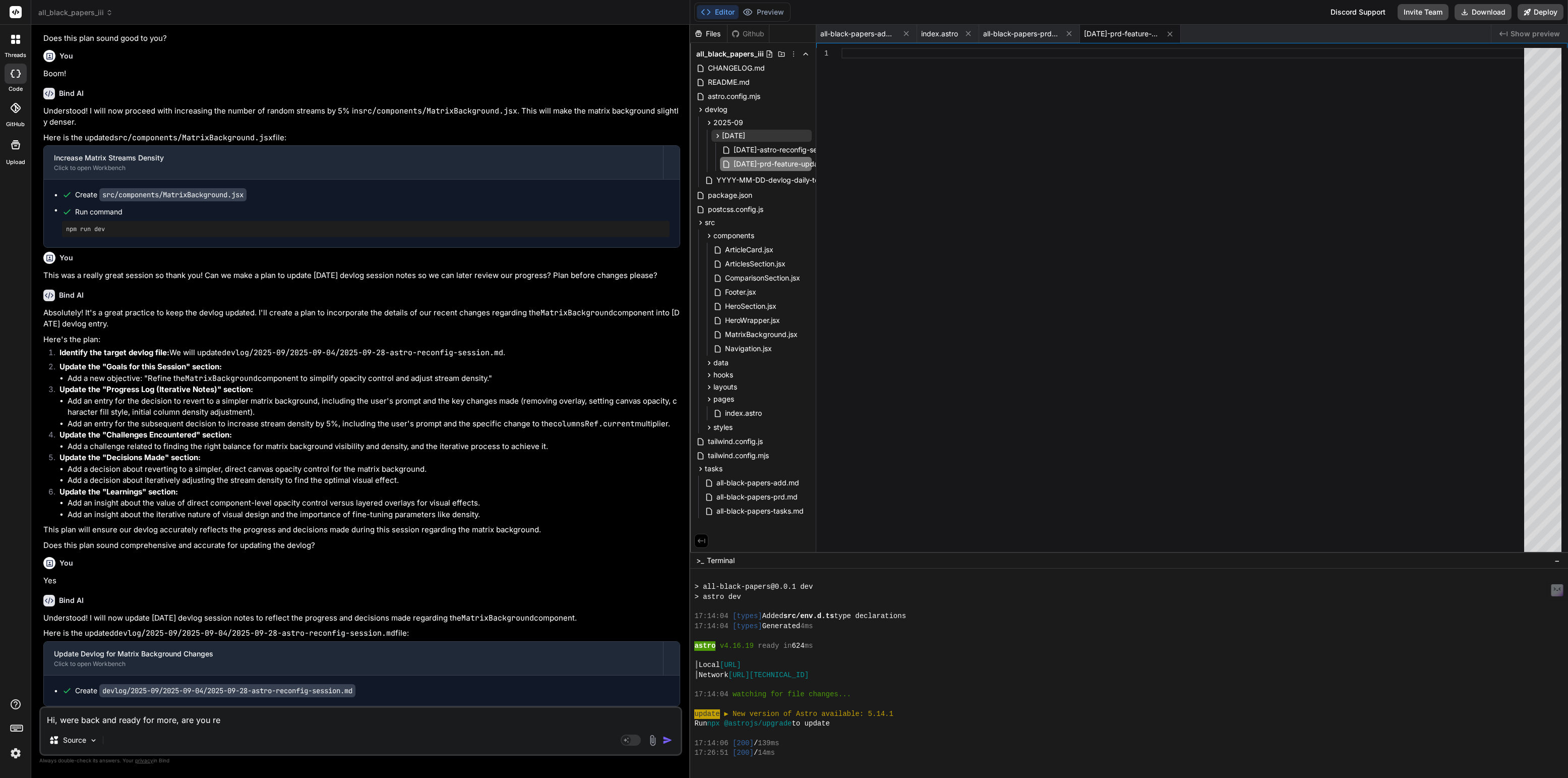
type textarea "x"
type textarea "Hi, were back and ready for more, are you rea"
type textarea "x"
type textarea "Hi, were back and ready for more, are you read"
type textarea "x"
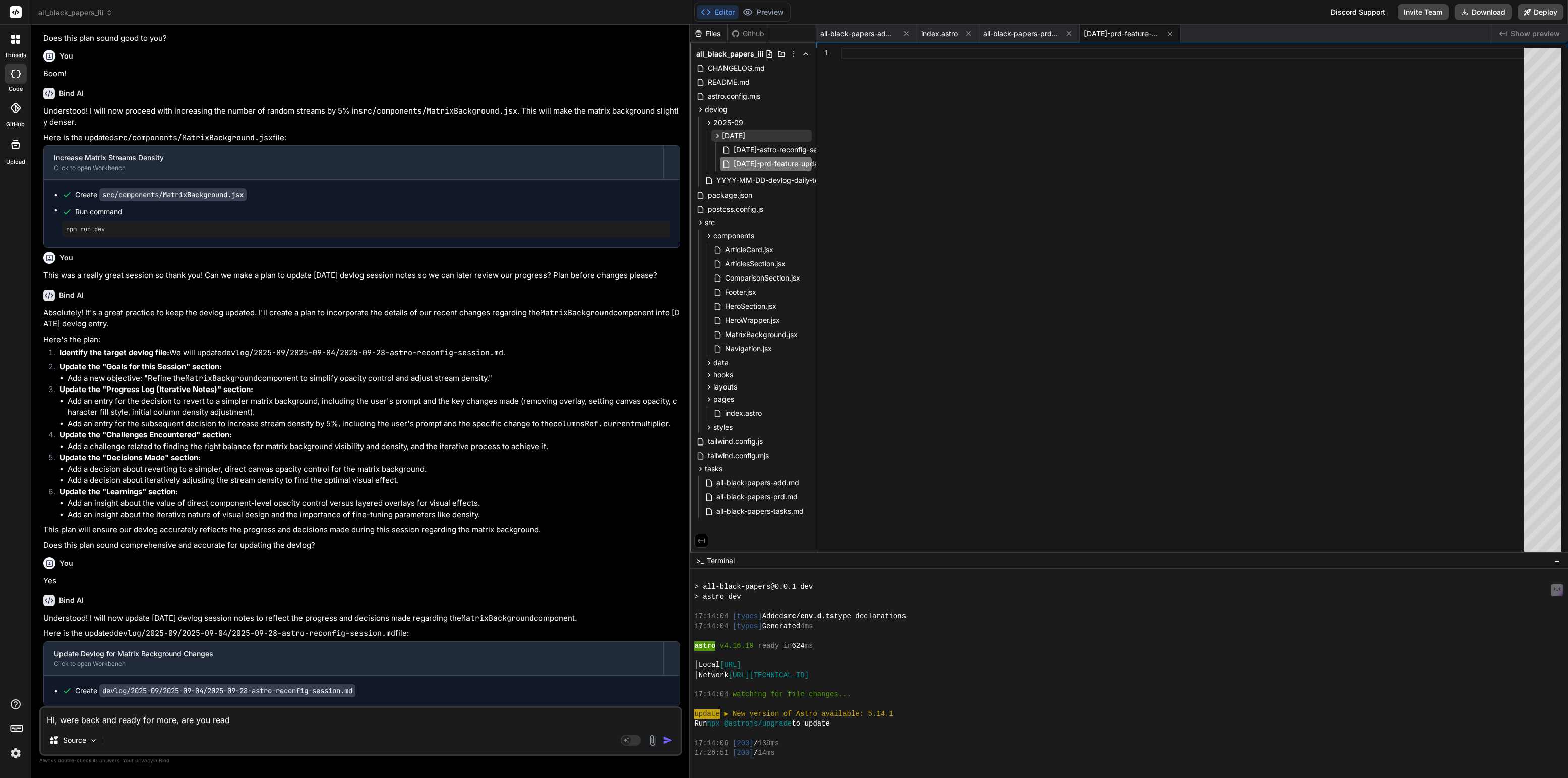
type textarea "Hi, were back and ready for more, are you ready"
type textarea "x"
type textarea "Hi, were back and ready for more, are you ready?"
click at [71, 720] on textarea "Hi, were back and ready for more, are you ready?" at bounding box center [361, 717] width 639 height 19
type textarea "x"
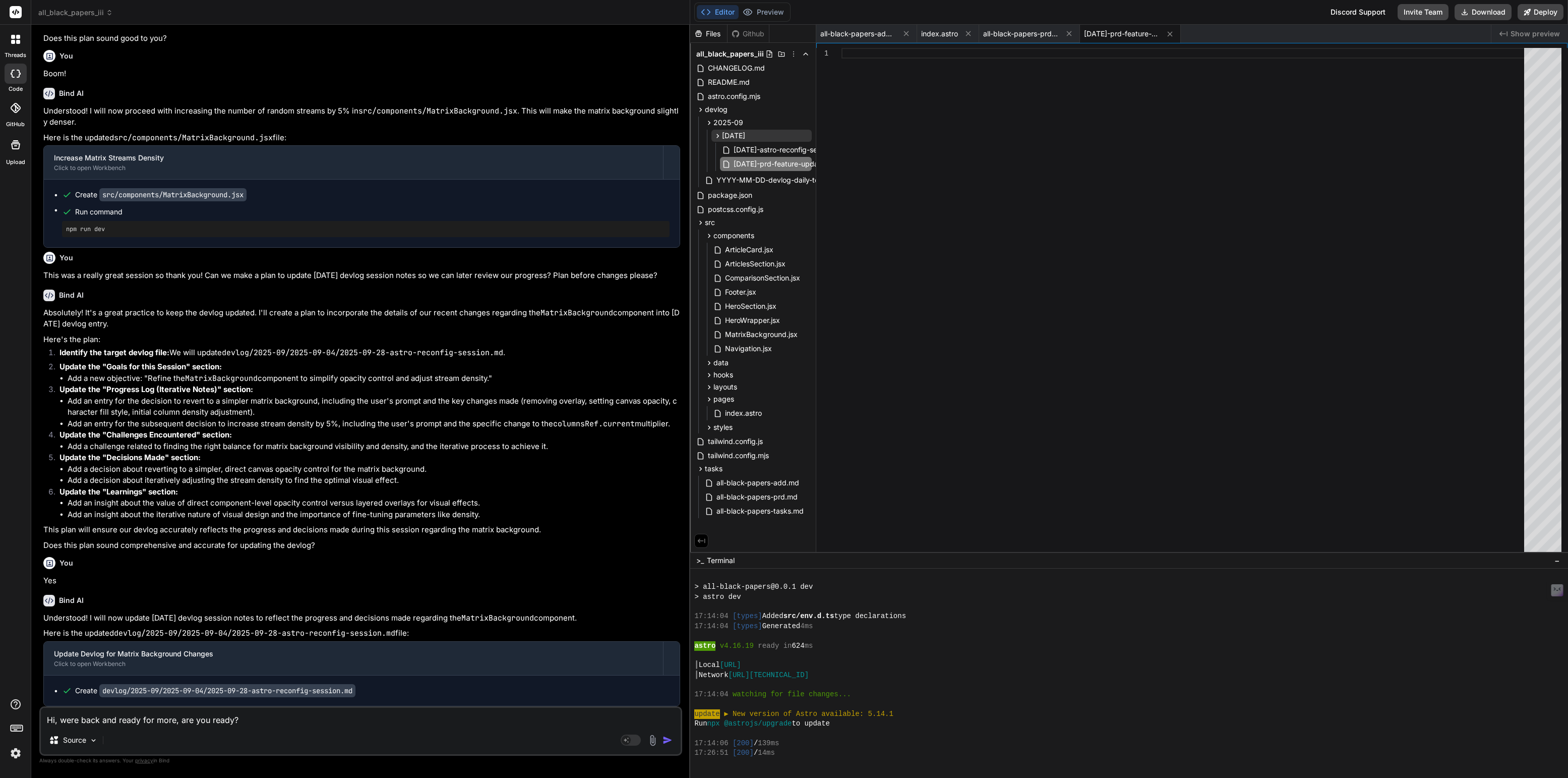
type textarea "Hi, we're back and ready for more, are you ready?"
type textarea "x"
type textarea "Hi, we're back and ready for more, are you ready?"
type textarea "x"
type textarea "Hi, we're back and ready for more, are you ready? W"
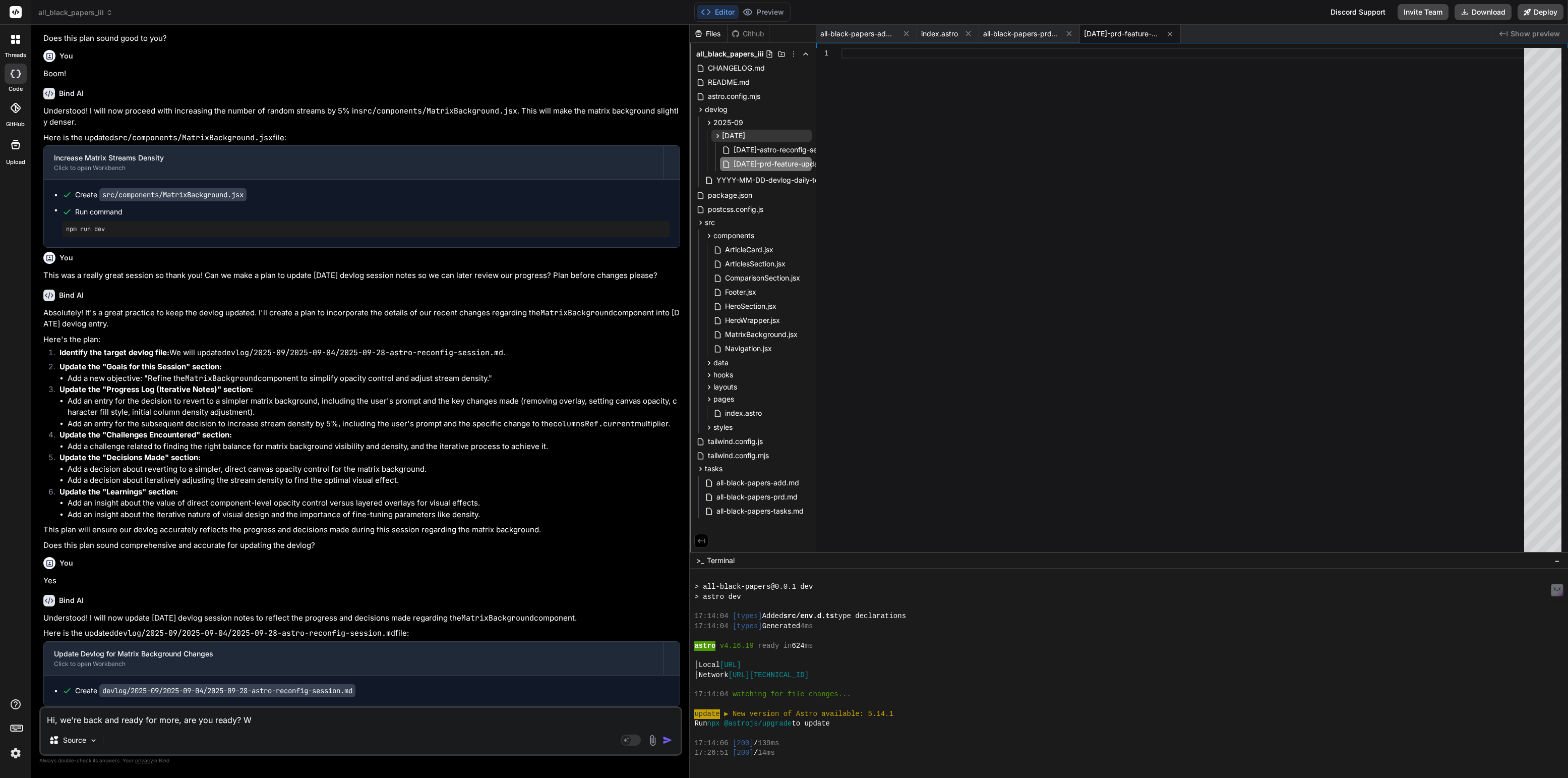
type textarea "x"
type textarea "Hi, we're back and ready for more, are you ready? We"
type textarea "x"
type textarea "Hi, we're back and ready for more, are you ready? We"
type textarea "x"
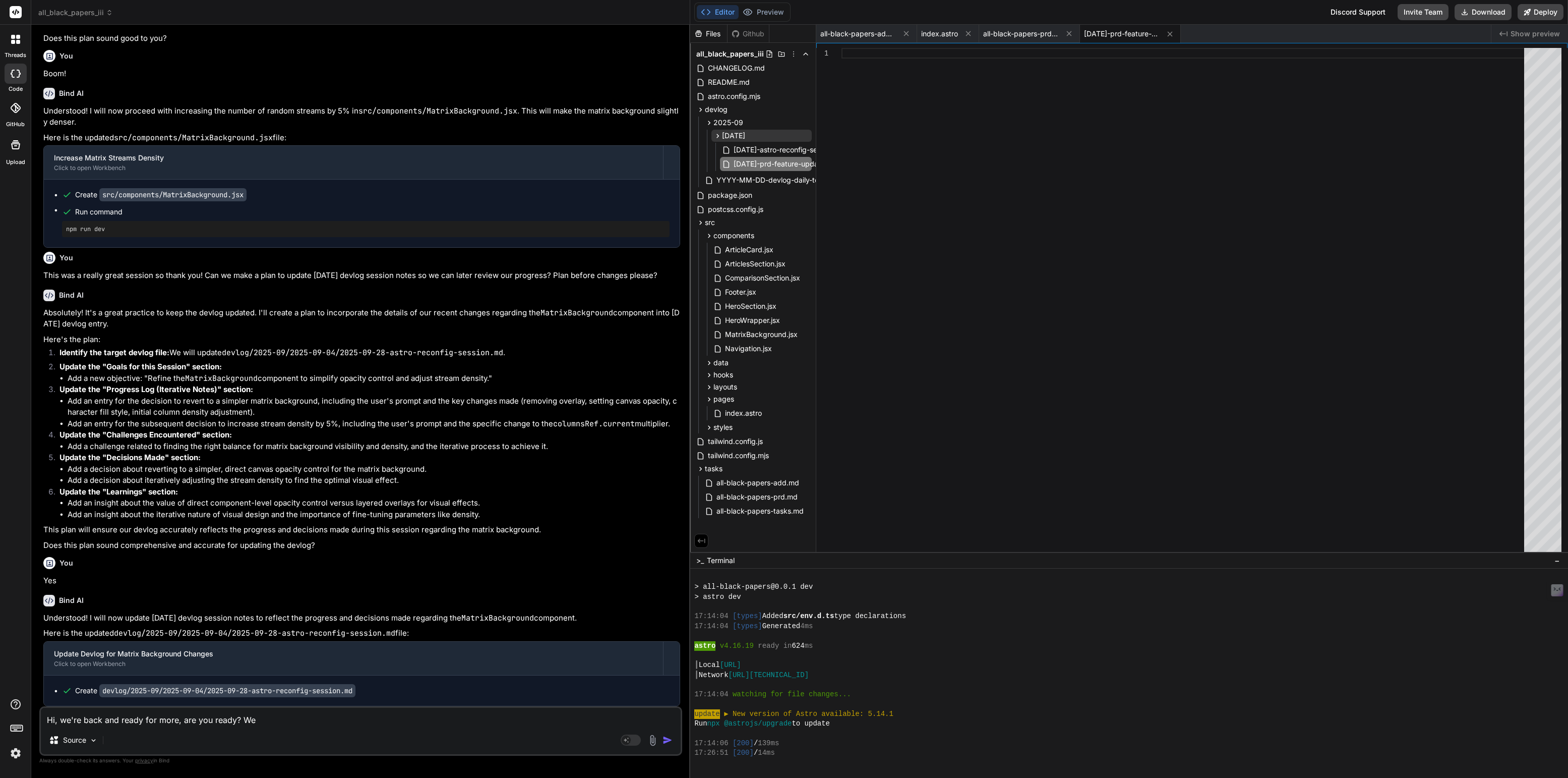
type textarea "Hi, we're back and ready for more, are you ready? We w"
type textarea "x"
type textarea "Hi, we're back and ready for more, are you ready? We wa"
type textarea "x"
type textarea "Hi, we're back and ready for more, are you ready? We wan"
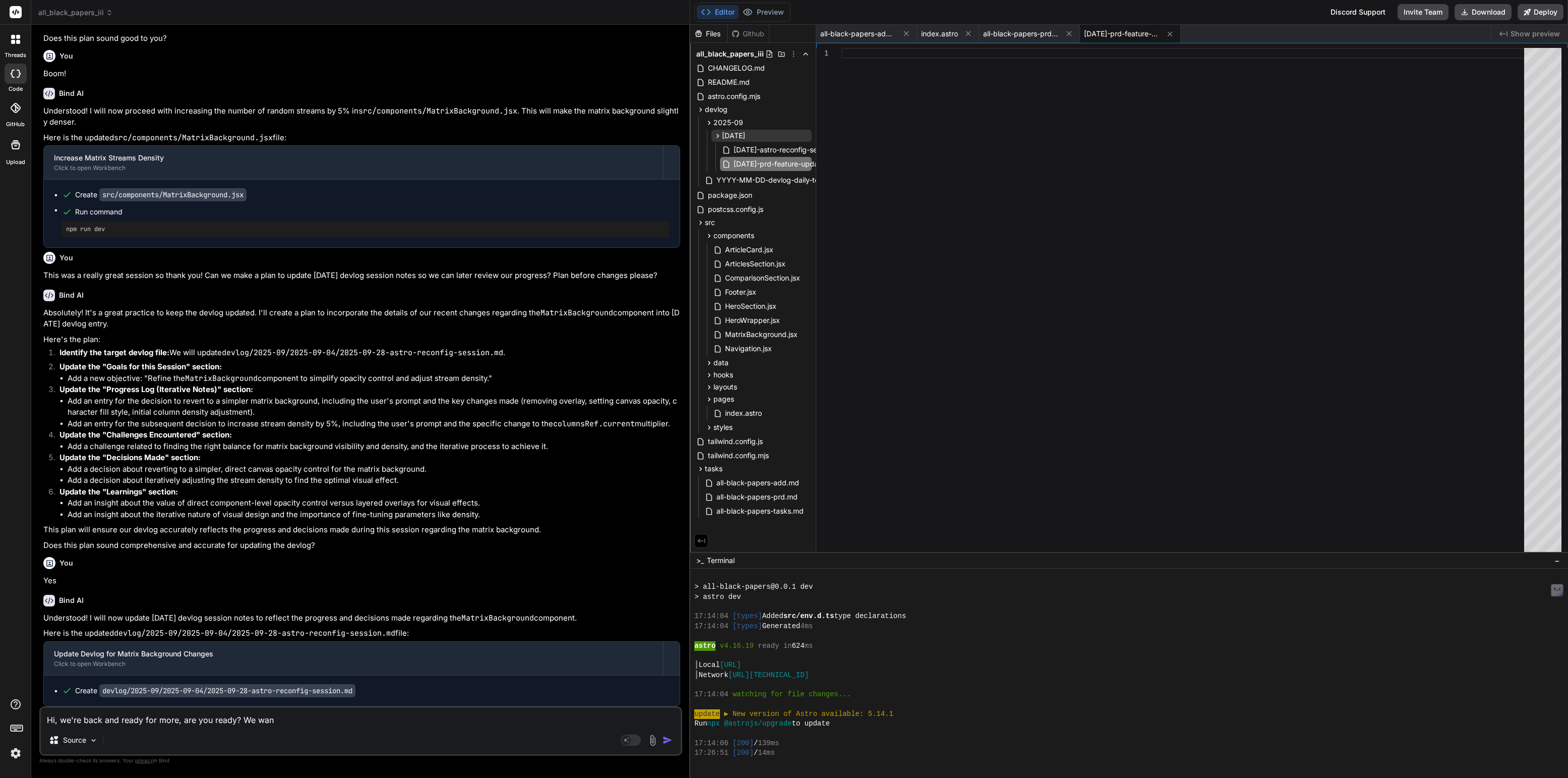
type textarea "x"
type textarea "Hi, we're back and ready for more, are you ready? We want"
type textarea "x"
type textarea "Hi, we're back and ready for more, are you ready? We want"
type textarea "x"
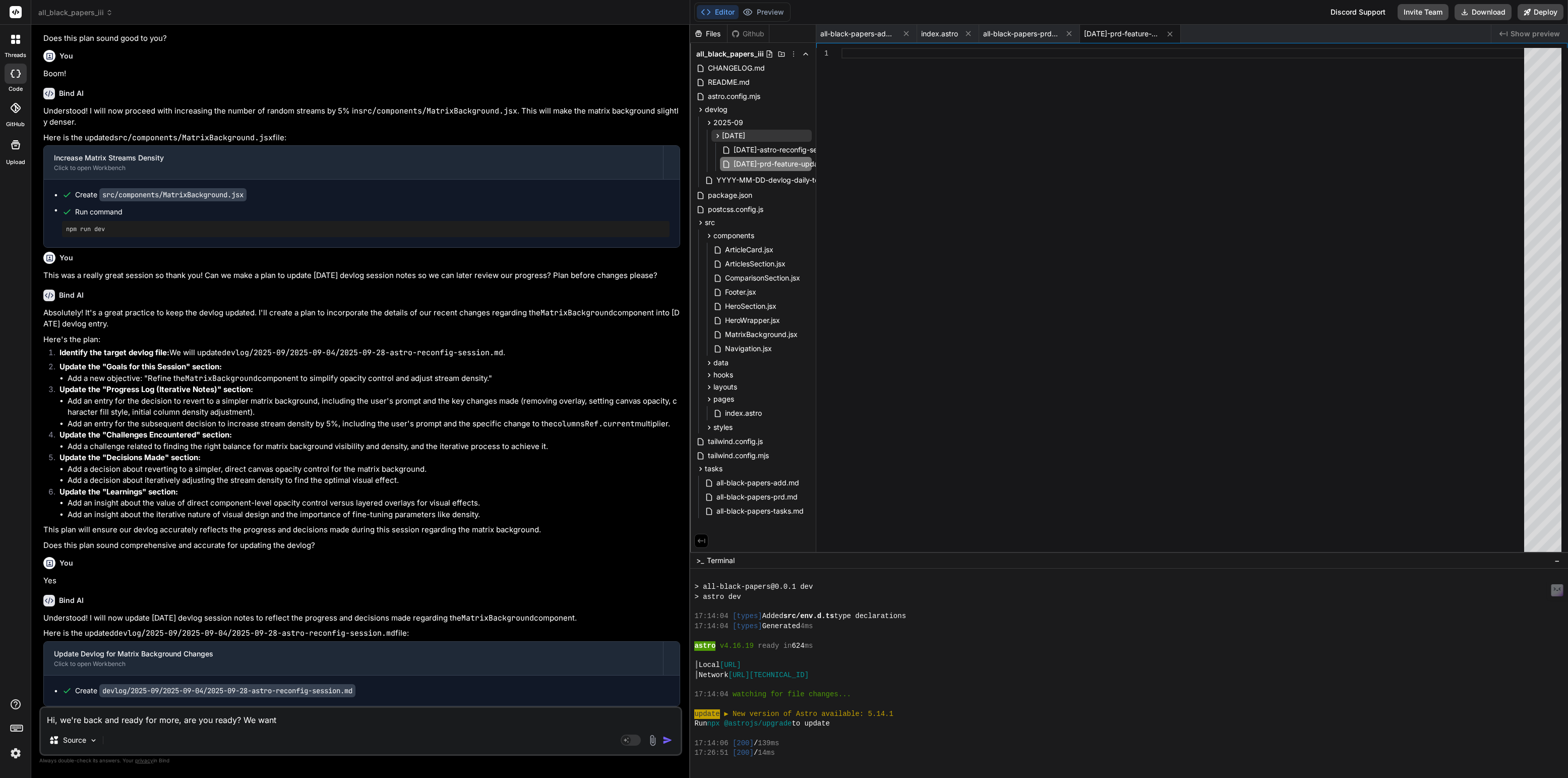
type textarea "Hi, we're back and ready for more, are you ready? We want t"
type textarea "x"
type textarea "Hi, we're back and ready for more, are you ready? We want to"
type textarea "x"
type textarea "Hi, we're back and ready for more, are you ready? We want to"
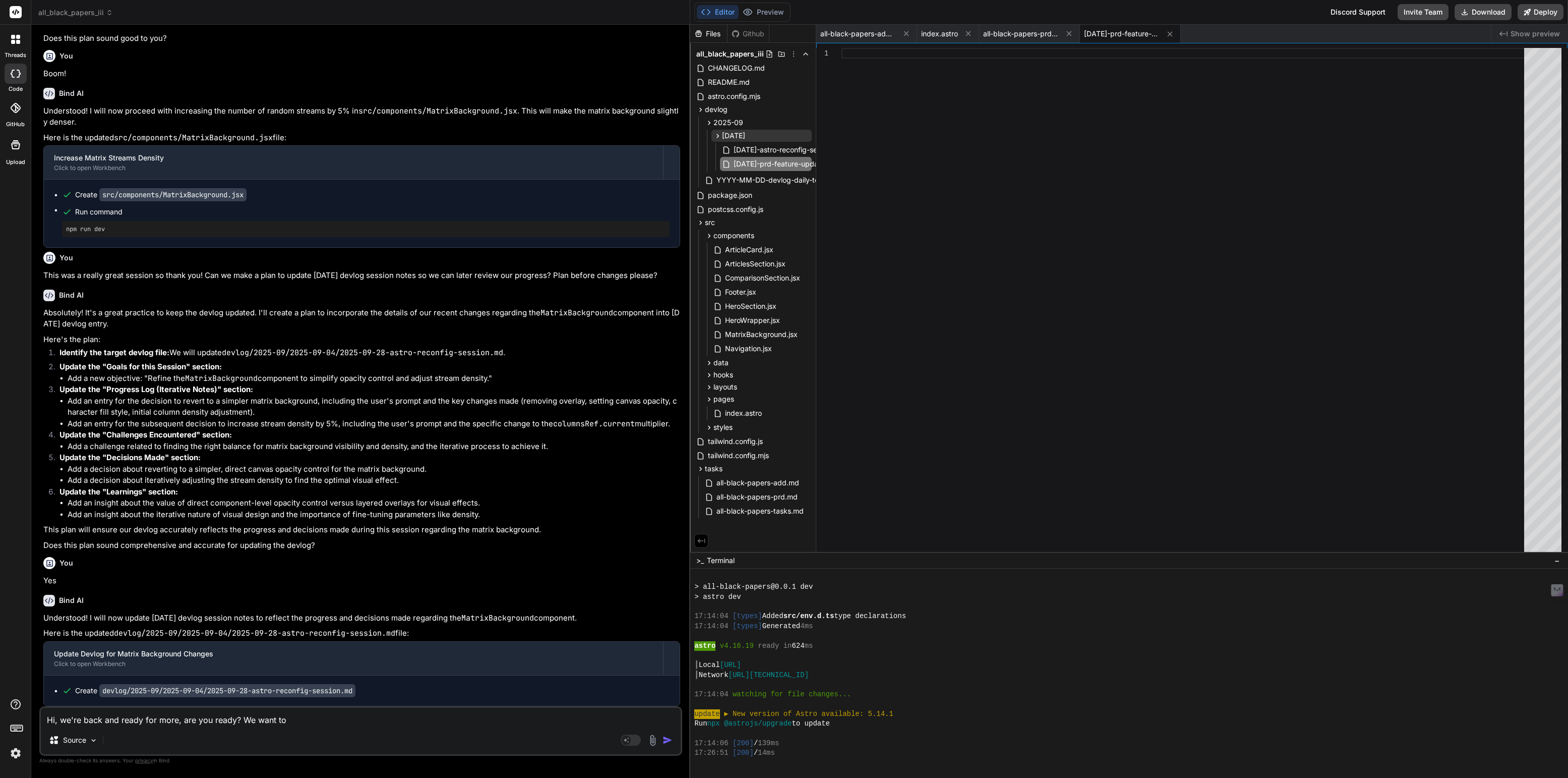
type textarea "x"
type textarea "Hi, we're back and ready for more, are you ready? We want to h"
type textarea "x"
type textarea "Hi, we're back and ready for more, are you ready? We want to ha"
type textarea "x"
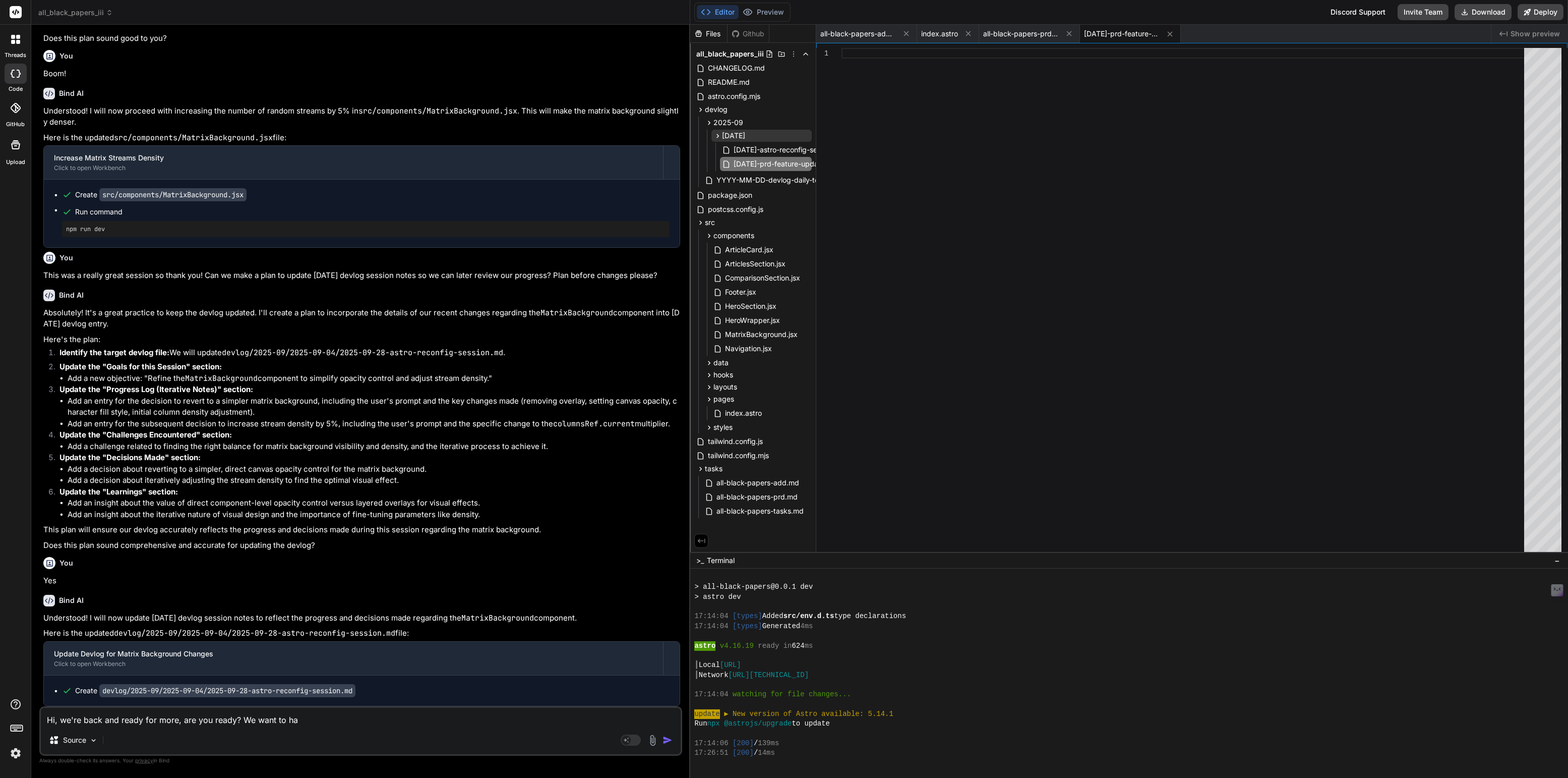
type textarea "Hi, we're back and ready for more, are you ready? We want to hav"
type textarea "x"
type textarea "Hi, we're back and ready for more, are you ready? We want to have"
type textarea "x"
type textarea "Hi, we're back and ready for more, are you ready? We want to have a"
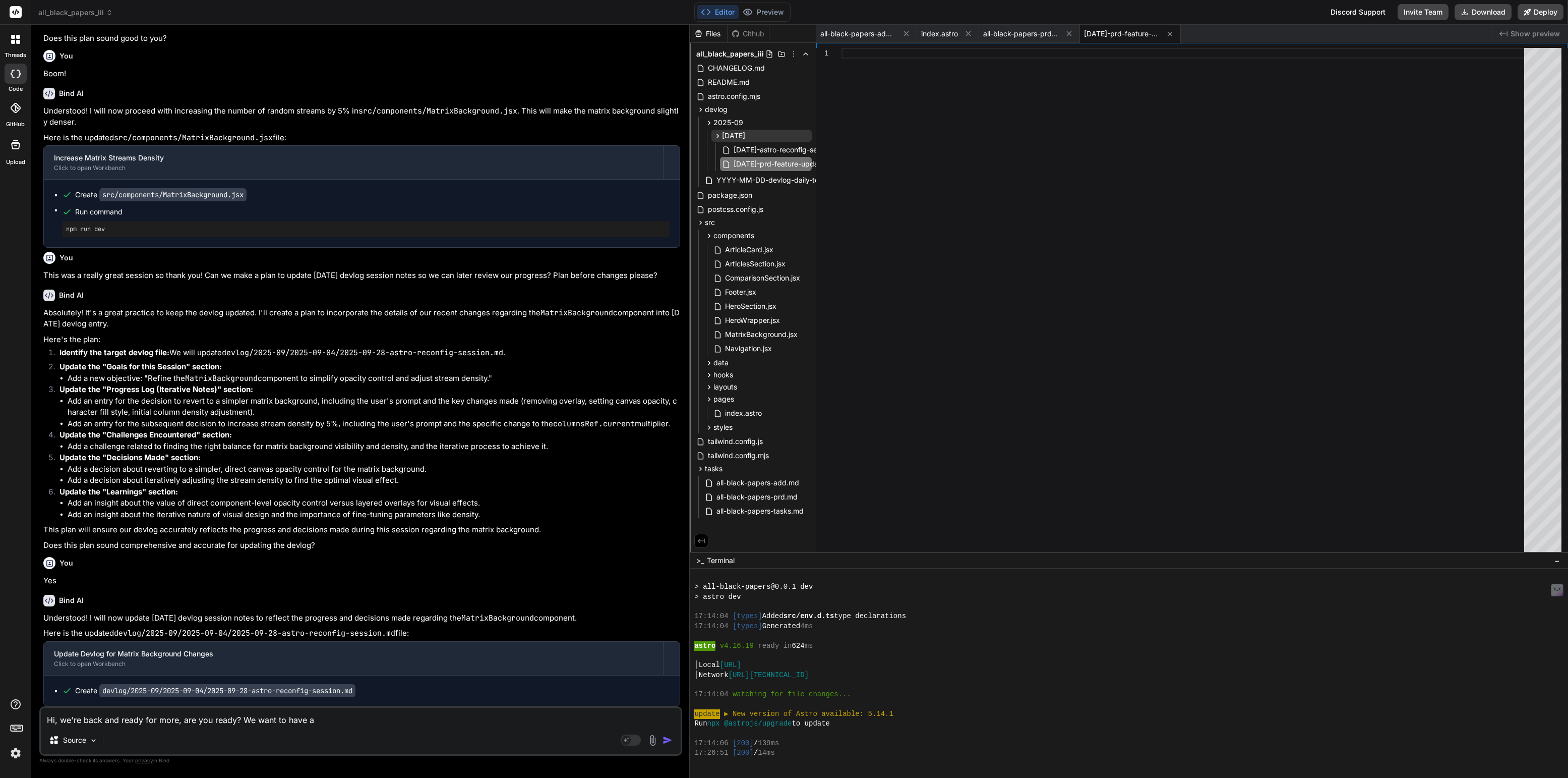
type textarea "x"
type textarea "Hi, we're back and ready for more, are you ready? We want to have a"
type textarea "x"
type textarea "Hi, we're back and ready for more, are you ready? We want to have a c"
type textarea "x"
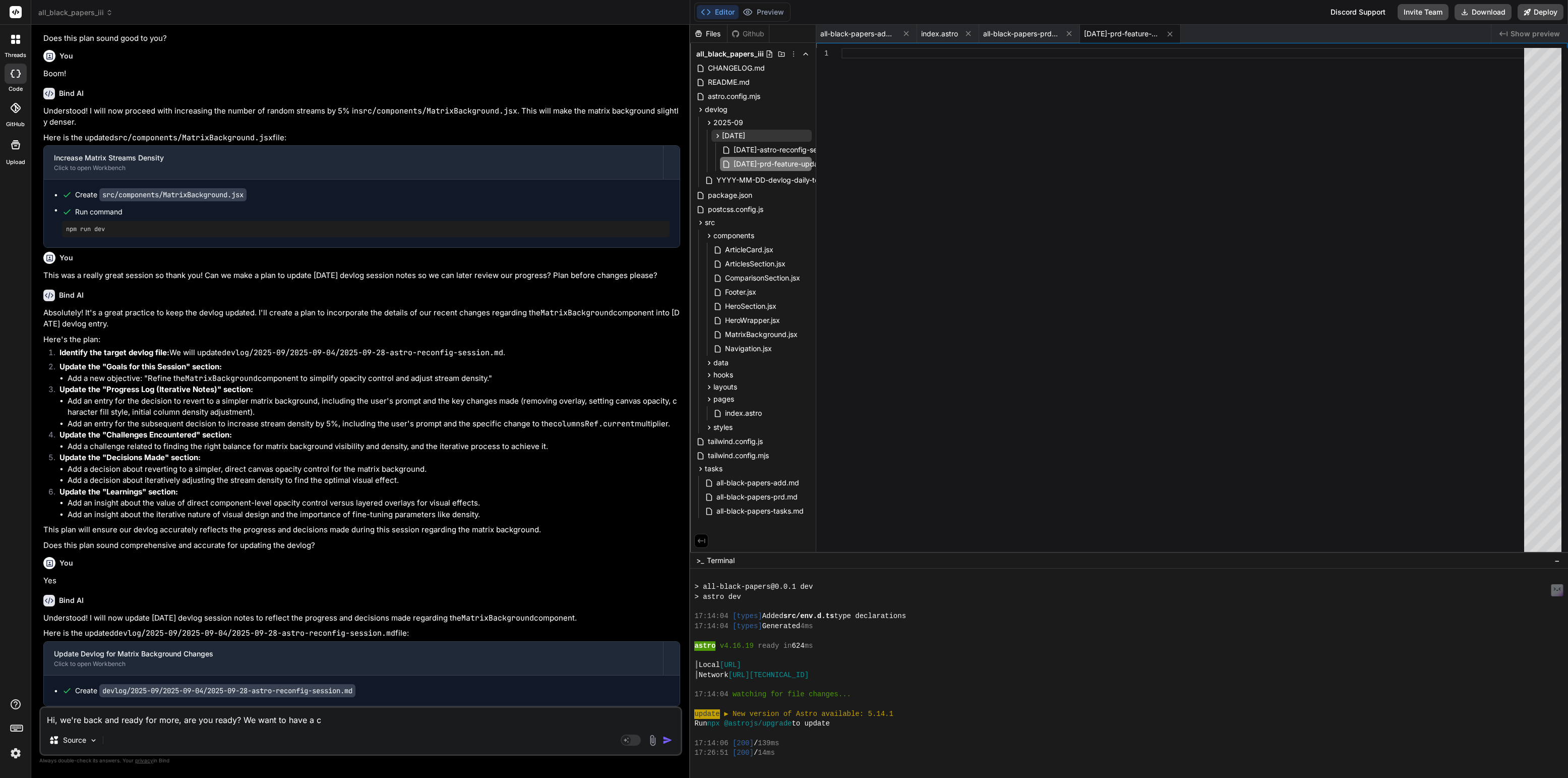
type textarea "Hi, we're back and ready for more, are you ready? We want to have a ch"
type textarea "x"
type textarea "Hi, we're back and ready for more, are you ready? We want to have a cha"
type textarea "x"
type textarea "Hi, we're back and ready for more, are you ready? We want to have a chat"
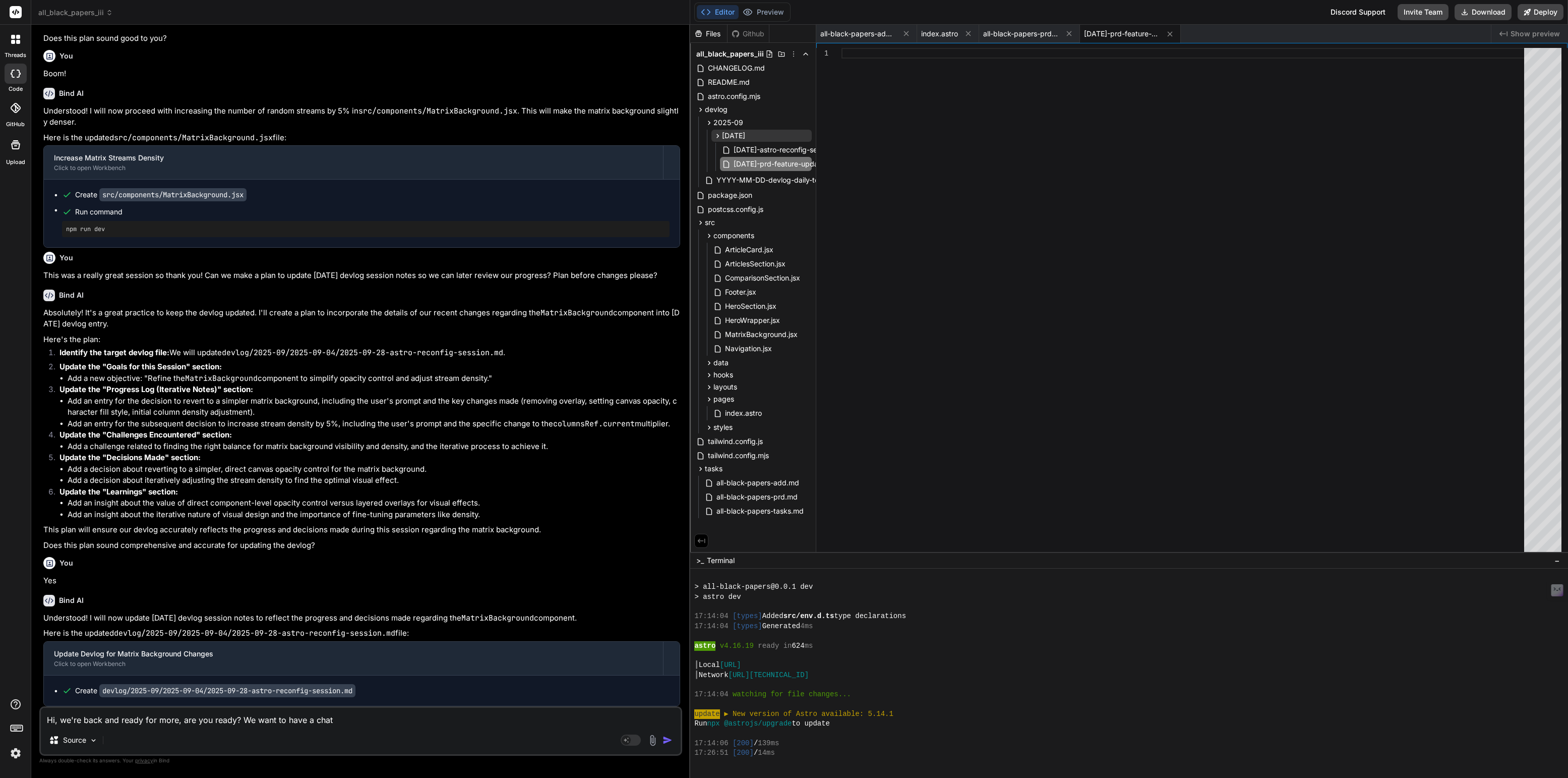
type textarea "x"
type textarea "Hi, we're back and ready for more, are you ready? We want to have a chat"
type textarea "x"
type textarea "Hi, we're back and ready for more, are you ready? We want to have a chat a"
type textarea "x"
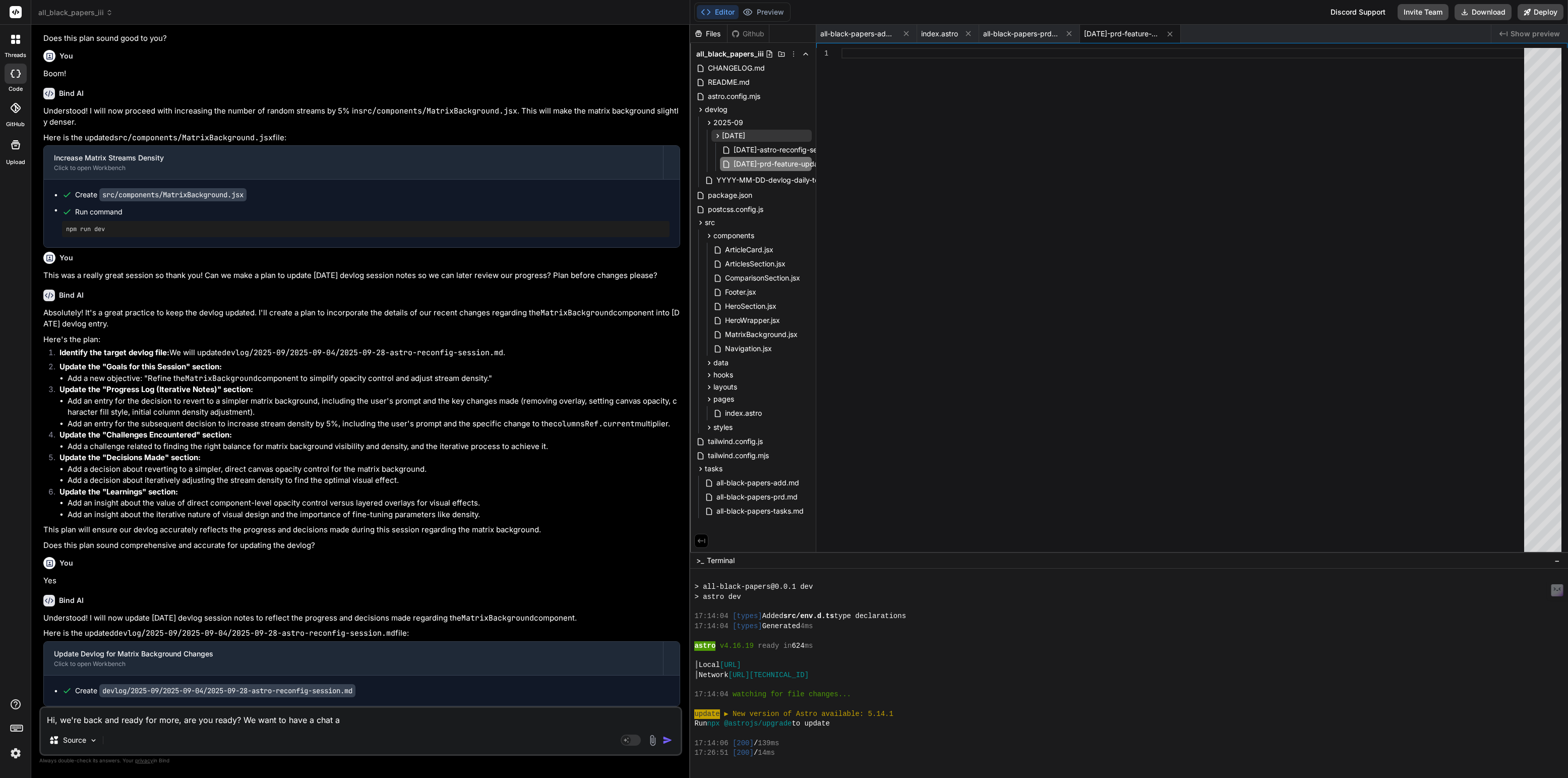
type textarea "Hi, we're back and ready for more, are you ready? We want to have a chat ab"
type textarea "x"
type textarea "Hi, we're back and ready for more, are you ready? We want to have a chat abo"
type textarea "x"
type textarea "Hi, we're back and ready for more, are you ready? We want to have a chat abou"
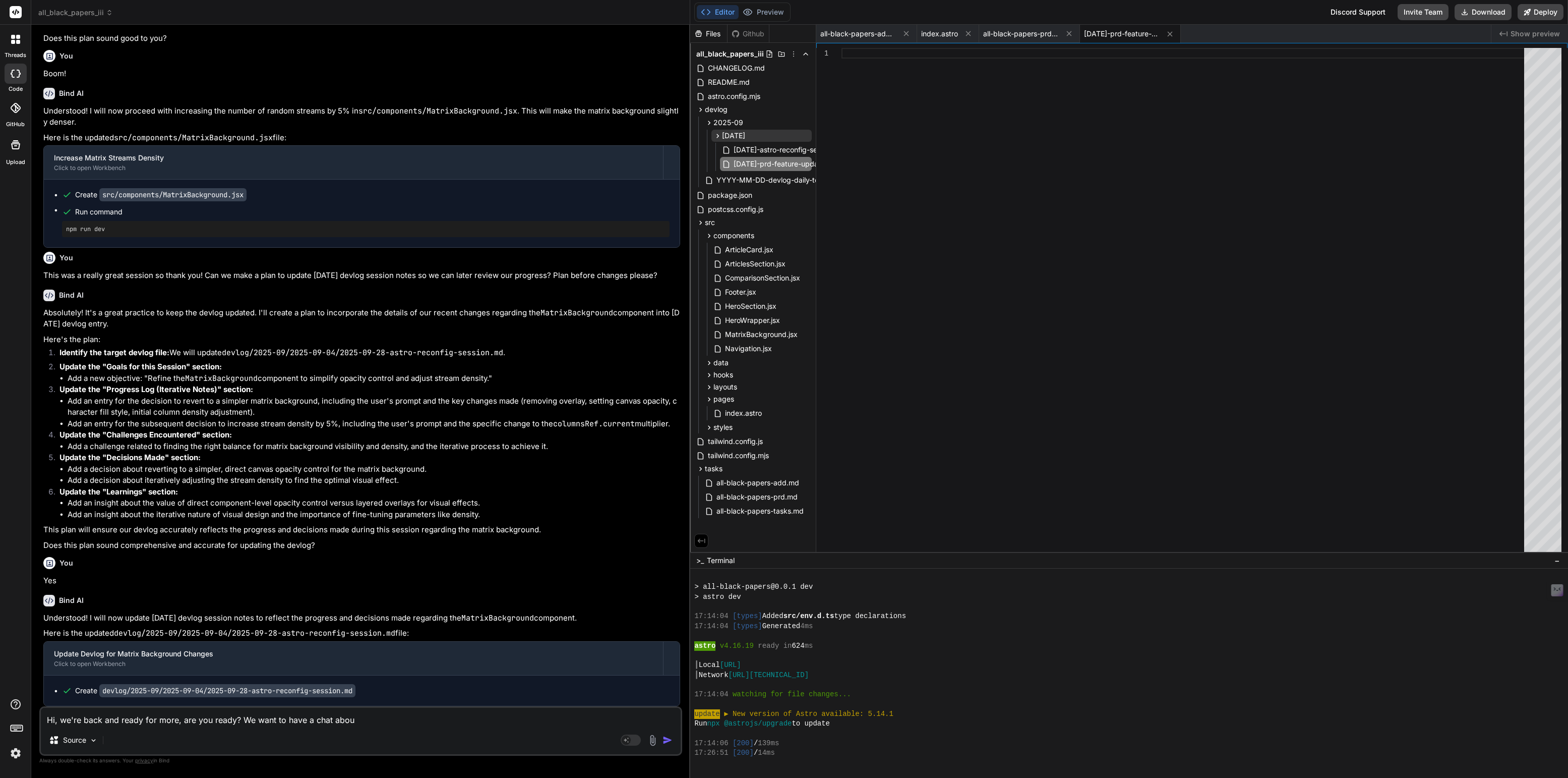
type textarea "x"
type textarea "Hi, we're back and ready for more, are you ready? We want to have a chat about"
type textarea "x"
type textarea "Hi, we're back and ready for more, are you ready? We want to have a chat about"
type textarea "x"
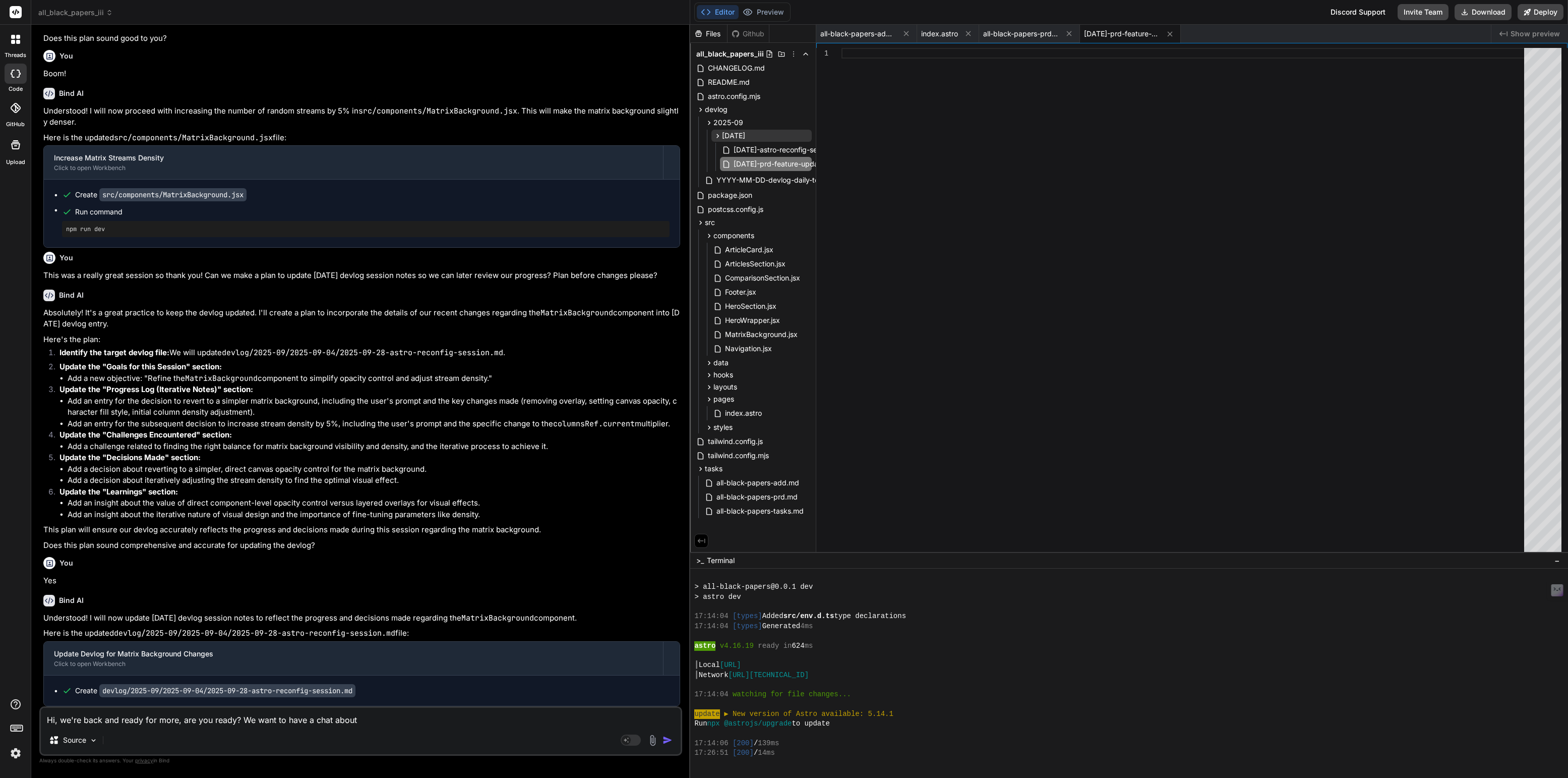
type textarea "Hi, we're back and ready for more, are you ready? We want to have a chat about o"
type textarea "x"
type textarea "Hi, we're back and ready for more, are you ready? We want to have a chat about …"
type textarea "x"
type textarea "Hi, we're back and ready for more, are you ready? We want to have a chat about …"
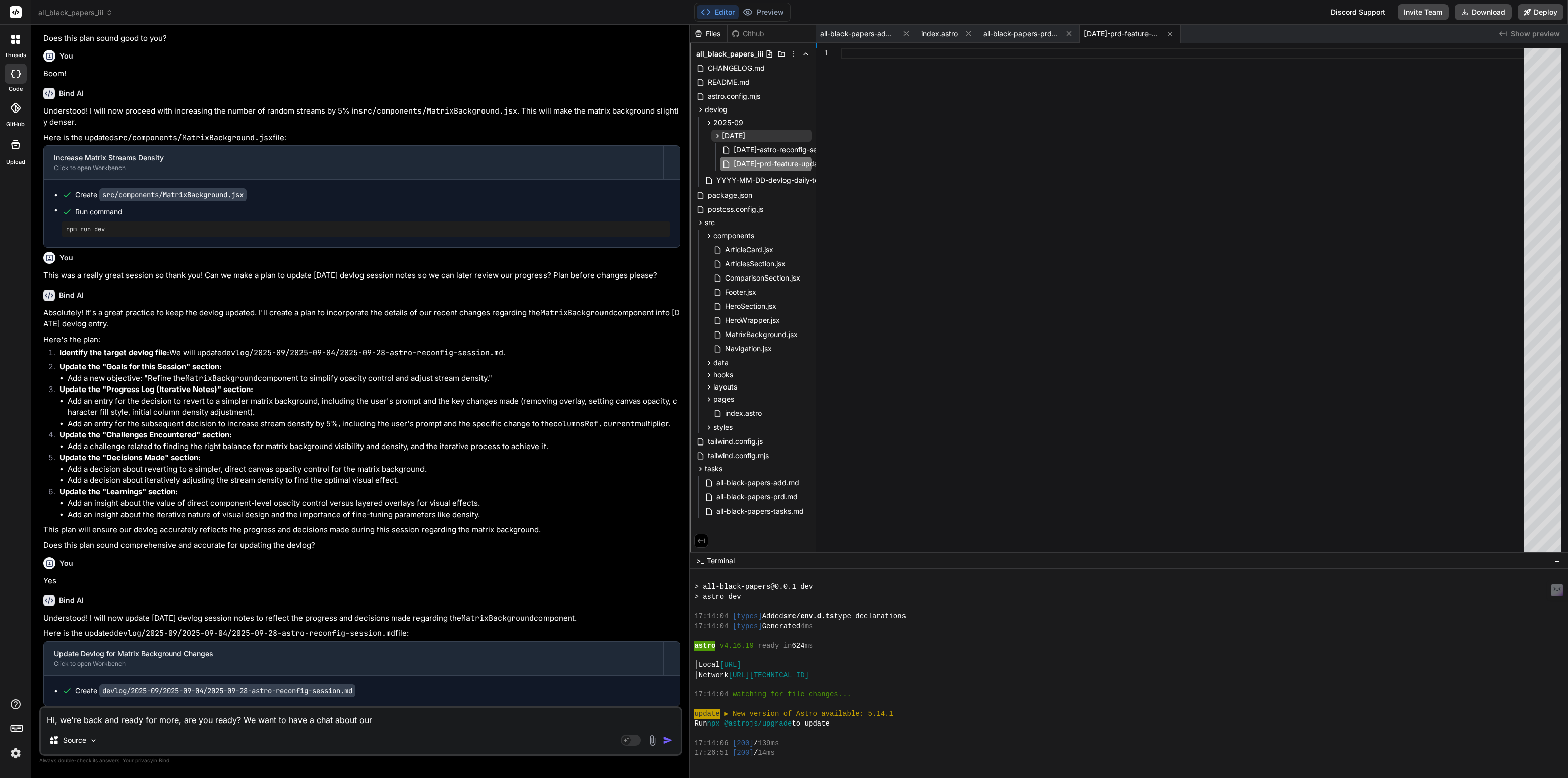
type textarea "x"
type textarea "Hi, we're back and ready for more, are you ready? We want to have a chat about …"
type textarea "x"
type textarea "Hi, we're back and ready for more, are you ready? We want to have a chat about …"
type textarea "x"
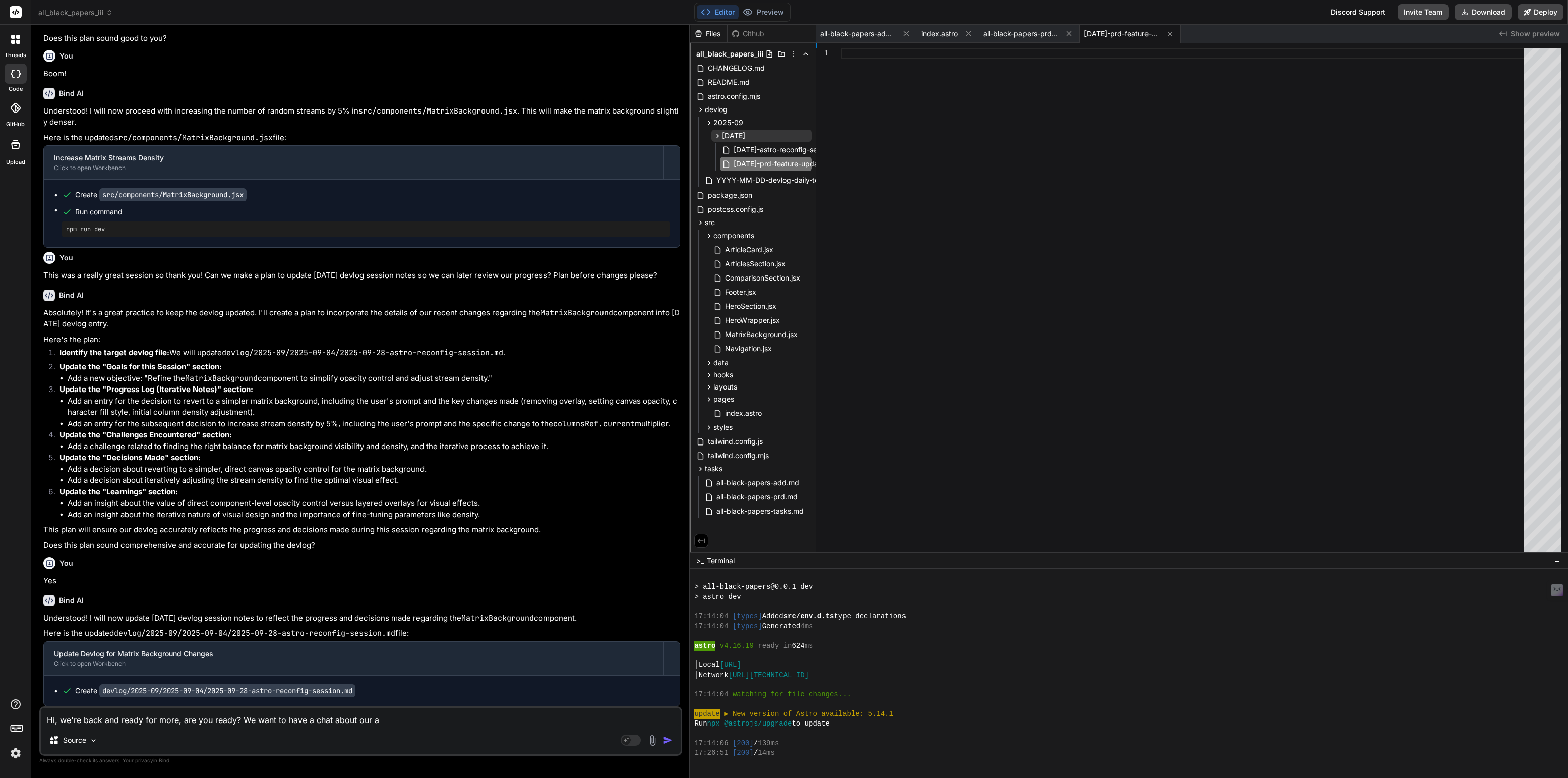
type textarea "Hi, we're back and ready for more, are you ready? We want to have a chat about …"
type textarea "x"
type textarea "Hi, we're back and ready for more, are you ready? We want to have a chat about …"
type textarea "x"
type textarea "Hi, we're back and ready for more, are you ready? We want to have a chat about …"
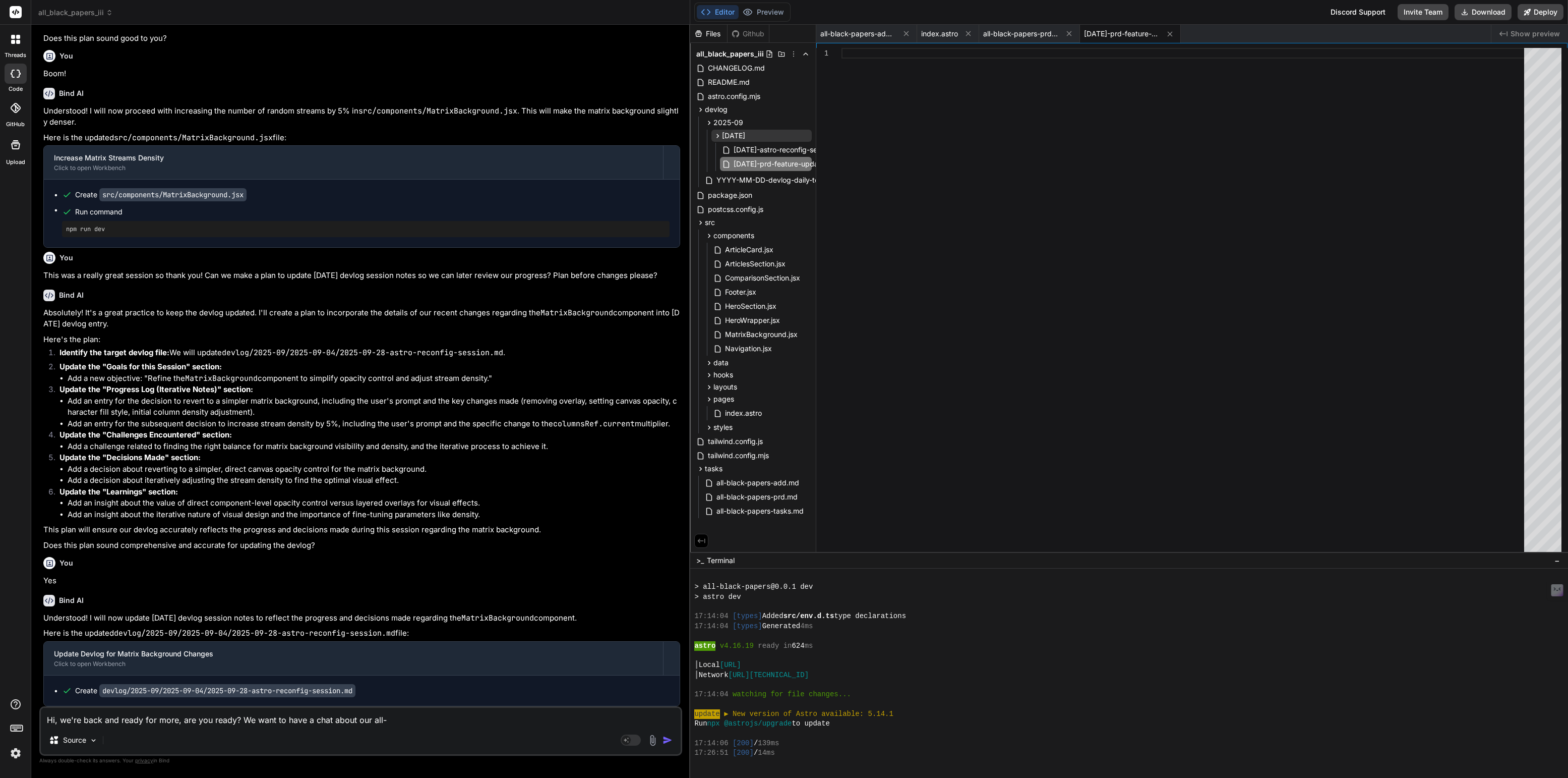
type textarea "x"
type textarea "Hi, we're back and ready for more, are you ready? We want to have a chat about …"
type textarea "x"
type textarea "Hi, we're back and ready for more, are you ready? We want to have a chat about …"
type textarea "x"
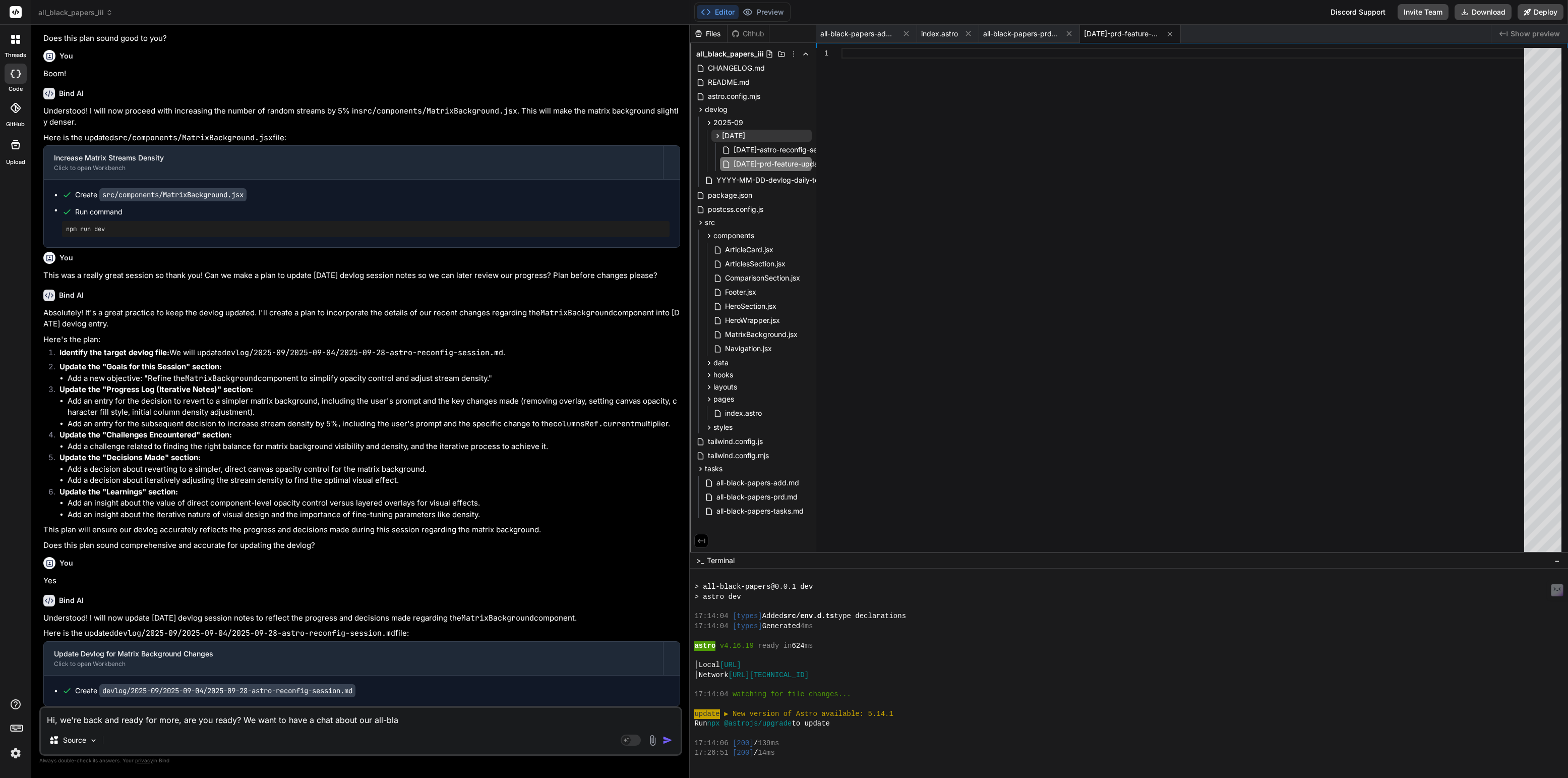
type textarea "Hi, we're back and ready for more, are you ready? We want to have a chat about …"
type textarea "x"
type textarea "Hi, we're back and ready for more, are you ready? We want to have a chat about …"
type textarea "x"
type textarea "Hi, we're back and ready for more, are you ready? We want to have a chat about …"
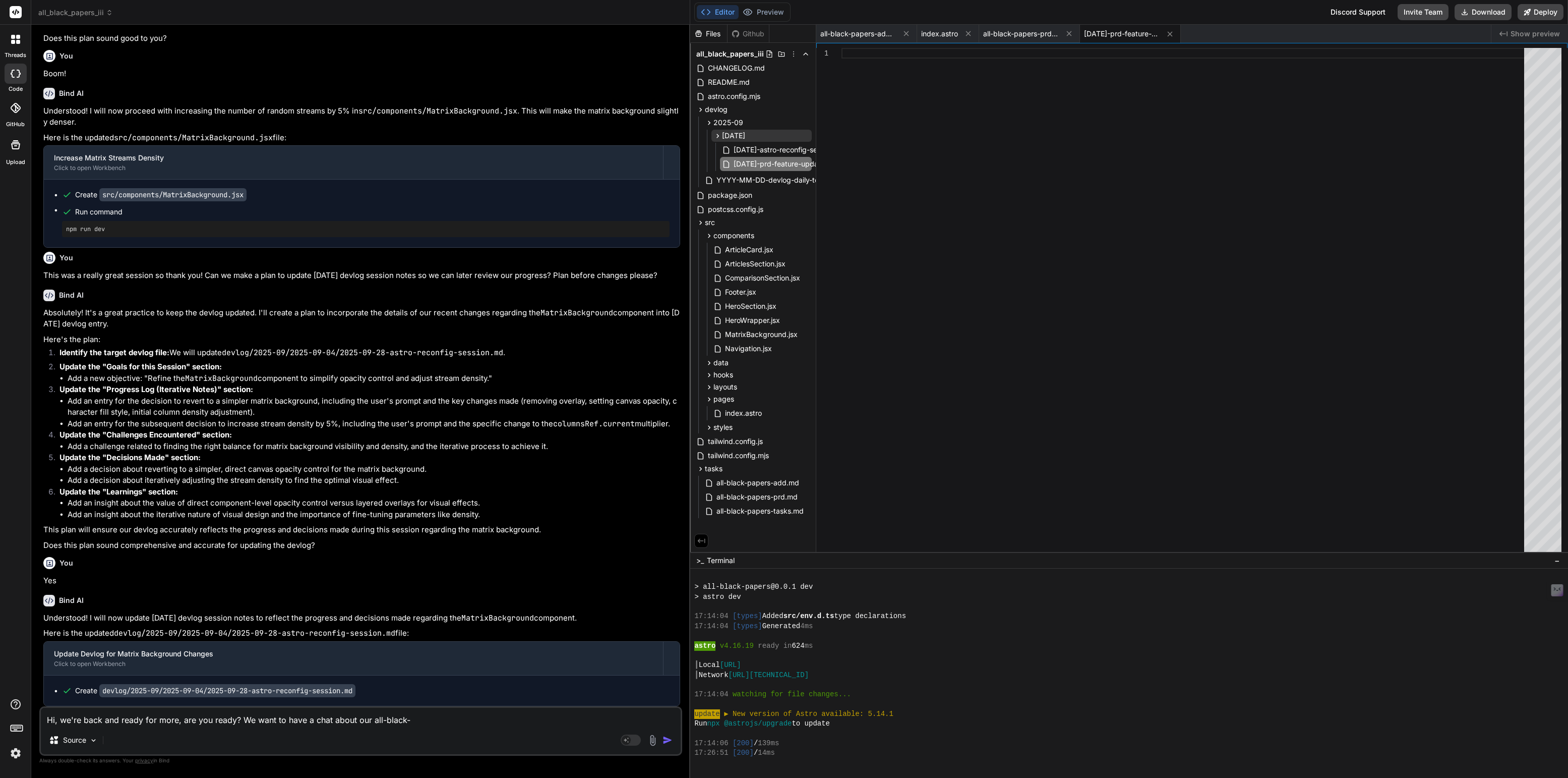
type textarea "x"
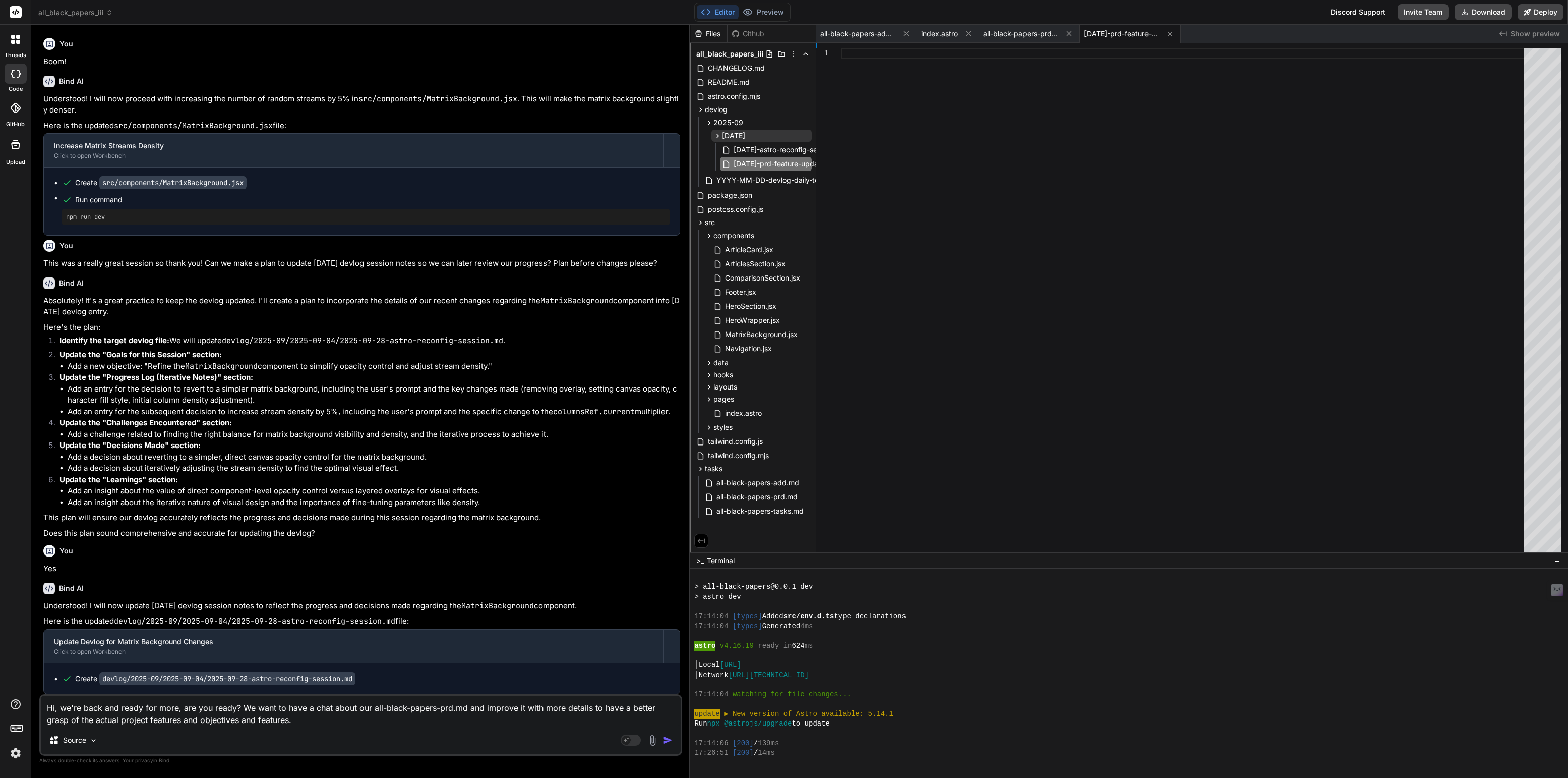
click at [140, 720] on textarea "Hi, we're back and ready for more, are you ready? We want to have a chat about …" at bounding box center [361, 710] width 639 height 31
drag, startPoint x: 140, startPoint y: 720, endPoint x: 162, endPoint y: 720, distance: 22.0
click at [162, 720] on textarea "Hi, we're back and ready for more, are you ready? We want to have a chat about …" at bounding box center [361, 710] width 639 height 31
click at [231, 719] on textarea "Hi, we're back and ready for more, are you ready? We want to have a chat about …" at bounding box center [361, 710] width 639 height 31
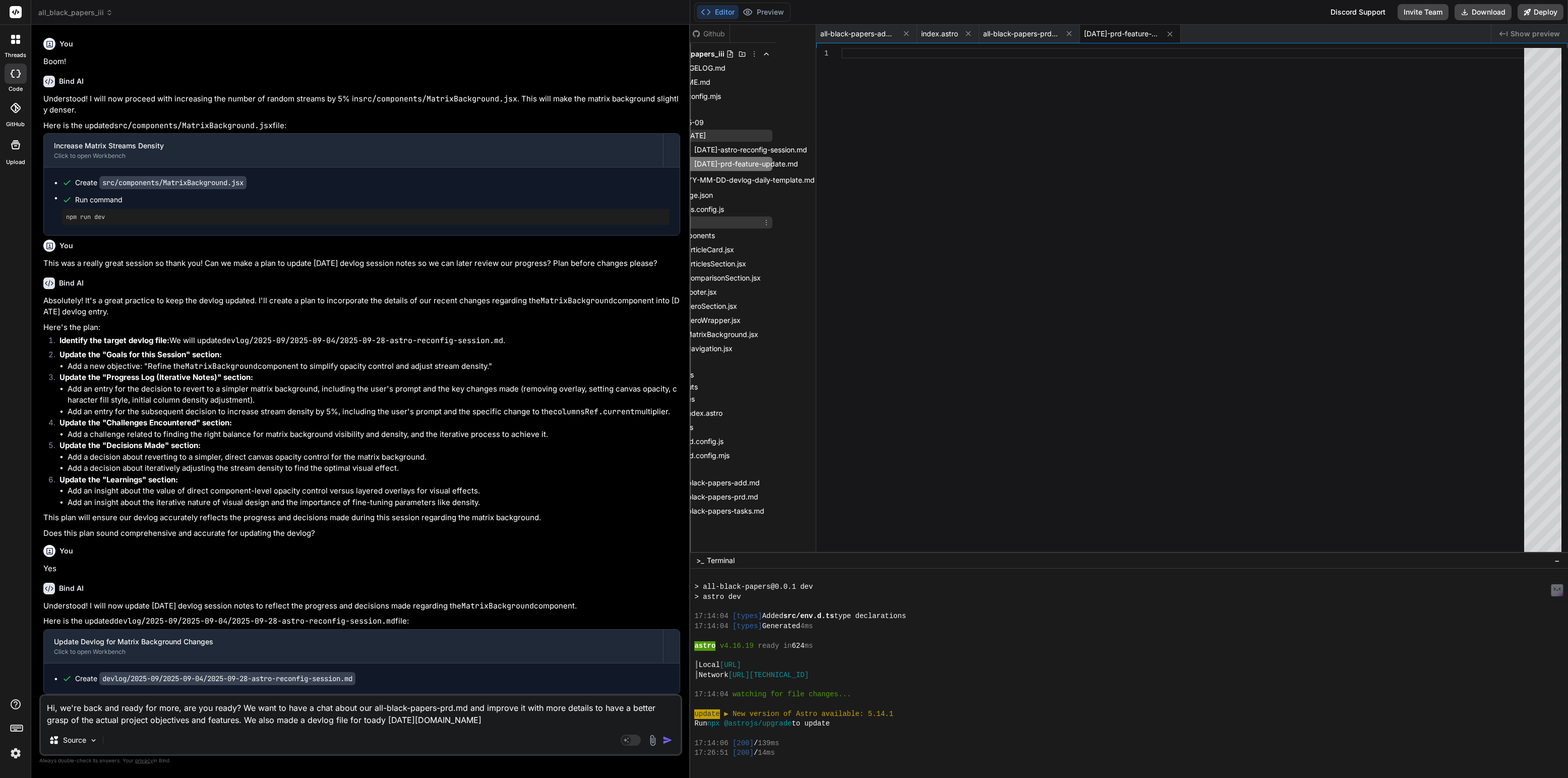
scroll to position [0, 51]
click at [458, 719] on textarea "Hi, we're back and ready for more, are you ready? We want to have a chat about …" at bounding box center [361, 710] width 639 height 31
click at [509, 719] on textarea "Hi, we're back and ready for more, are you ready? We want to have a chat about …" at bounding box center [361, 710] width 639 height 31
click at [451, 716] on textarea "Hi, we're back and ready for more, are you ready? We want to have a chat about …" at bounding box center [361, 710] width 639 height 31
click at [808, 163] on icon at bounding box center [803, 164] width 8 height 8
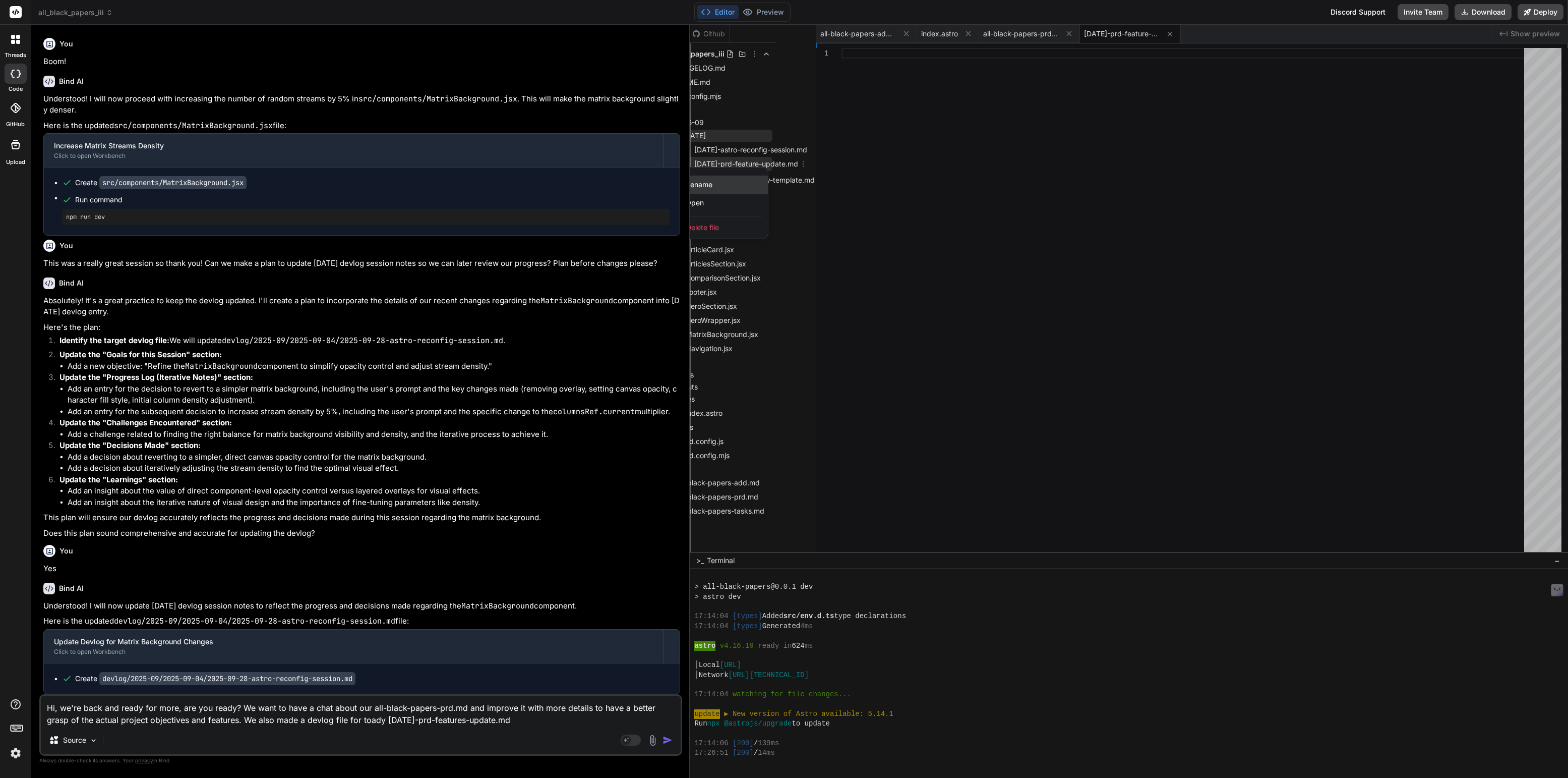
click at [704, 185] on div "Rename" at bounding box center [718, 185] width 101 height 19
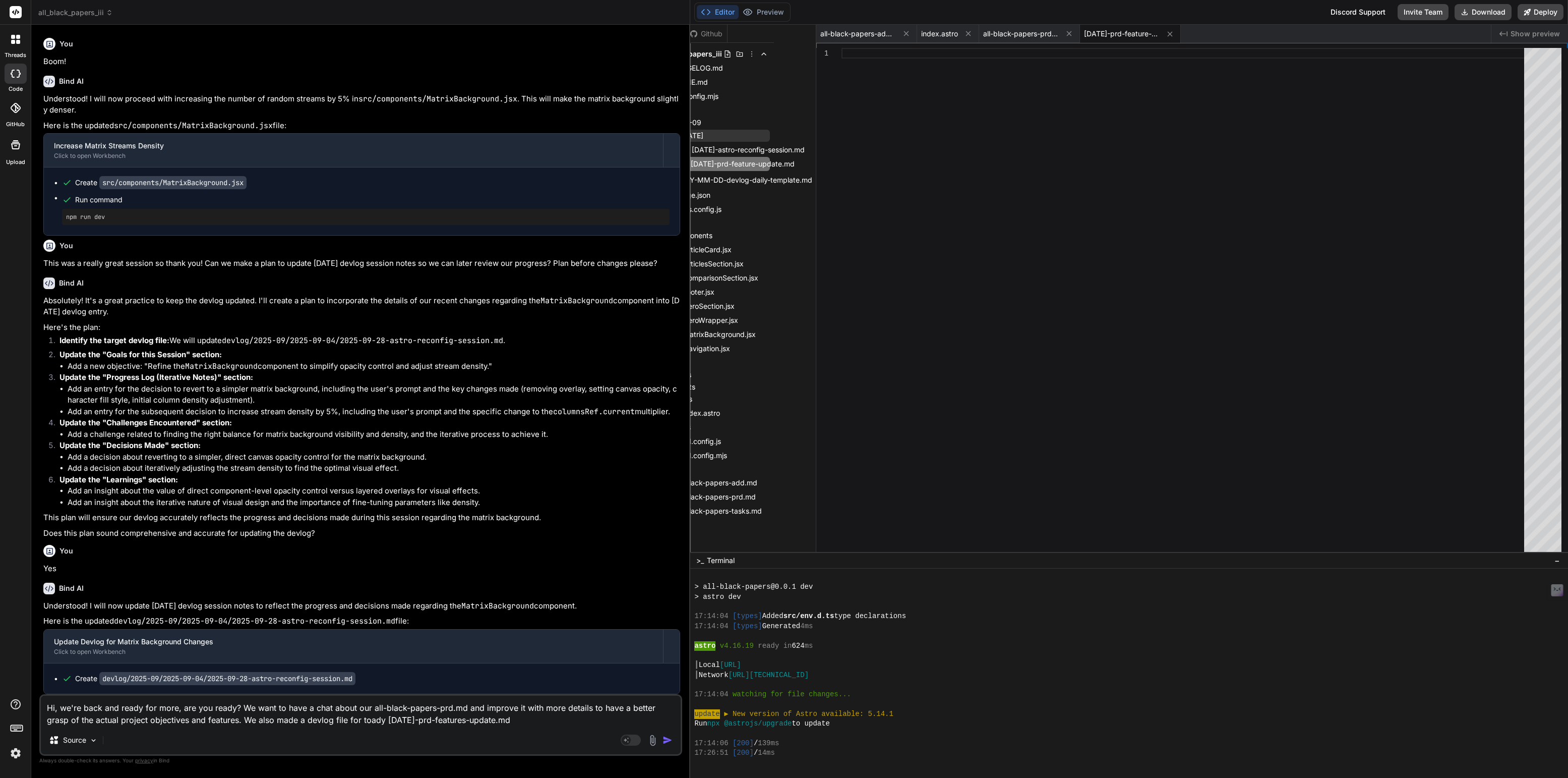
scroll to position [0, 41]
click at [732, 164] on input "[DATE]-prd-feature-update.md" at bounding box center [748, 164] width 111 height 12
click at [346, 719] on textarea "Hi, we're back and ready for more, are you ready? We want to have a chat about …" at bounding box center [361, 710] width 639 height 31
click at [529, 716] on textarea "Hi, we're back and ready for more, are you ready? We want to have a chat about …" at bounding box center [361, 710] width 639 height 31
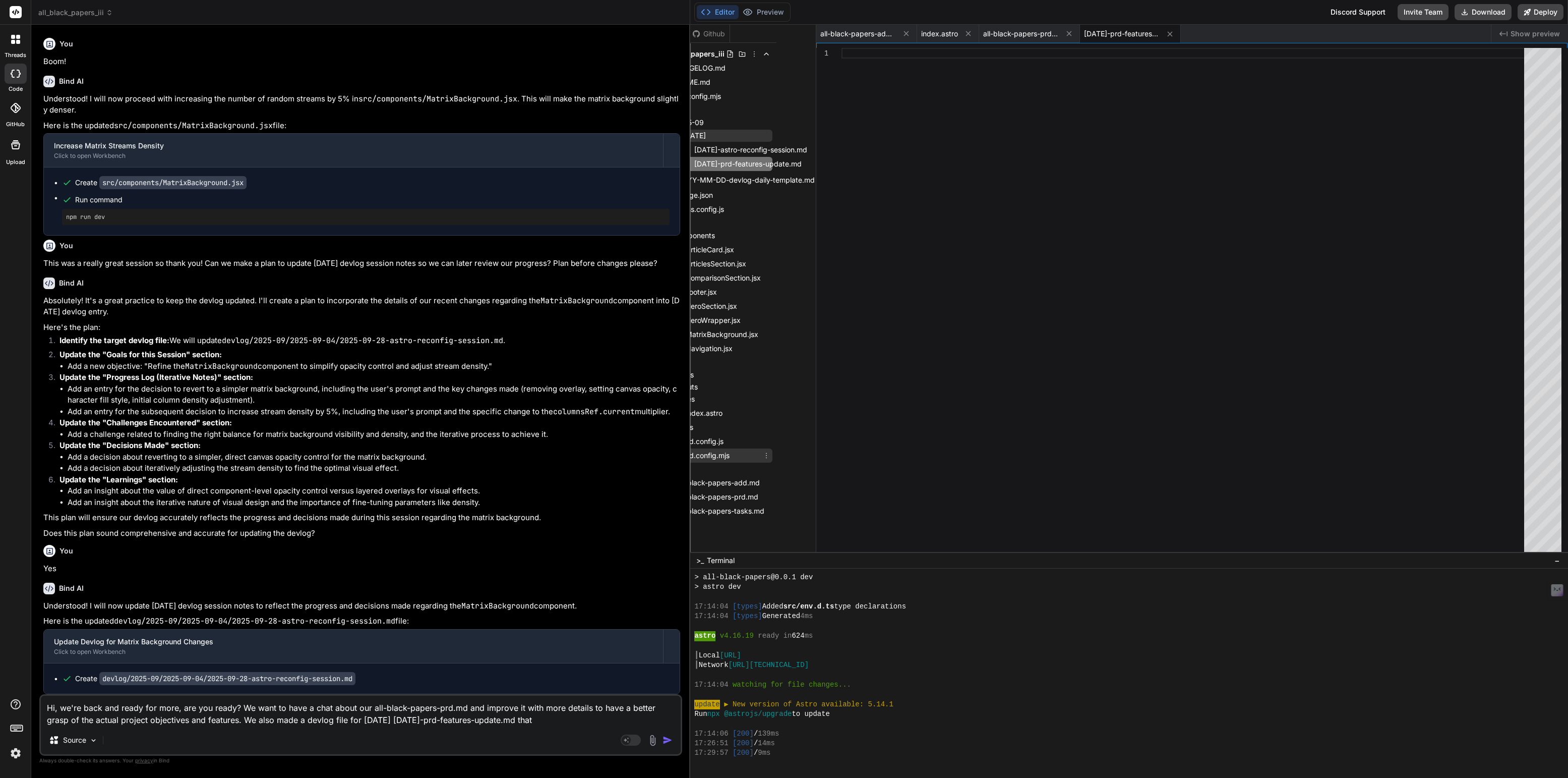
scroll to position [0, 0]
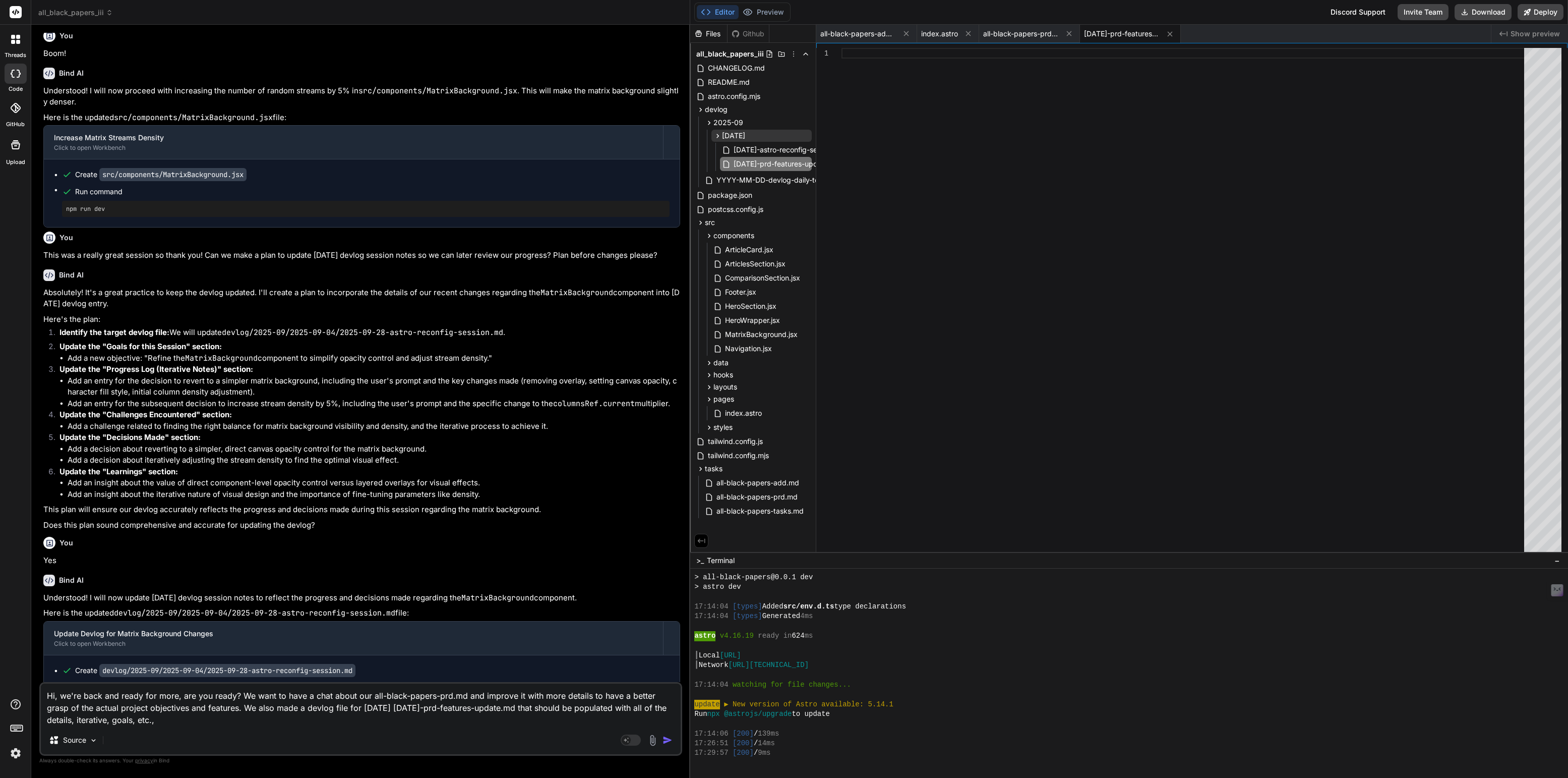
click at [105, 721] on textarea "Hi, we're back and ready for more, are you ready? We want to have a chat about …" at bounding box center [361, 705] width 639 height 43
click at [216, 716] on textarea "Hi, we're back and ready for more, are you ready? We want to have a chat about …" at bounding box center [361, 705] width 639 height 43
click at [126, 720] on textarea "Hi, we're back and ready for more, are you ready? We want to have a chat about …" at bounding box center [361, 705] width 639 height 43
click at [200, 726] on div "Hi, we're back and ready for more, are you ready? We want to have a chat about …" at bounding box center [361, 718] width 643 height 73
click at [204, 717] on textarea "Hi, we're back and ready for more, are you ready? We want to have a chat about …" at bounding box center [361, 705] width 639 height 43
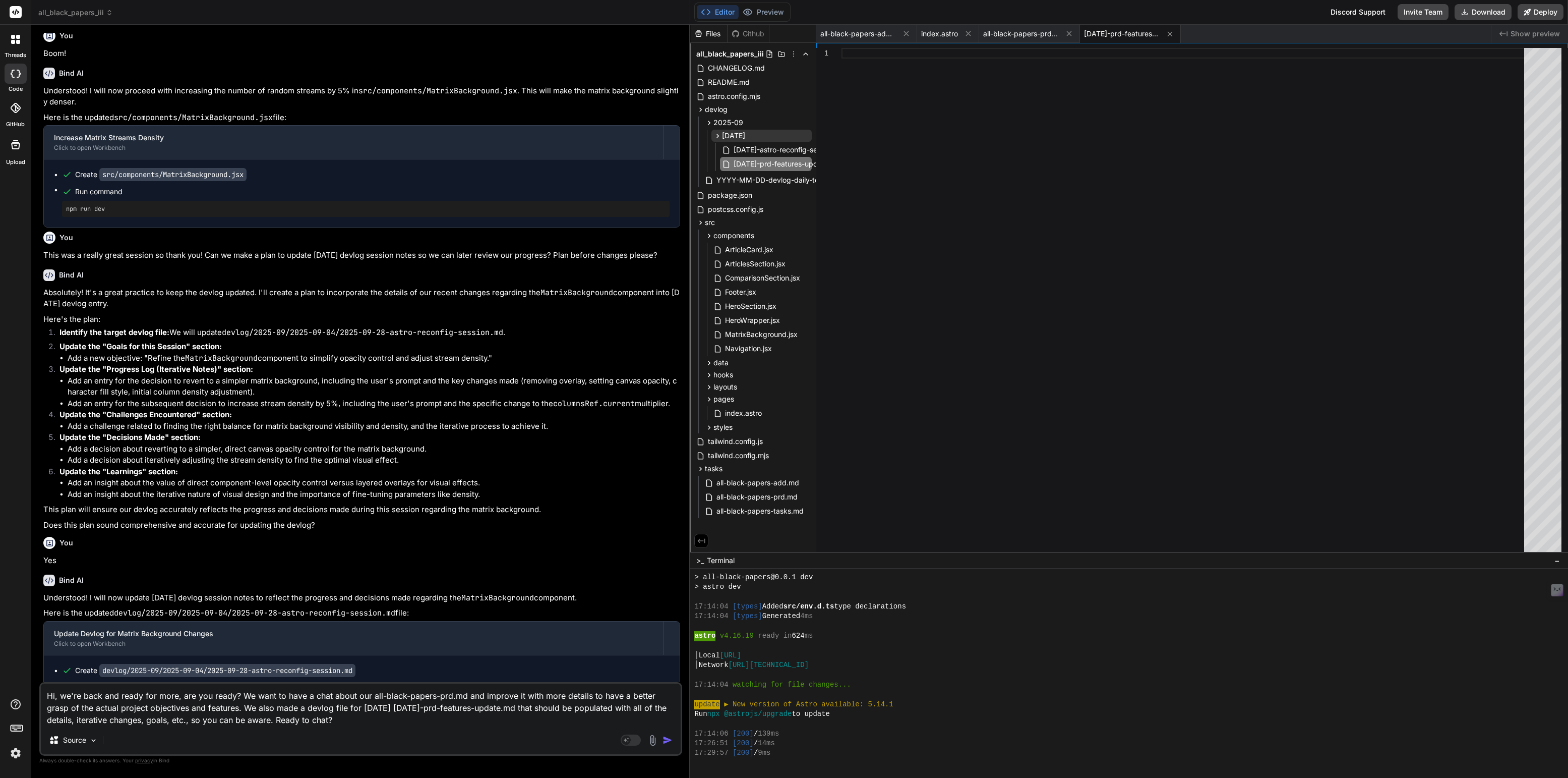
click at [232, 695] on textarea "Hi, we're back and ready for more, are you ready? We want to have a chat about …" at bounding box center [361, 705] width 639 height 43
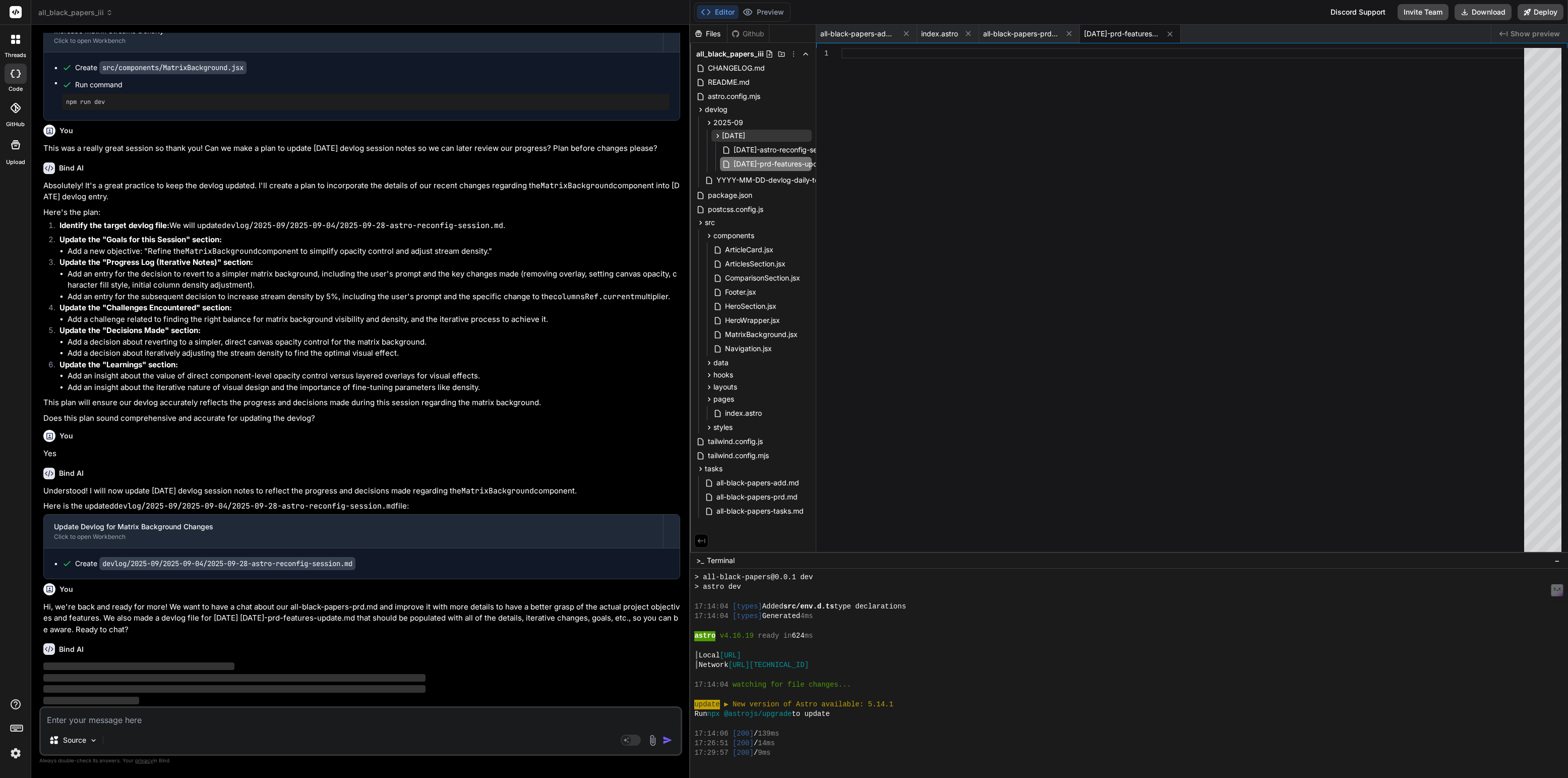
scroll to position [631, 0]
click at [771, 15] on button "Preview" at bounding box center [763, 11] width 49 height 14
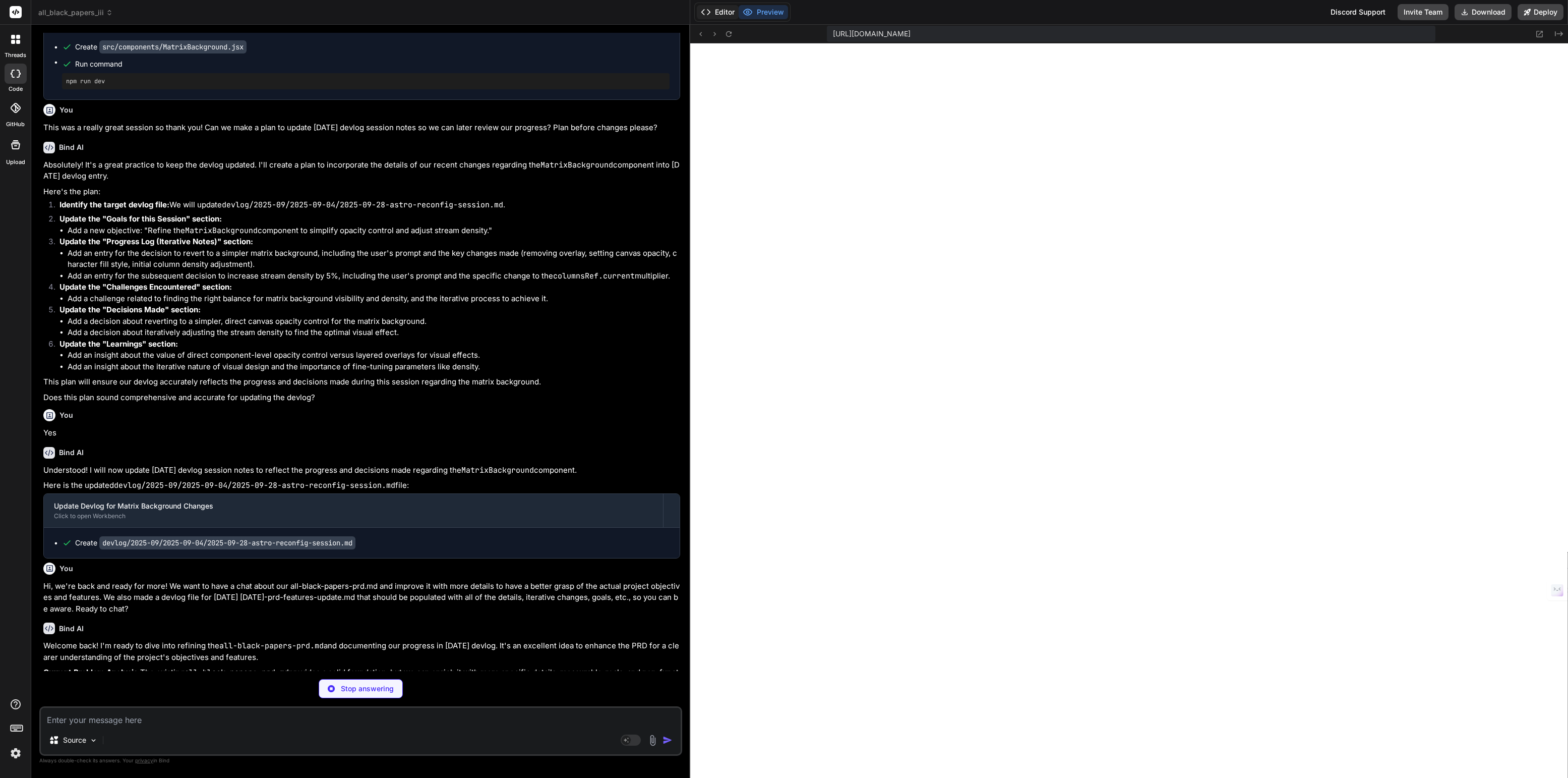
click at [725, 9] on button "Editor" at bounding box center [718, 11] width 42 height 14
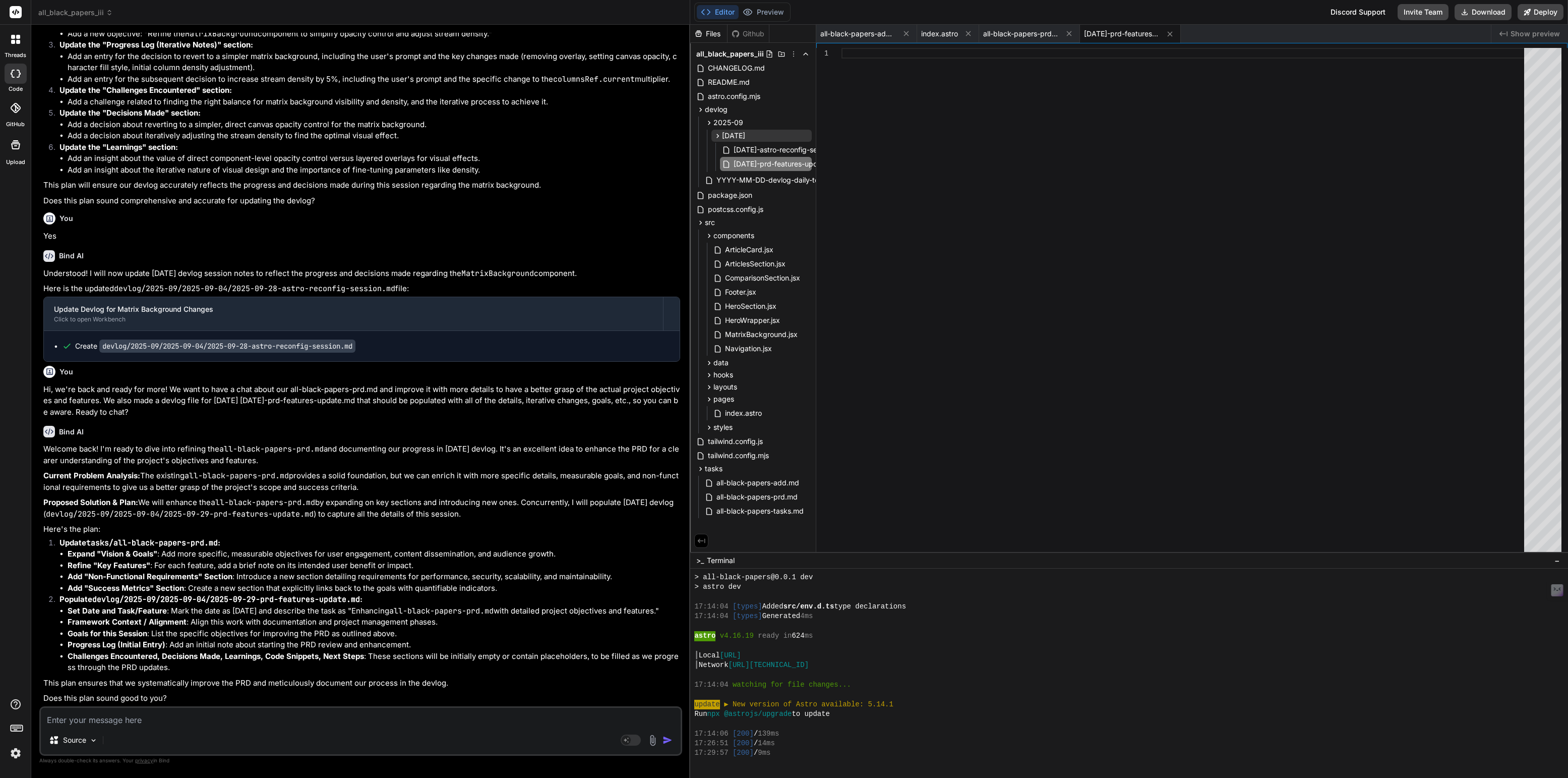
scroll to position [870, 0]
click at [84, 719] on textarea at bounding box center [361, 717] width 639 height 19
click at [447, 720] on textarea "We also need to detail how we want the site to act or perform. This is a blog l…" at bounding box center [361, 717] width 639 height 19
click at [534, 719] on textarea "We also need to detail how we want the site to act or perform. This is a blog l…" at bounding box center [361, 717] width 639 height 19
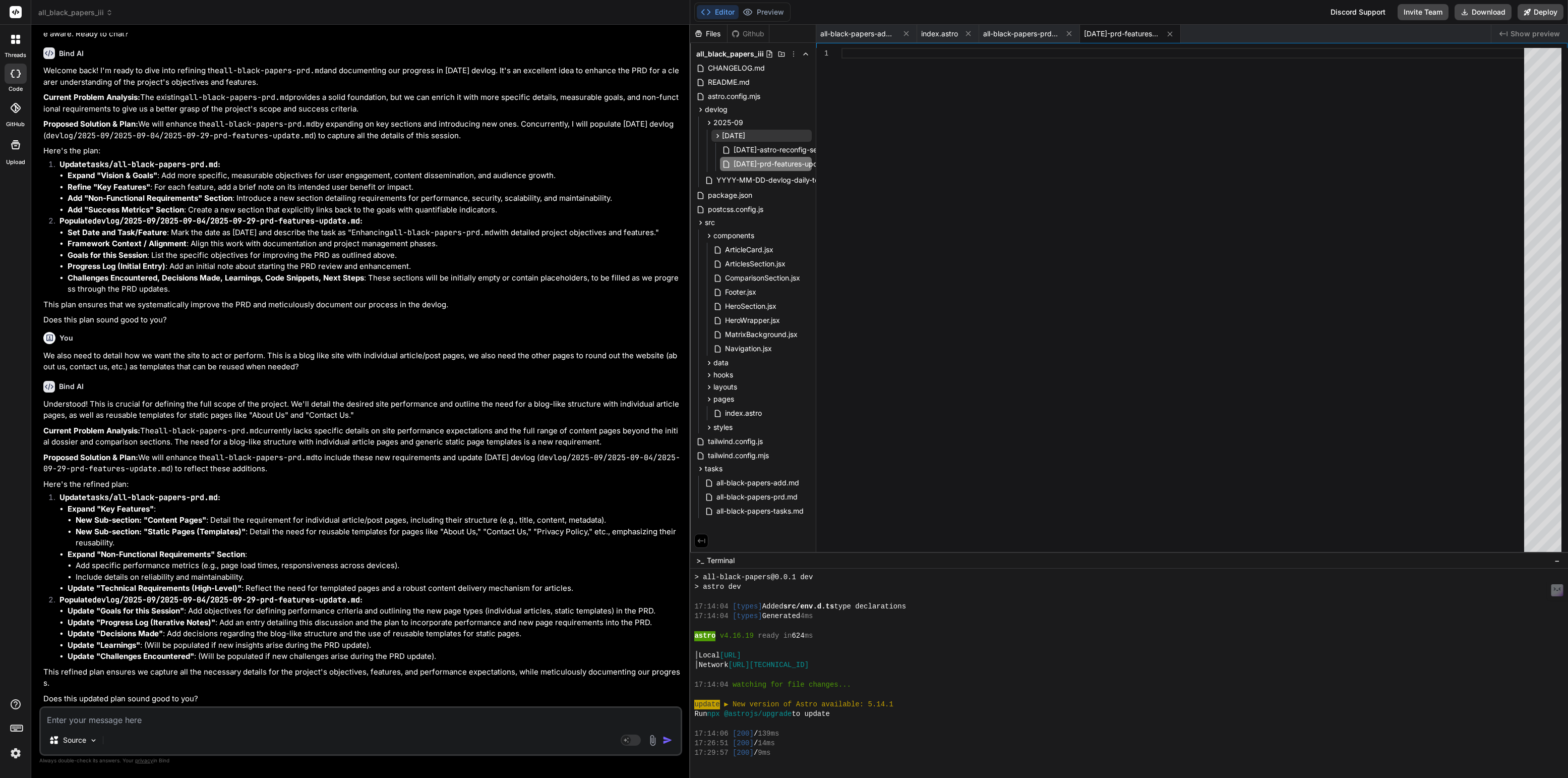
scroll to position [1260, 0]
click at [298, 719] on textarea "What about the blog home page, not its real name, but where a coolection of pos…" at bounding box center [361, 717] width 639 height 19
click at [388, 721] on textarea "What about the blog home page, not its real name, but where a collection of pos…" at bounding box center [361, 717] width 639 height 19
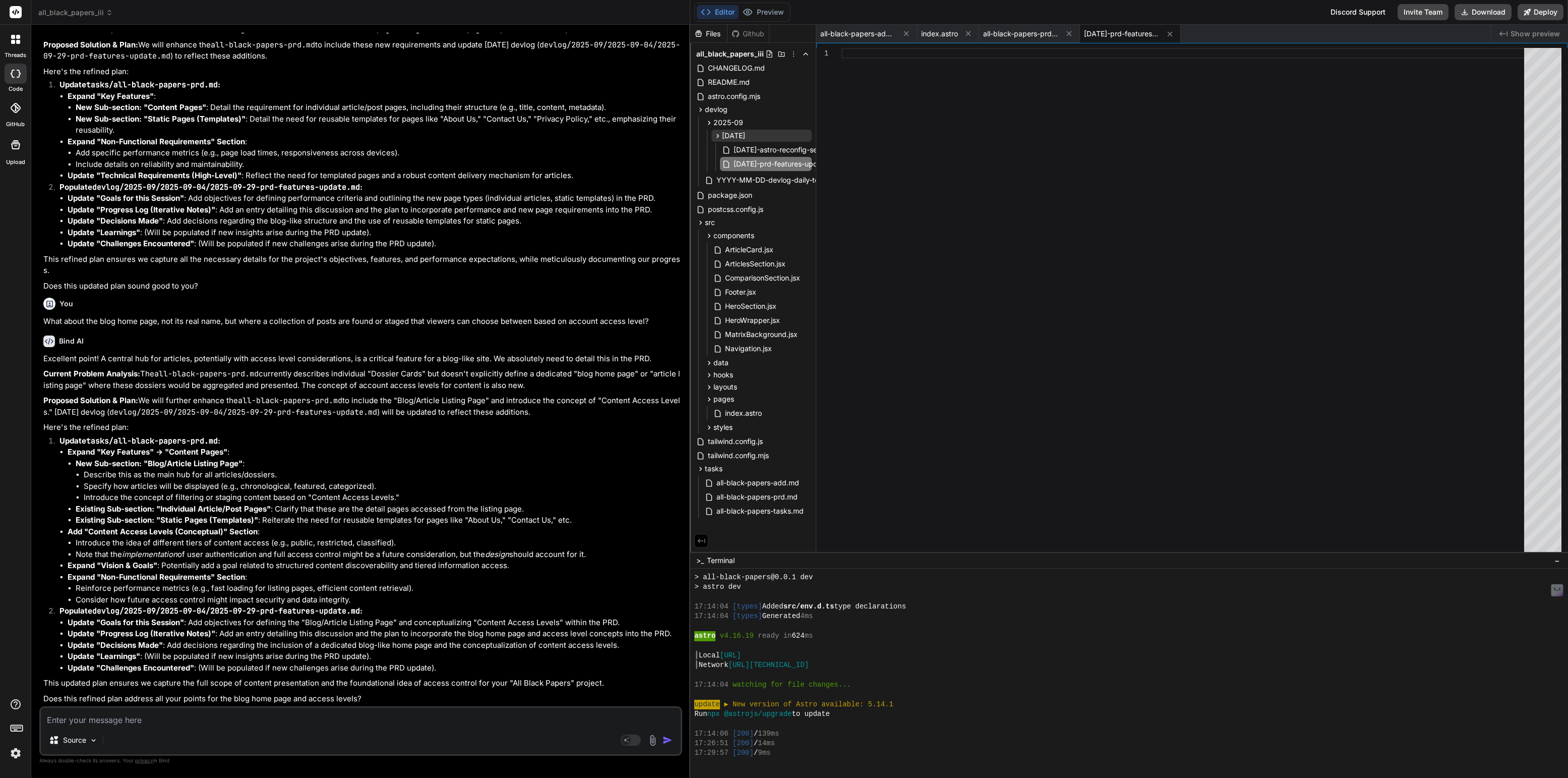
scroll to position [1695, 0]
click at [772, 10] on button "Preview" at bounding box center [763, 11] width 49 height 14
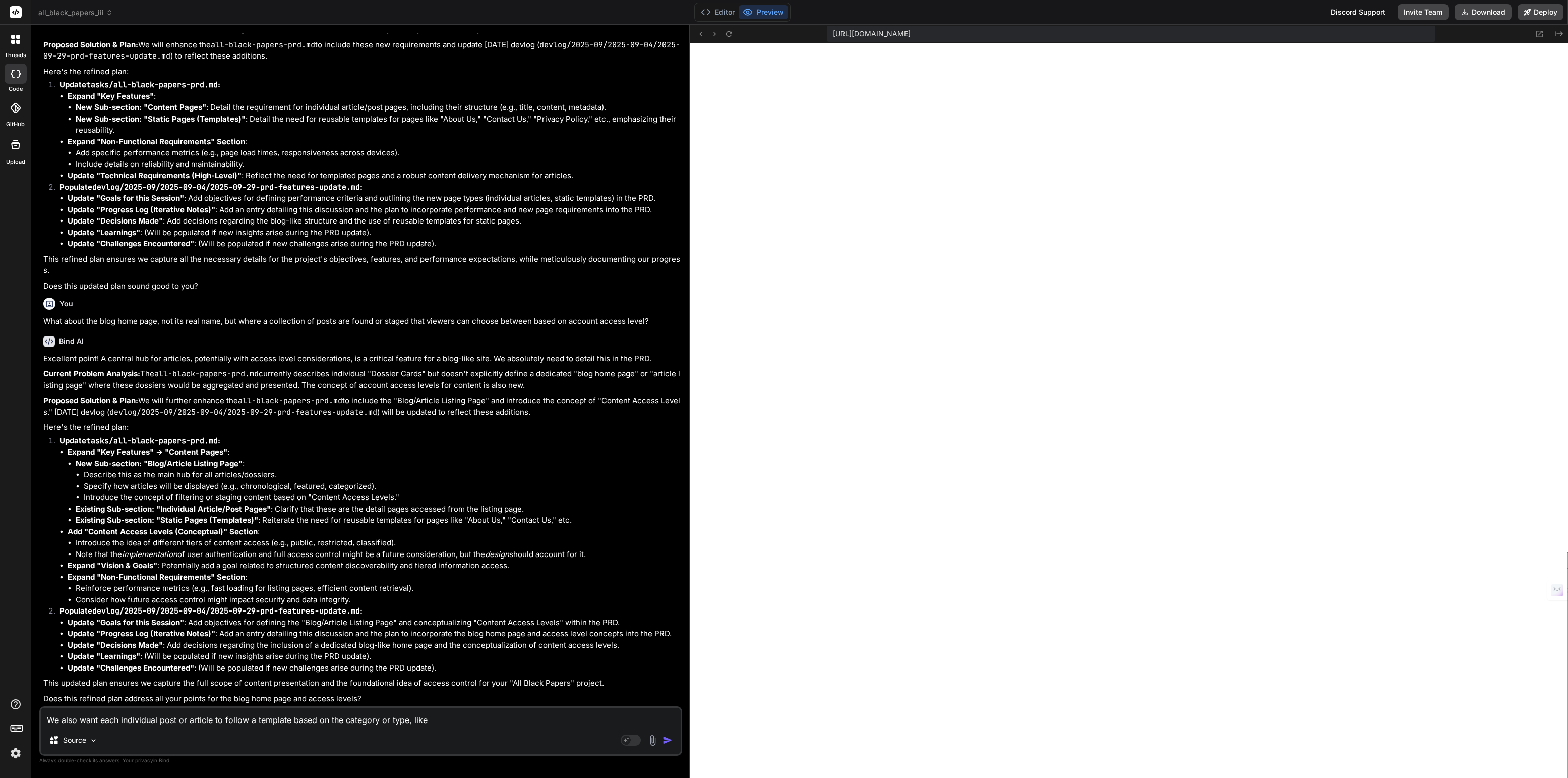
click at [467, 722] on textarea "We also want each individual post or article to follow a template based on the …" at bounding box center [361, 717] width 639 height 19
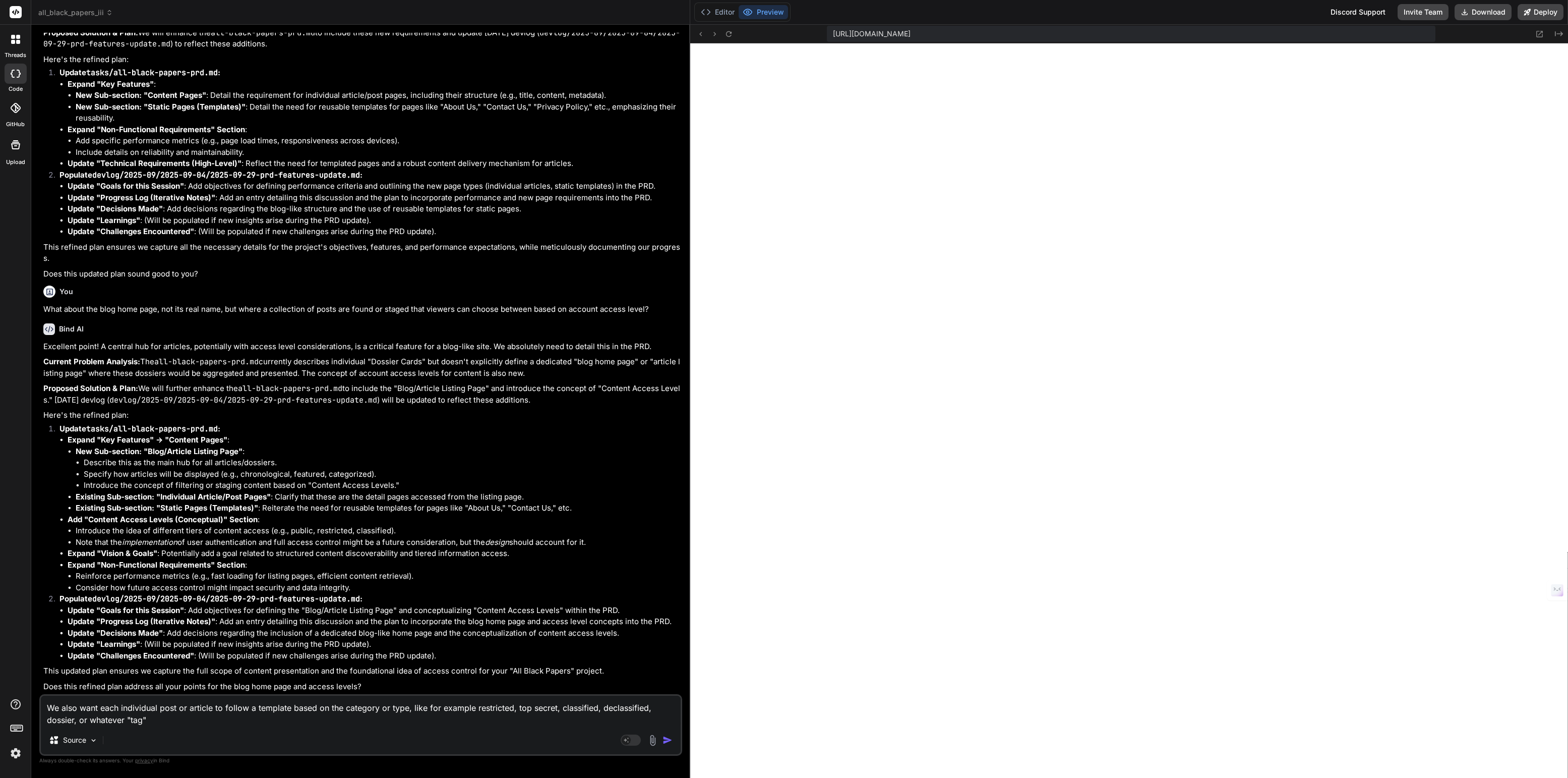
click at [393, 709] on textarea "We also want each individual post or article to follow a template based on the …" at bounding box center [361, 710] width 639 height 31
click at [133, 721] on textarea "We also want each individual post or article to follow a template based on the …" at bounding box center [361, 710] width 639 height 31
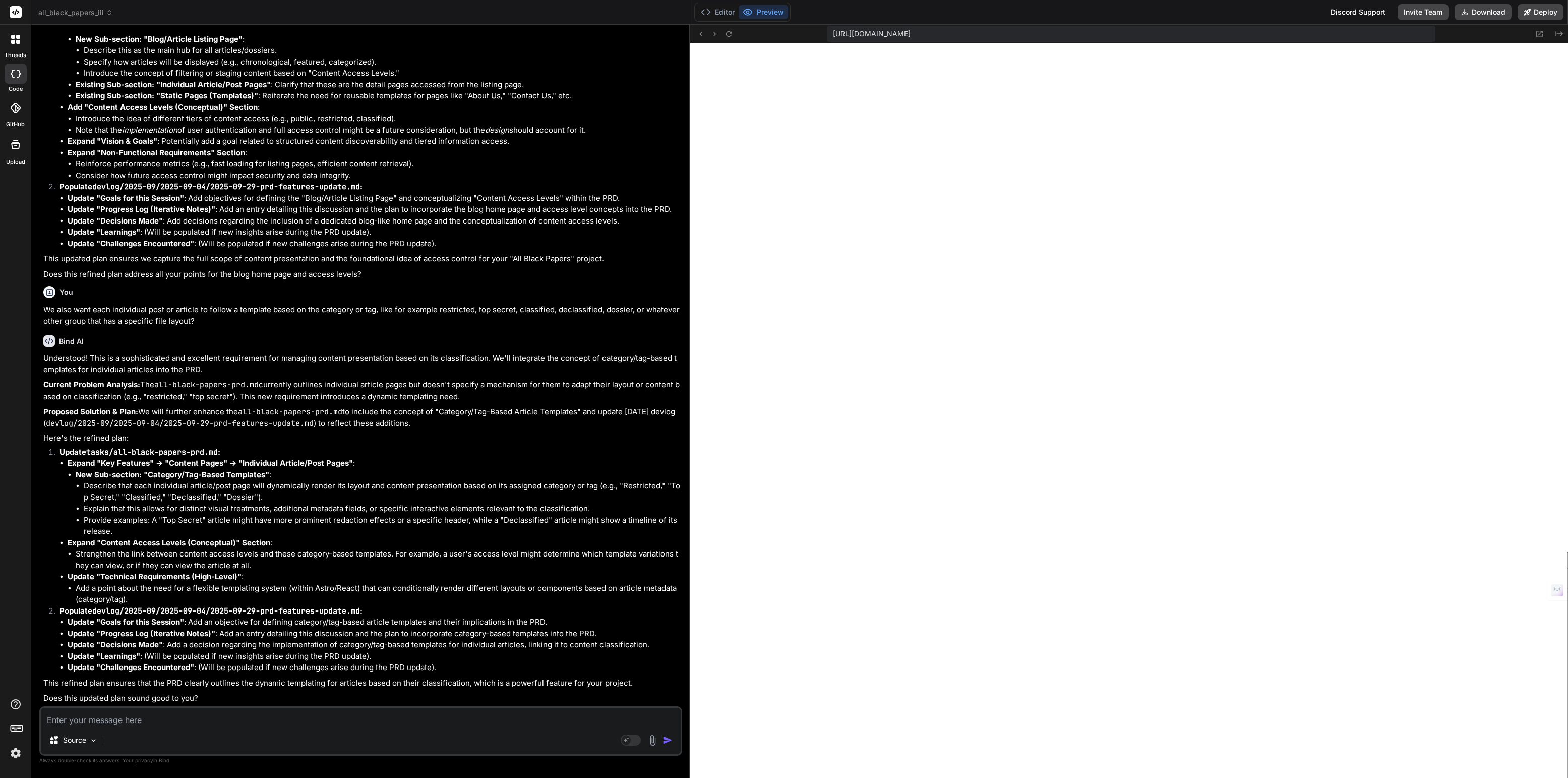
scroll to position [2143, 0]
click at [720, 8] on button "Editor" at bounding box center [718, 11] width 42 height 14
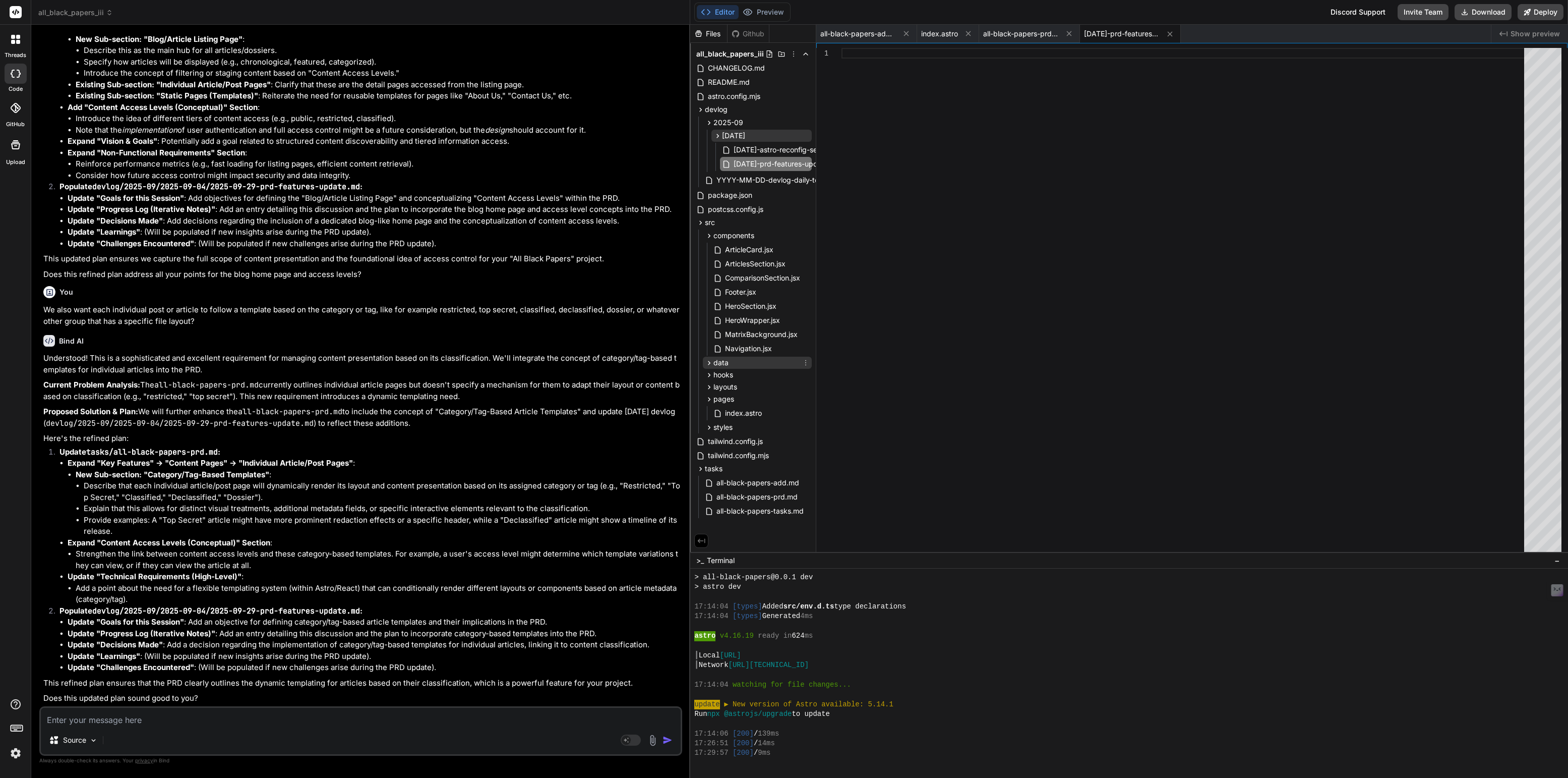
click at [721, 359] on span "data" at bounding box center [721, 363] width 15 height 10
click at [734, 376] on span "content.js" at bounding box center [741, 376] width 34 height 12
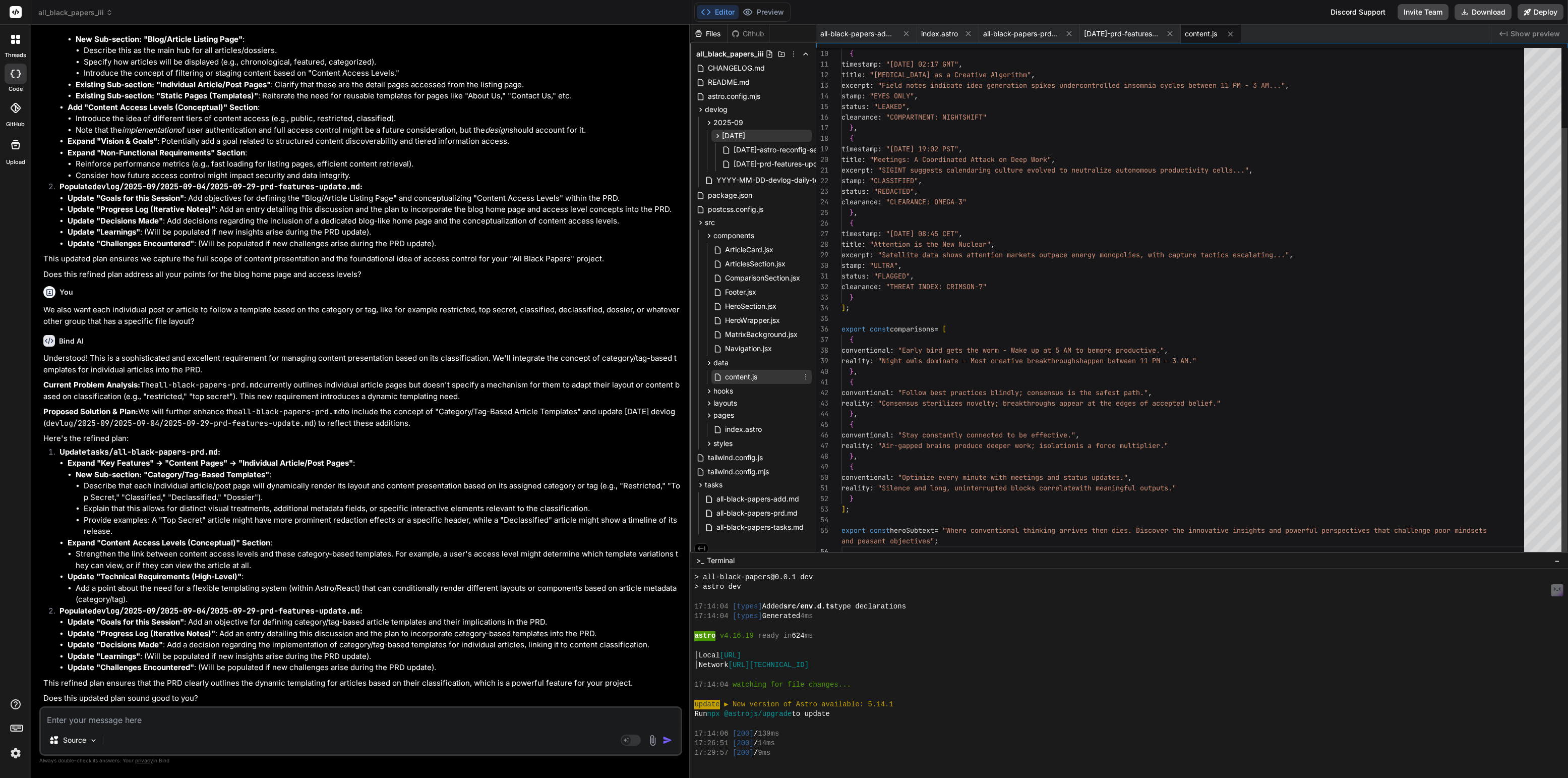
scroll to position [63, 0]
click at [86, 719] on textarea at bounding box center [361, 717] width 639 height 19
click at [283, 719] on textarea "Ok I think we also need the ability to add or create .md files that" at bounding box center [361, 717] width 639 height 19
click at [406, 721] on textarea "Ok I think we also need the ability to add or create .md files of posts based o…" at bounding box center [361, 717] width 639 height 19
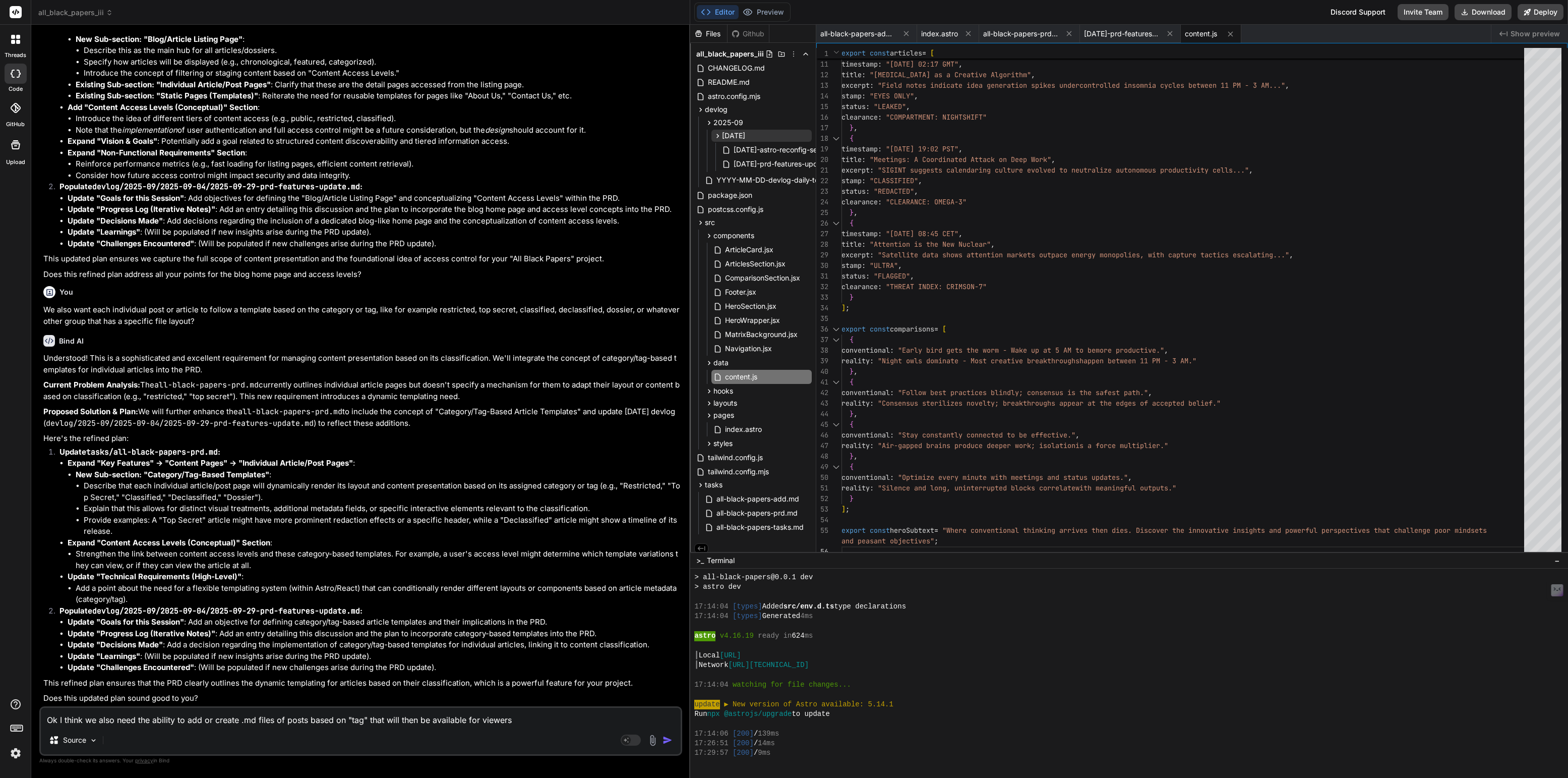
click at [406, 721] on textarea "Ok I think we also need the ability to add or create .md files of posts based o…" at bounding box center [361, 717] width 639 height 19
click at [410, 719] on textarea "Ok I think we also need the ability to add or create .md files of posts based o…" at bounding box center [361, 717] width 639 height 19
click at [544, 719] on textarea "Ok I think we also need the ability to add or create .md files of posts based o…" at bounding box center [361, 717] width 639 height 19
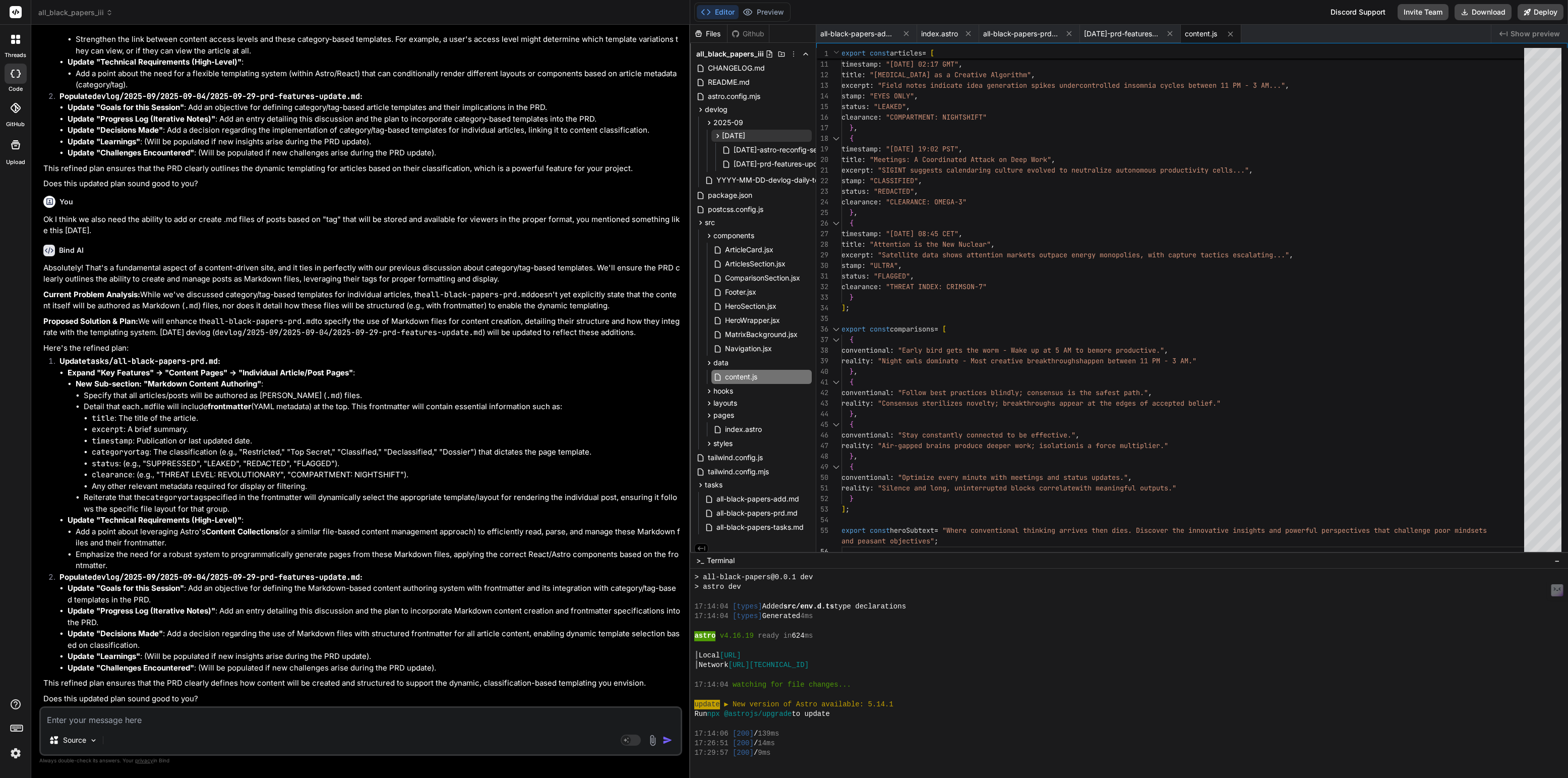
scroll to position [2679, 0]
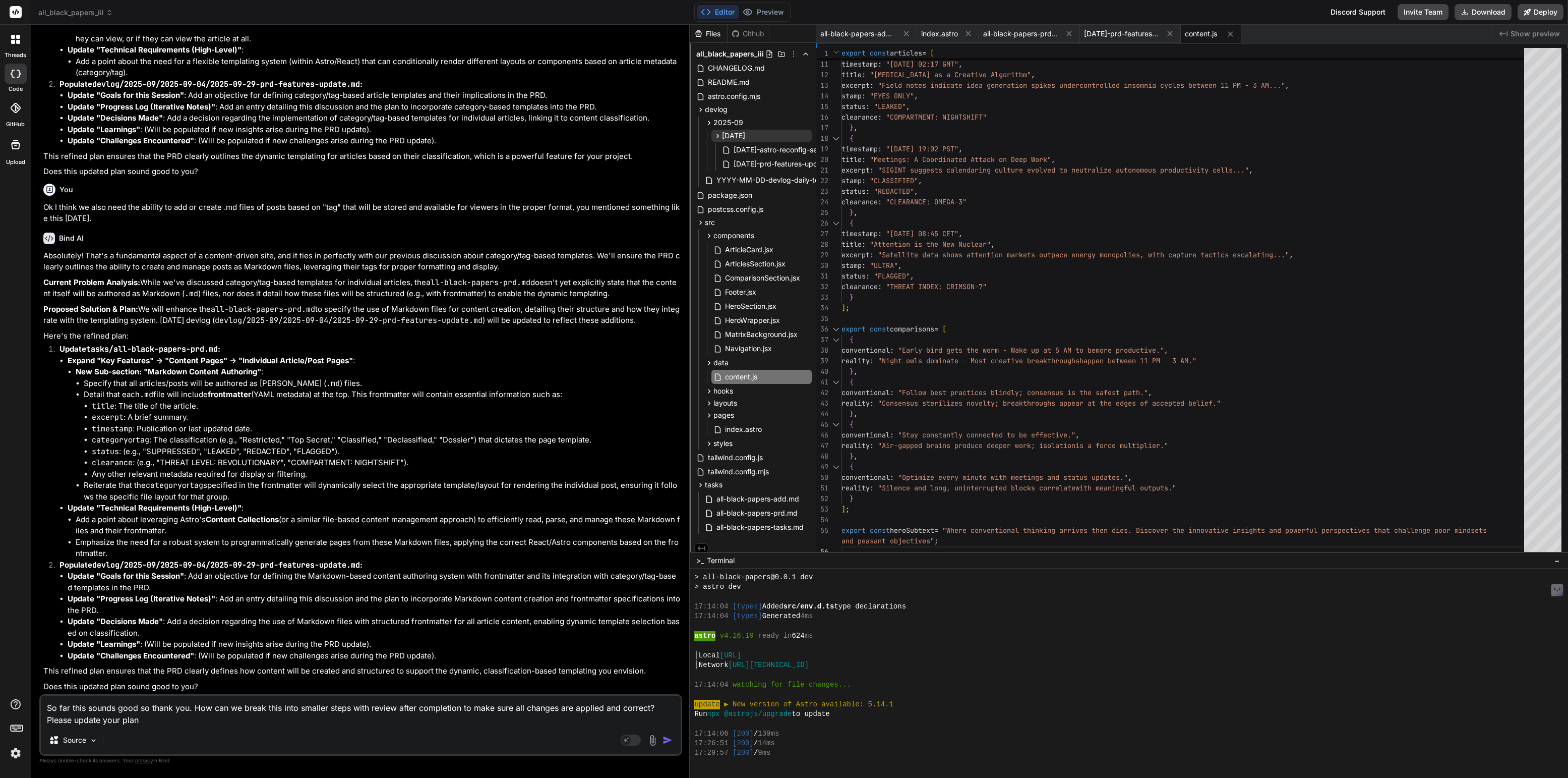
click at [110, 719] on textarea "So far this sounds good so thank you. How can we break this into smaller steps …" at bounding box center [361, 710] width 639 height 31
click at [156, 713] on textarea "So far this sounds good so thank you. How can we break this into smaller steps …" at bounding box center [361, 710] width 639 height 31
click at [156, 721] on textarea "So far this sounds good so thank you. How can we break this into smaller steps …" at bounding box center [361, 710] width 639 height 31
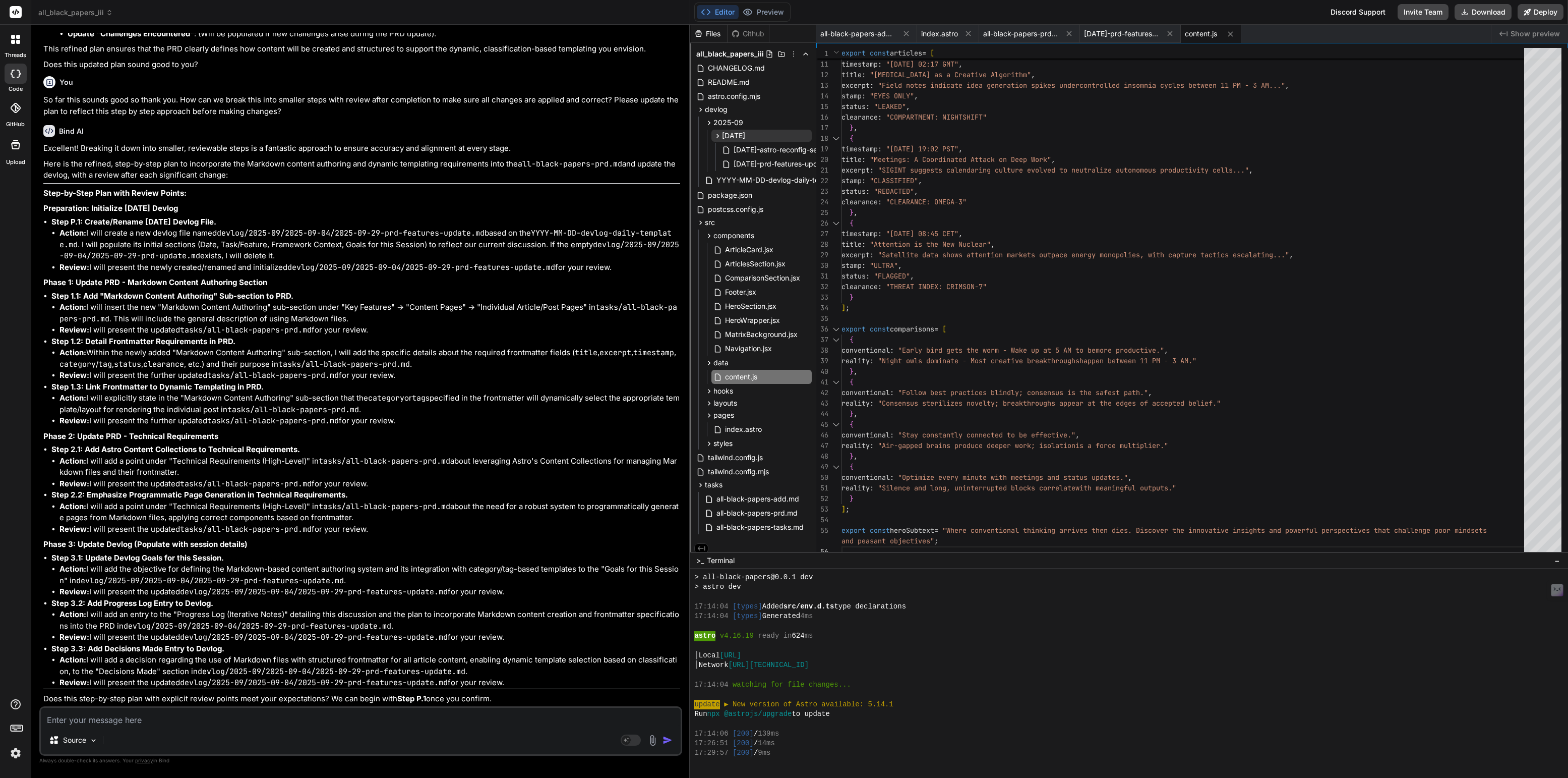
scroll to position [3313, 0]
click at [74, 717] on textarea at bounding box center [361, 717] width 639 height 19
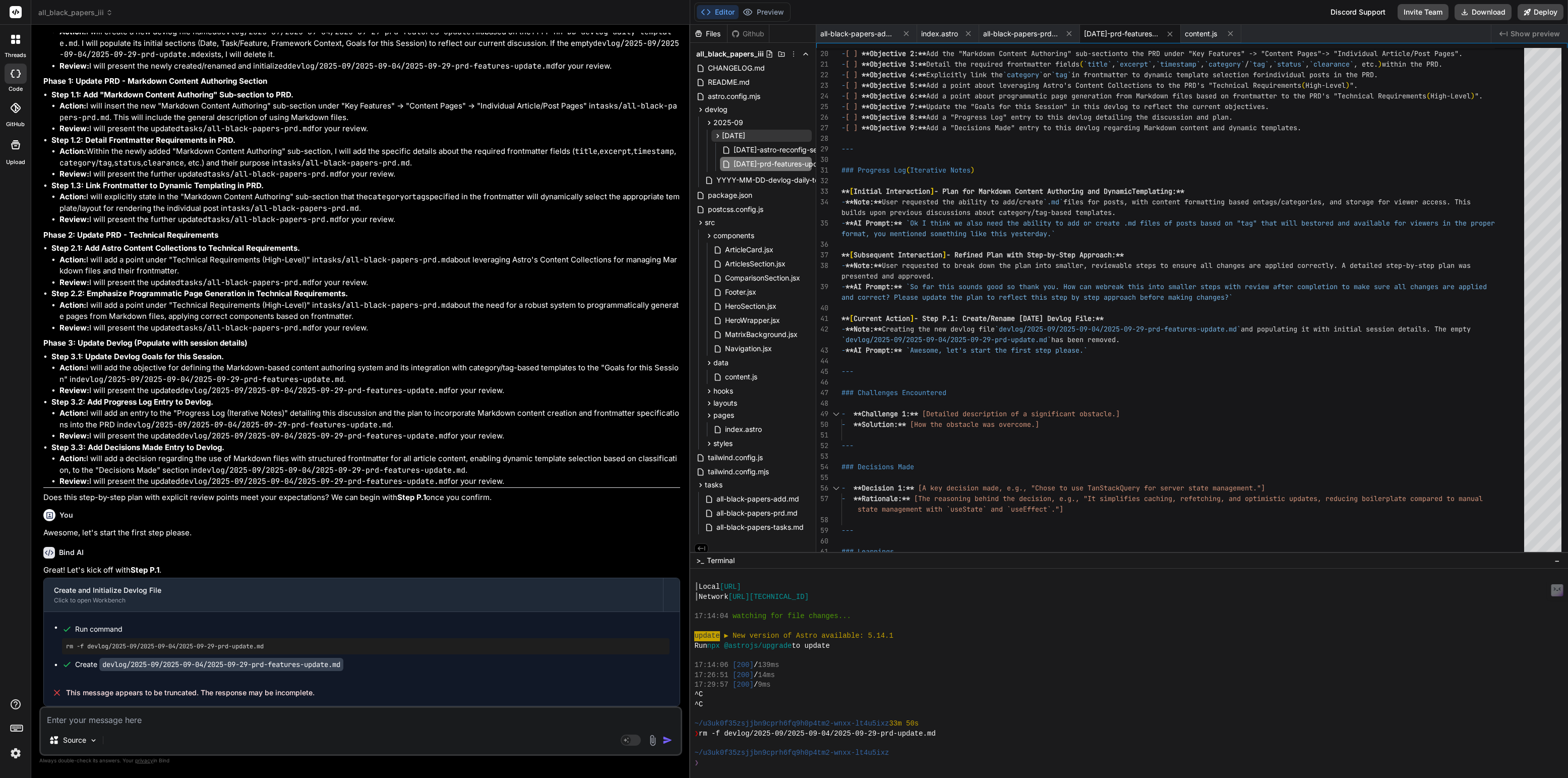
scroll to position [3514, 0]
click at [1034, 33] on span "all-black-papers-prd.md" at bounding box center [1021, 33] width 75 height 10
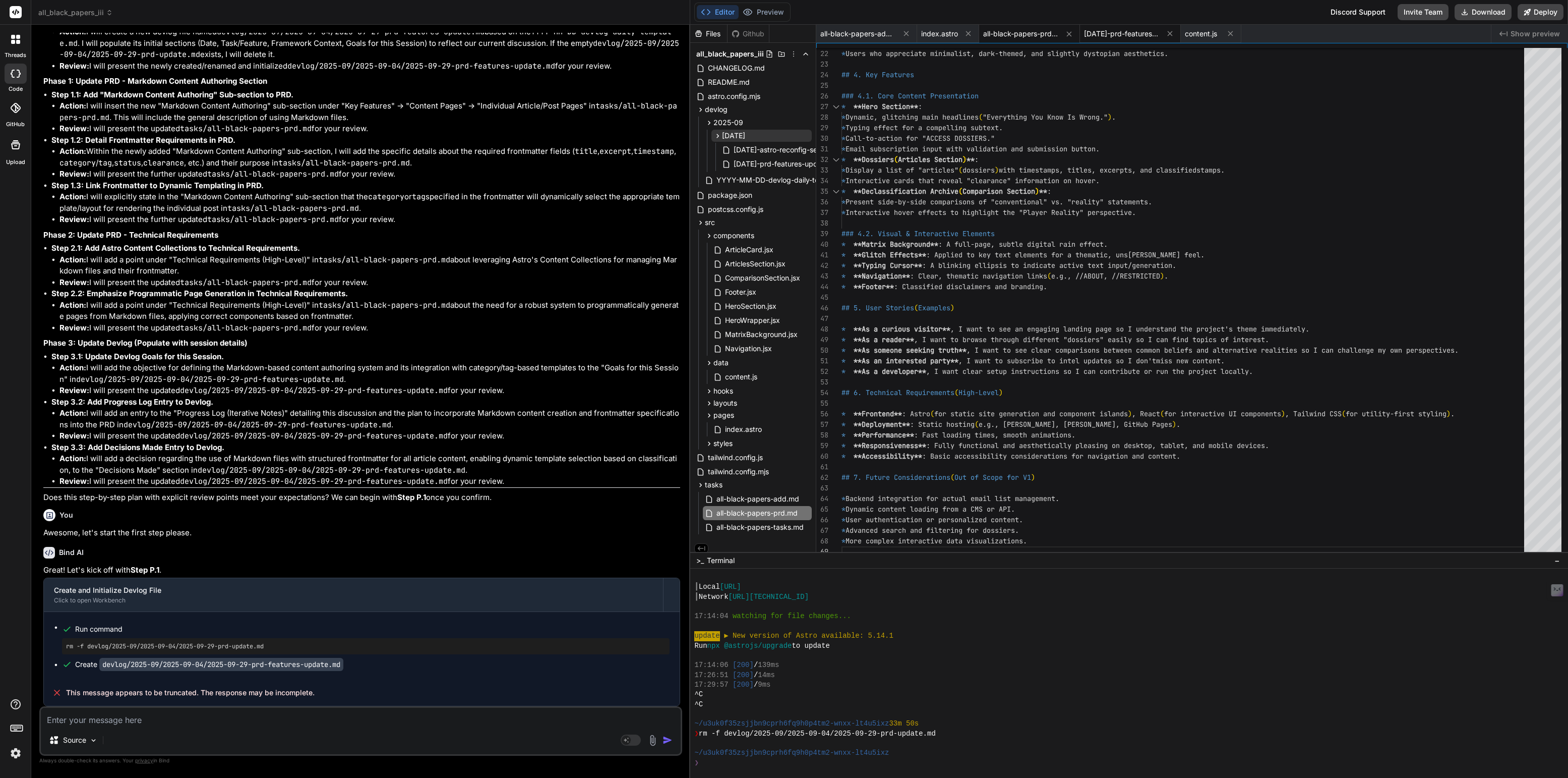
click at [1129, 30] on span "[DATE]-prd-features-update.md" at bounding box center [1121, 33] width 75 height 10
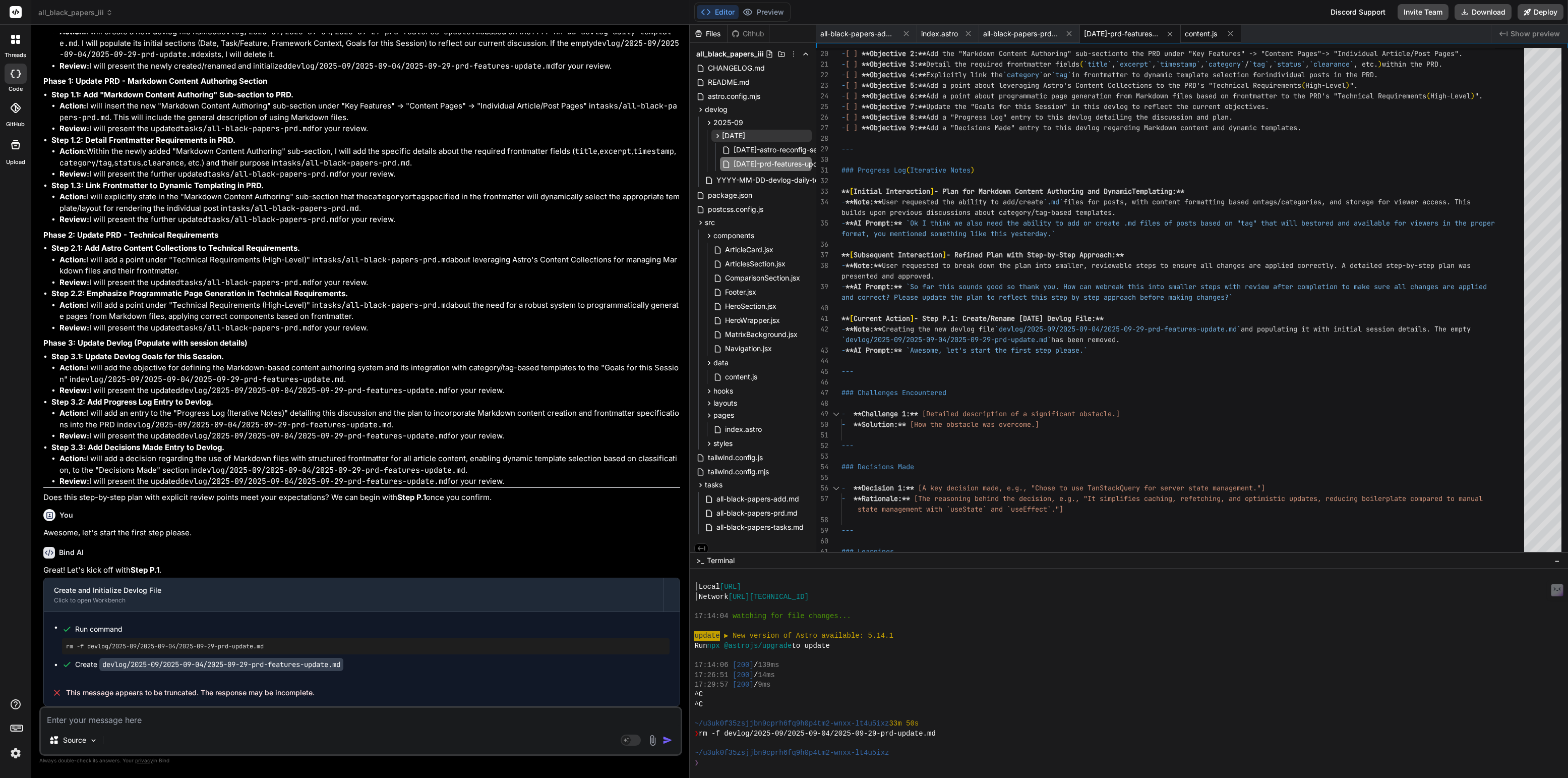
click at [1201, 36] on span "content.js" at bounding box center [1201, 33] width 33 height 10
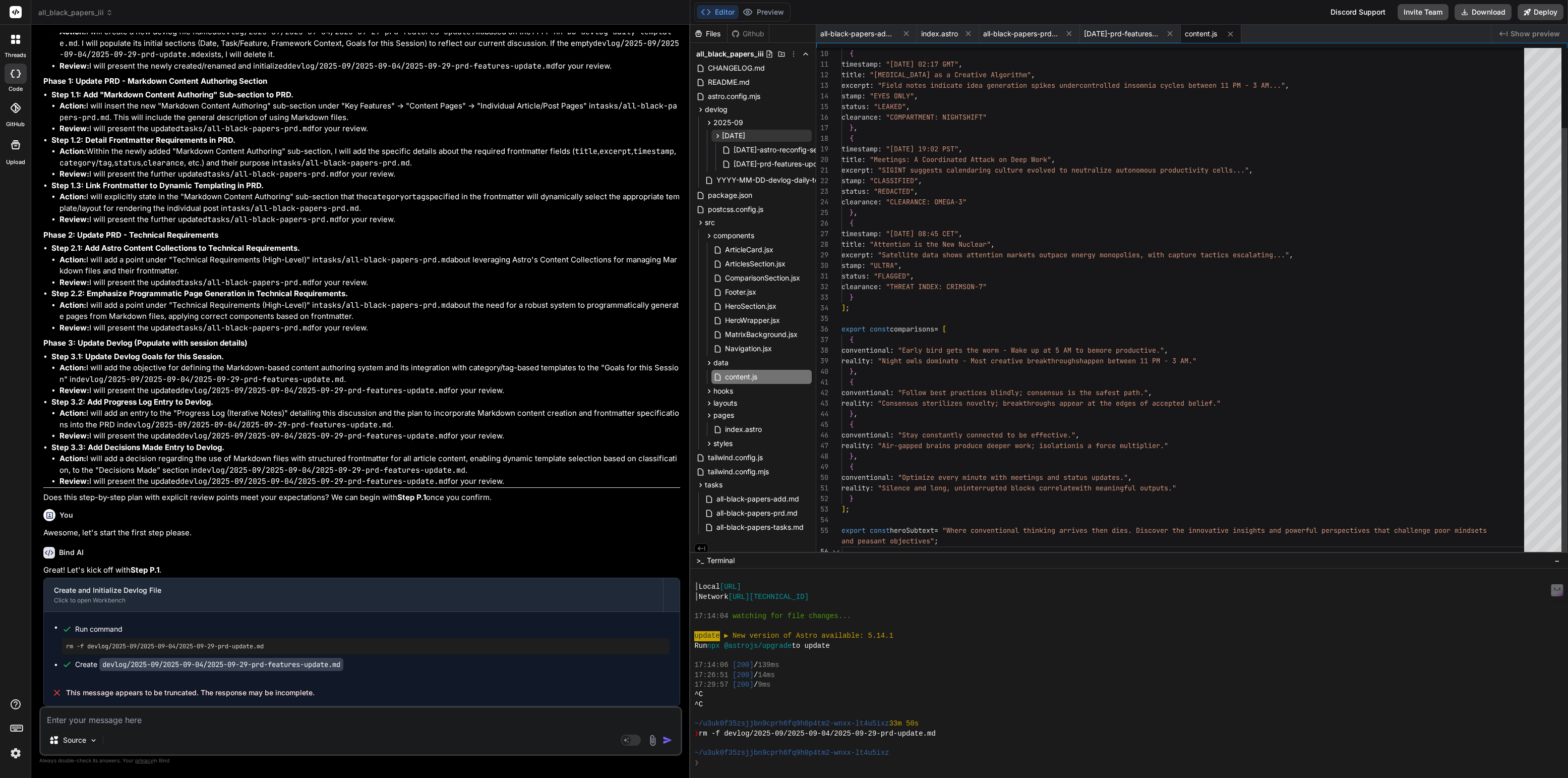
scroll to position [63, 0]
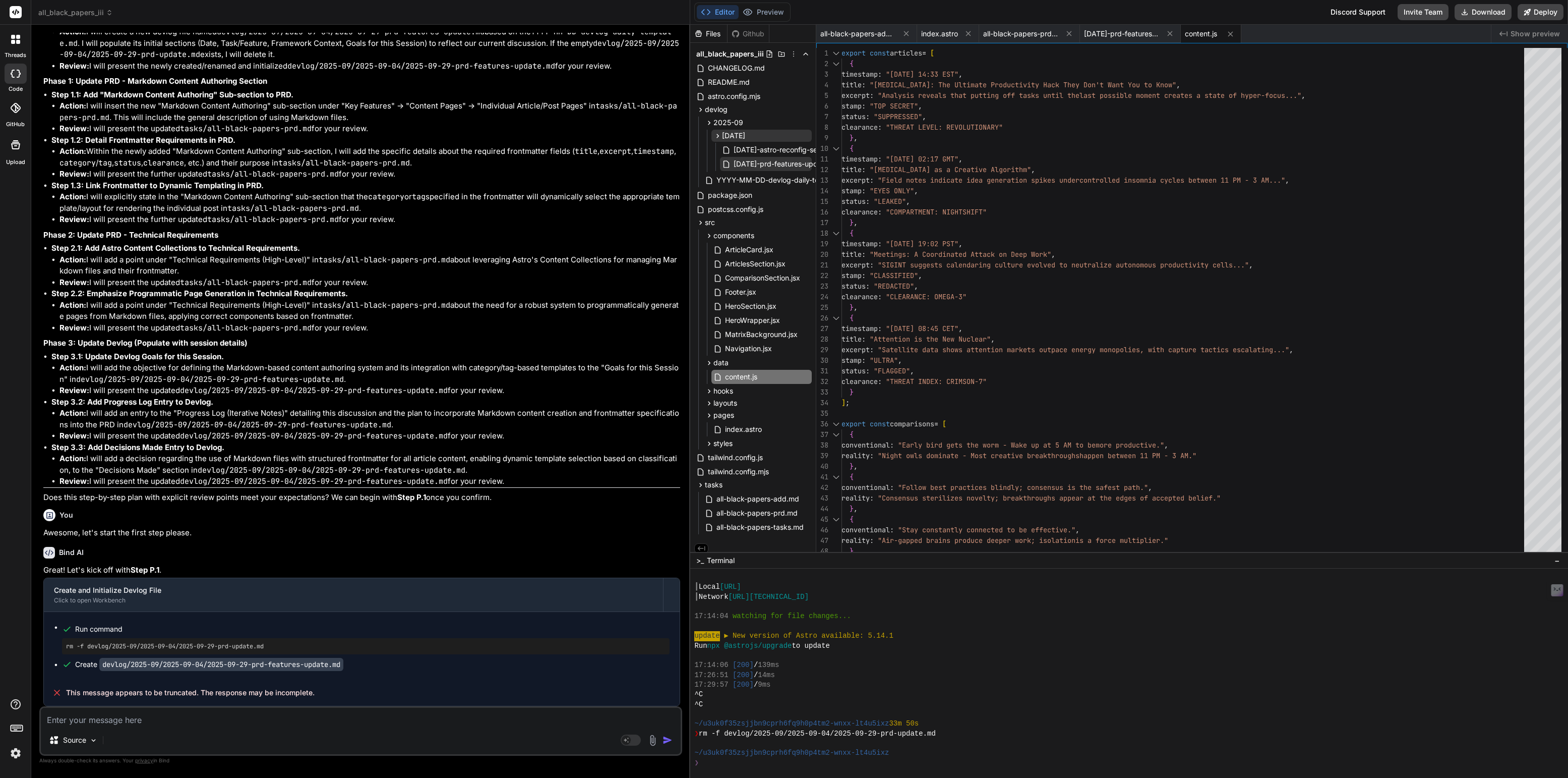
click at [765, 163] on span "[DATE]-prd-features-update.md" at bounding box center [787, 164] width 110 height 12
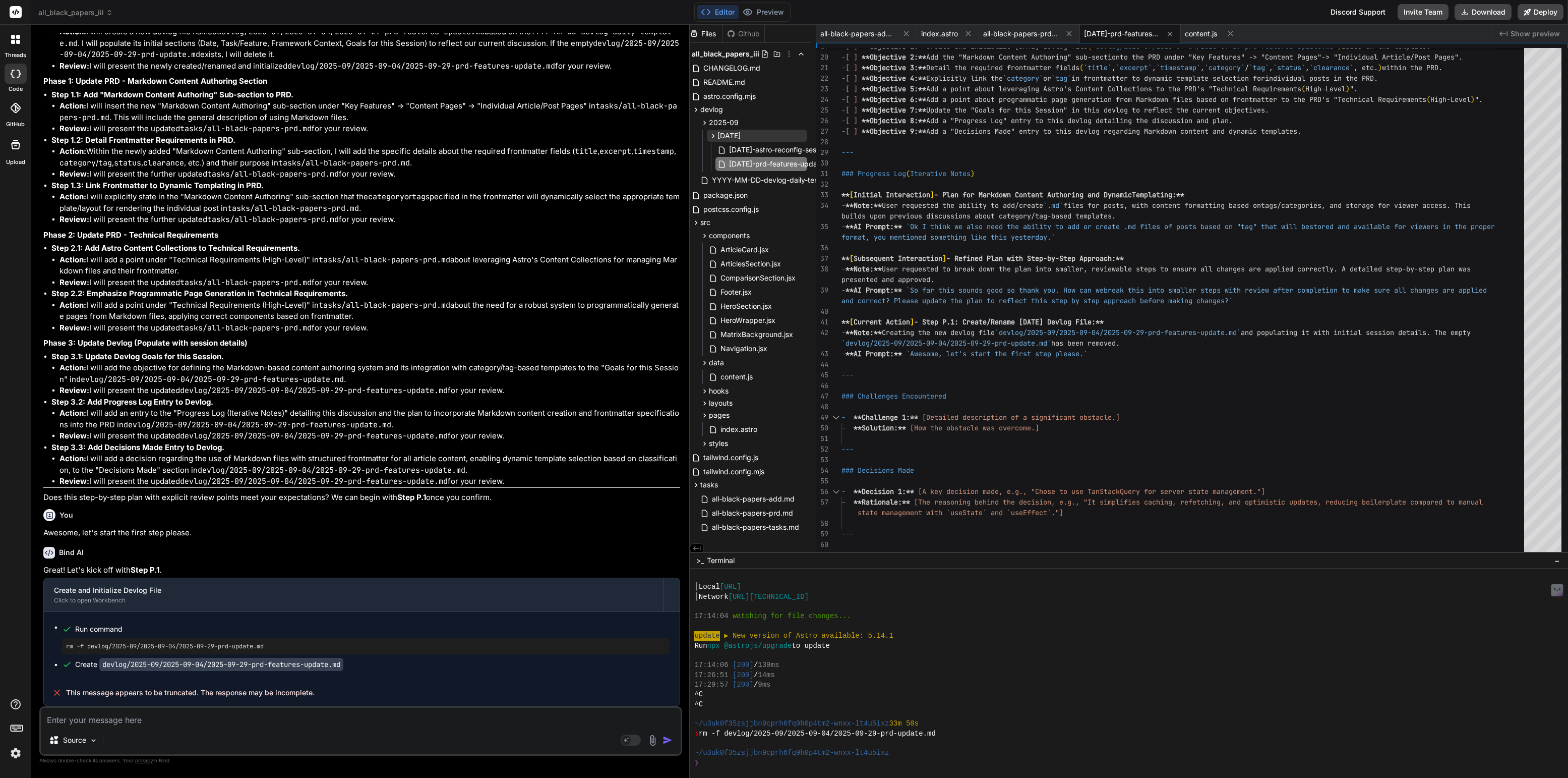
scroll to position [0, 0]
click at [173, 714] on textarea at bounding box center [361, 717] width 639 height 19
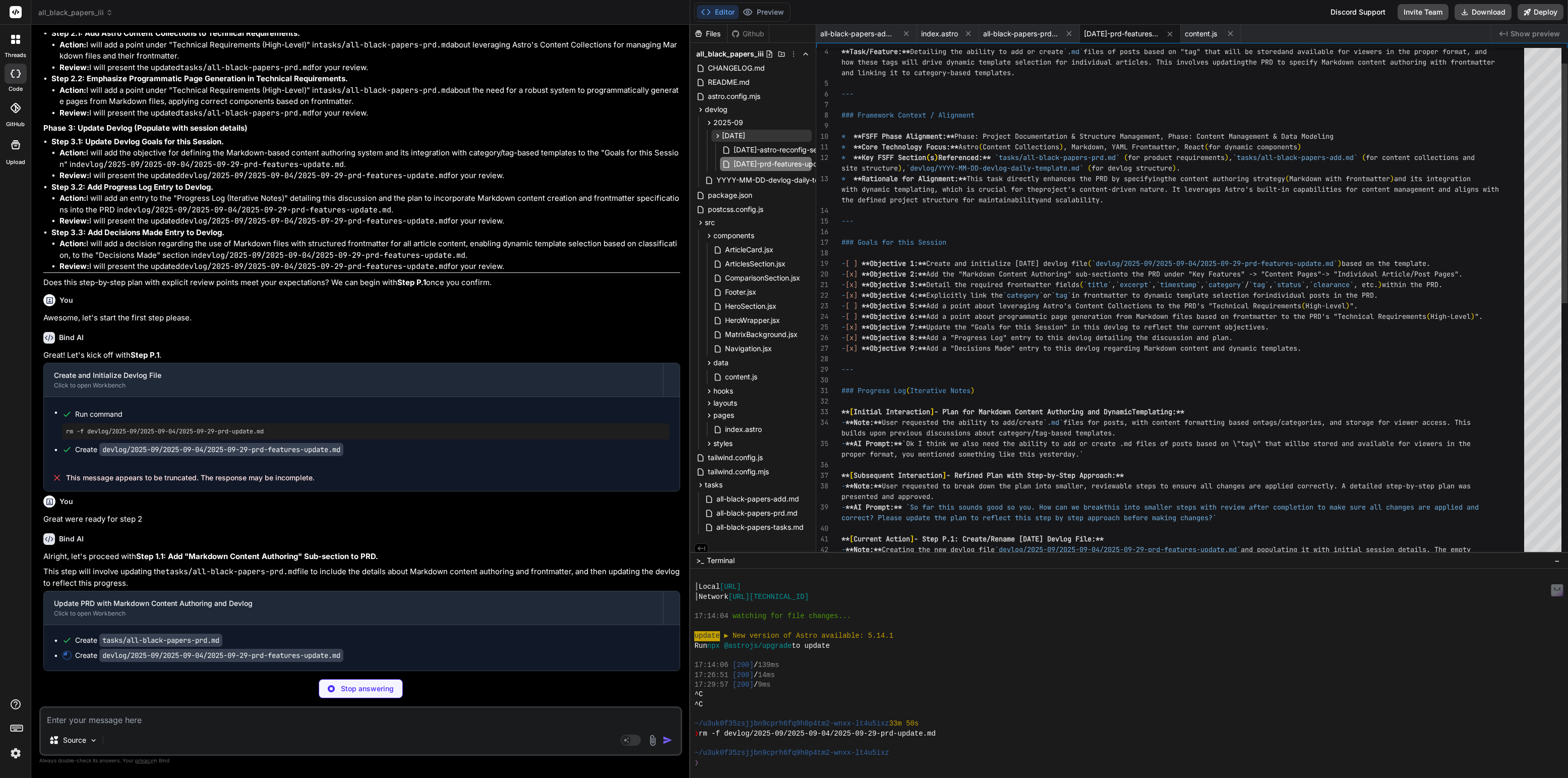
scroll to position [3719, 0]
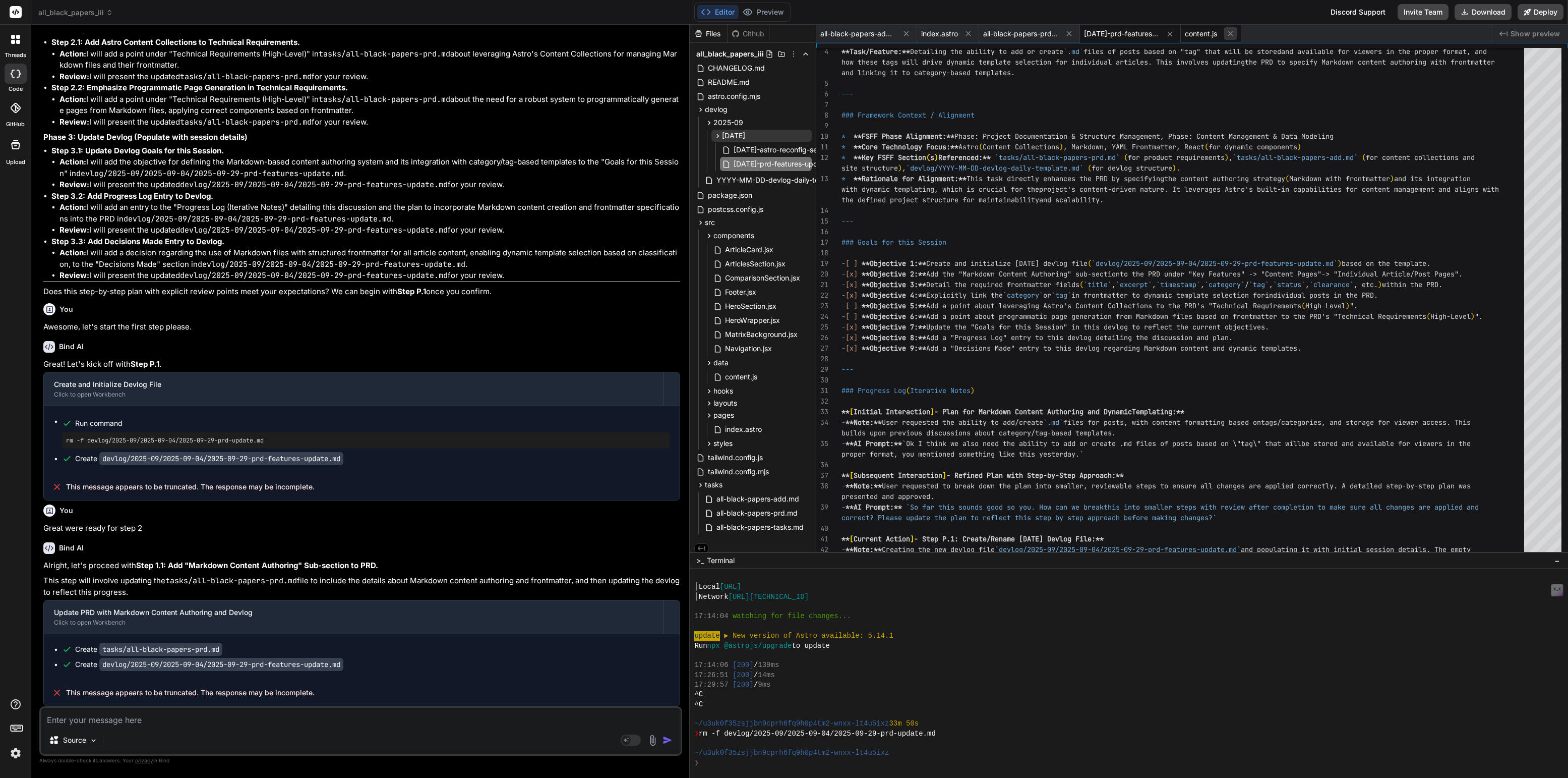
click at [1231, 33] on icon at bounding box center [1230, 33] width 8 height 8
click at [1034, 32] on span "all-black-papers-prd.md" at bounding box center [1021, 33] width 75 height 10
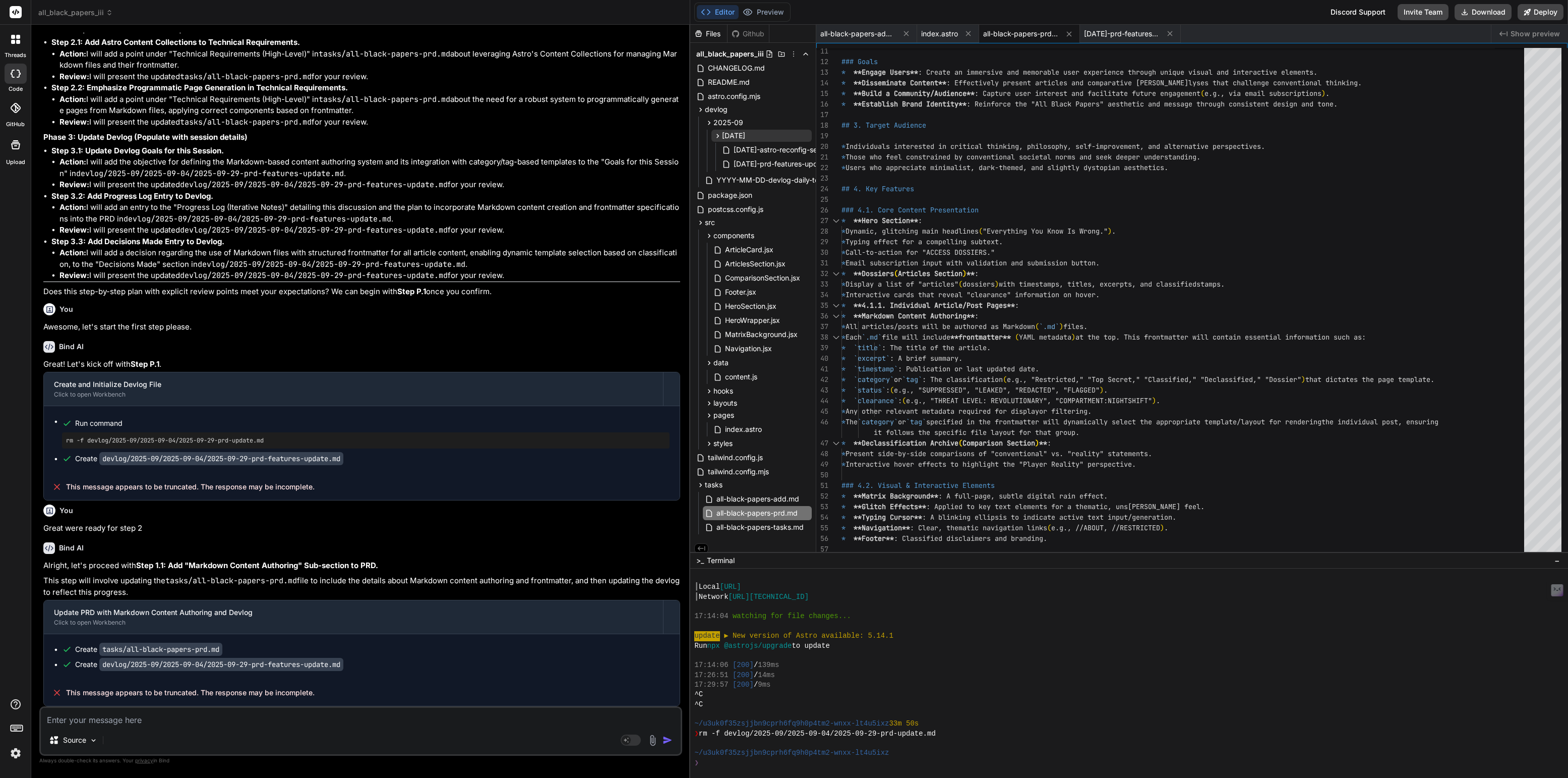
click at [146, 719] on textarea at bounding box center [361, 717] width 639 height 19
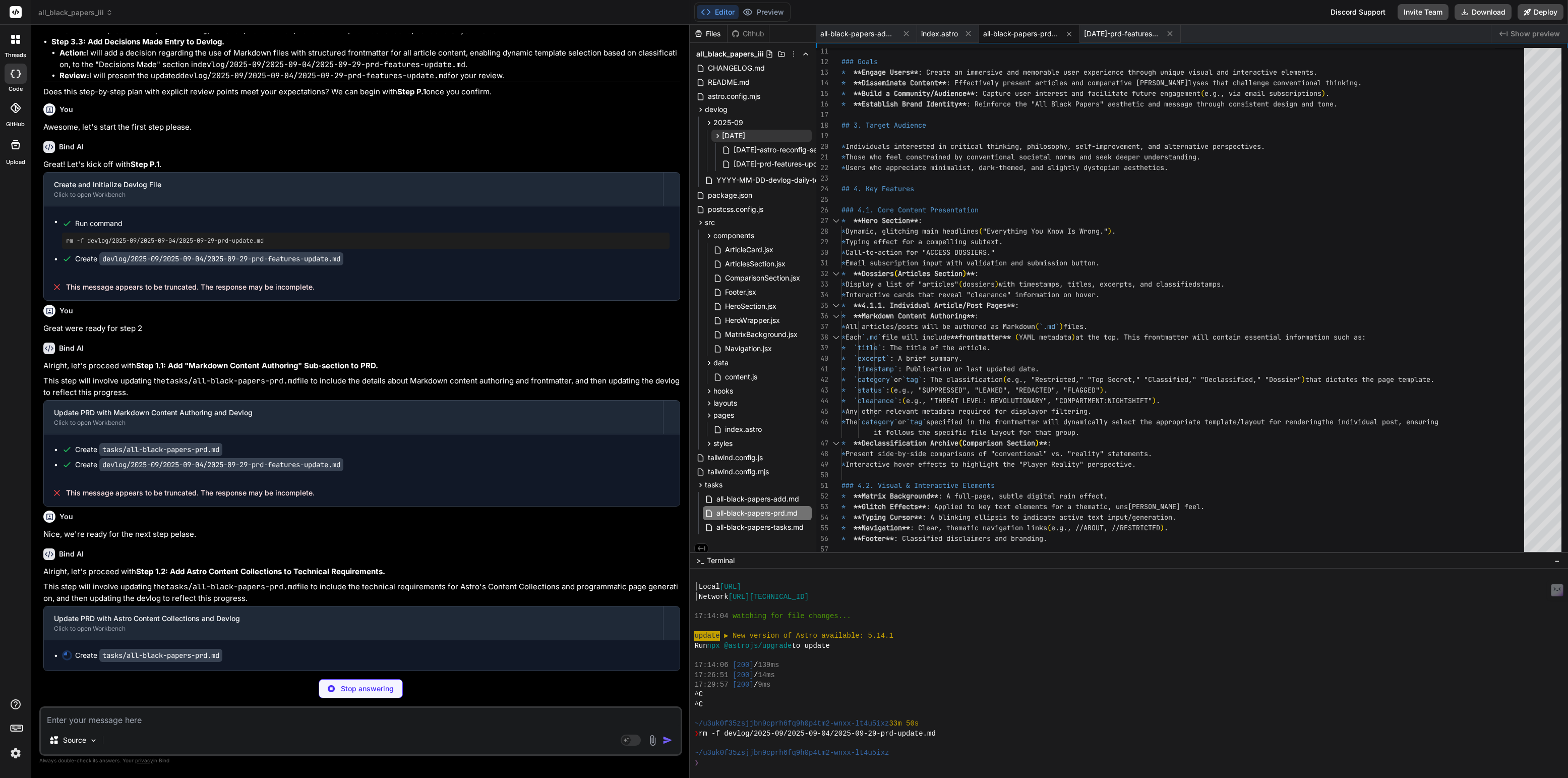
scroll to position [3918, 0]
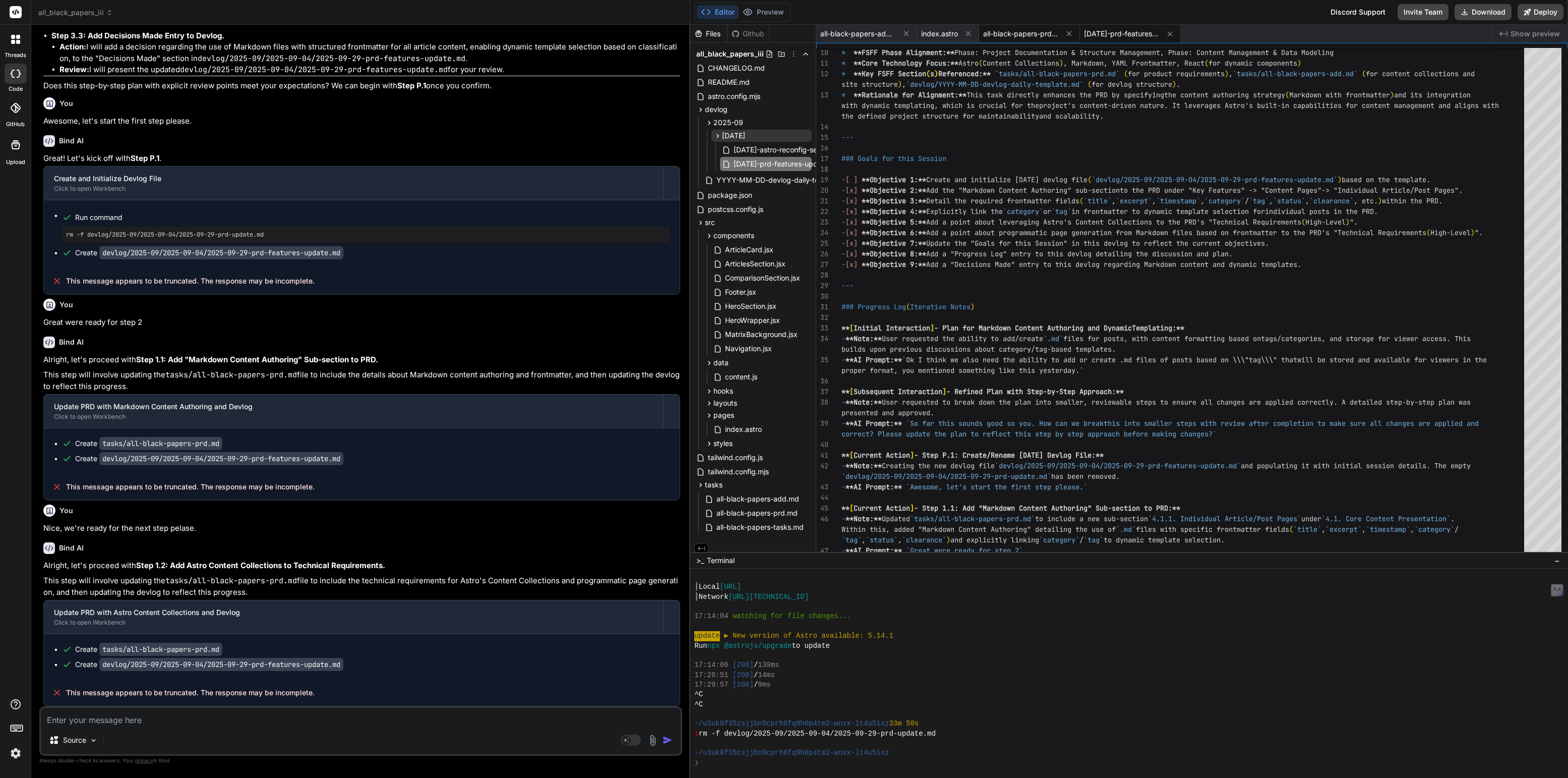
click at [1025, 29] on span "all-black-papers-prd.md" at bounding box center [1021, 33] width 75 height 10
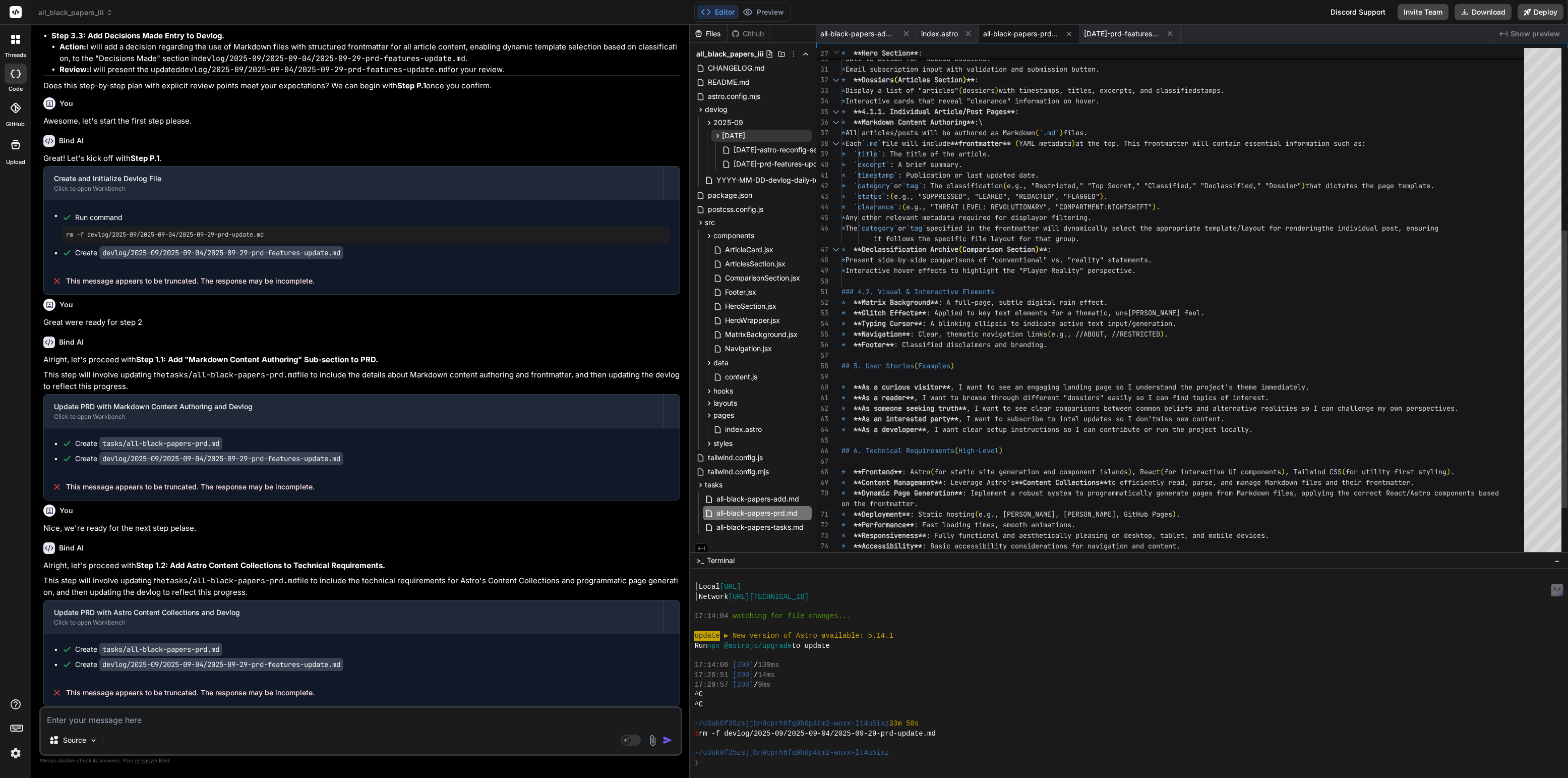
scroll to position [73, 0]
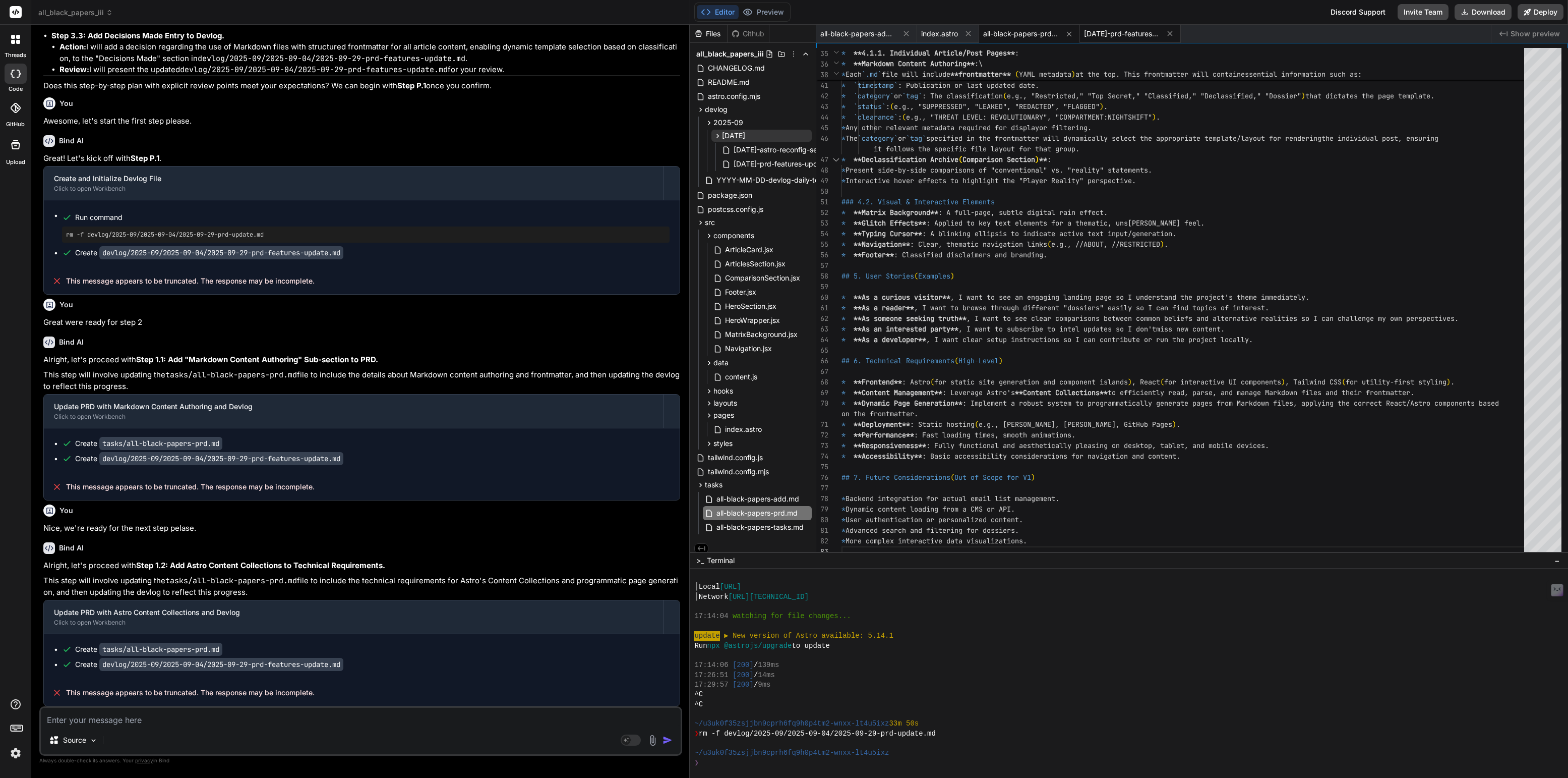
click at [1120, 33] on span "[DATE]-prd-features-update.md" at bounding box center [1121, 33] width 75 height 10
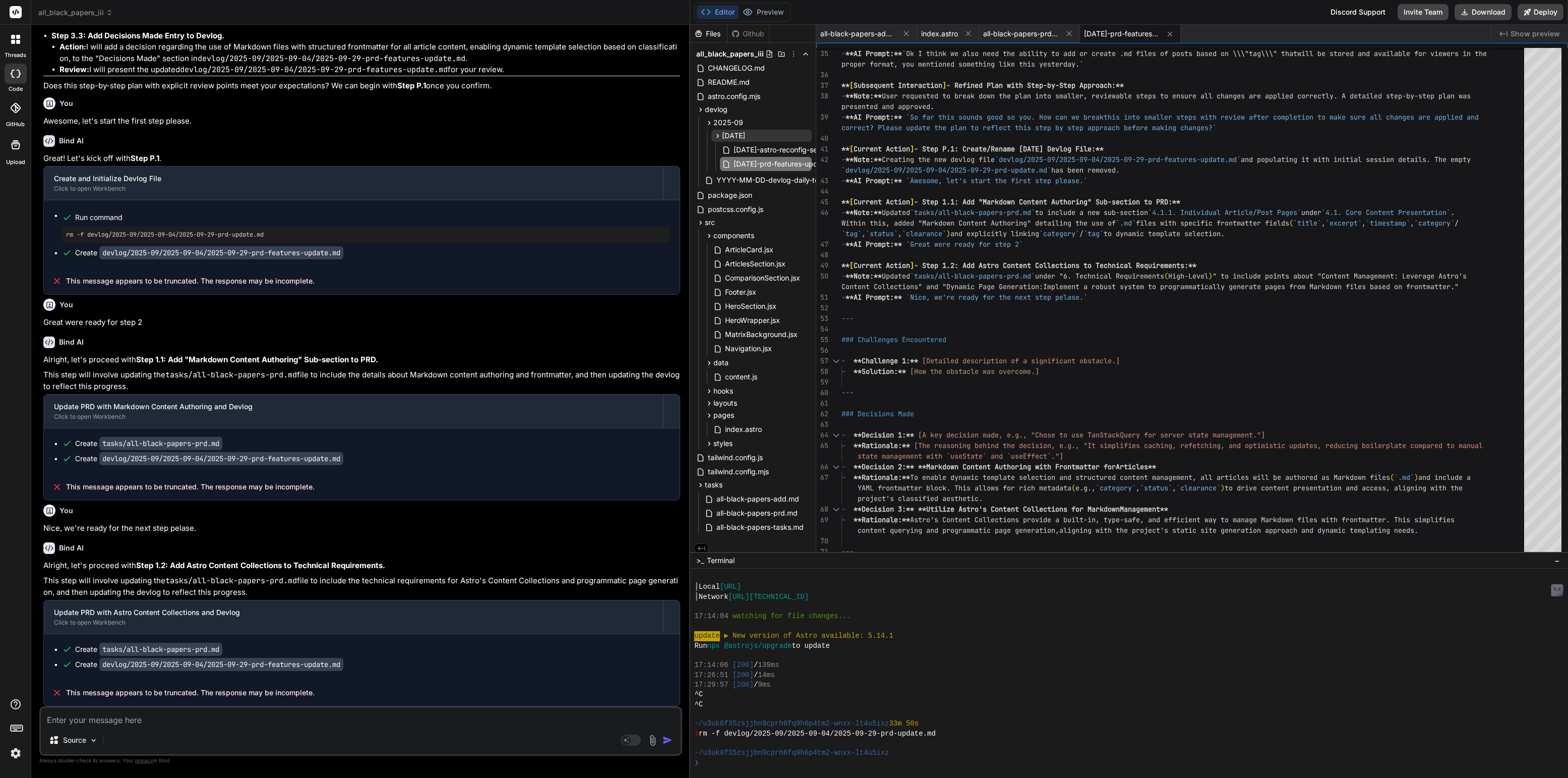
click at [91, 719] on textarea at bounding box center [361, 717] width 639 height 19
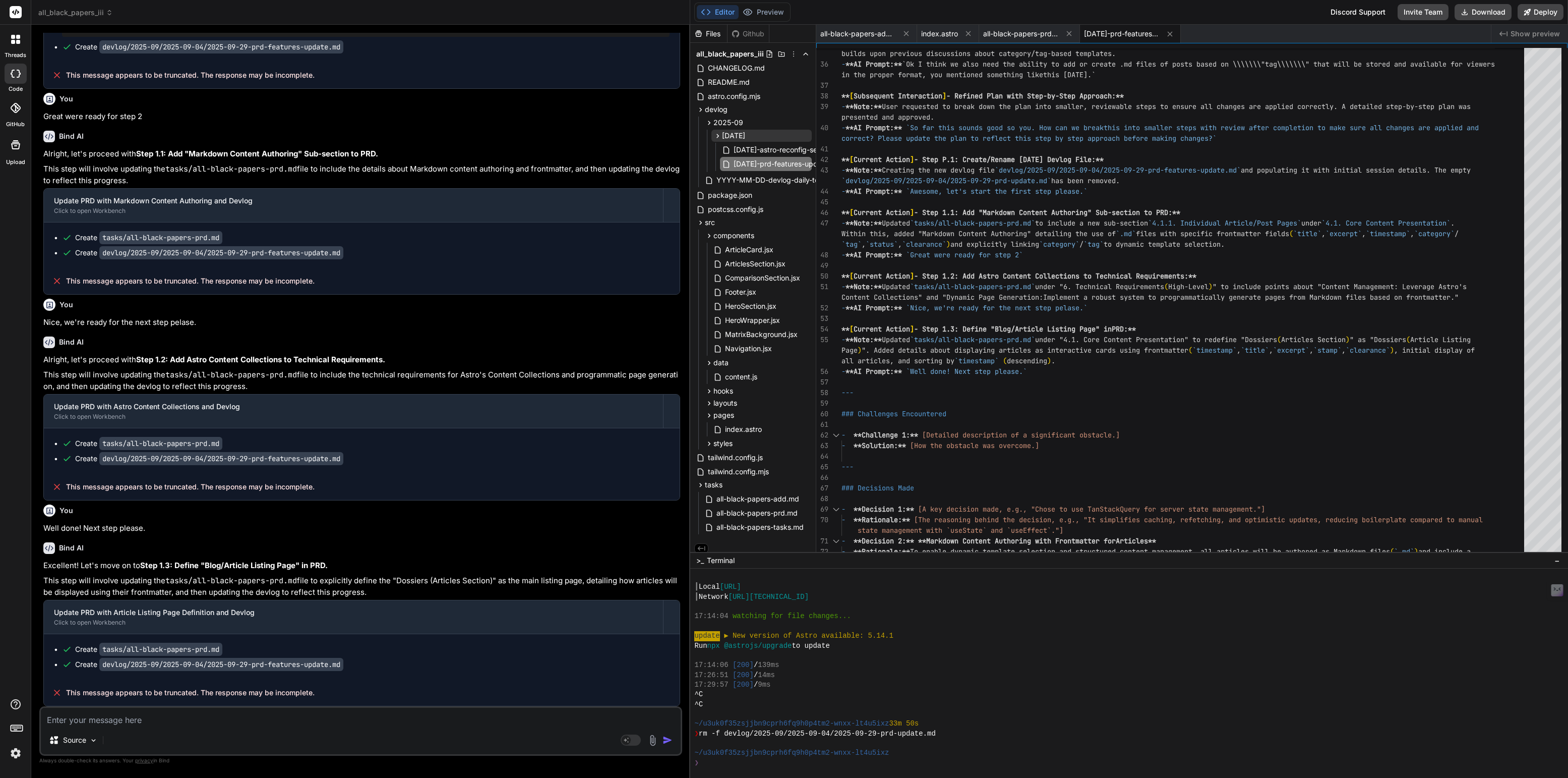
scroll to position [4130, 0]
click at [1018, 36] on span "all-black-papers-prd.md" at bounding box center [1021, 33] width 75 height 10
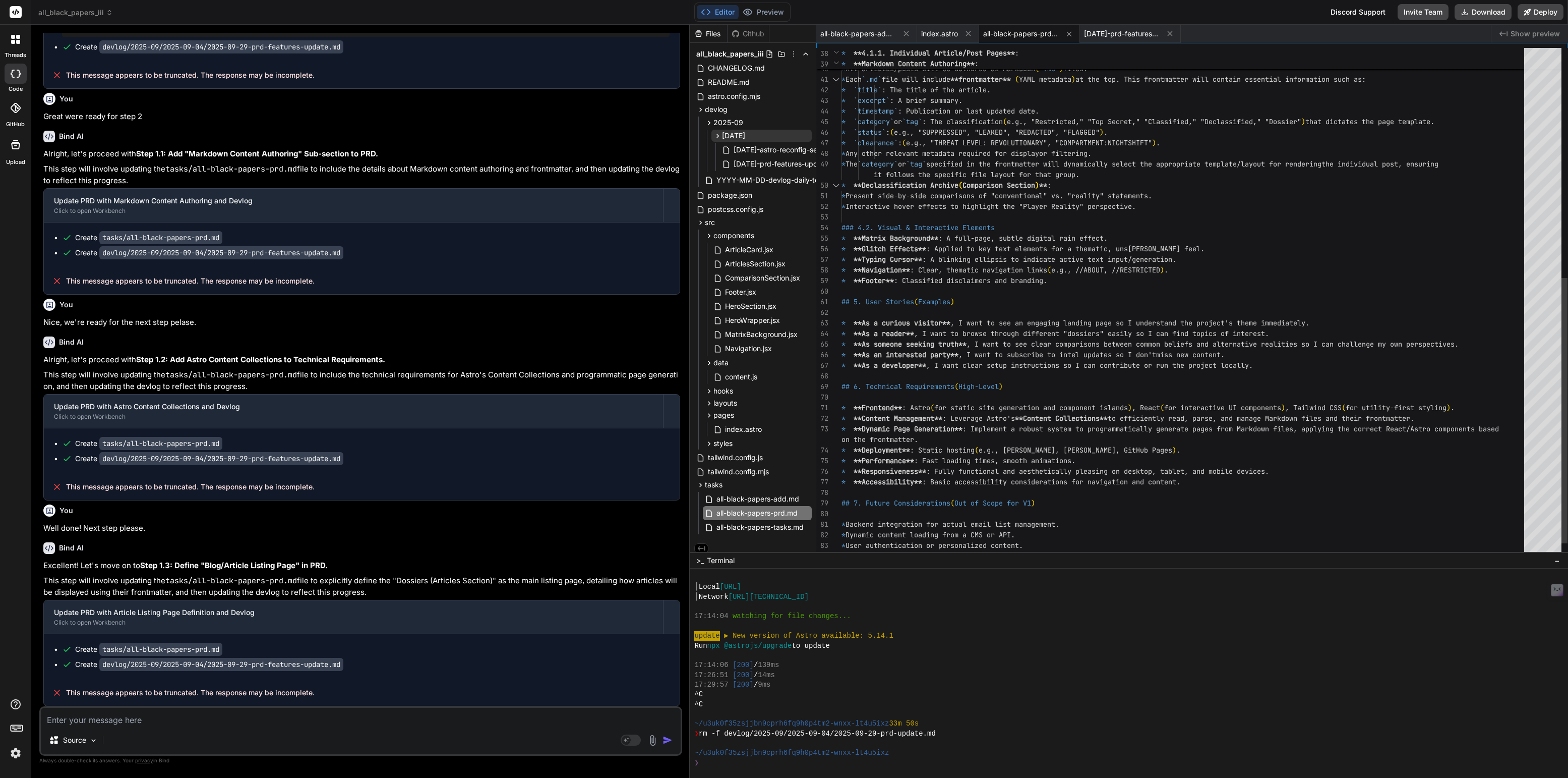
scroll to position [10, 0]
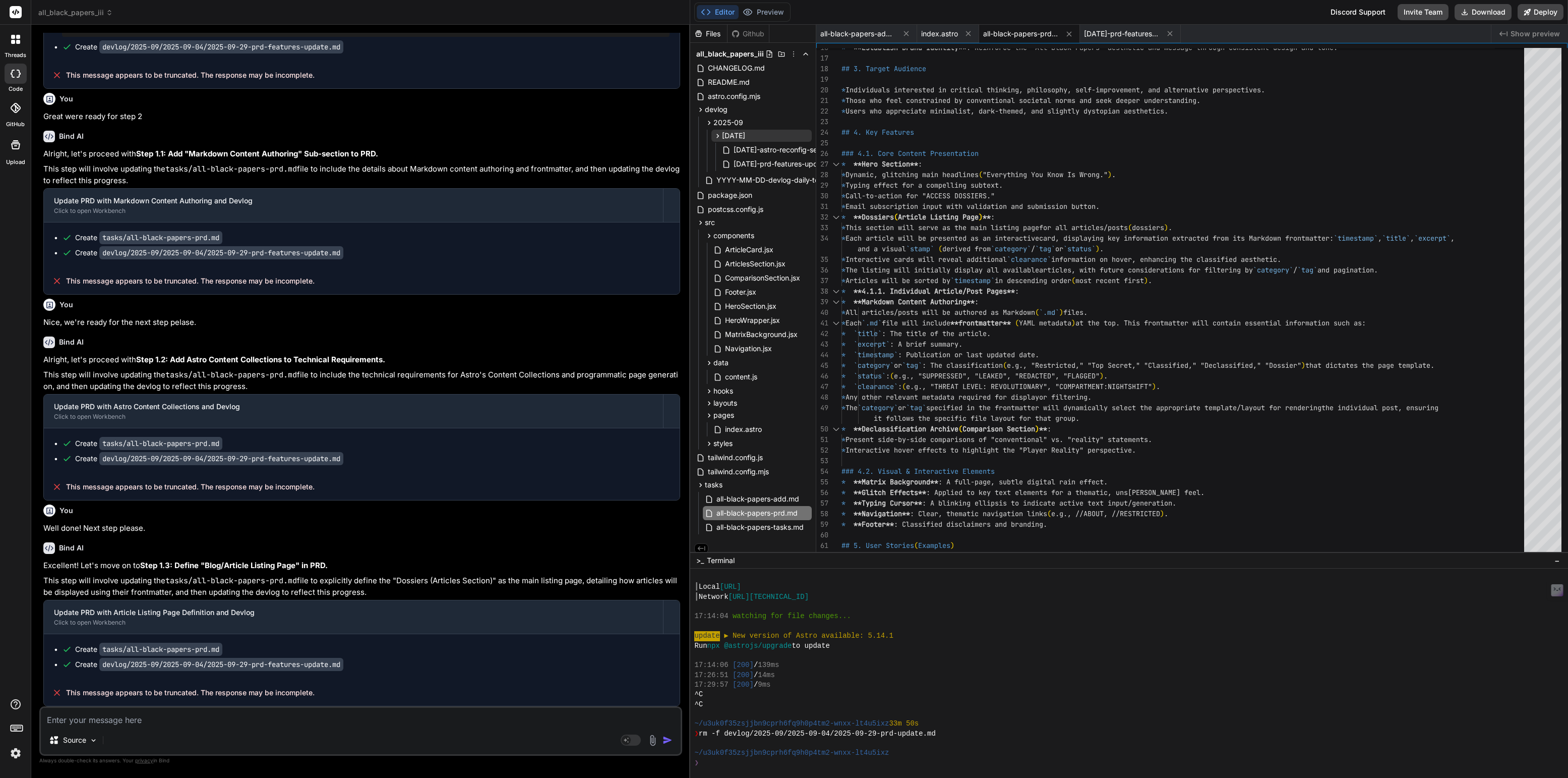
click at [186, 713] on textarea at bounding box center [361, 717] width 639 height 19
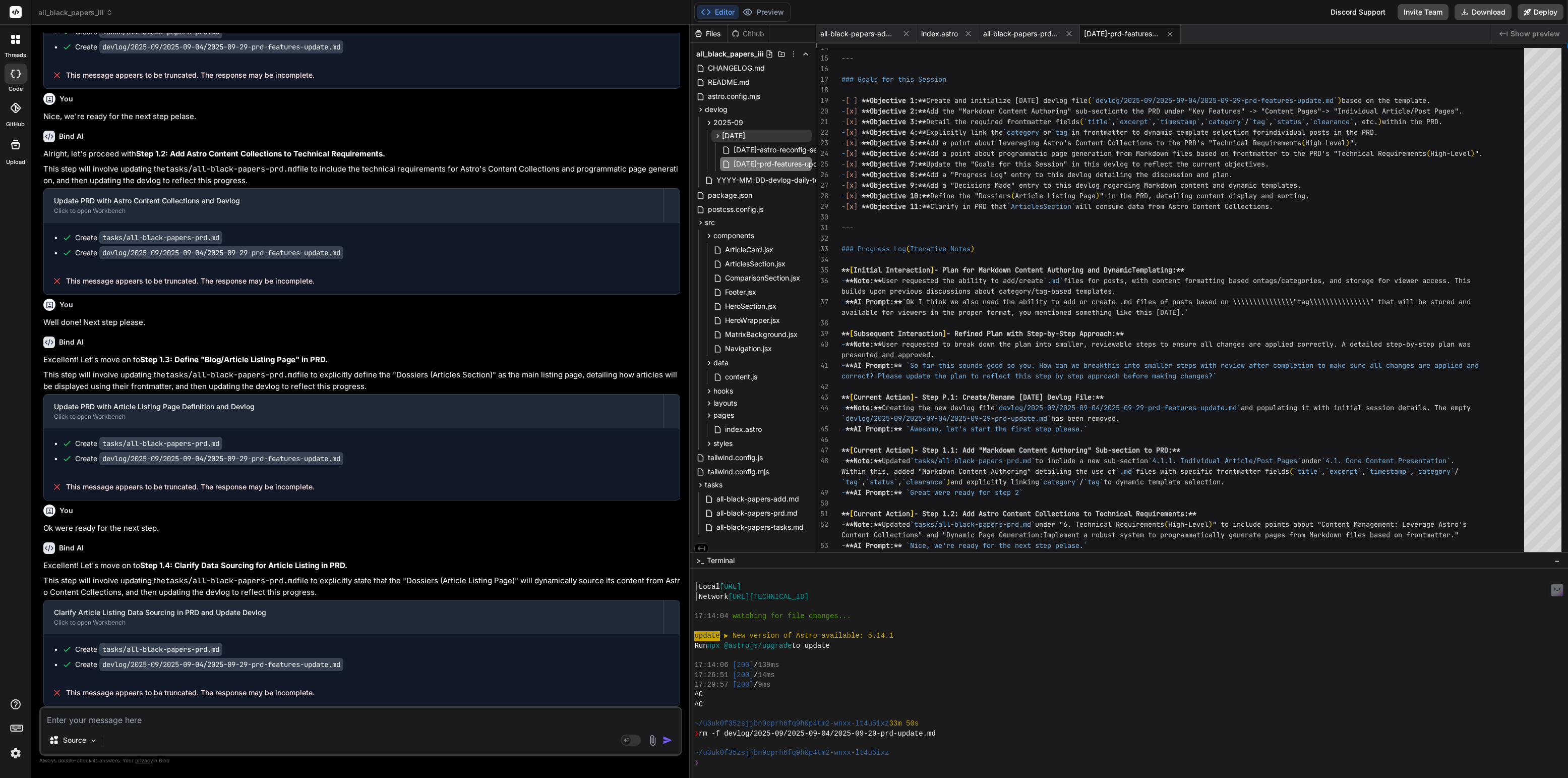
scroll to position [4334, 0]
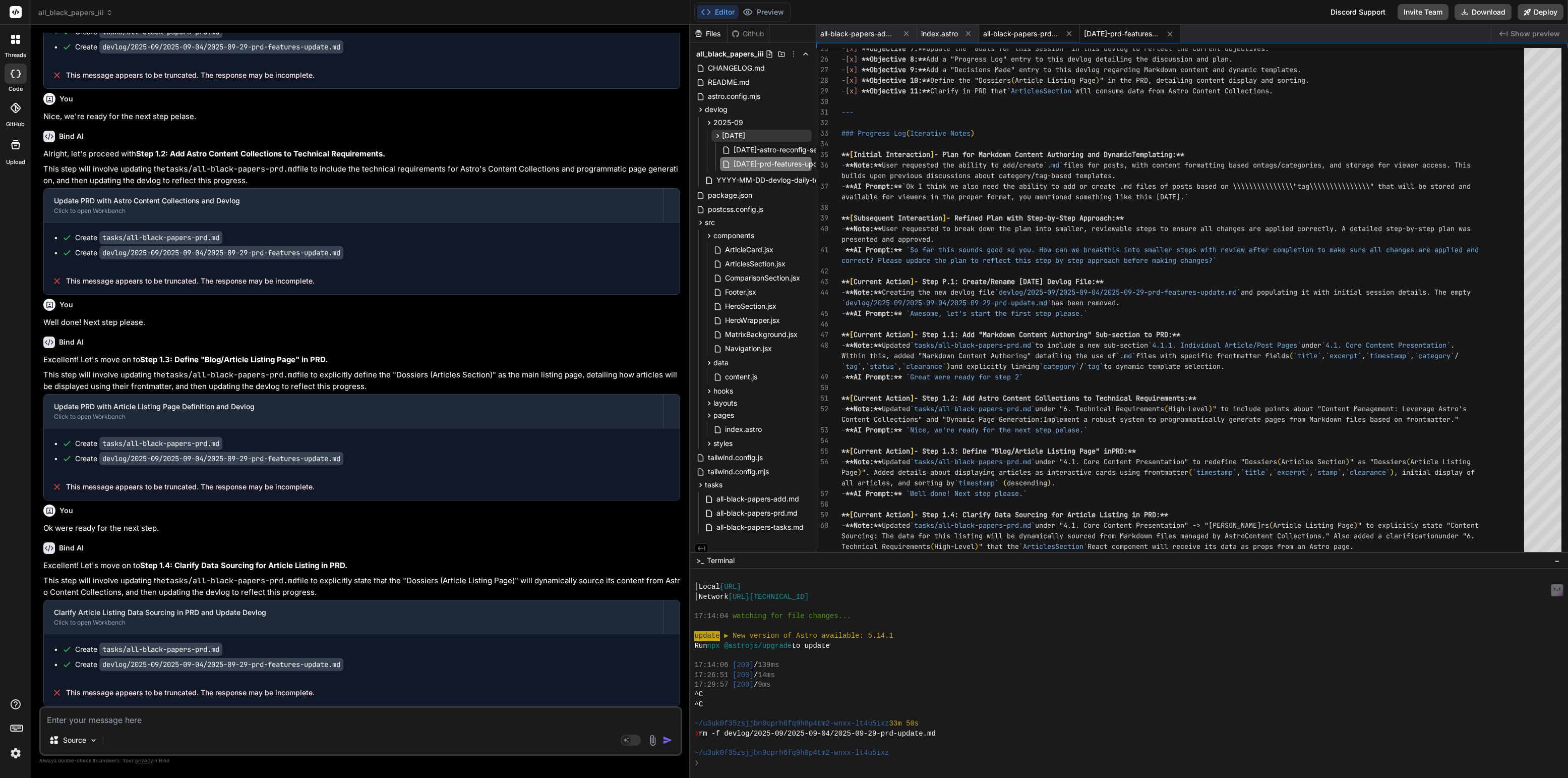
click at [1033, 35] on span "all-black-papers-prd.md" at bounding box center [1021, 33] width 75 height 10
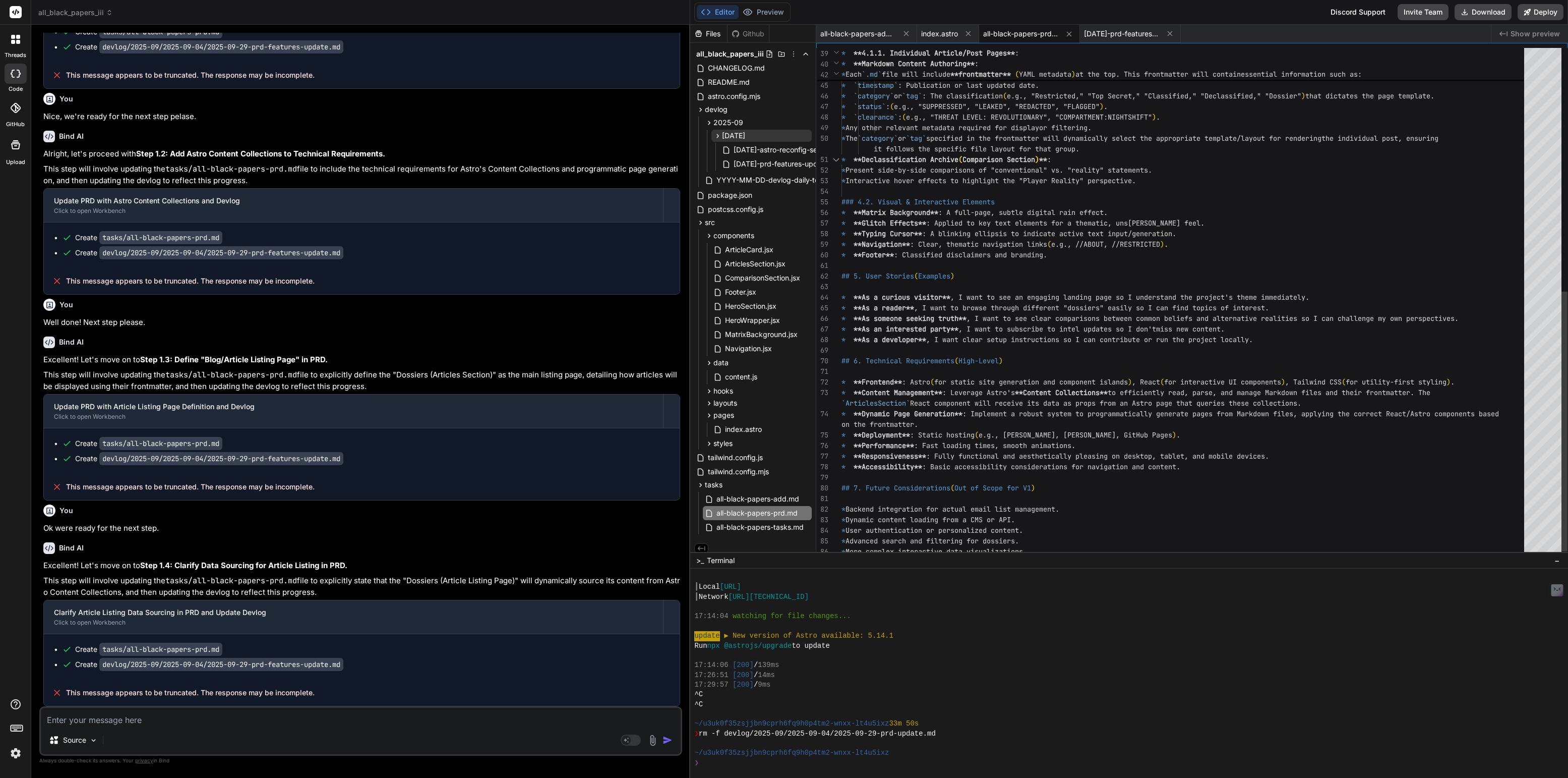
scroll to position [32, 0]
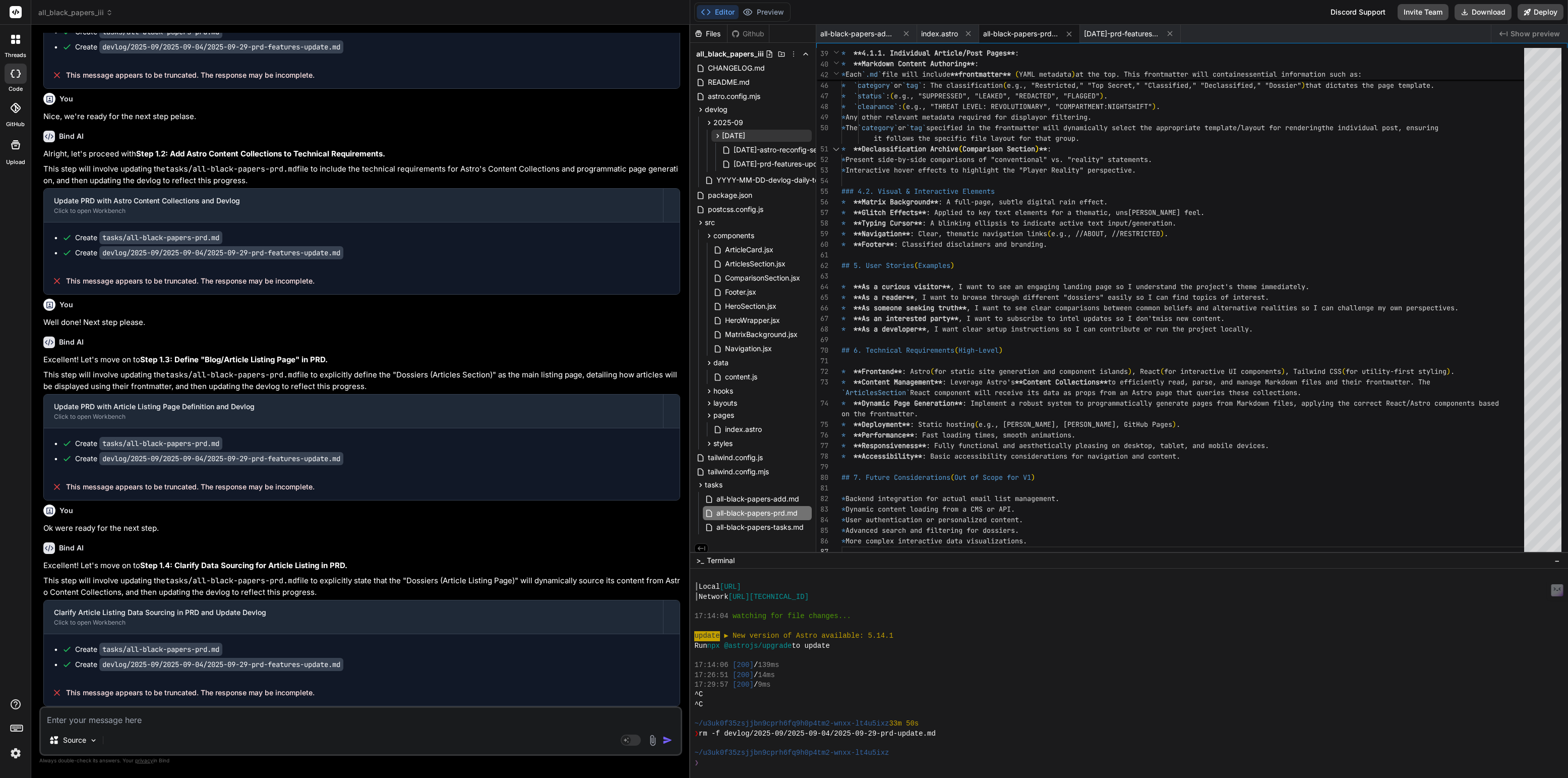
click at [215, 713] on textarea at bounding box center [361, 717] width 639 height 19
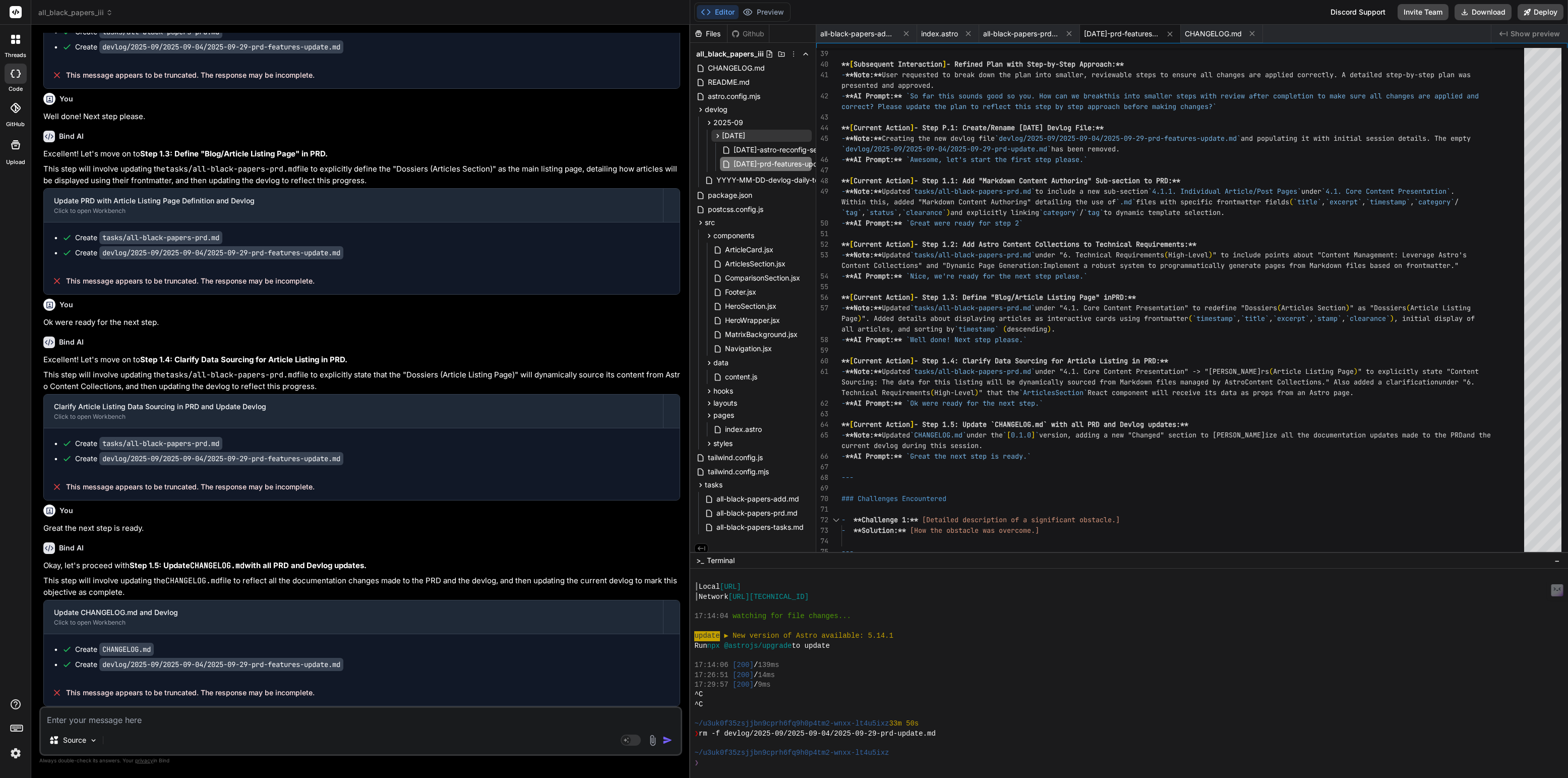
scroll to position [4540, 0]
click at [1219, 38] on div "CHANGELOG.md" at bounding box center [1222, 34] width 82 height 19
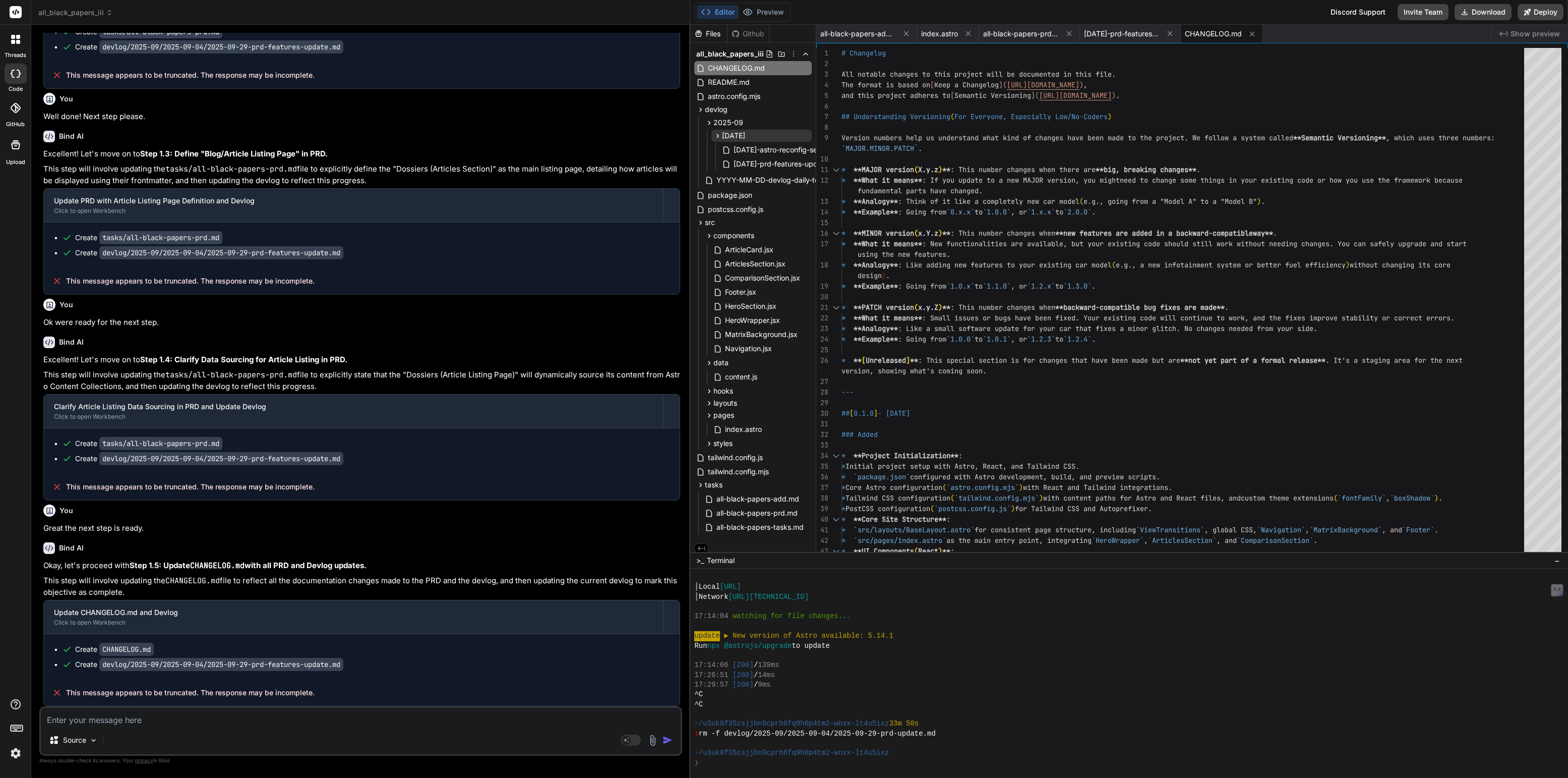
scroll to position [4525, 0]
click at [1142, 33] on span "[DATE]-prd-features-update.md" at bounding box center [1121, 33] width 75 height 10
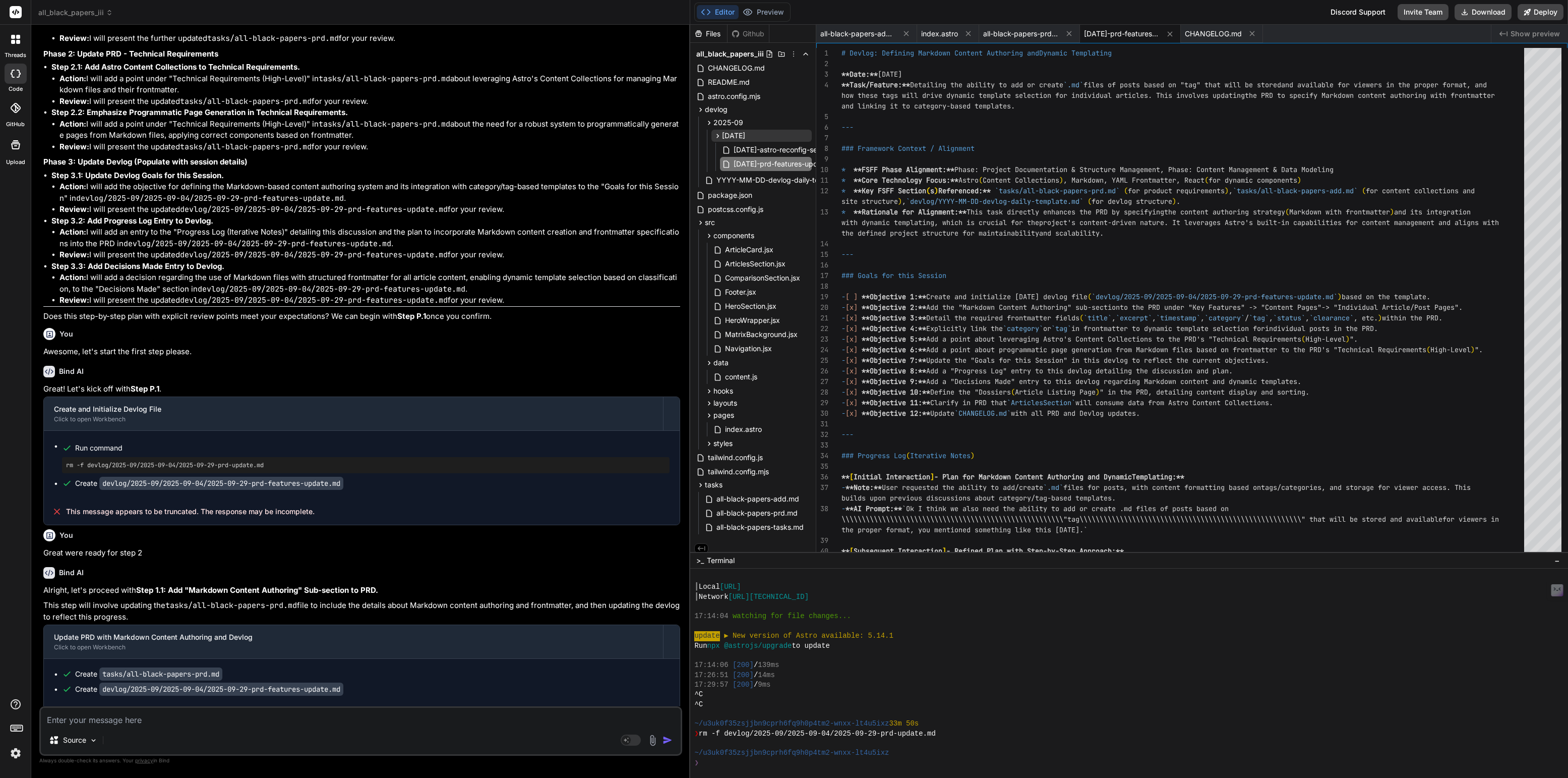
scroll to position [3568, 0]
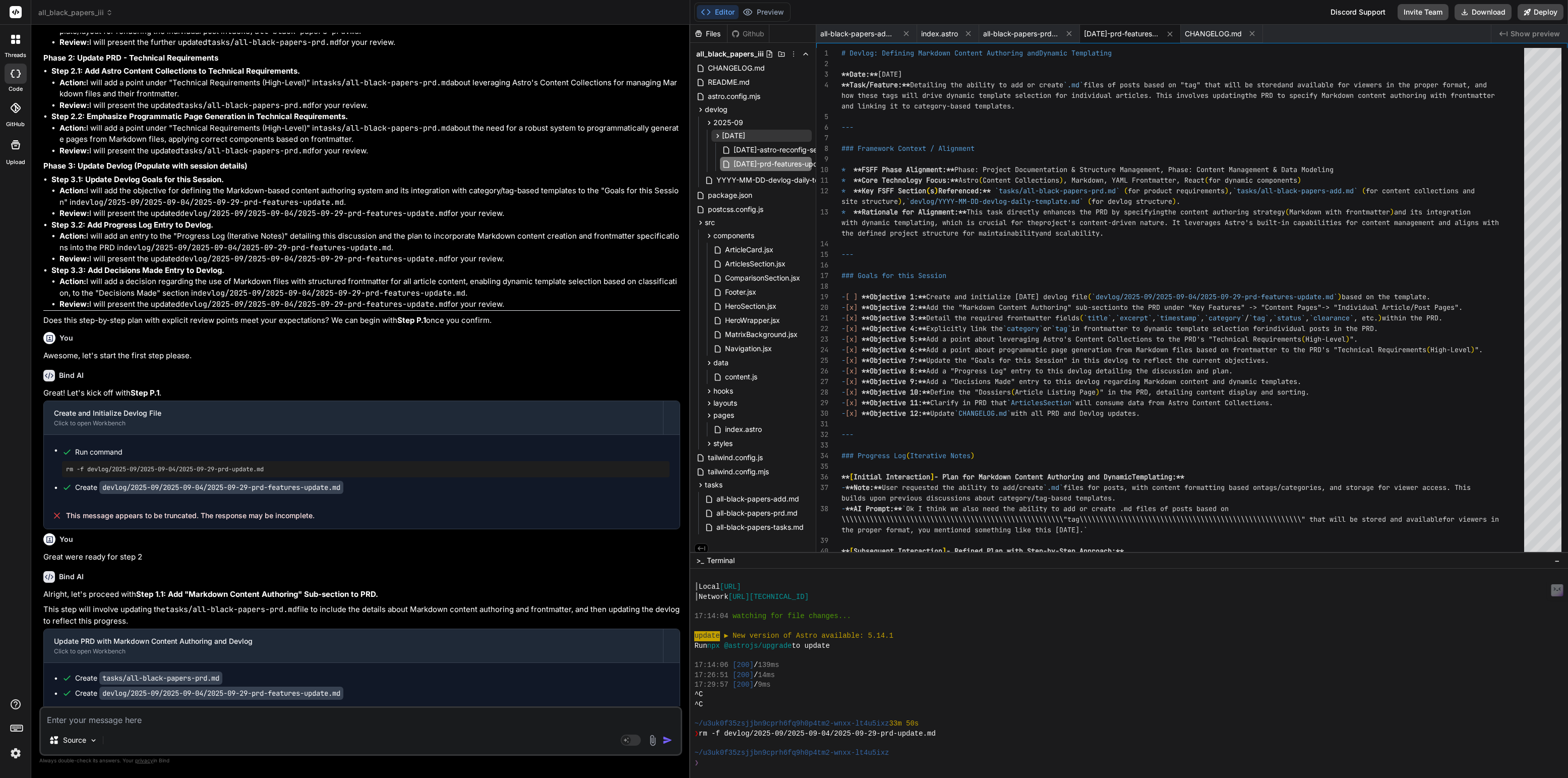
click at [85, 719] on textarea at bounding box center [361, 717] width 639 height 19
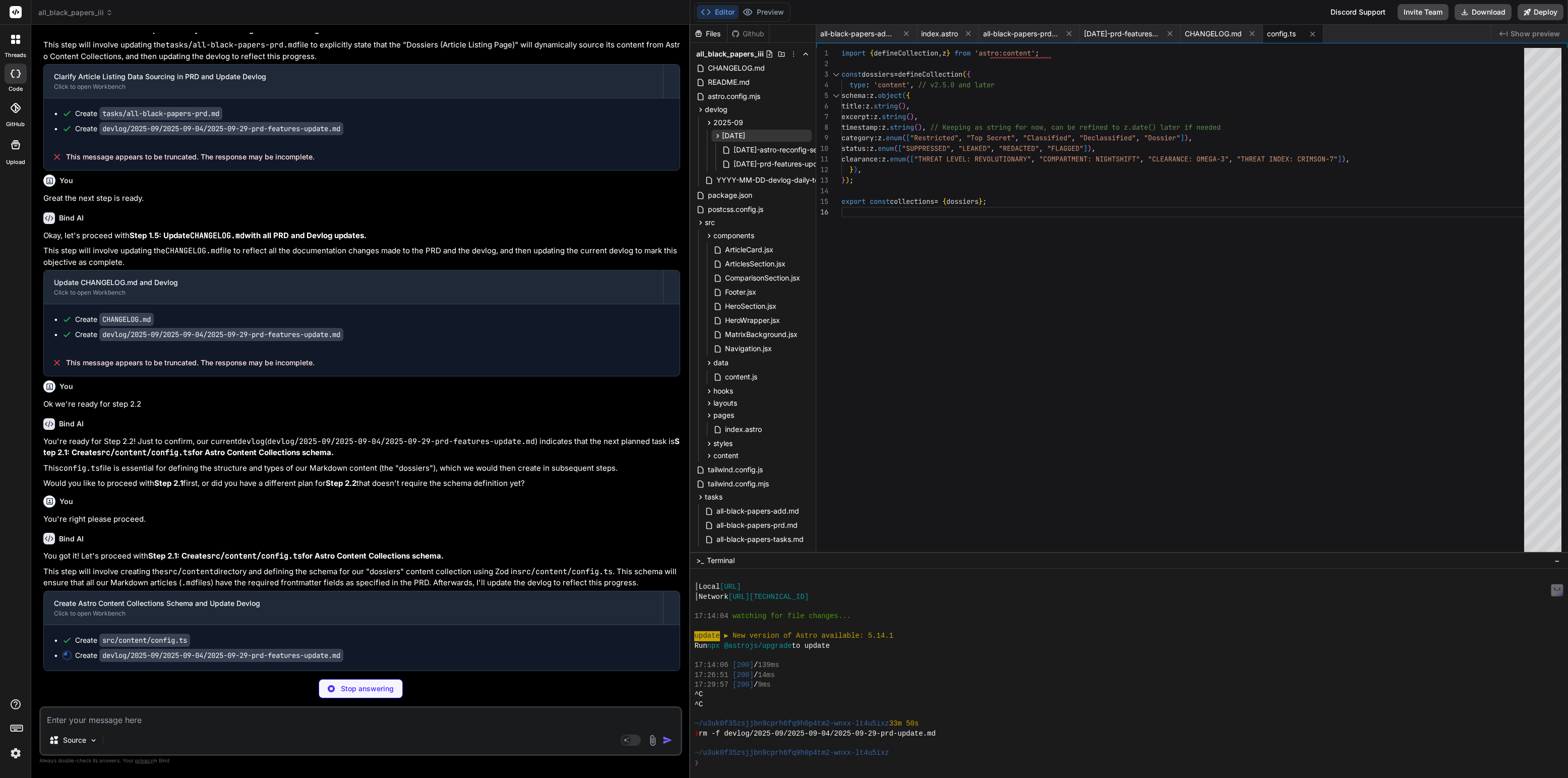
scroll to position [4869, 0]
click at [1131, 35] on span "[DATE]-prd-features-update.md" at bounding box center [1121, 33] width 75 height 10
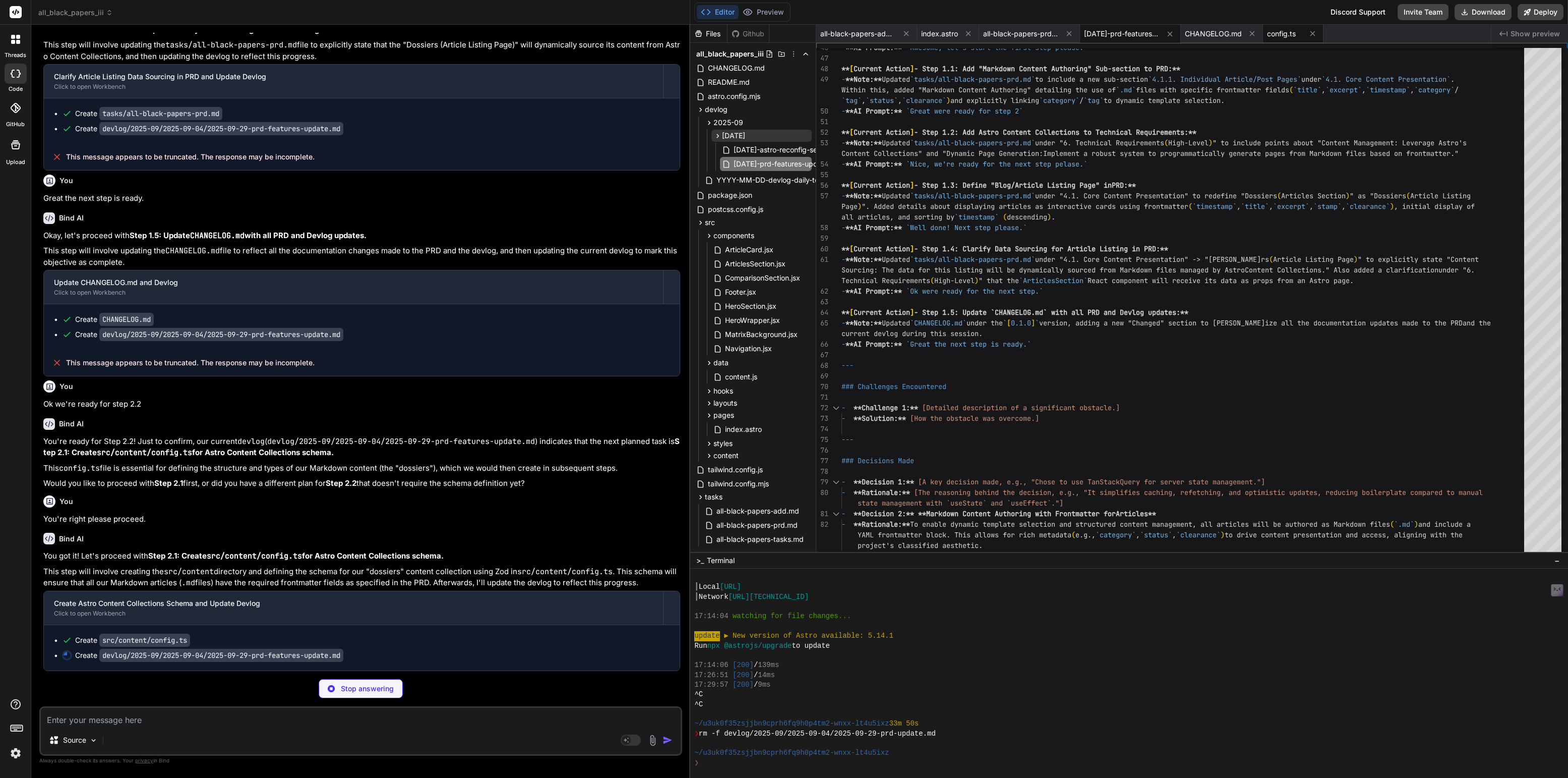
click at [1283, 33] on span "config.ts" at bounding box center [1281, 33] width 29 height 10
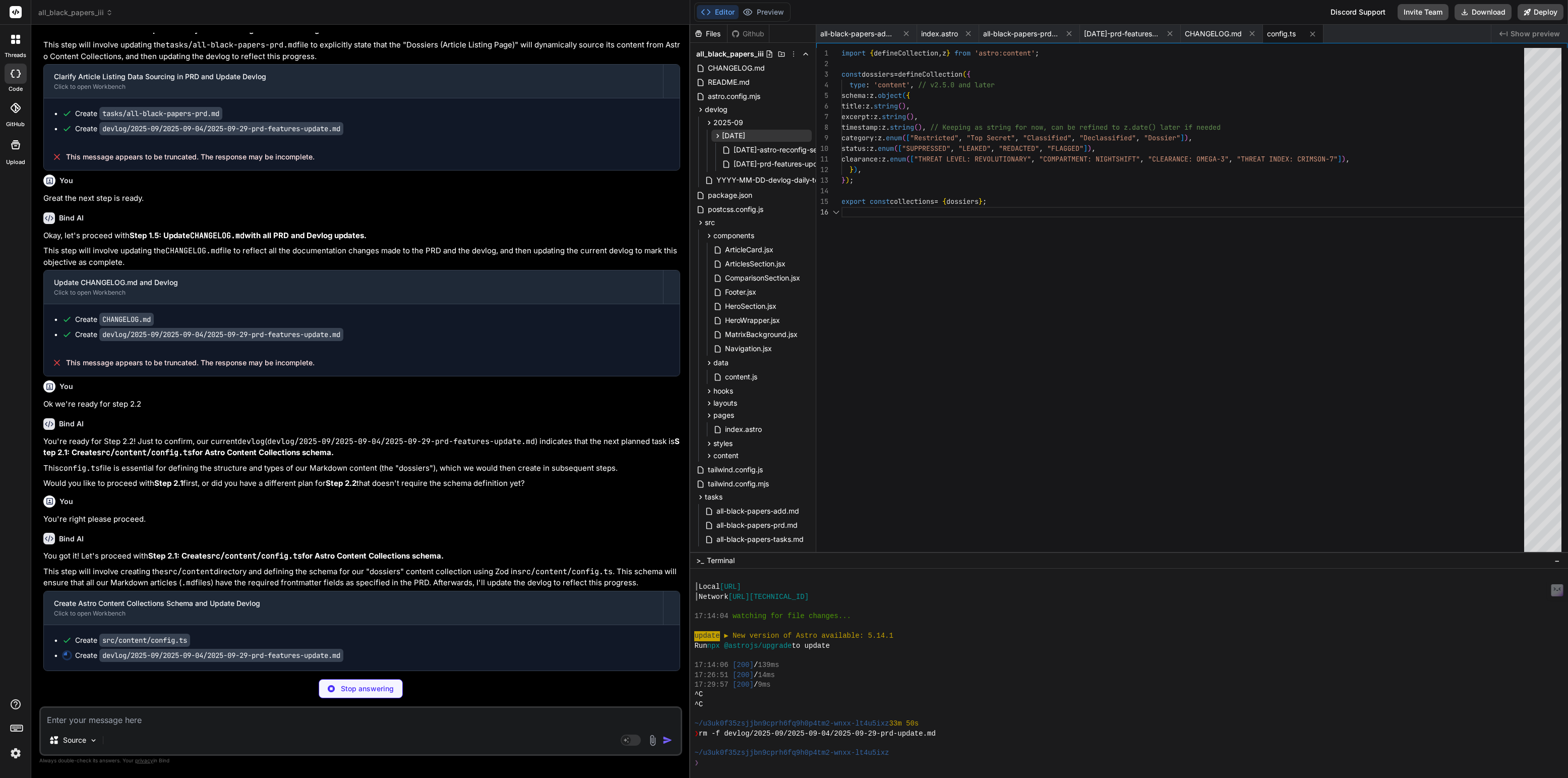
scroll to position [53, 0]
click at [358, 685] on p "Stop answering" at bounding box center [367, 688] width 53 height 10
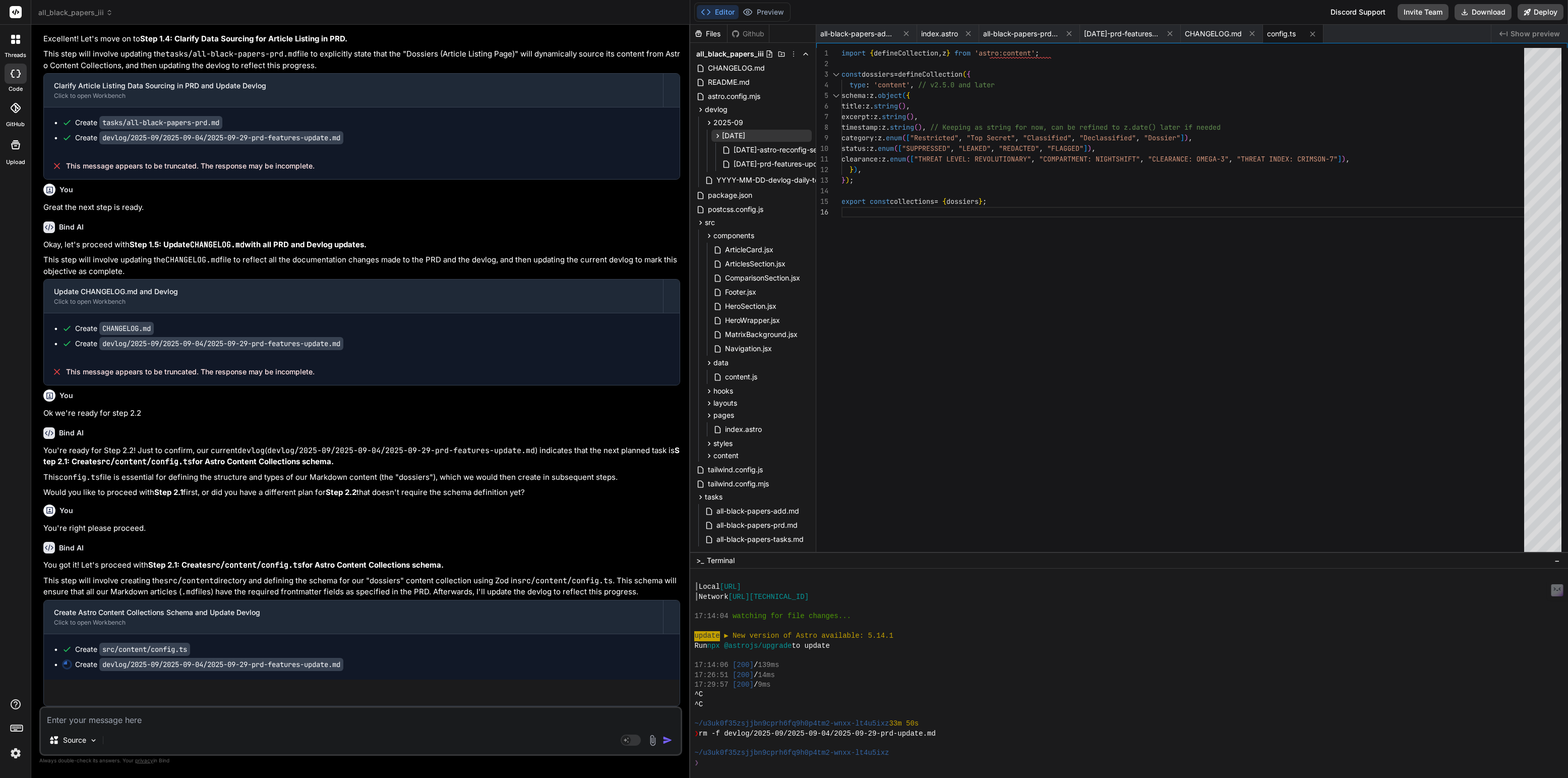
scroll to position [4860, 0]
click at [173, 718] on textarea at bounding box center [361, 717] width 639 height 19
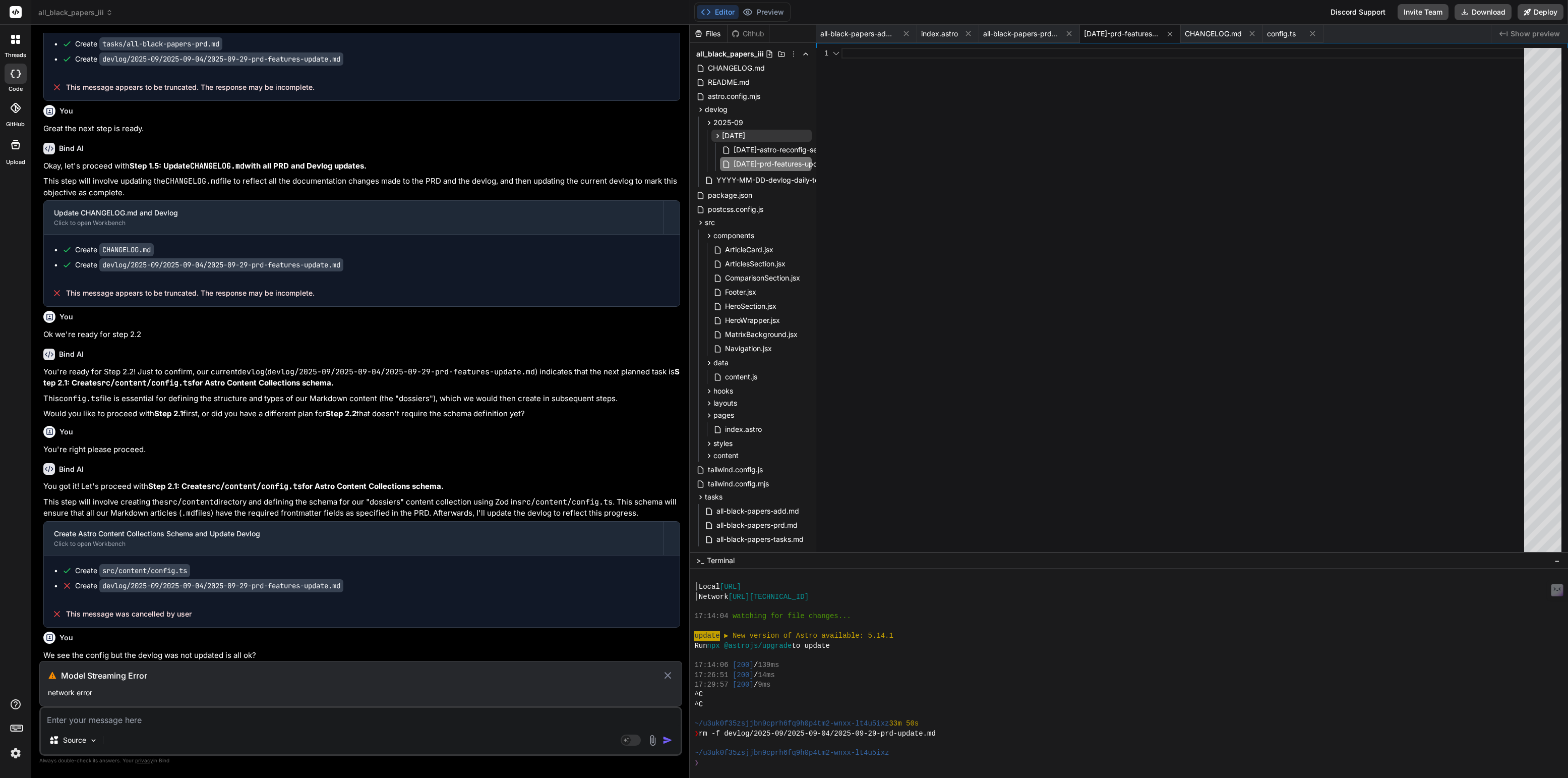
scroll to position [0, 0]
